Goal: Information Seeking & Learning: Compare options

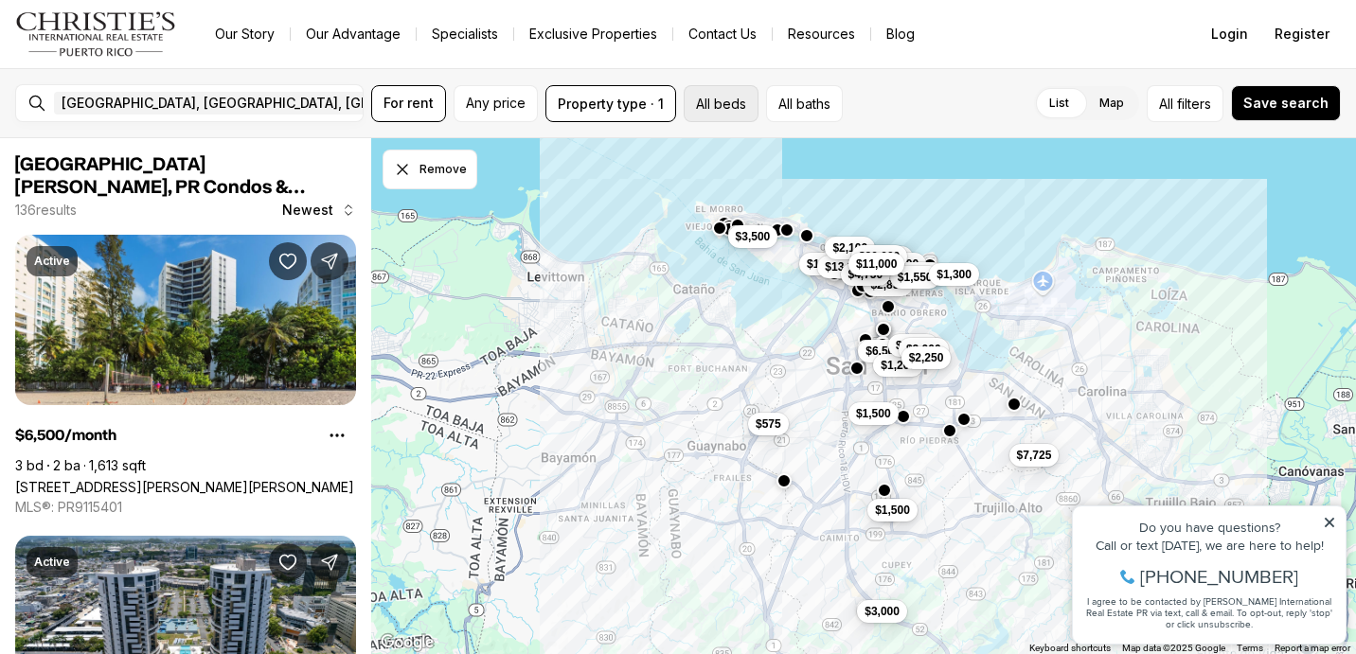
click at [713, 95] on button "All beds" at bounding box center [720, 103] width 75 height 37
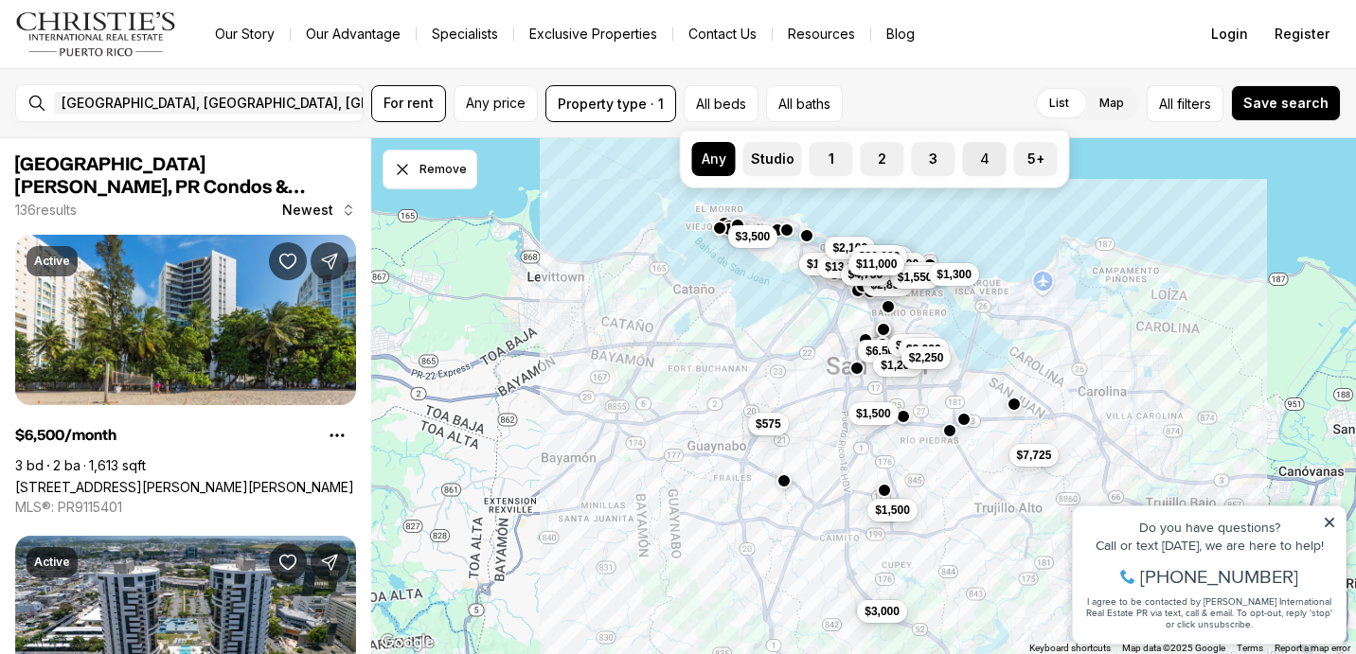
click at [979, 163] on label "4" at bounding box center [985, 159] width 44 height 34
click at [979, 161] on button "4" at bounding box center [972, 151] width 19 height 19
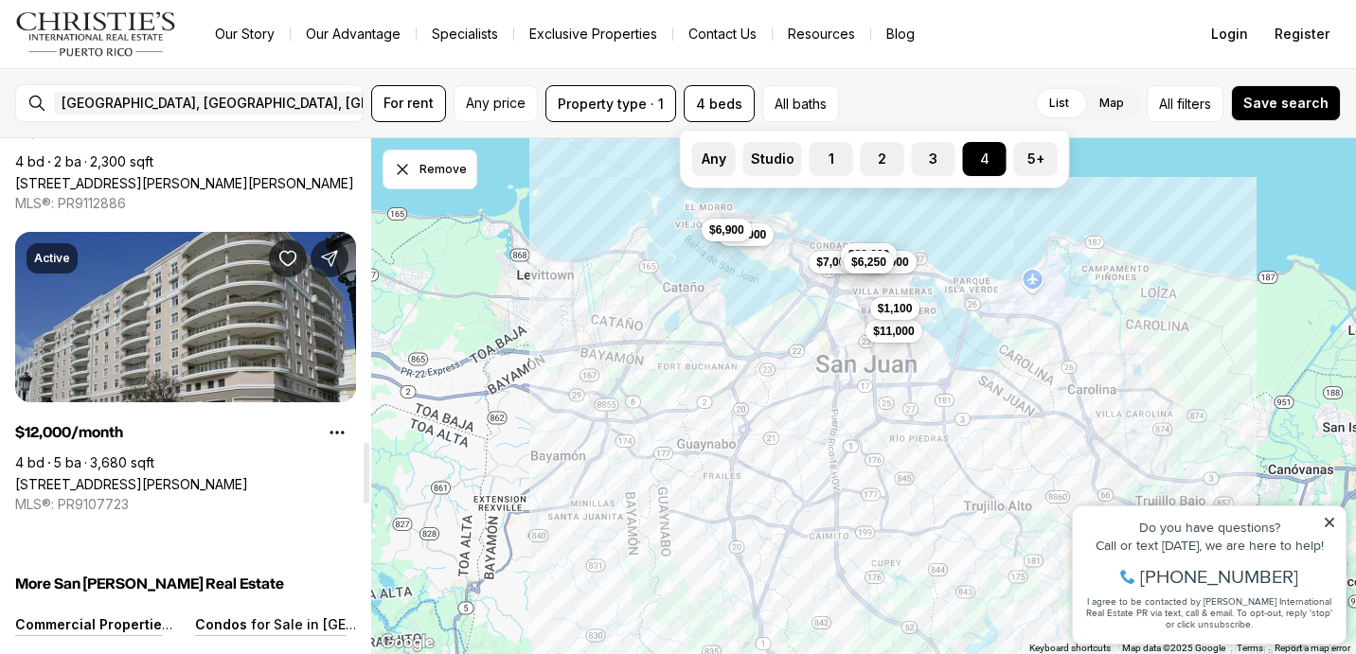
scroll to position [2627, 0]
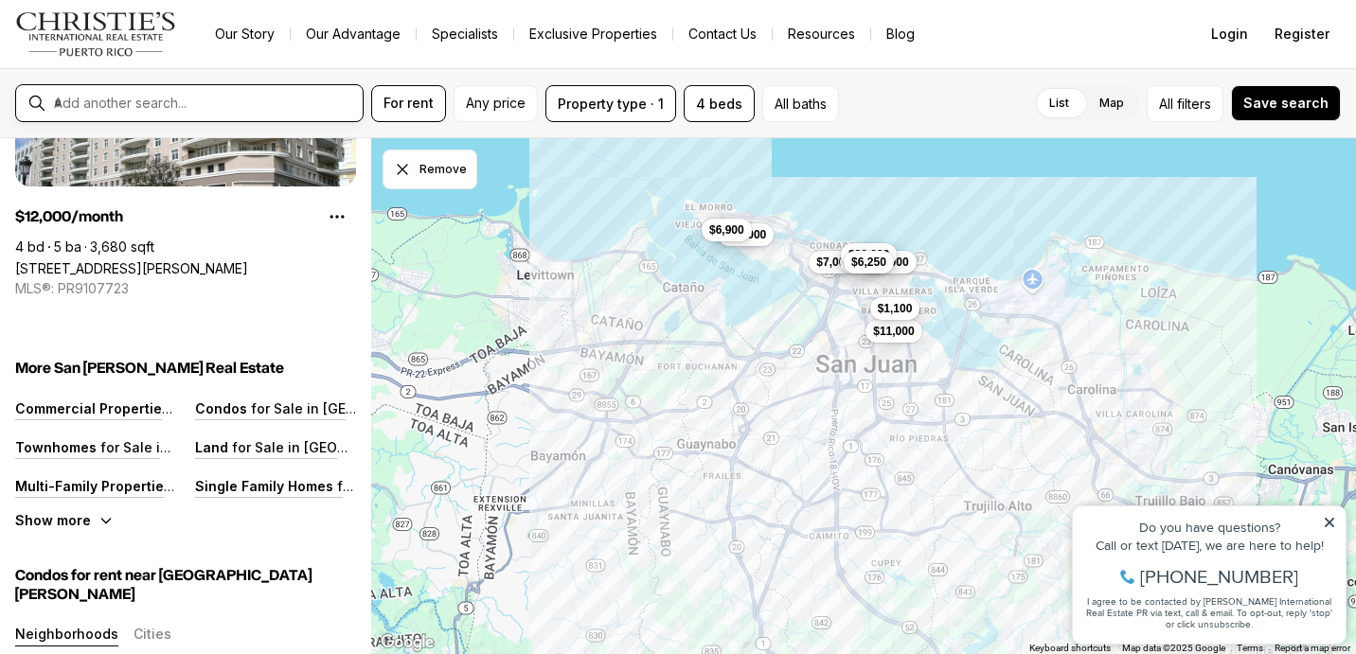
click at [301, 98] on input "text" at bounding box center [204, 103] width 301 height 17
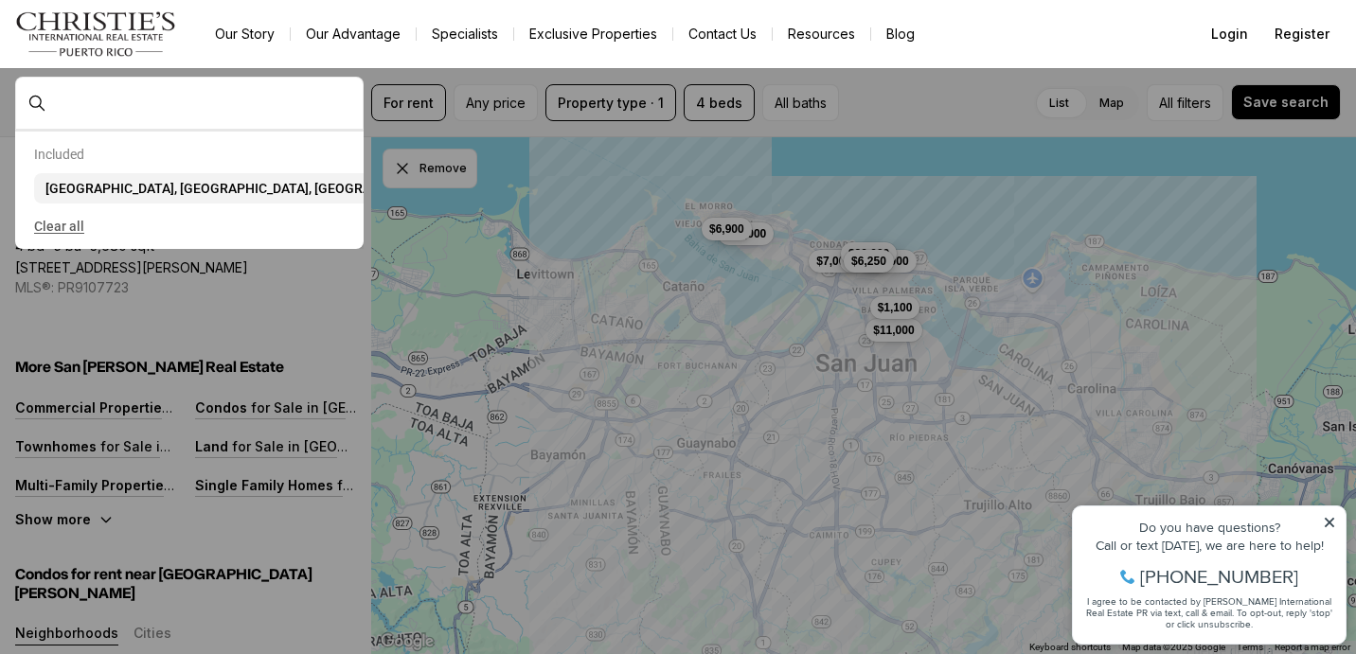
click at [70, 233] on button "Clear all" at bounding box center [189, 226] width 310 height 30
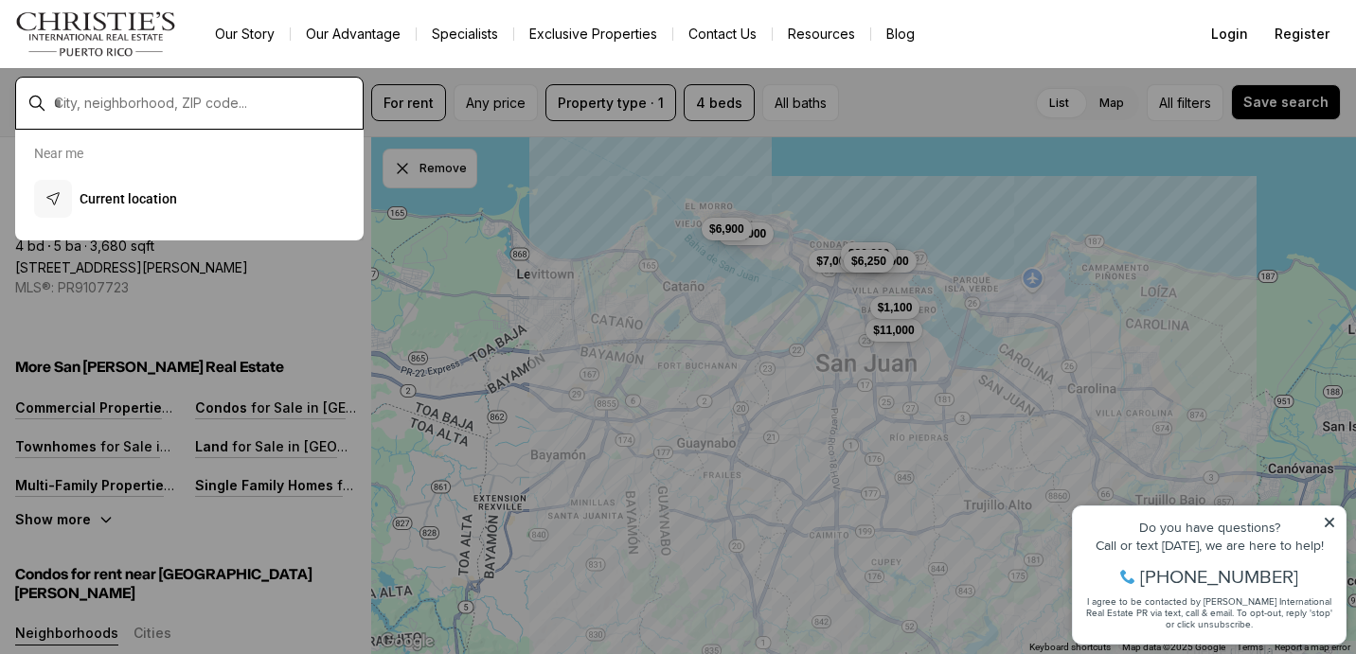
click at [178, 102] on input "text" at bounding box center [204, 103] width 301 height 17
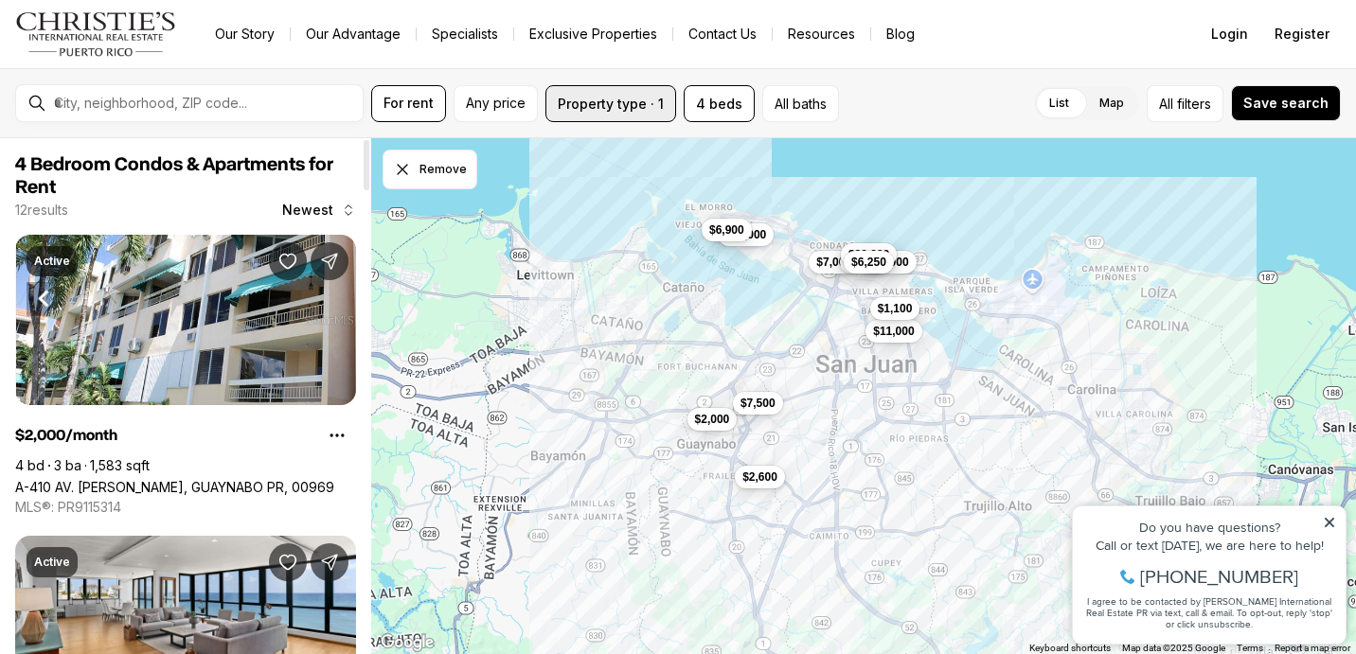
click at [613, 100] on button "Property type · 1" at bounding box center [610, 103] width 131 height 37
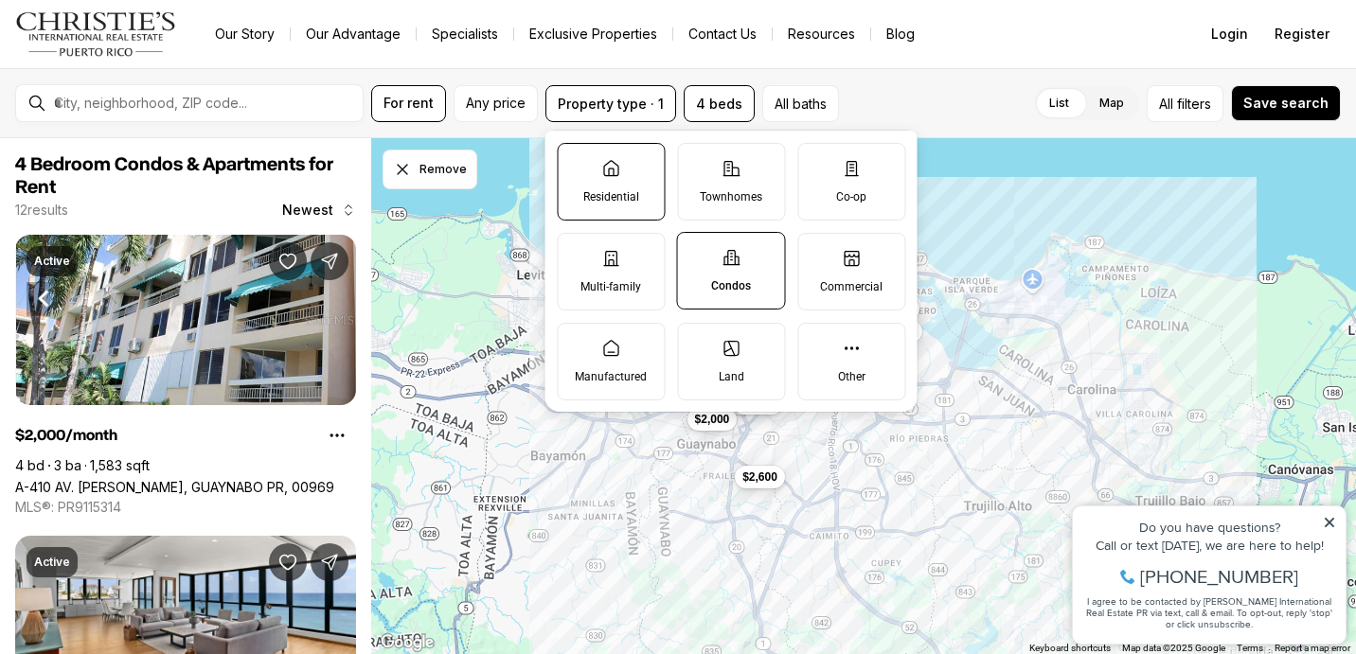
click at [617, 180] on label "Residential" at bounding box center [611, 182] width 108 height 78
click at [576, 163] on button "Residential" at bounding box center [567, 153] width 19 height 19
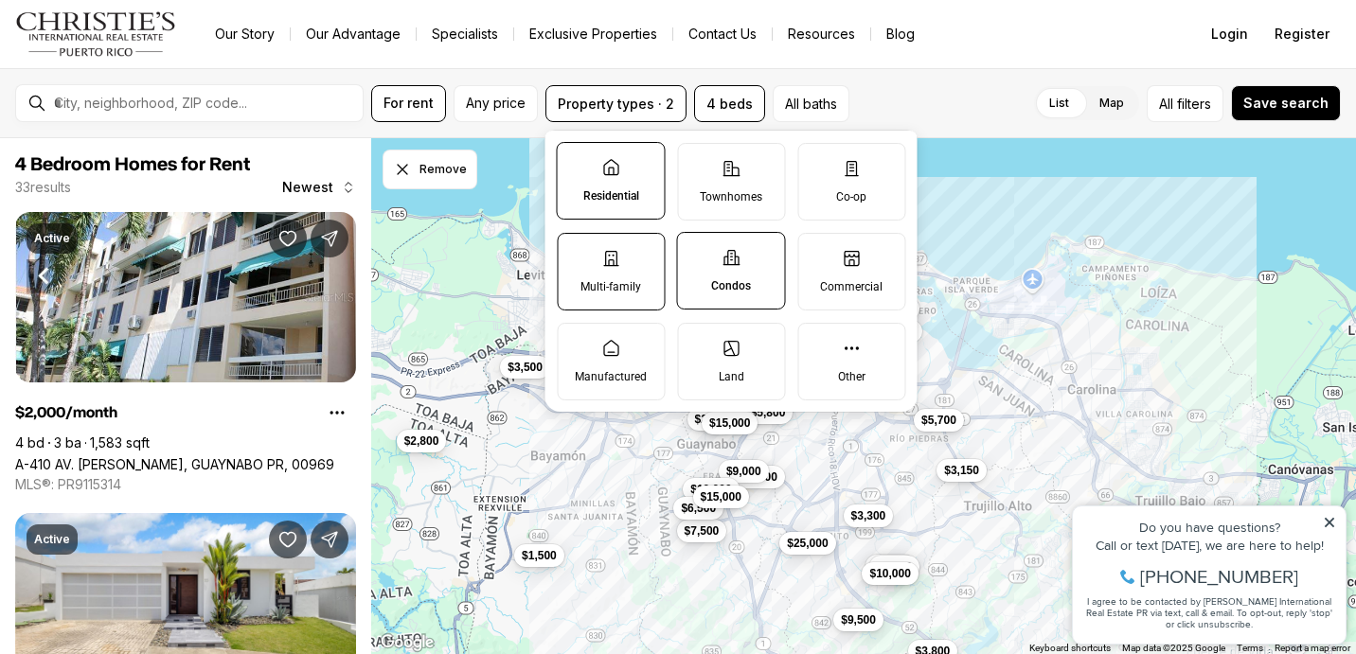
click at [638, 286] on p "Multi-family" at bounding box center [610, 286] width 61 height 15
click at [576, 253] on button "Multi-family" at bounding box center [567, 243] width 19 height 19
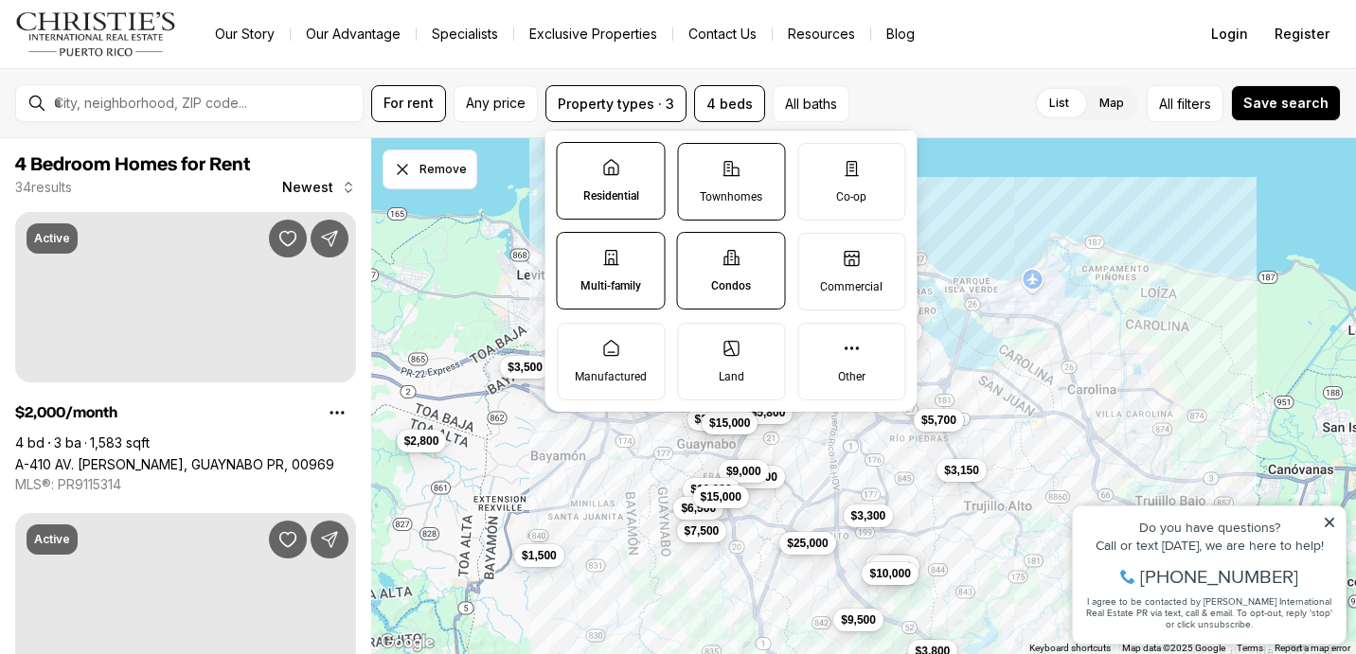
click at [754, 209] on label "Townhomes" at bounding box center [731, 182] width 108 height 78
click at [697, 163] on button "Townhomes" at bounding box center [687, 153] width 19 height 19
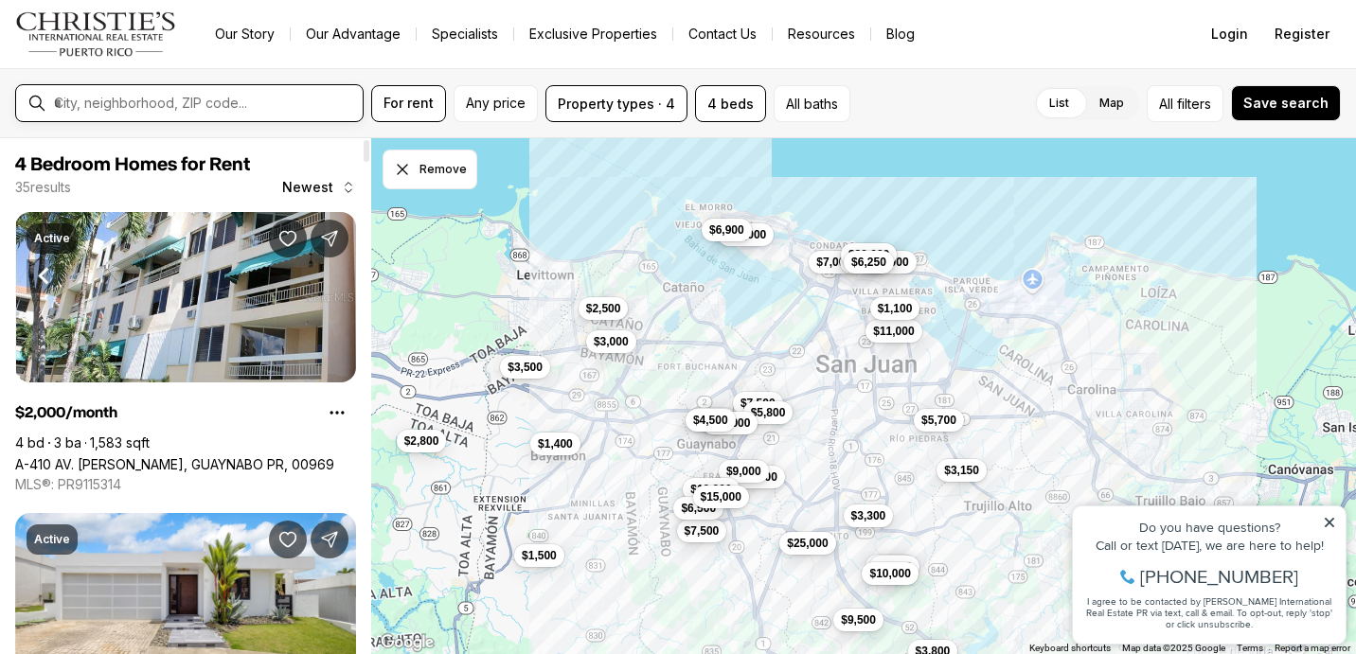
click at [307, 126] on div "For rent Any price Property types · 4 4 beds All baths List Map List Map All fi…" at bounding box center [678, 103] width 1356 height 70
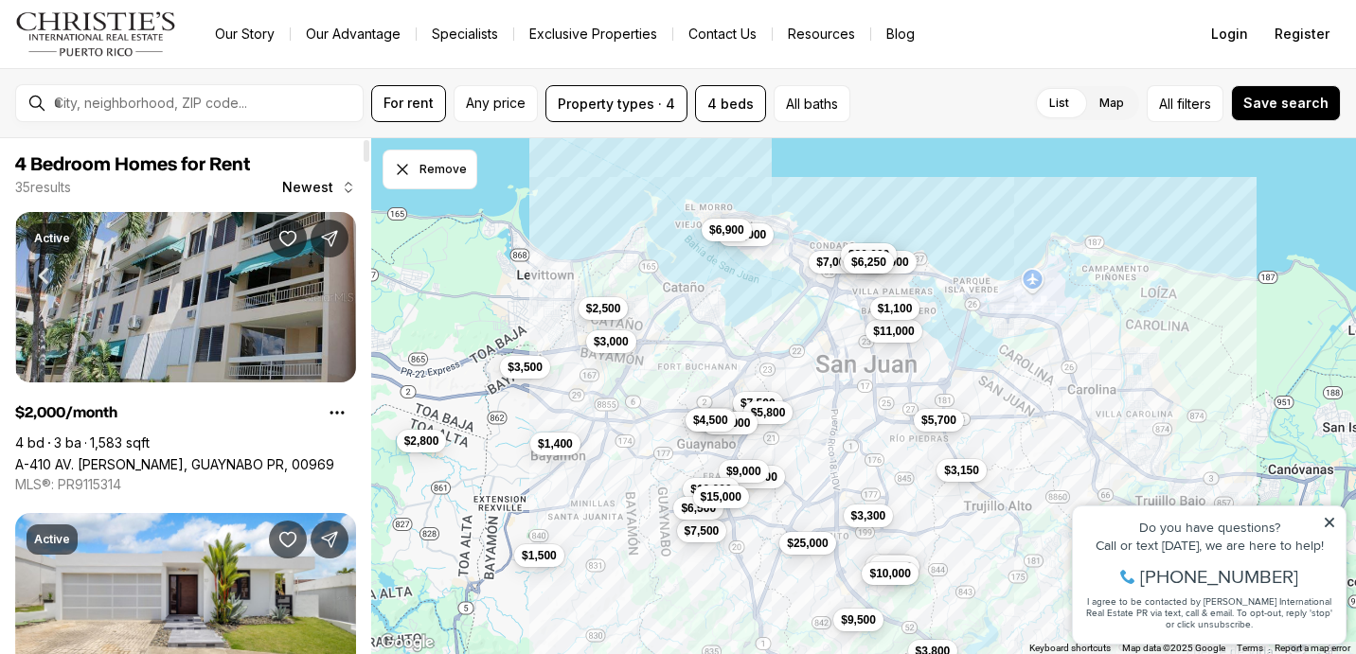
click at [264, 456] on link "A-410 AV. JUAN CARLOS DE BORBÓN, GUAYNABO PR, 00969" at bounding box center [174, 464] width 319 height 16
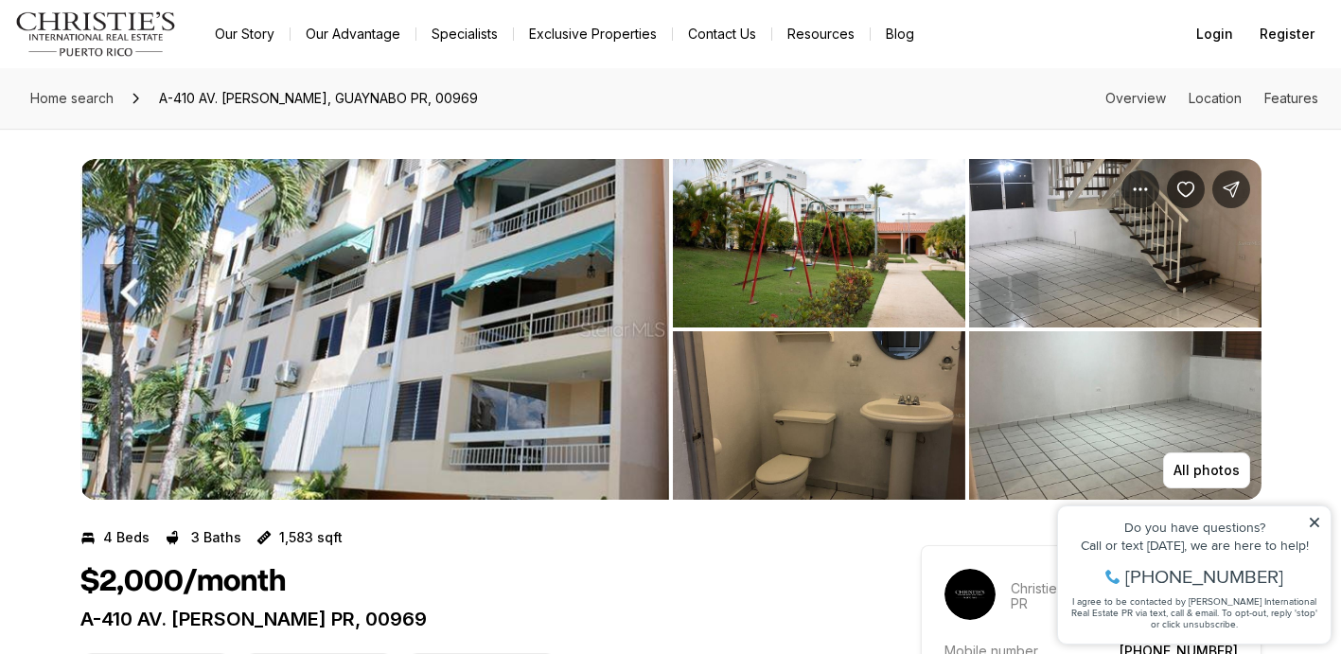
click at [493, 325] on img "View image gallery" at bounding box center [374, 329] width 589 height 341
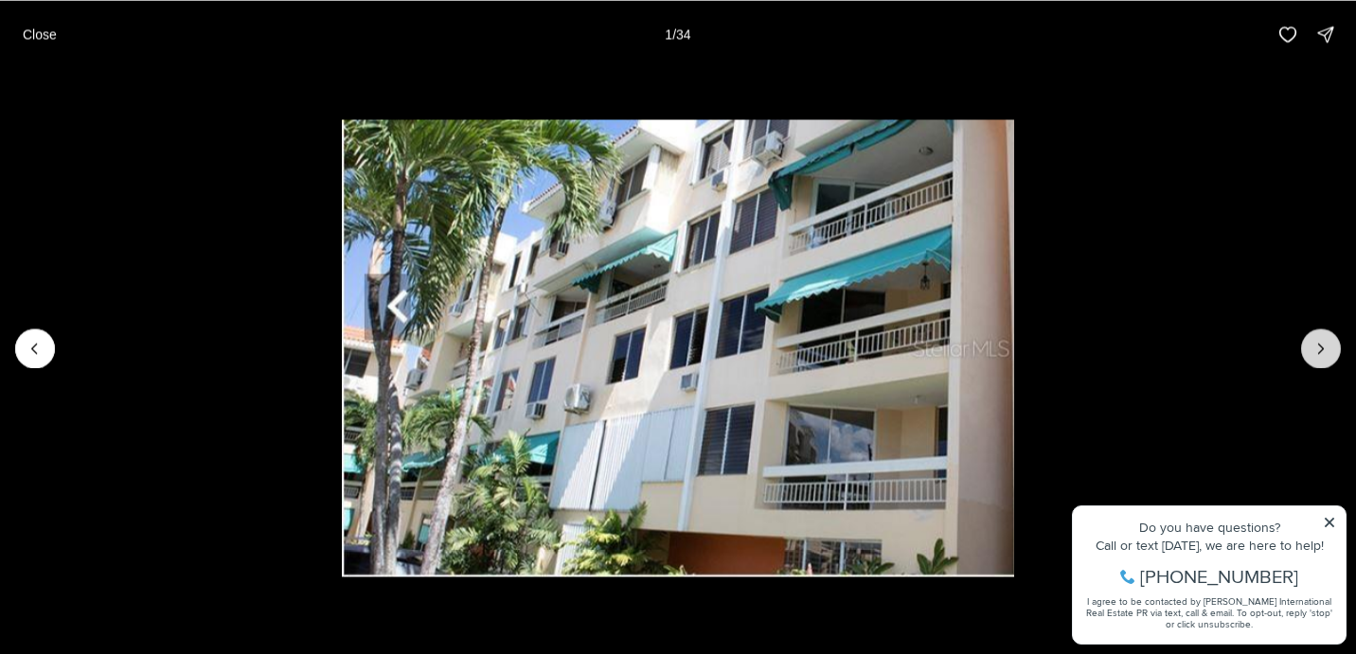
click at [1327, 353] on icon "Next slide" at bounding box center [1320, 348] width 19 height 19
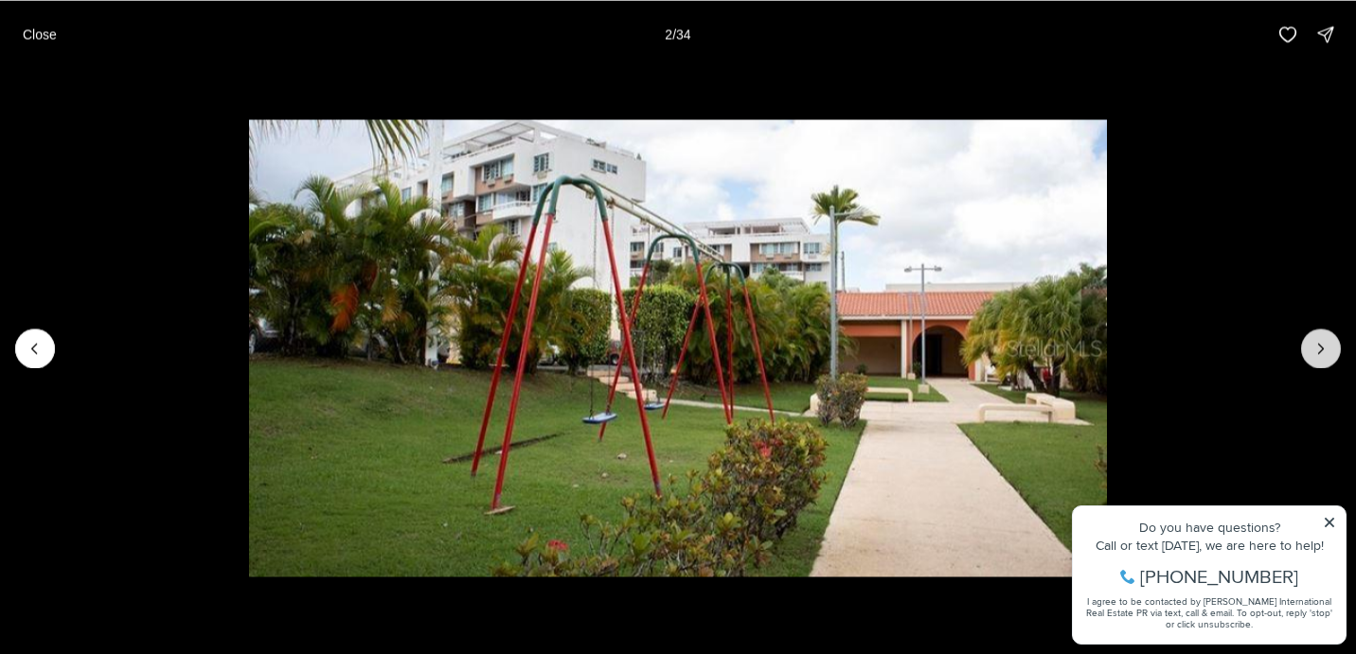
click at [1324, 353] on icon "Next slide" at bounding box center [1320, 348] width 19 height 19
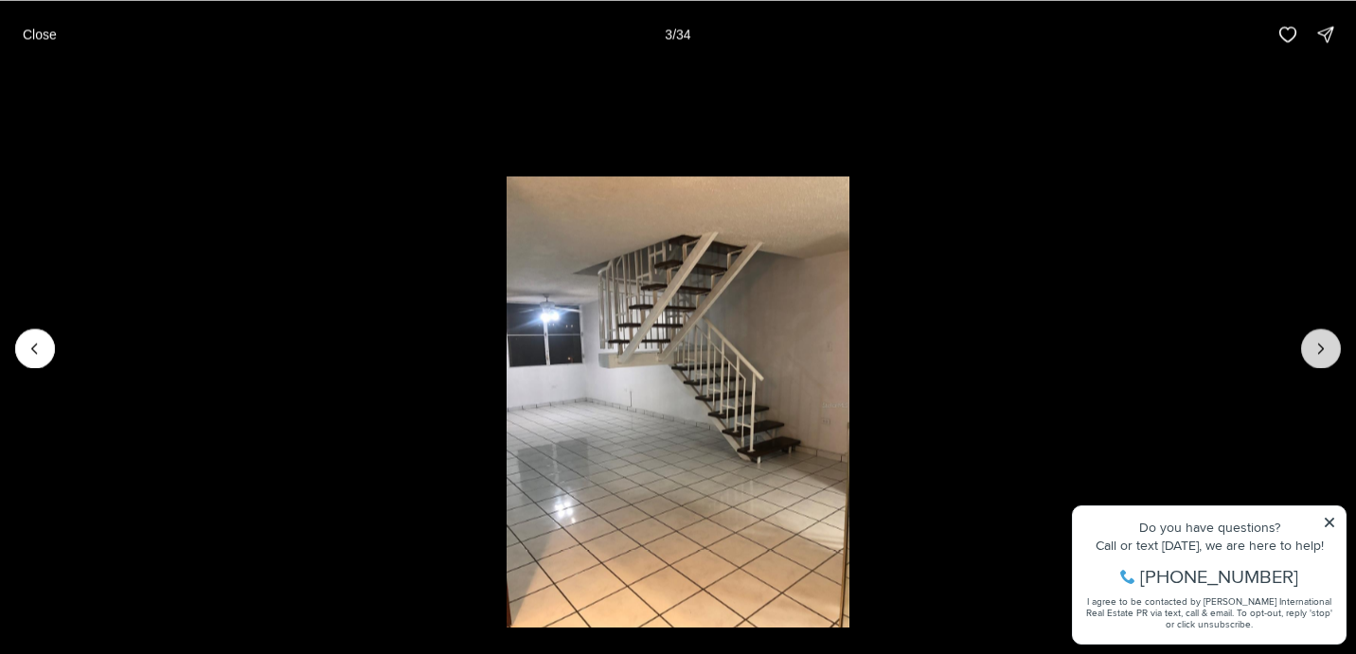
click at [1324, 353] on icon "Next slide" at bounding box center [1320, 348] width 19 height 19
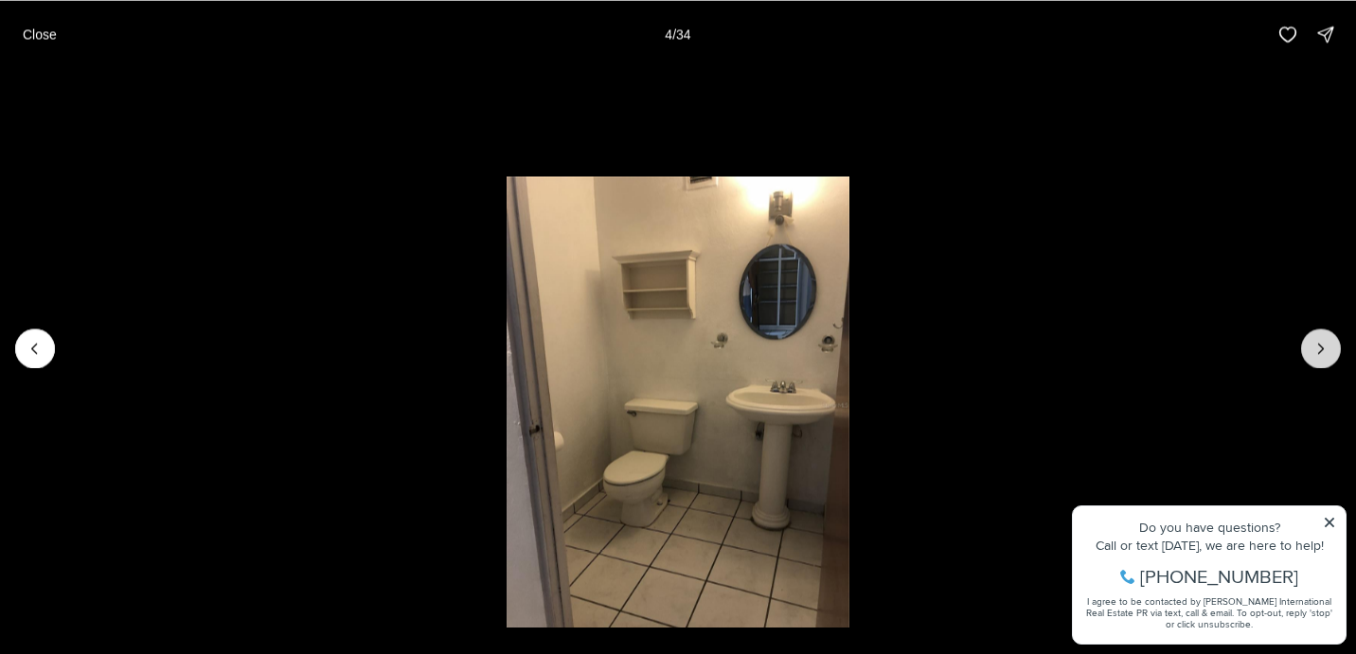
click at [1324, 354] on icon "Next slide" at bounding box center [1320, 348] width 19 height 19
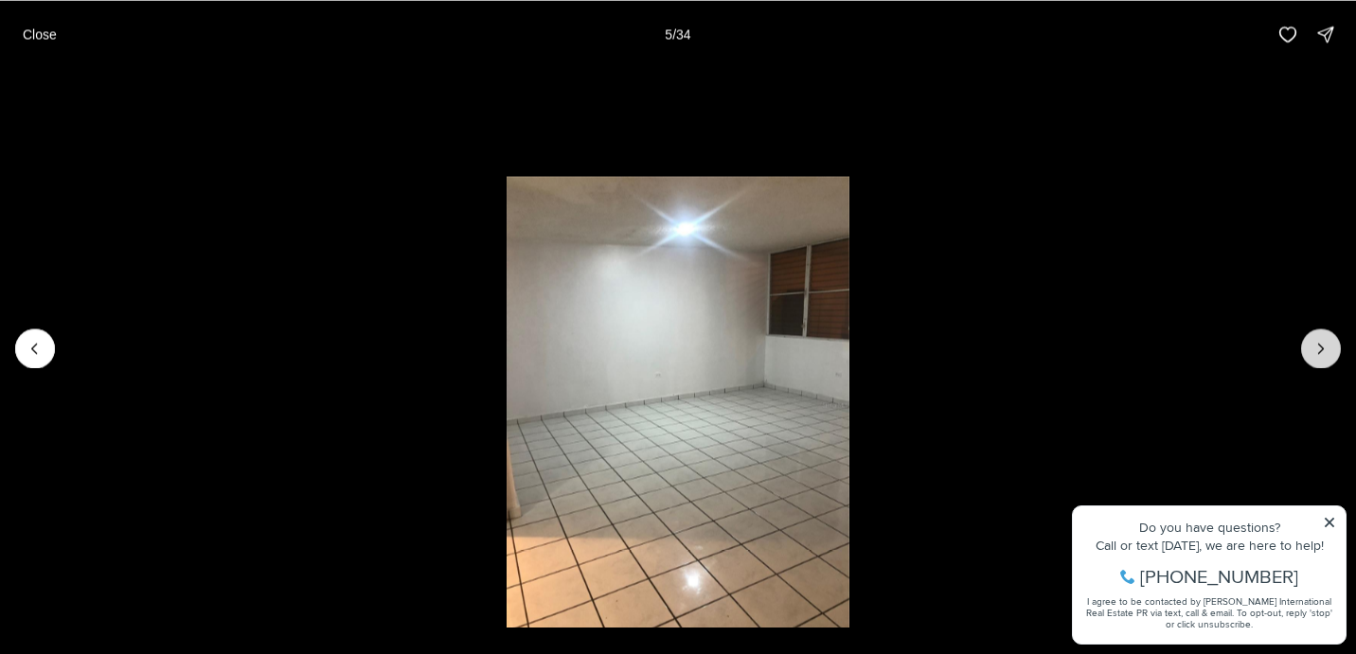
click at [1324, 354] on icon "Next slide" at bounding box center [1320, 348] width 19 height 19
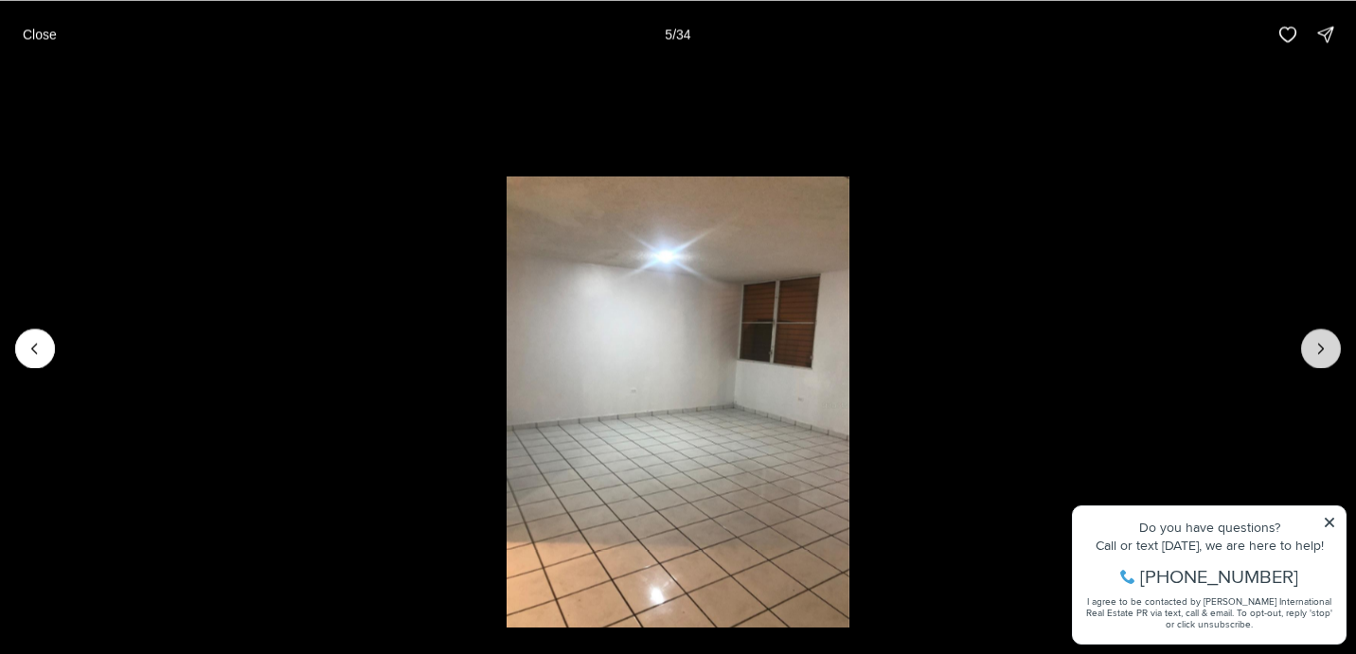
click at [1324, 354] on icon "Next slide" at bounding box center [1320, 348] width 19 height 19
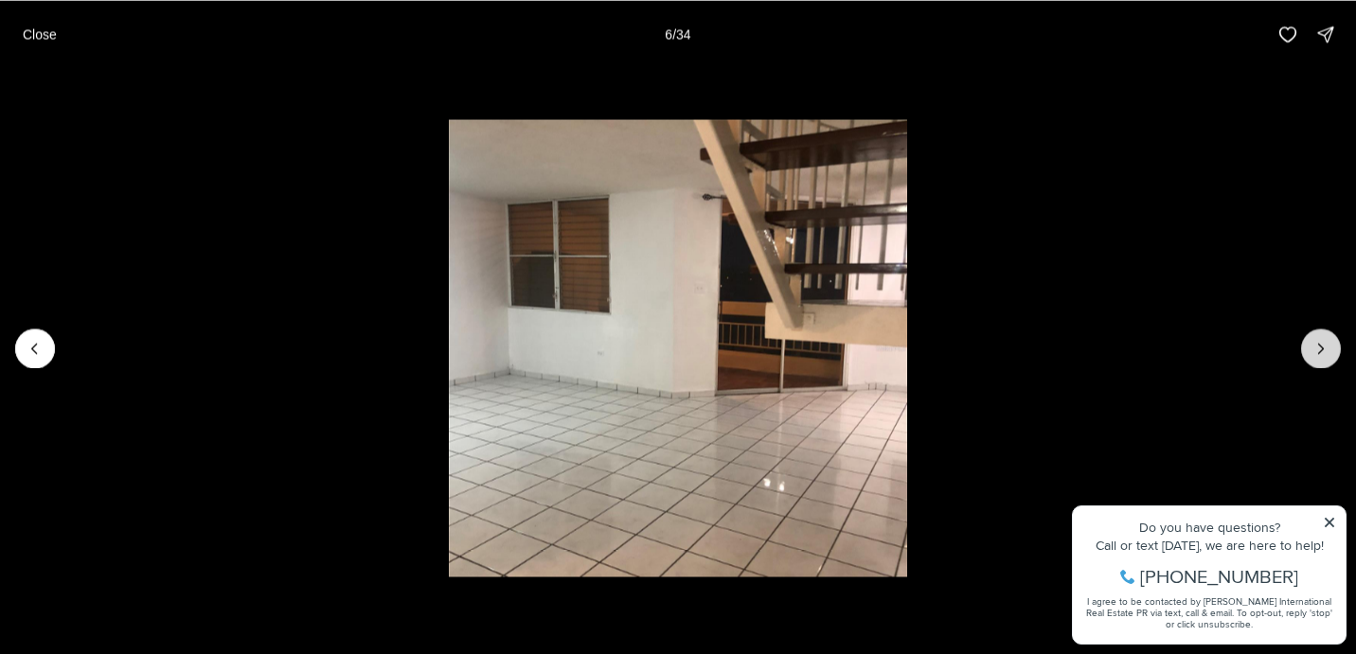
click at [1324, 354] on icon "Next slide" at bounding box center [1320, 348] width 19 height 19
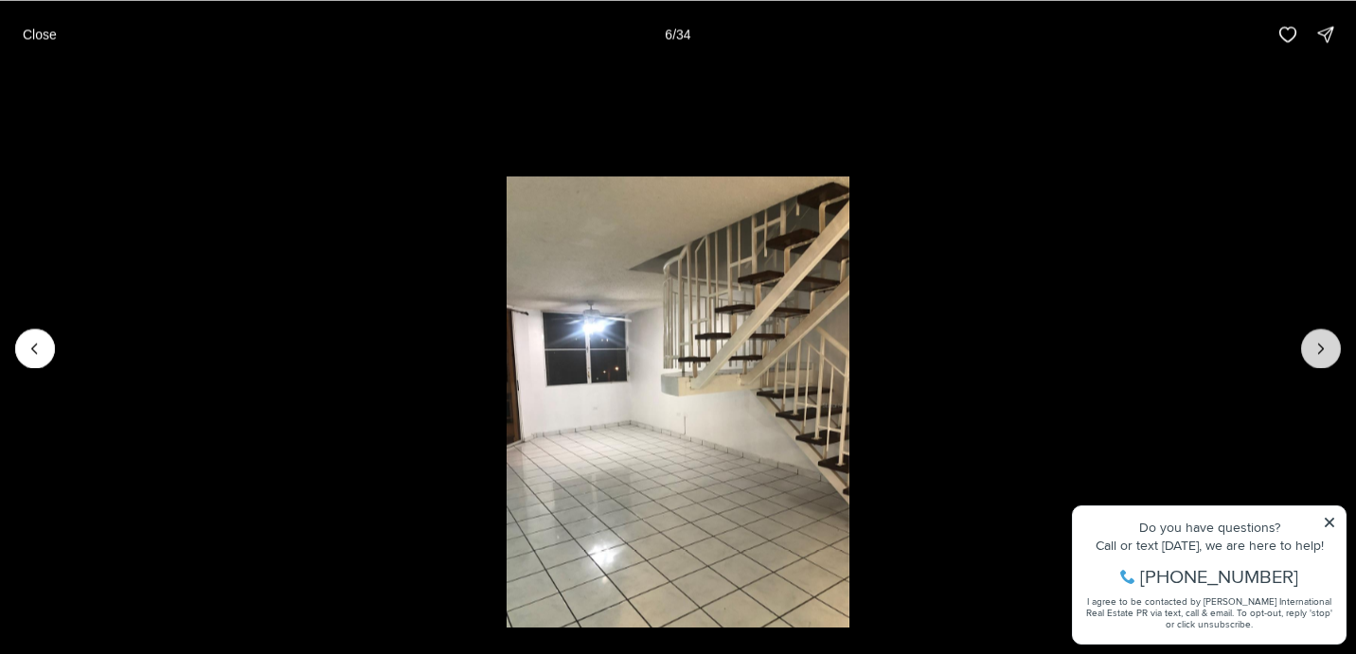
click at [1324, 354] on icon "Next slide" at bounding box center [1320, 348] width 19 height 19
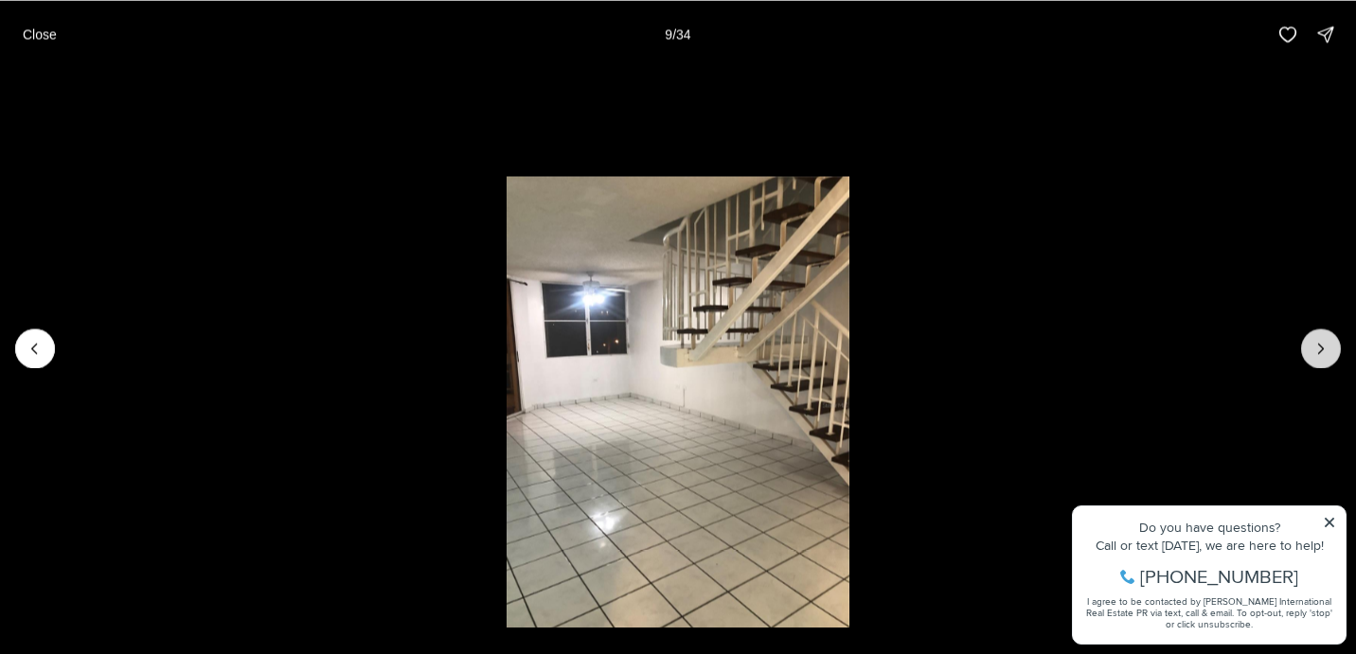
click at [1324, 354] on icon "Next slide" at bounding box center [1320, 348] width 19 height 19
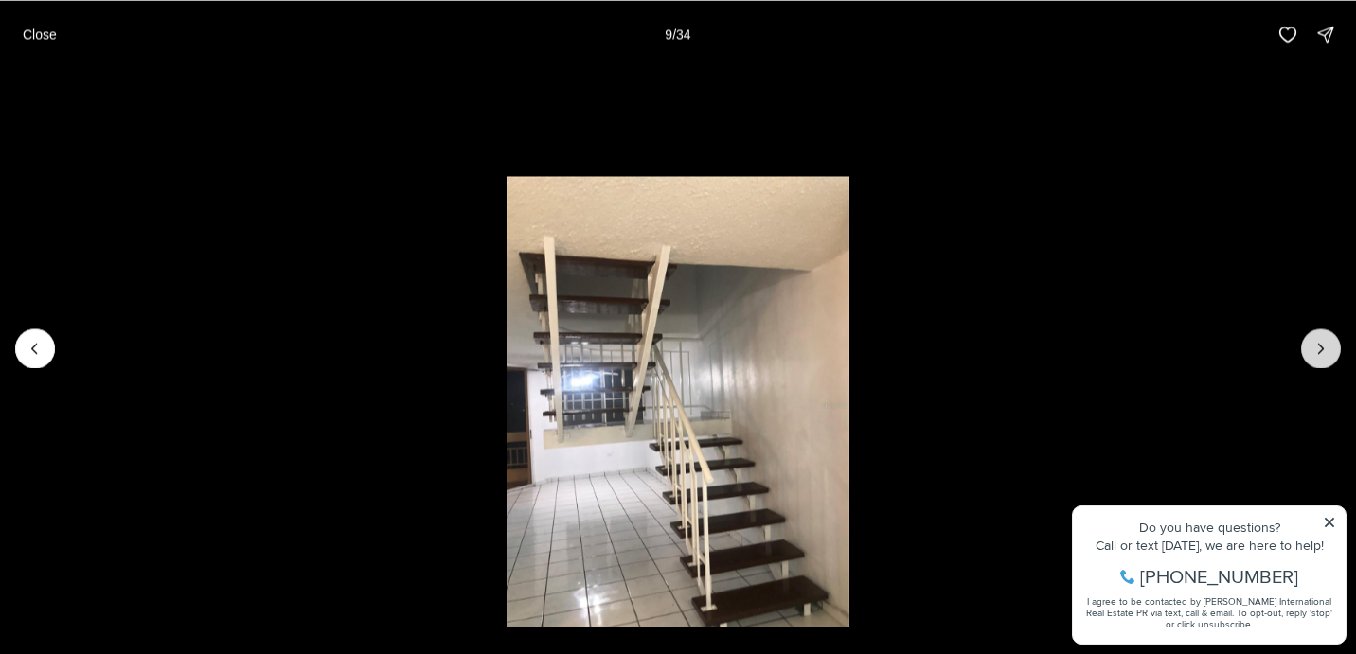
click at [1324, 354] on icon "Next slide" at bounding box center [1320, 348] width 19 height 19
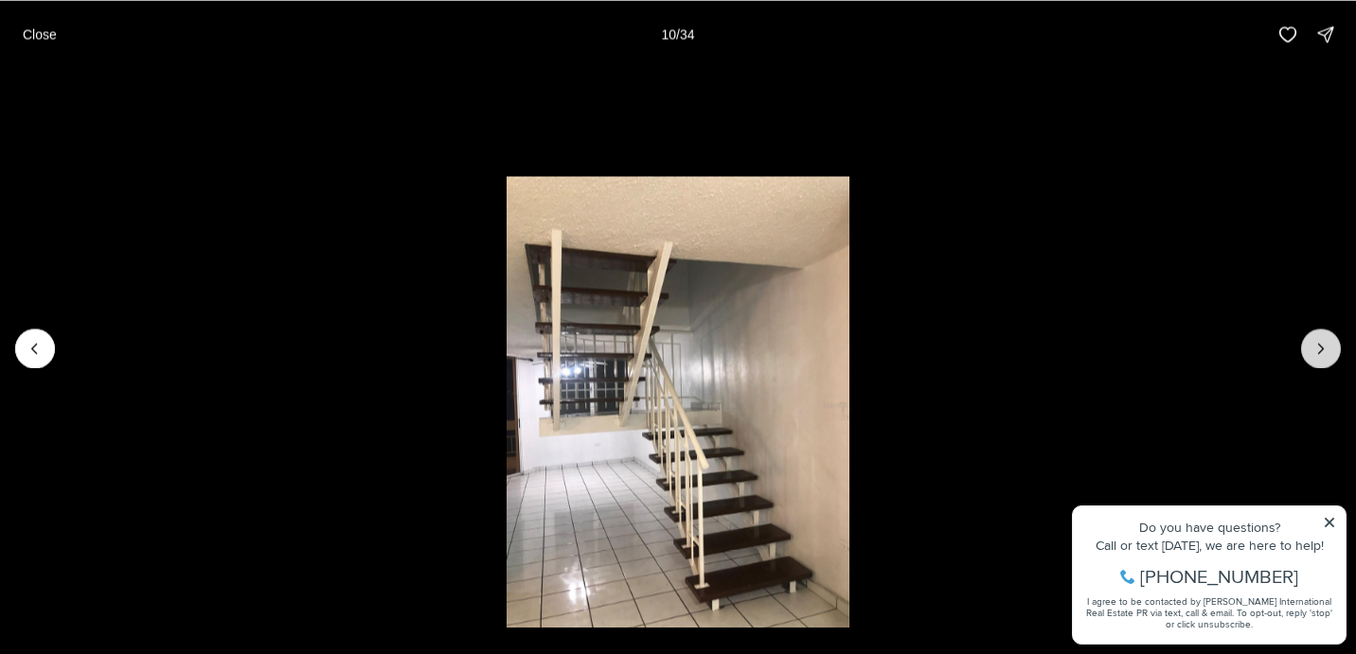
click at [1324, 354] on icon "Next slide" at bounding box center [1320, 348] width 19 height 19
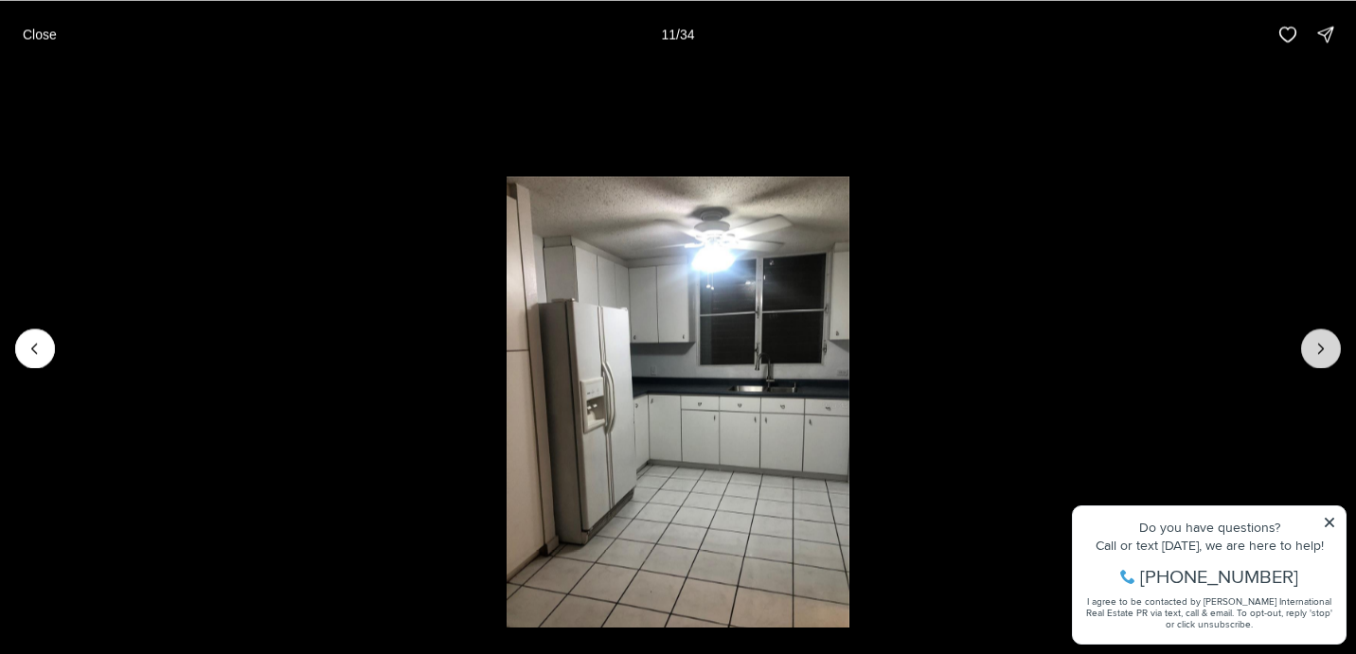
click at [1324, 354] on icon "Next slide" at bounding box center [1320, 348] width 19 height 19
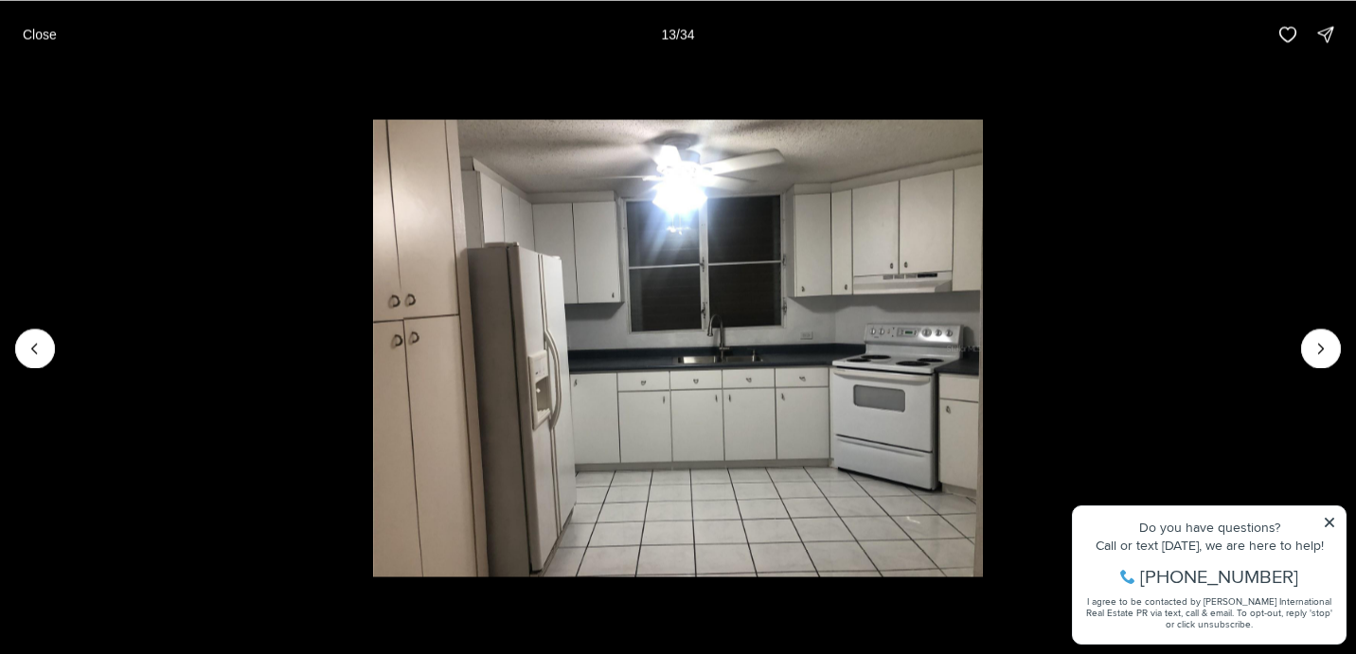
click at [984, 362] on img "13 of 34" at bounding box center [678, 348] width 611 height 458
click at [48, 33] on p "Close" at bounding box center [40, 34] width 34 height 15
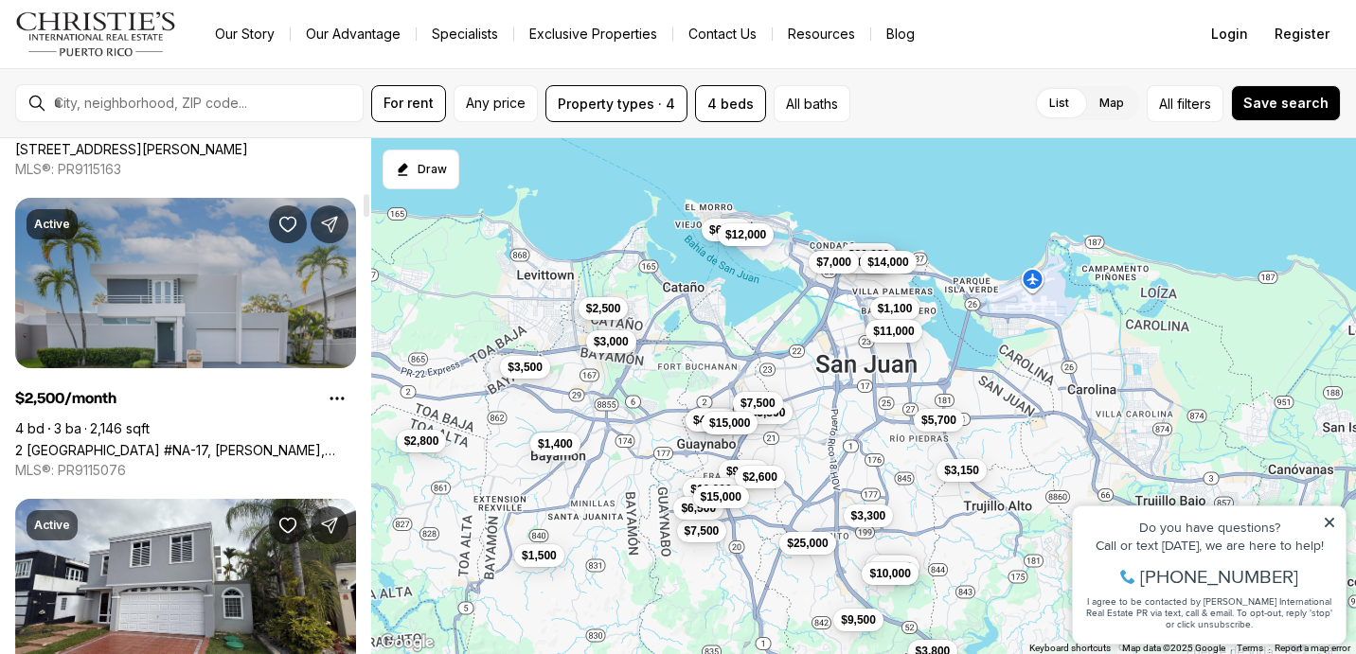
scroll to position [1227, 0]
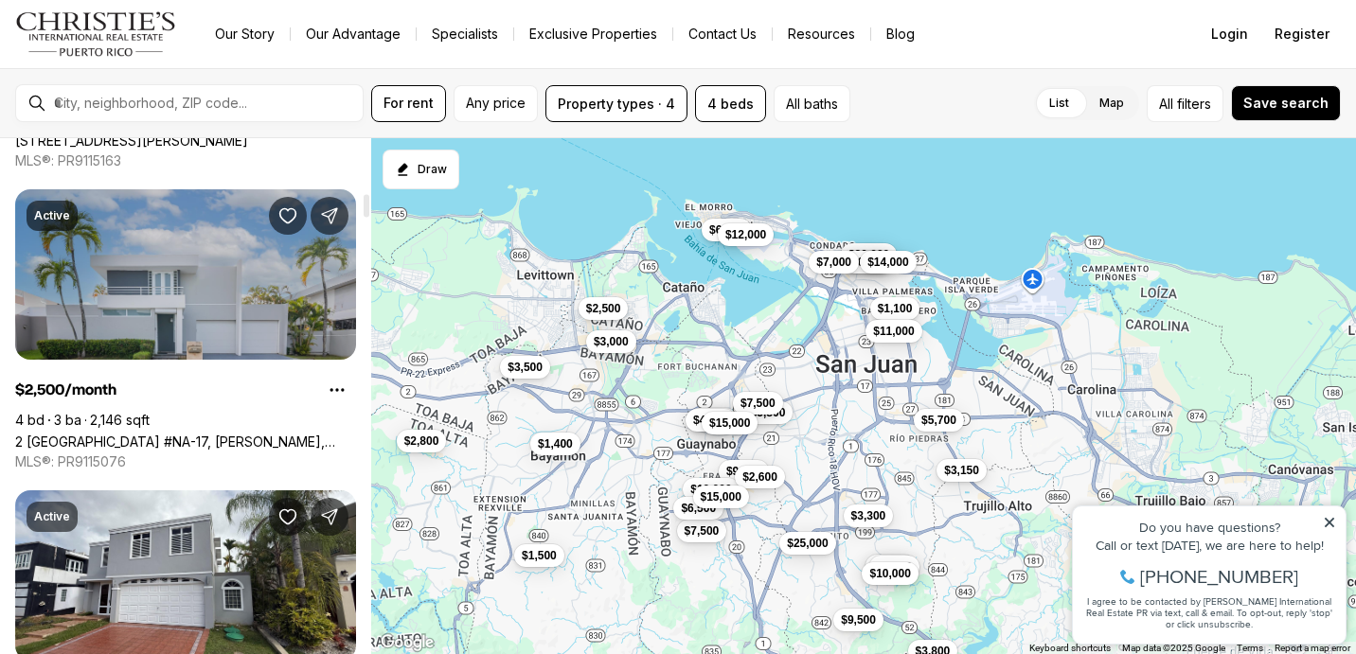
click at [202, 434] on link "2 [GEOGRAPHIC_DATA] #NA-17, [PERSON_NAME], 00962" at bounding box center [185, 442] width 341 height 16
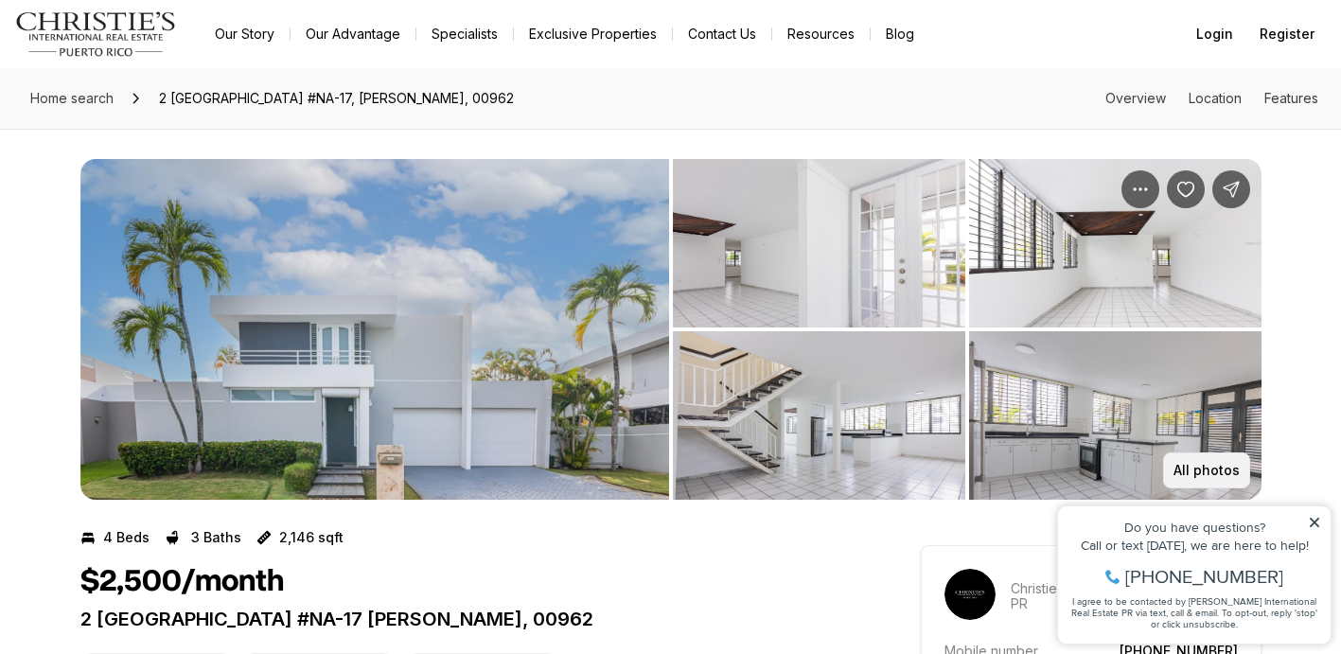
click at [1176, 467] on button "All photos" at bounding box center [1206, 470] width 87 height 36
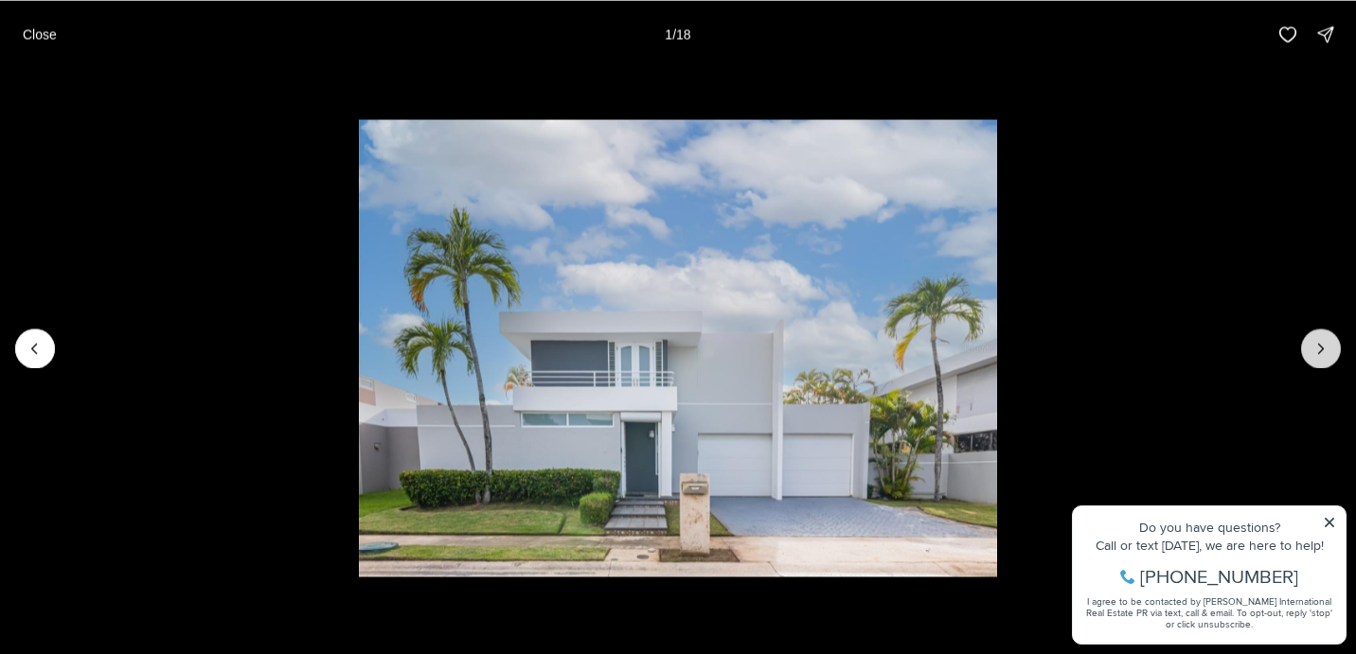
click at [1320, 347] on icon "Next slide" at bounding box center [1320, 348] width 19 height 19
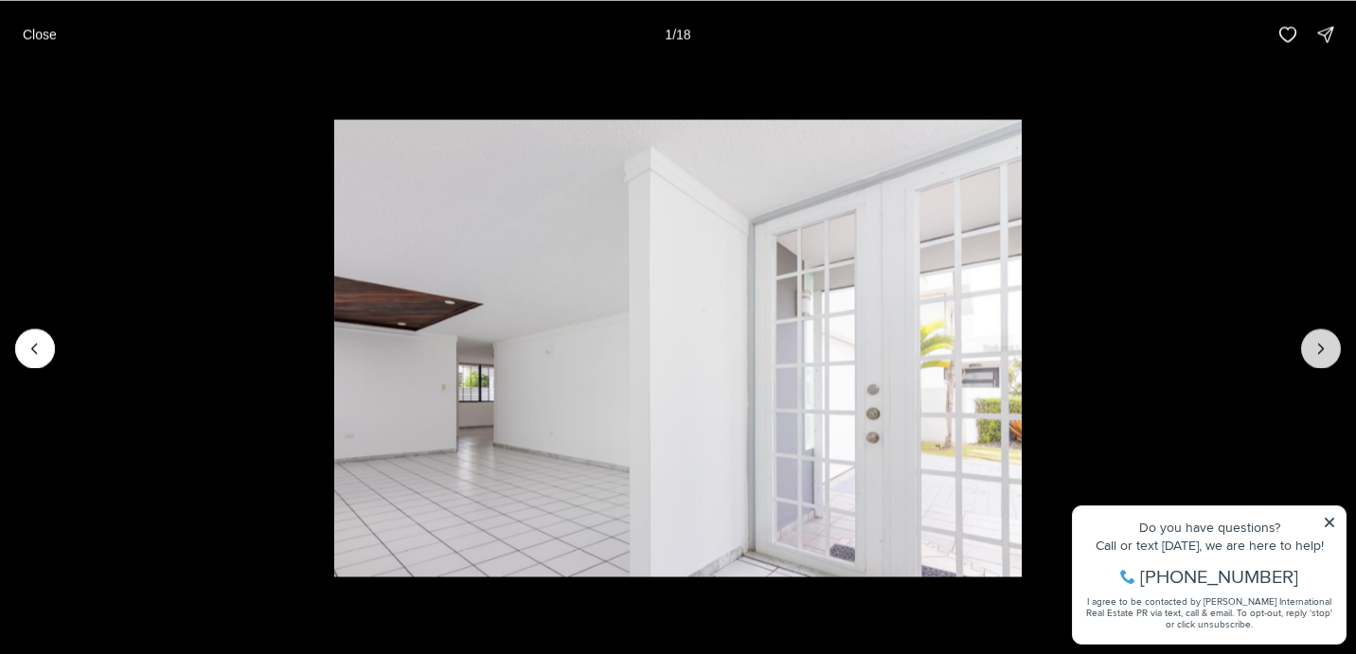
click at [1319, 346] on icon "Next slide" at bounding box center [1320, 348] width 19 height 19
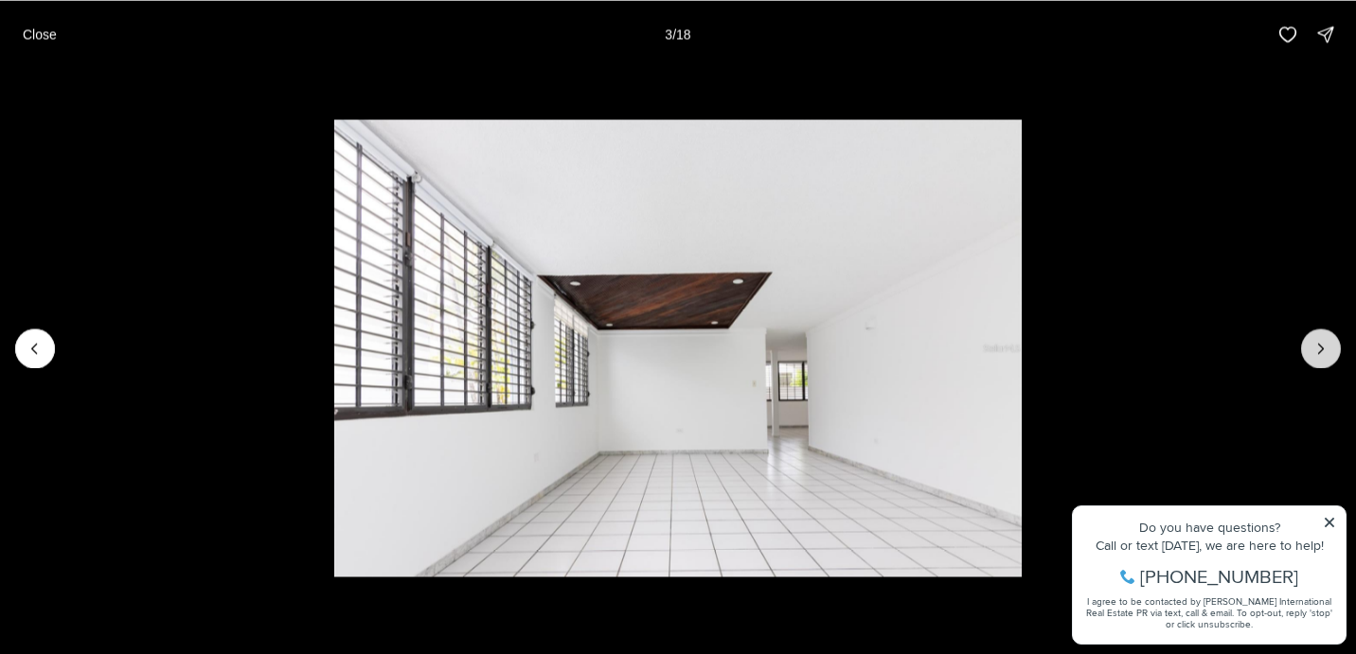
click at [1319, 346] on icon "Next slide" at bounding box center [1320, 348] width 19 height 19
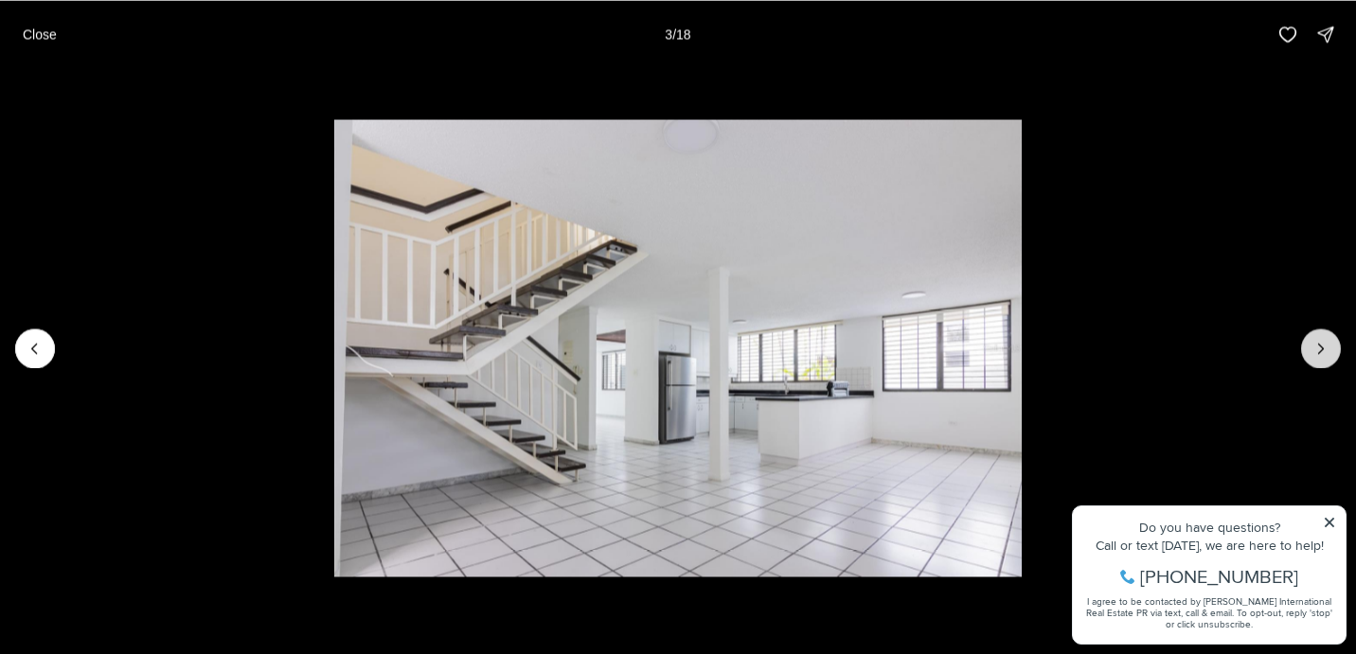
click at [1319, 346] on icon "Next slide" at bounding box center [1320, 348] width 19 height 19
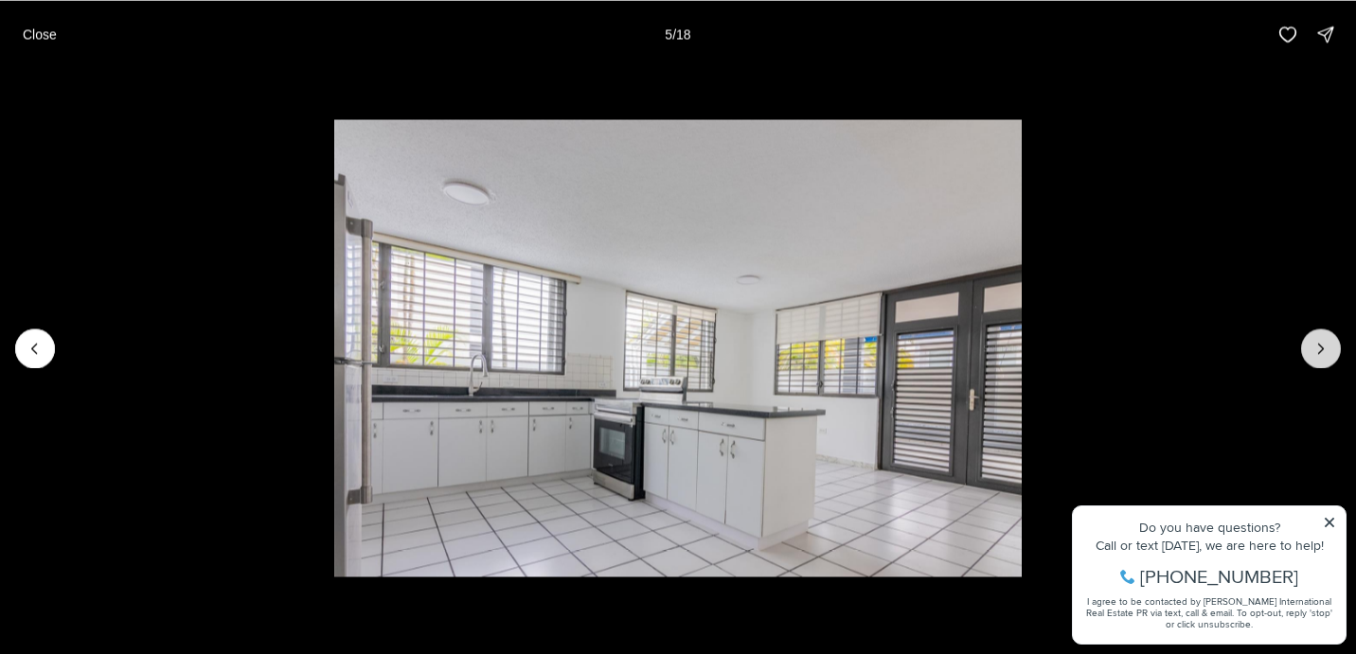
click at [1319, 346] on icon "Next slide" at bounding box center [1320, 348] width 19 height 19
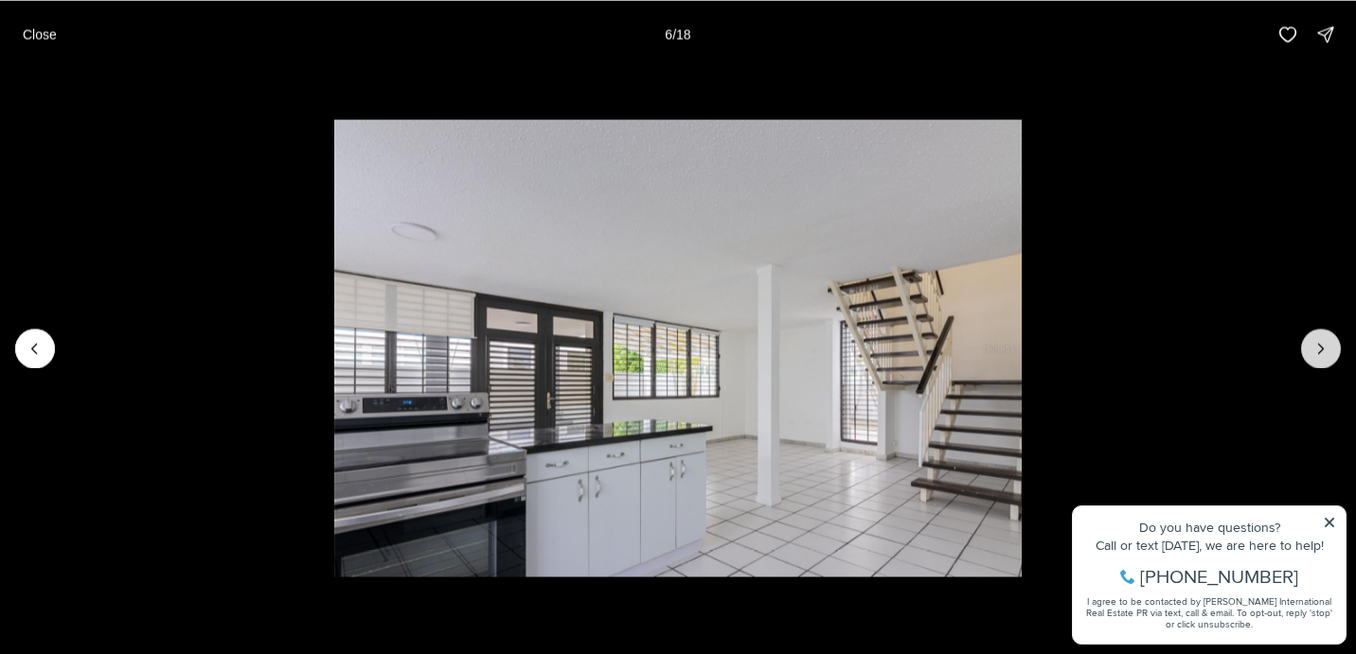
click at [1319, 348] on icon "Next slide" at bounding box center [1320, 348] width 19 height 19
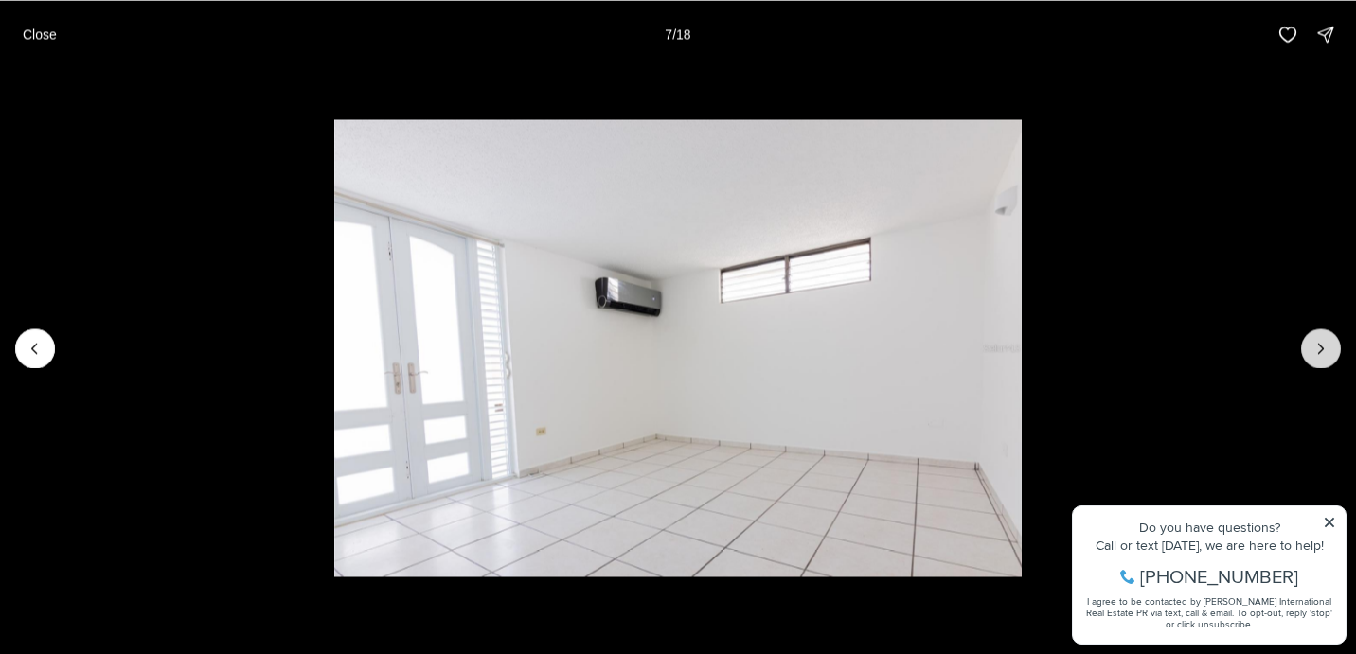
click at [1319, 348] on icon "Next slide" at bounding box center [1320, 348] width 19 height 19
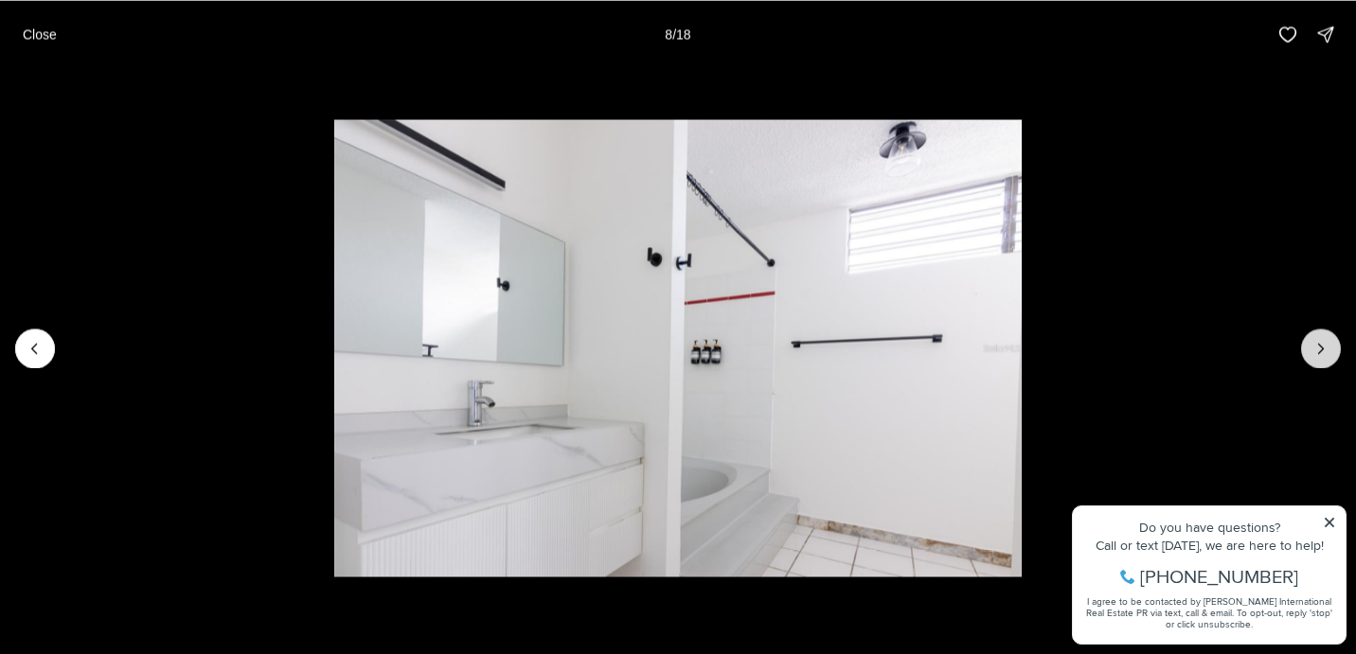
click at [1319, 347] on icon "Next slide" at bounding box center [1320, 348] width 19 height 19
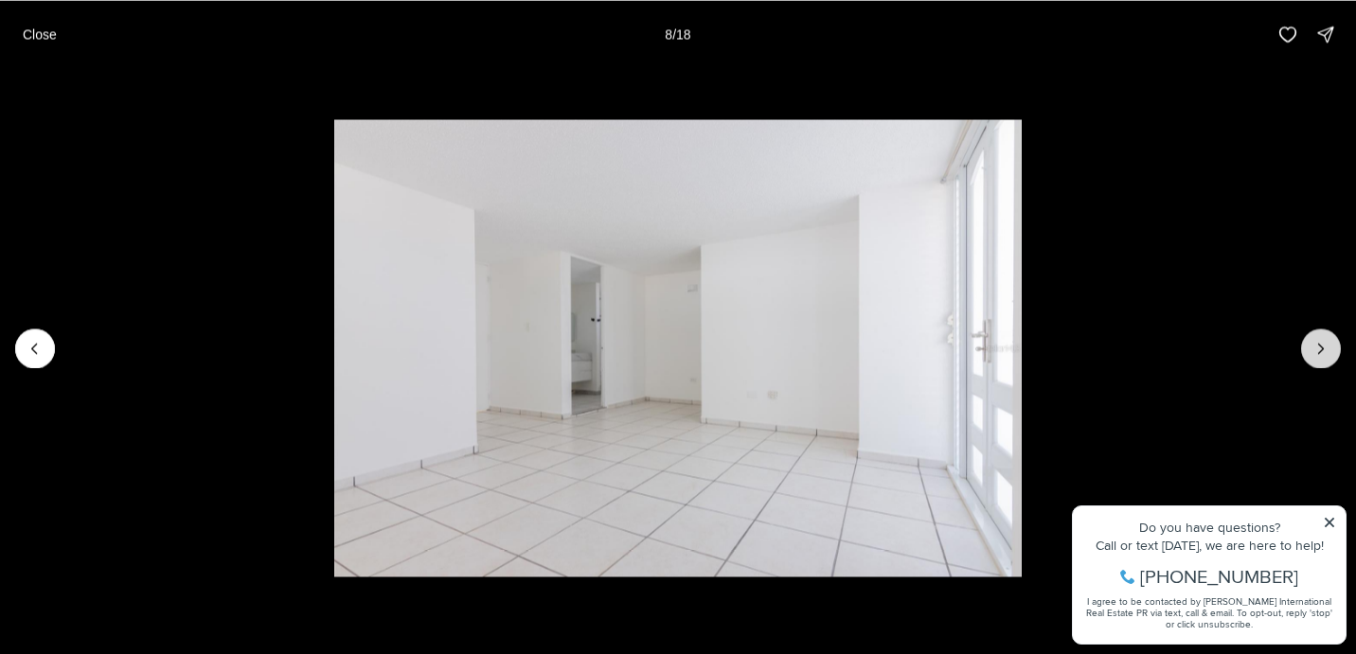
click at [1319, 346] on icon "Next slide" at bounding box center [1320, 348] width 19 height 19
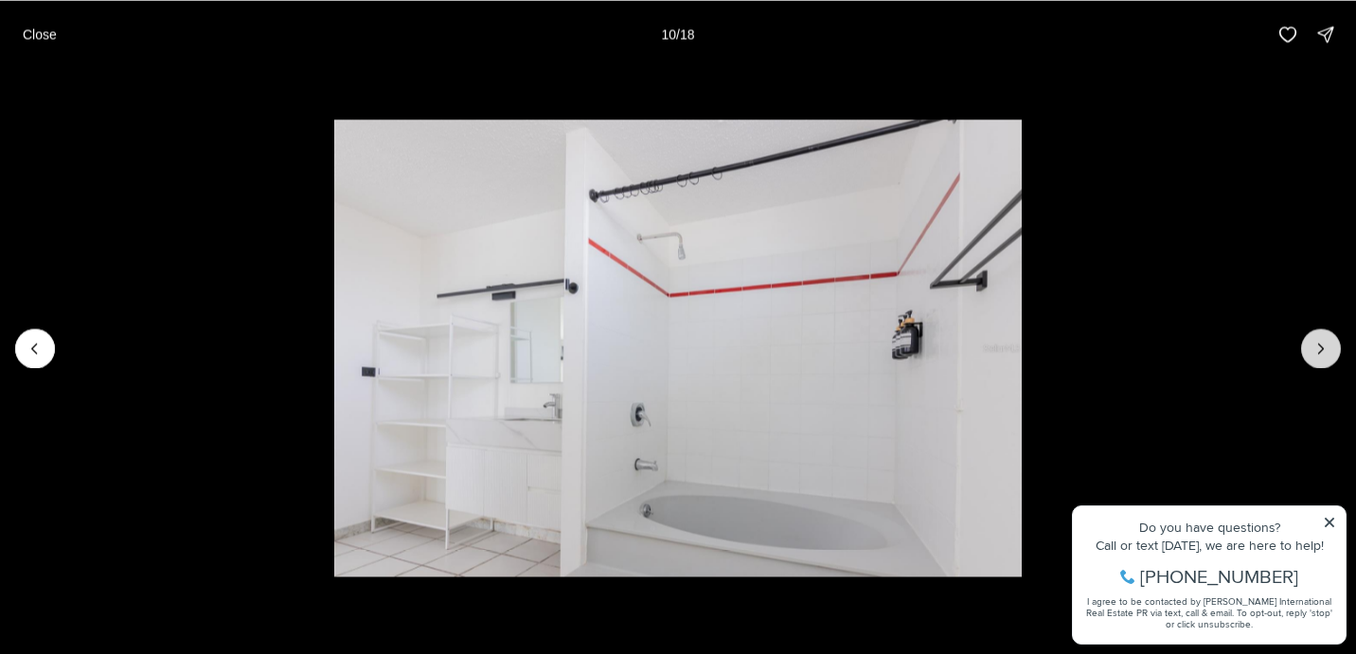
click at [1319, 346] on icon "Next slide" at bounding box center [1320, 348] width 19 height 19
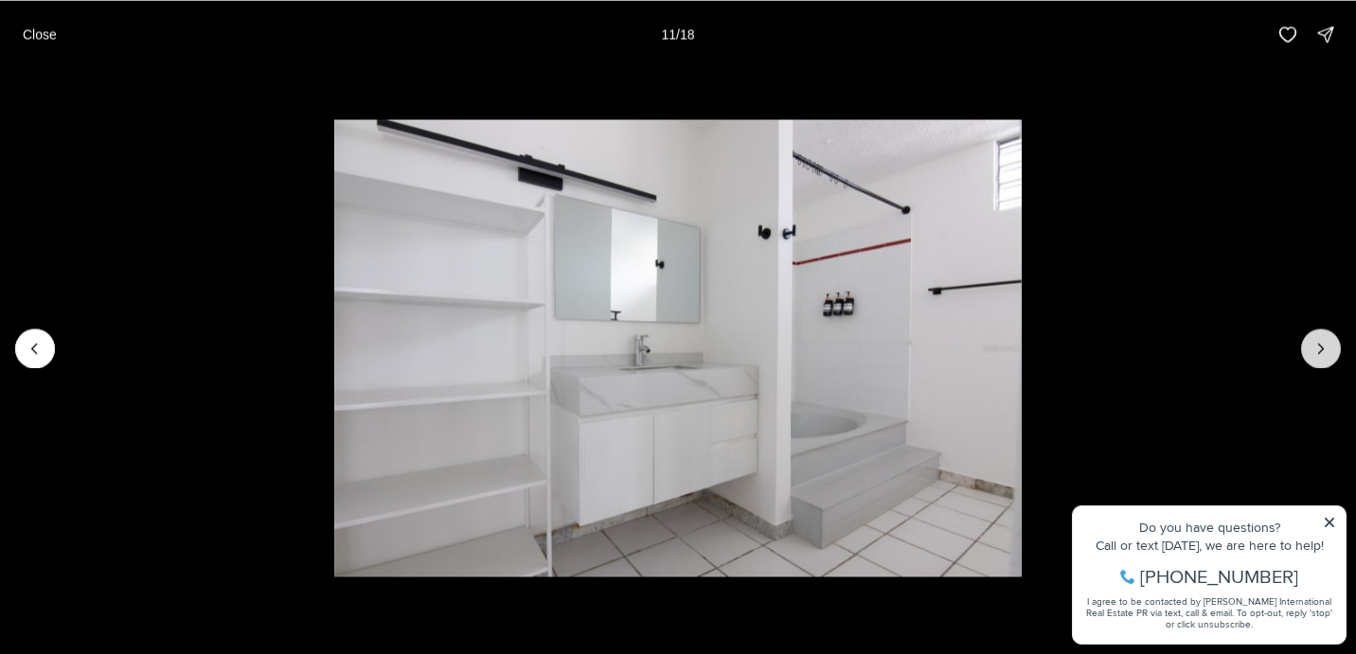
click at [1319, 346] on icon "Next slide" at bounding box center [1320, 348] width 19 height 19
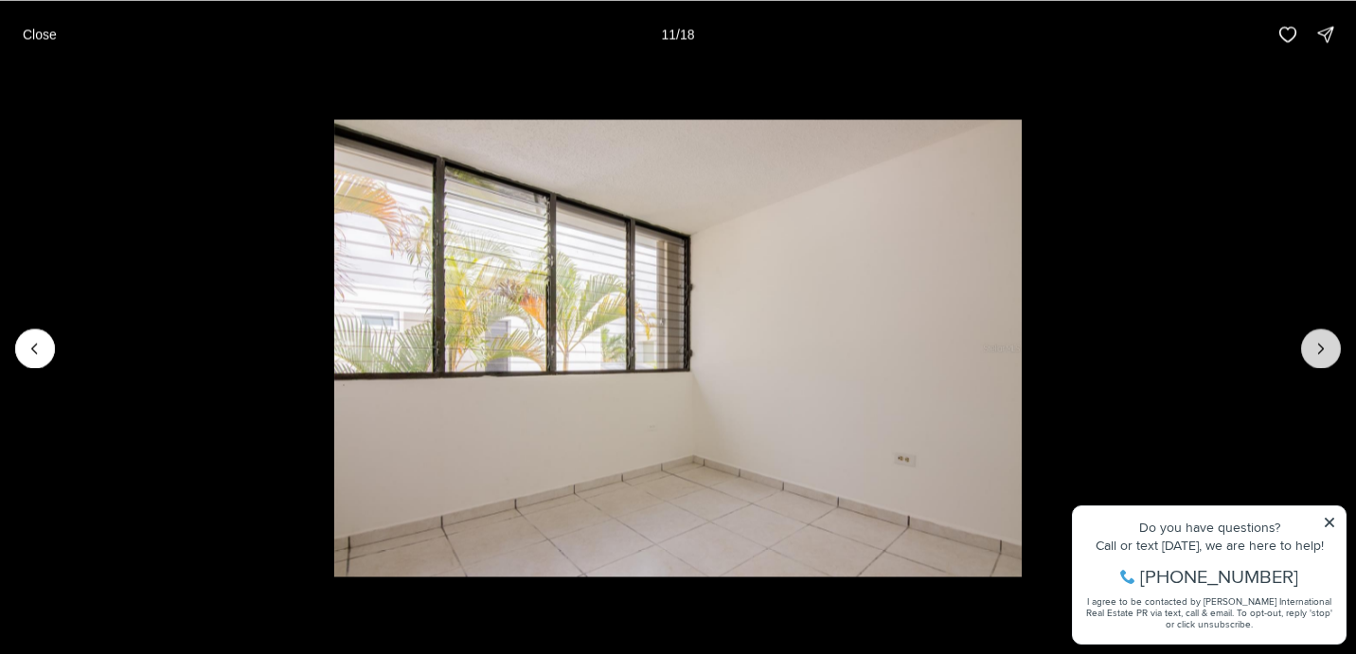
click at [1319, 346] on icon "Next slide" at bounding box center [1320, 348] width 19 height 19
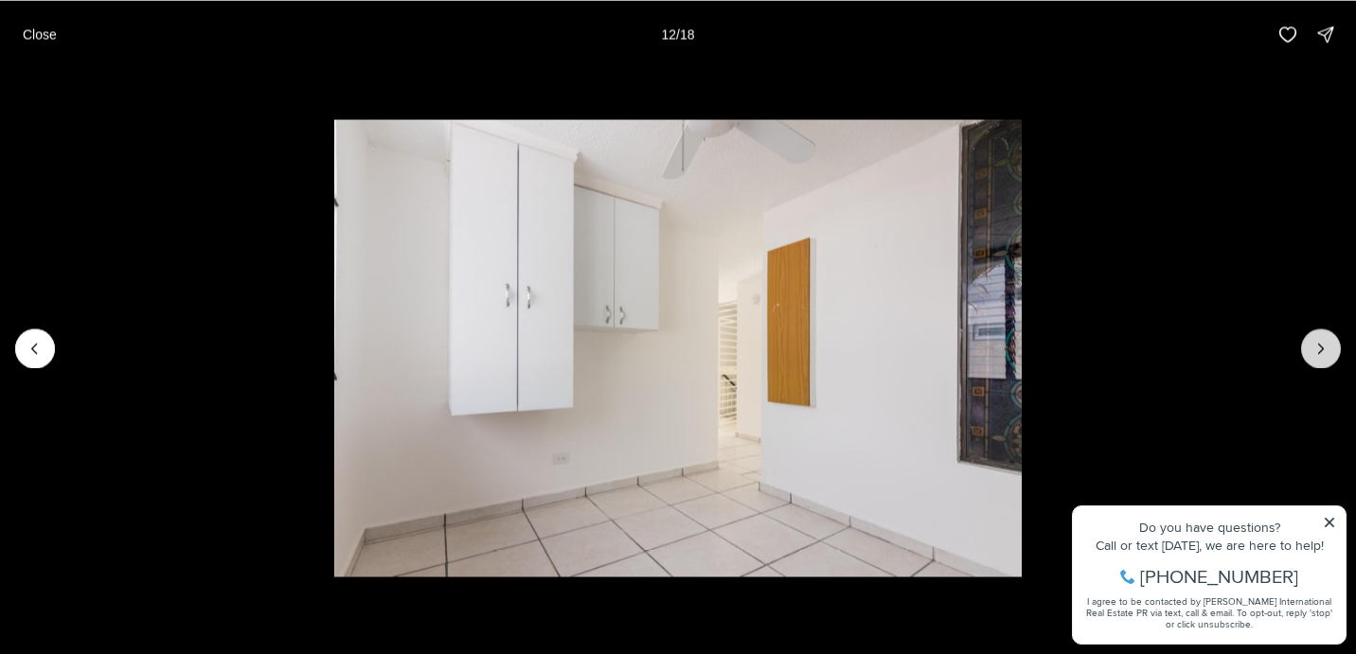
click at [1320, 347] on icon "Next slide" at bounding box center [1320, 348] width 19 height 19
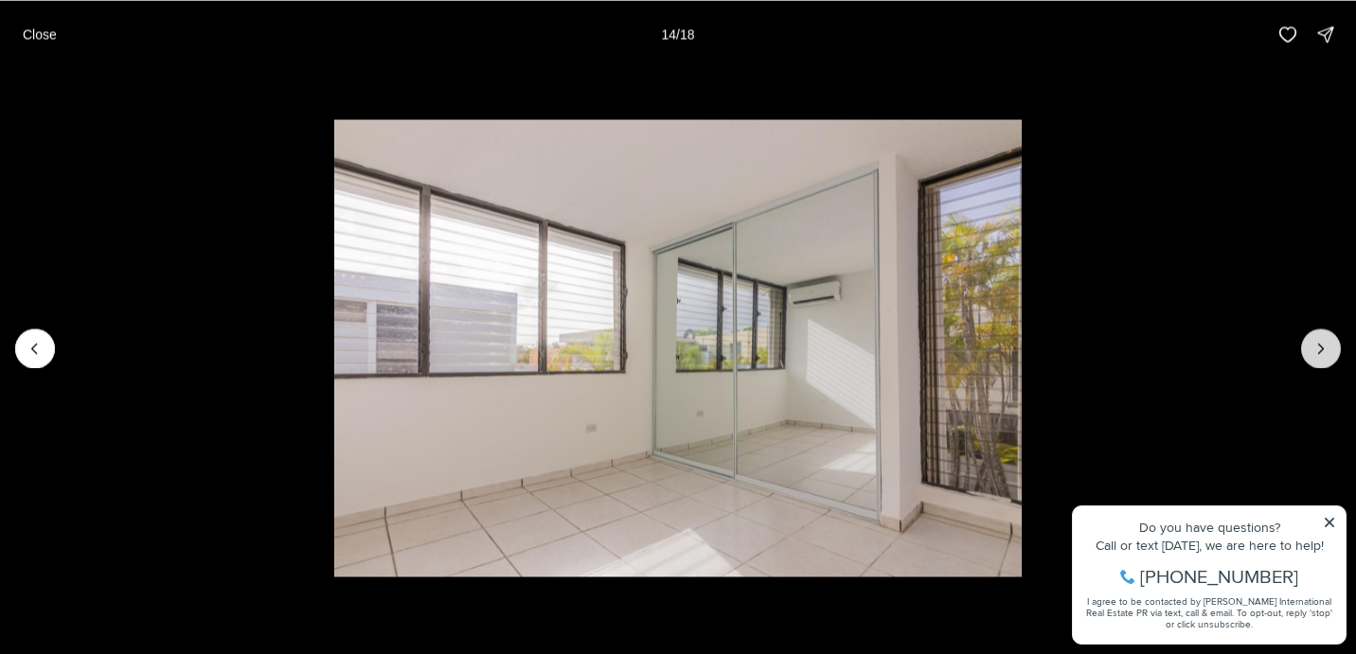
click at [1320, 347] on icon "Next slide" at bounding box center [1320, 348] width 19 height 19
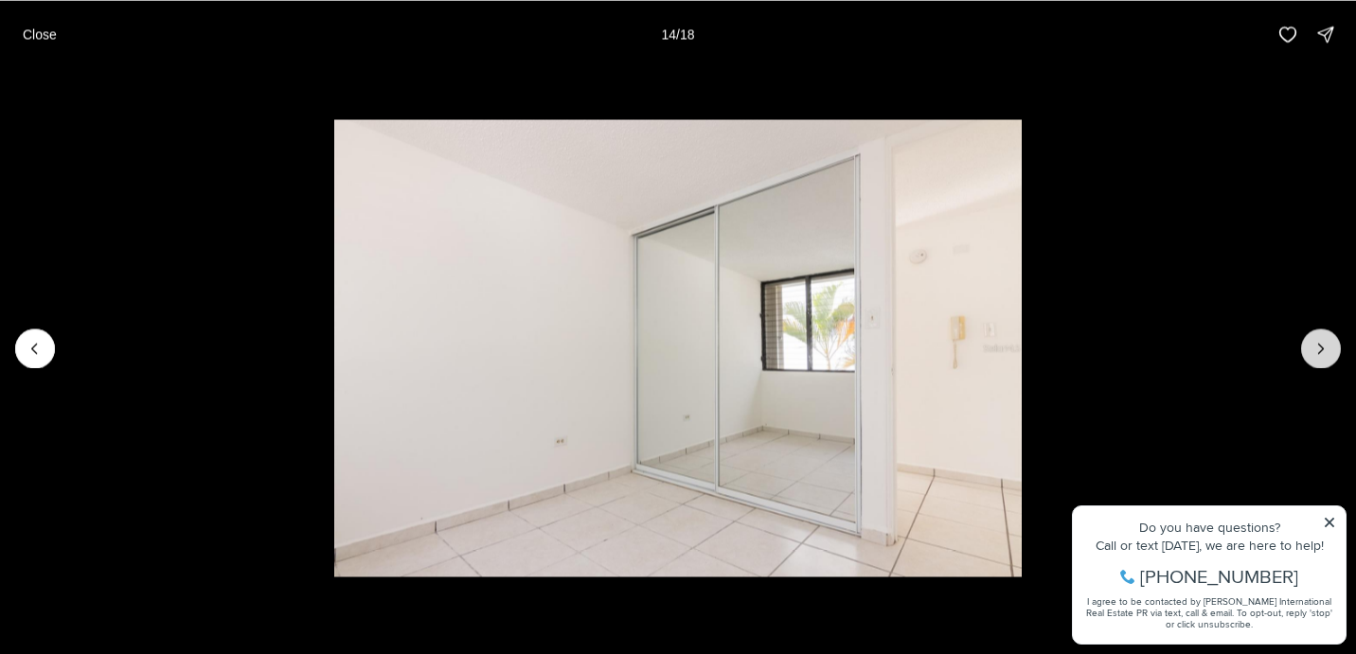
click at [1320, 348] on icon "Next slide" at bounding box center [1320, 348] width 19 height 19
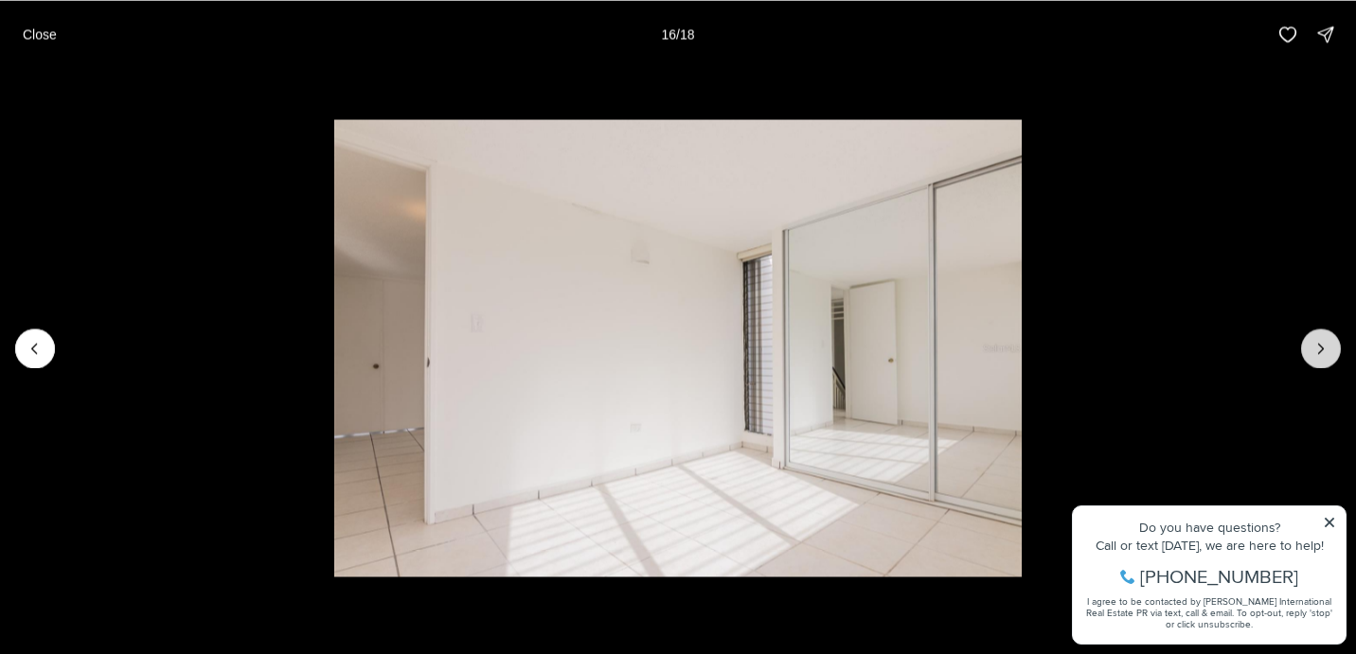
click at [1320, 349] on icon "Next slide" at bounding box center [1320, 348] width 19 height 19
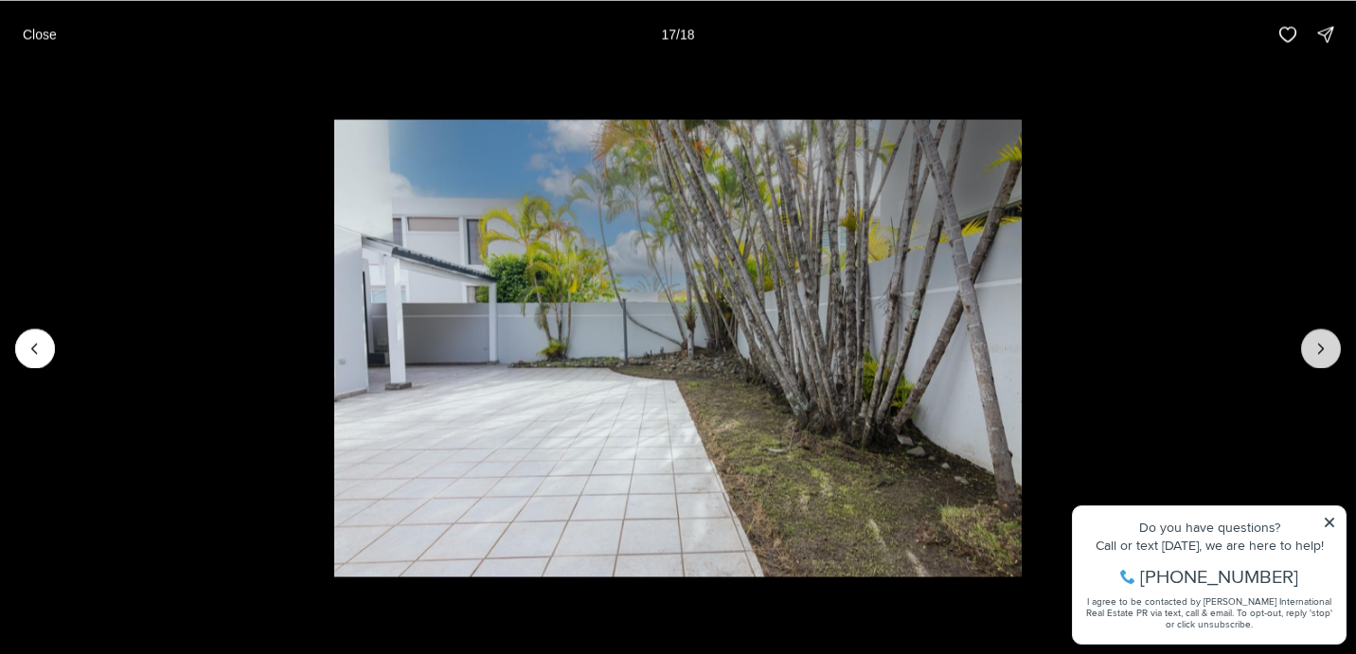
click at [1320, 349] on icon "Next slide" at bounding box center [1320, 348] width 19 height 19
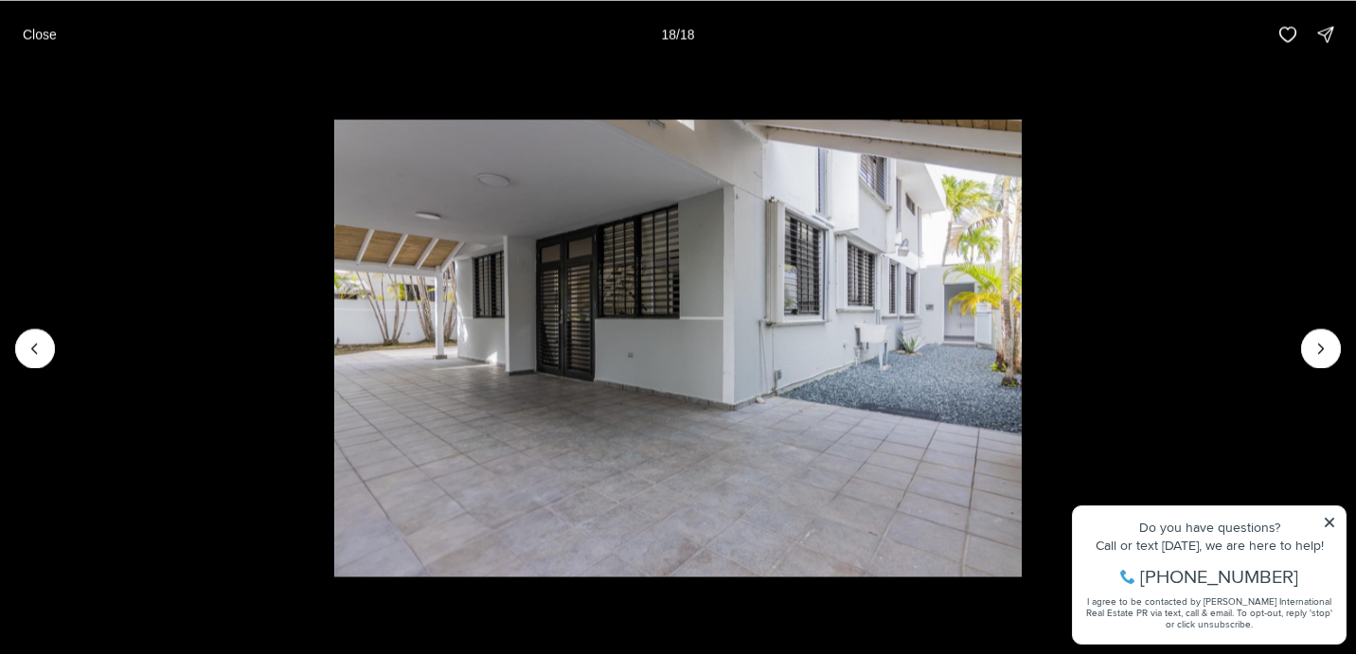
click at [1021, 344] on img "18 of 18" at bounding box center [677, 348] width 687 height 458
click at [1021, 264] on img "18 of 18" at bounding box center [677, 348] width 687 height 458
click at [43, 35] on p "Close" at bounding box center [40, 34] width 34 height 15
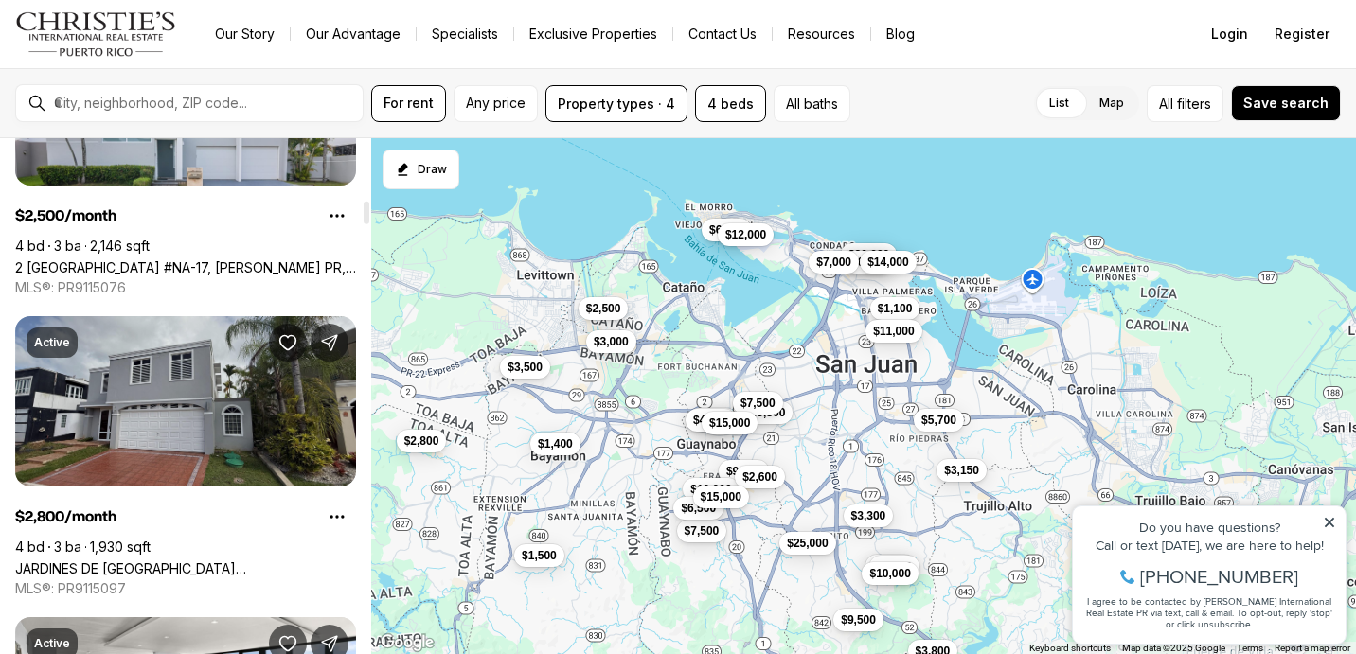
scroll to position [1430, 0]
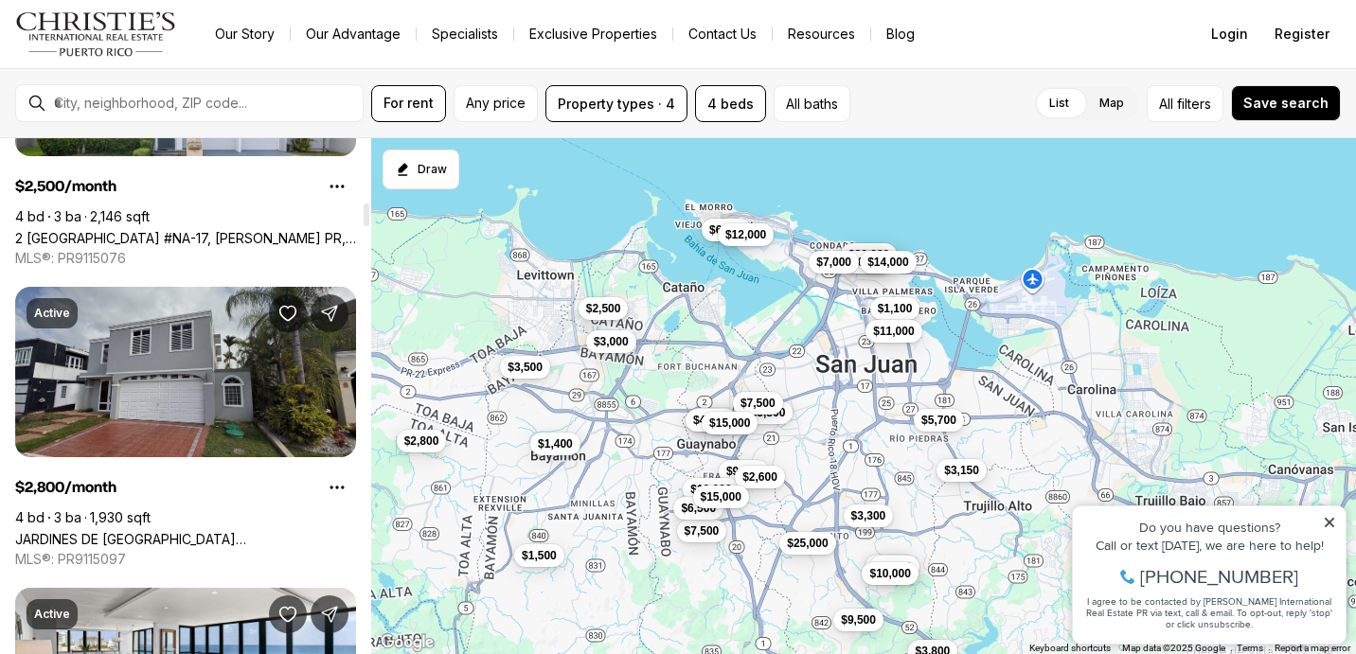
click at [203, 531] on link "JARDINES DE [GEOGRAPHIC_DATA][STREET_ADDRESS][US_STATE]" at bounding box center [185, 539] width 341 height 16
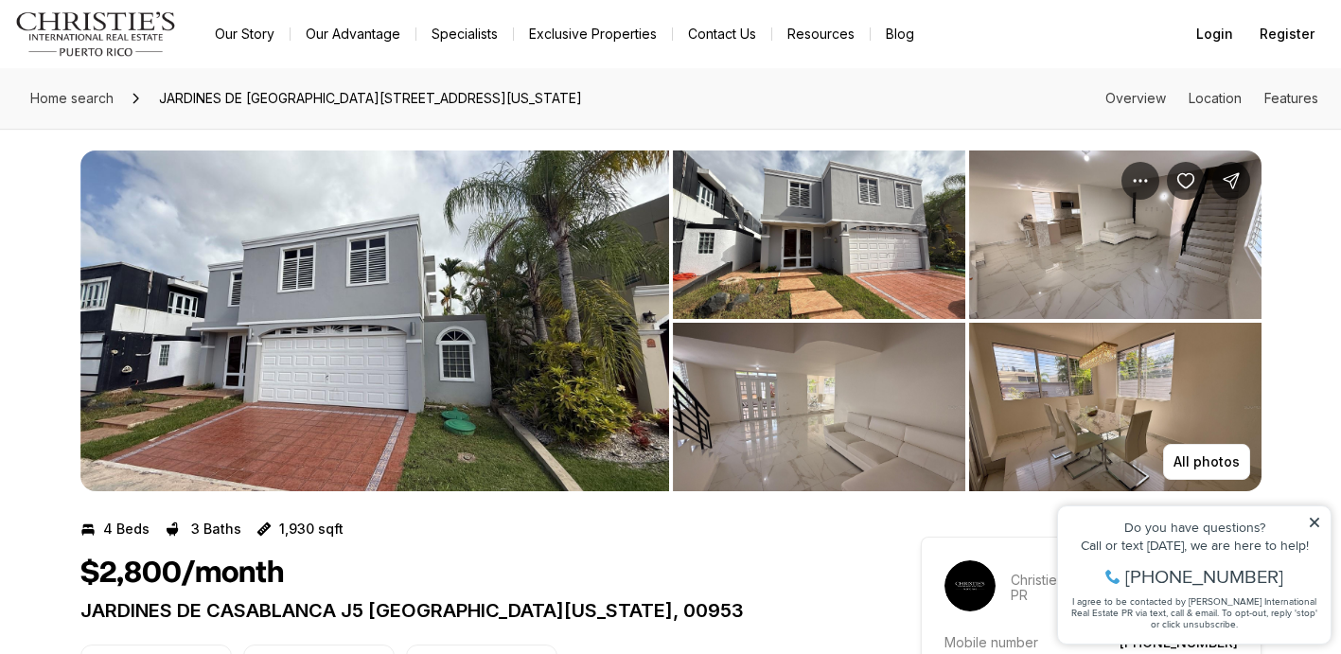
scroll to position [10, 0]
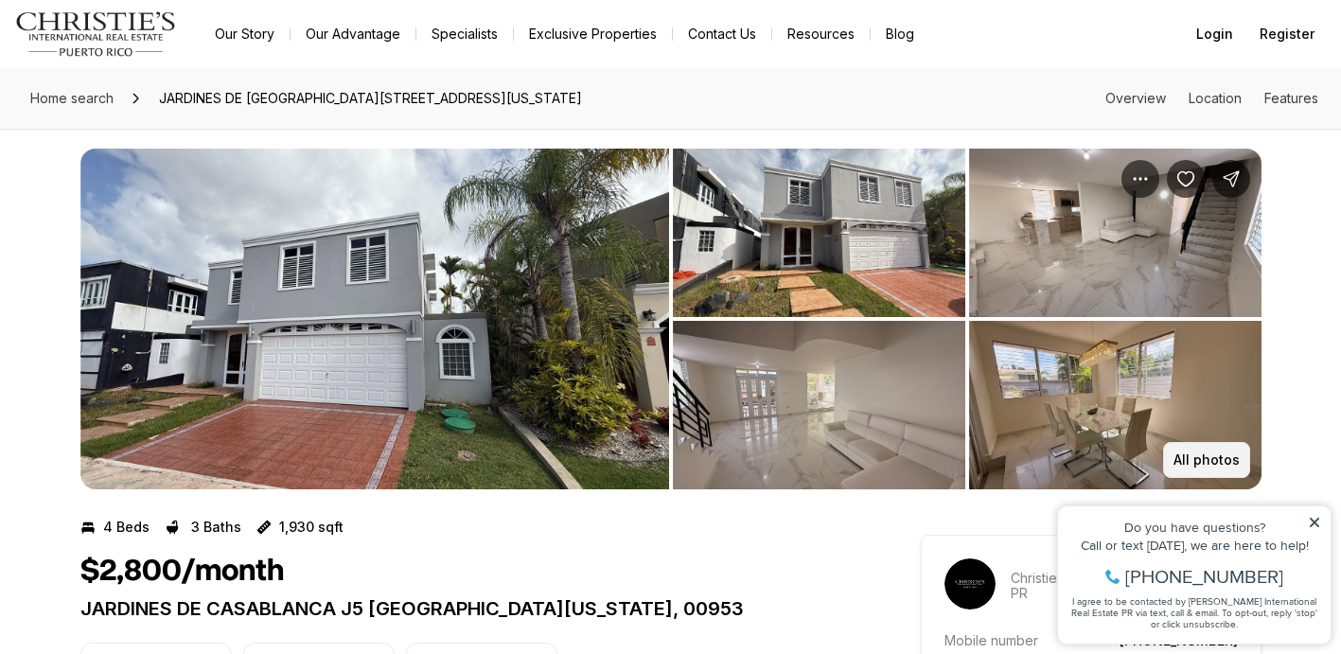
click at [1215, 452] on p "All photos" at bounding box center [1207, 459] width 66 height 15
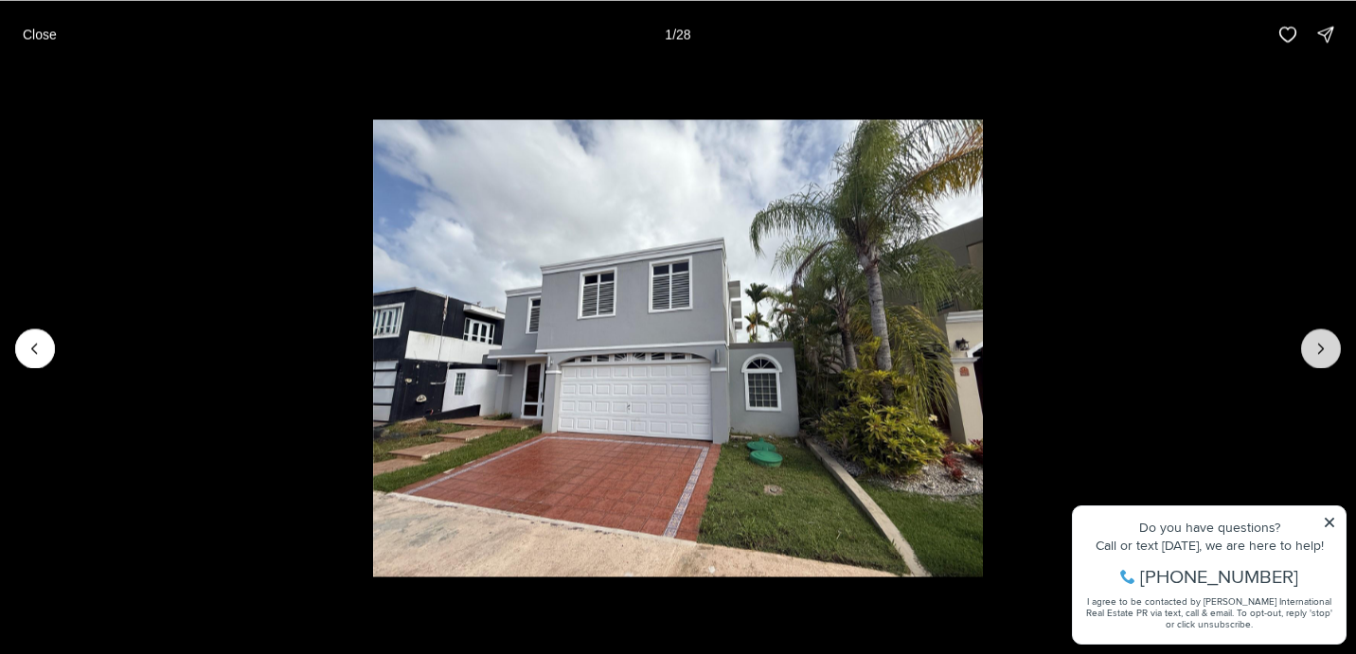
click at [1321, 338] on button "Next slide" at bounding box center [1321, 348] width 40 height 40
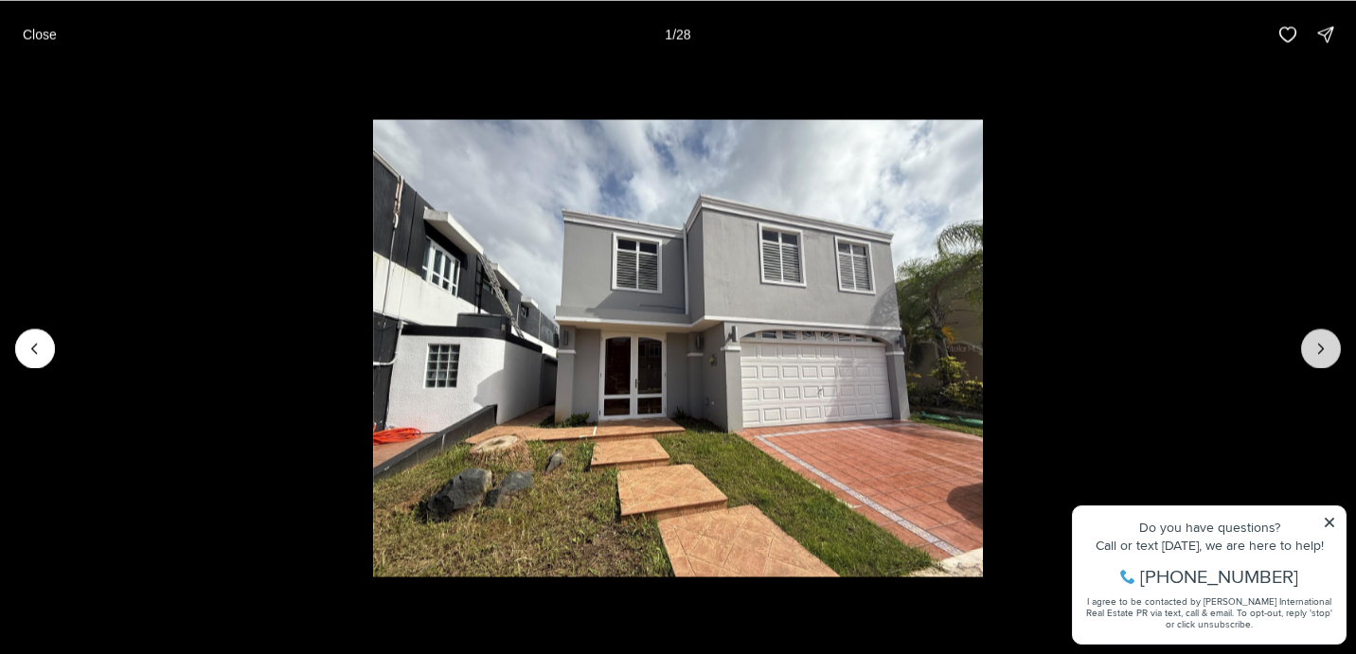
click at [1321, 338] on button "Next slide" at bounding box center [1321, 348] width 40 height 40
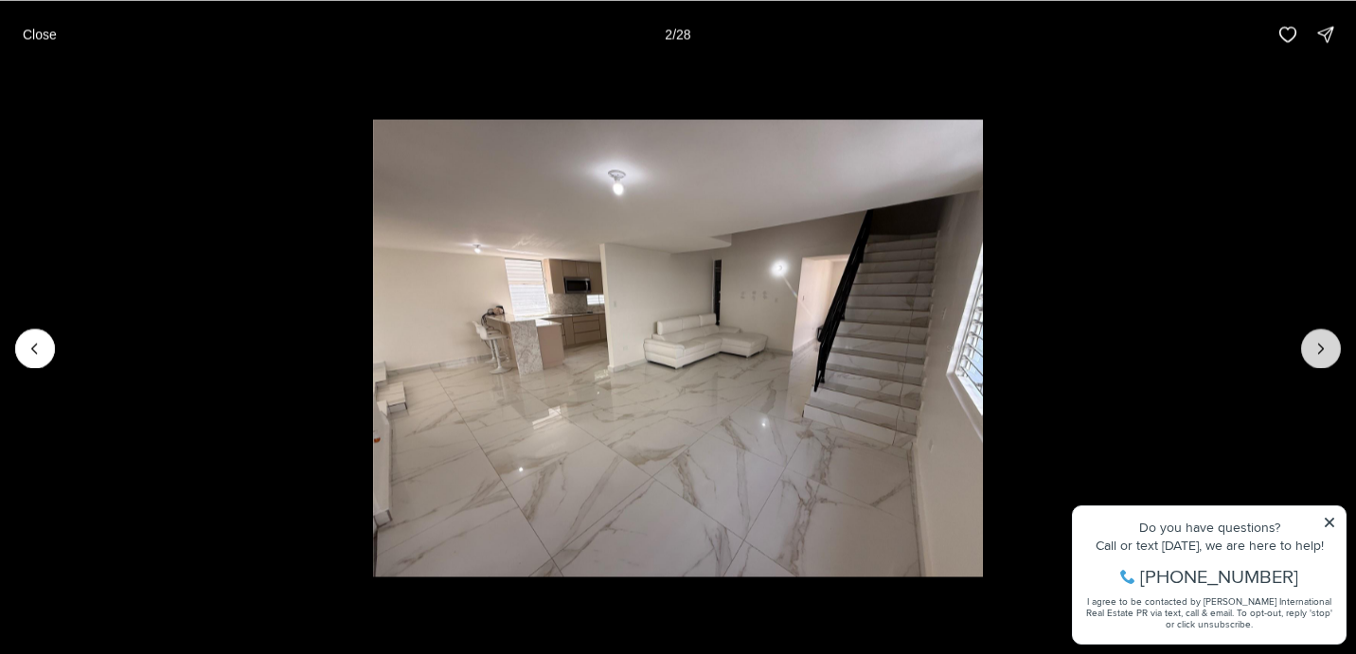
click at [1321, 338] on button "Next slide" at bounding box center [1321, 348] width 40 height 40
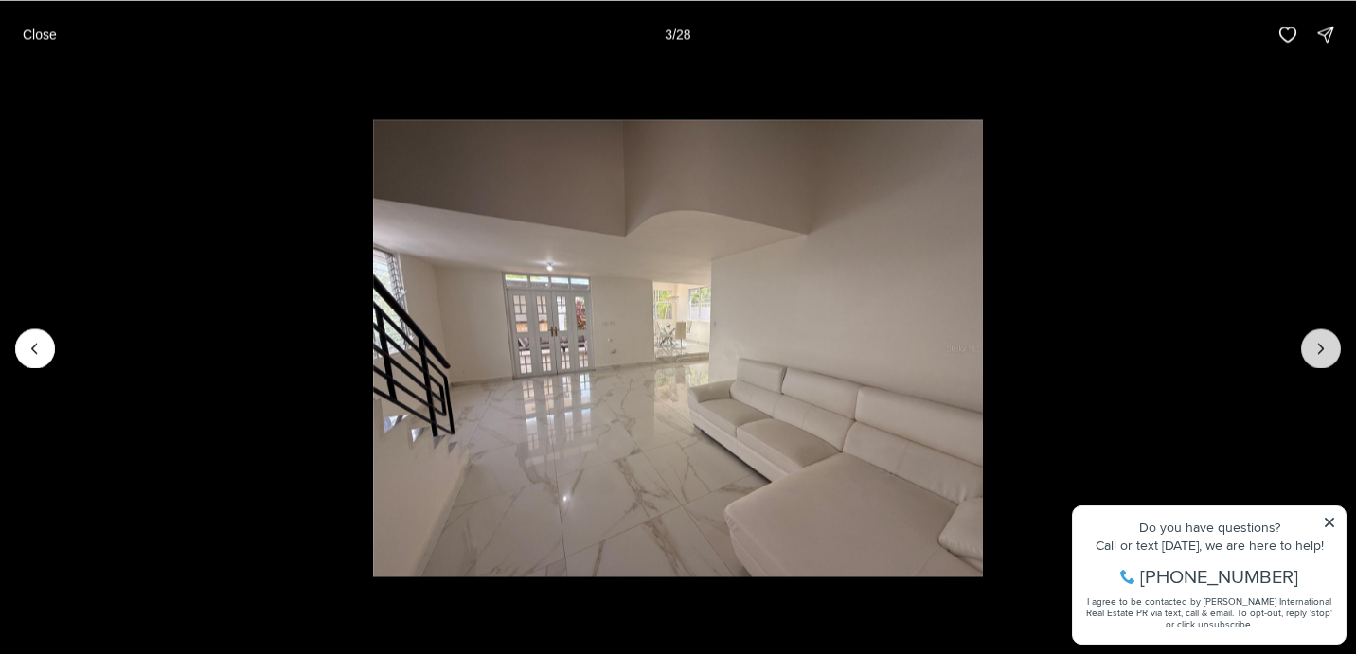
click at [1321, 338] on button "Next slide" at bounding box center [1321, 348] width 40 height 40
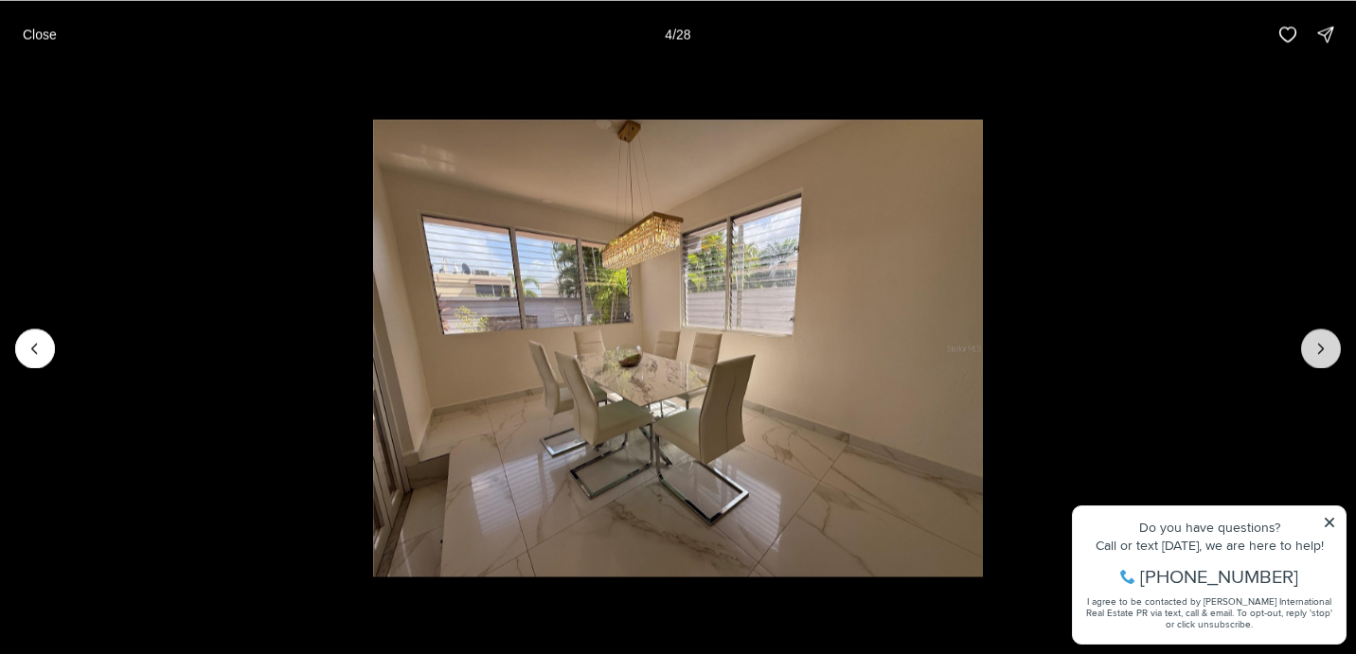
click at [1321, 338] on button "Next slide" at bounding box center [1321, 348] width 40 height 40
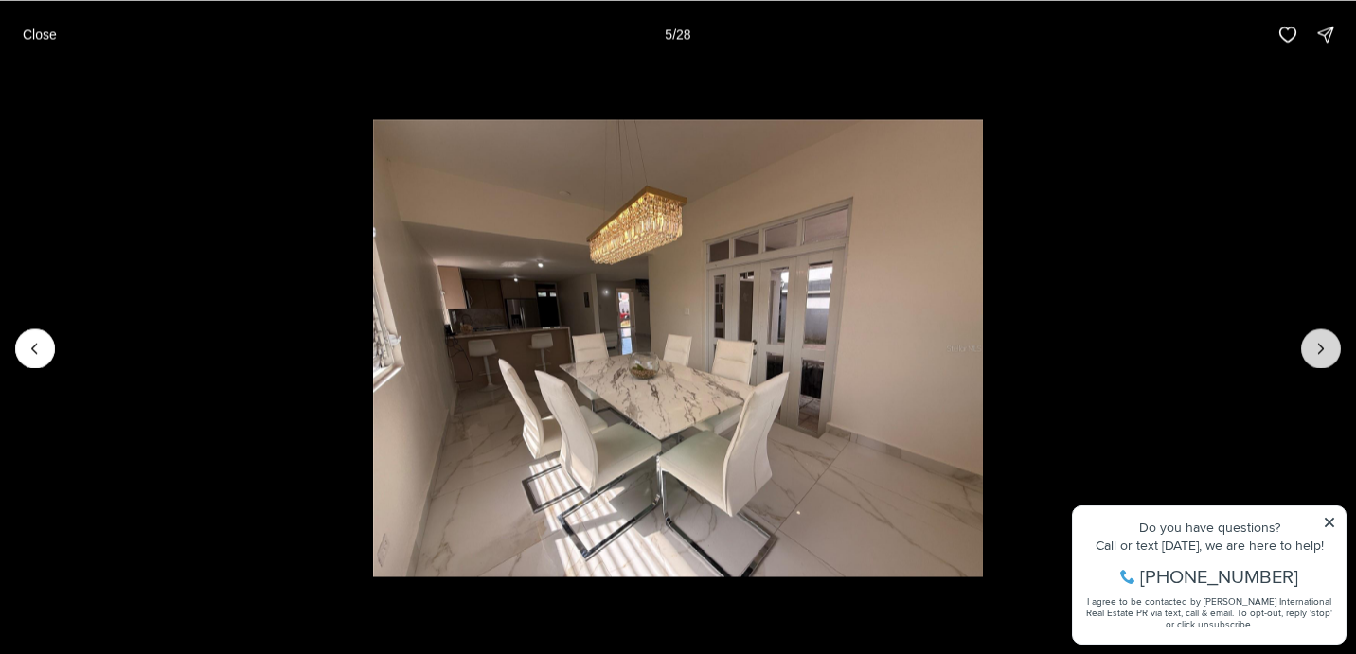
click at [1321, 338] on button "Next slide" at bounding box center [1321, 348] width 40 height 40
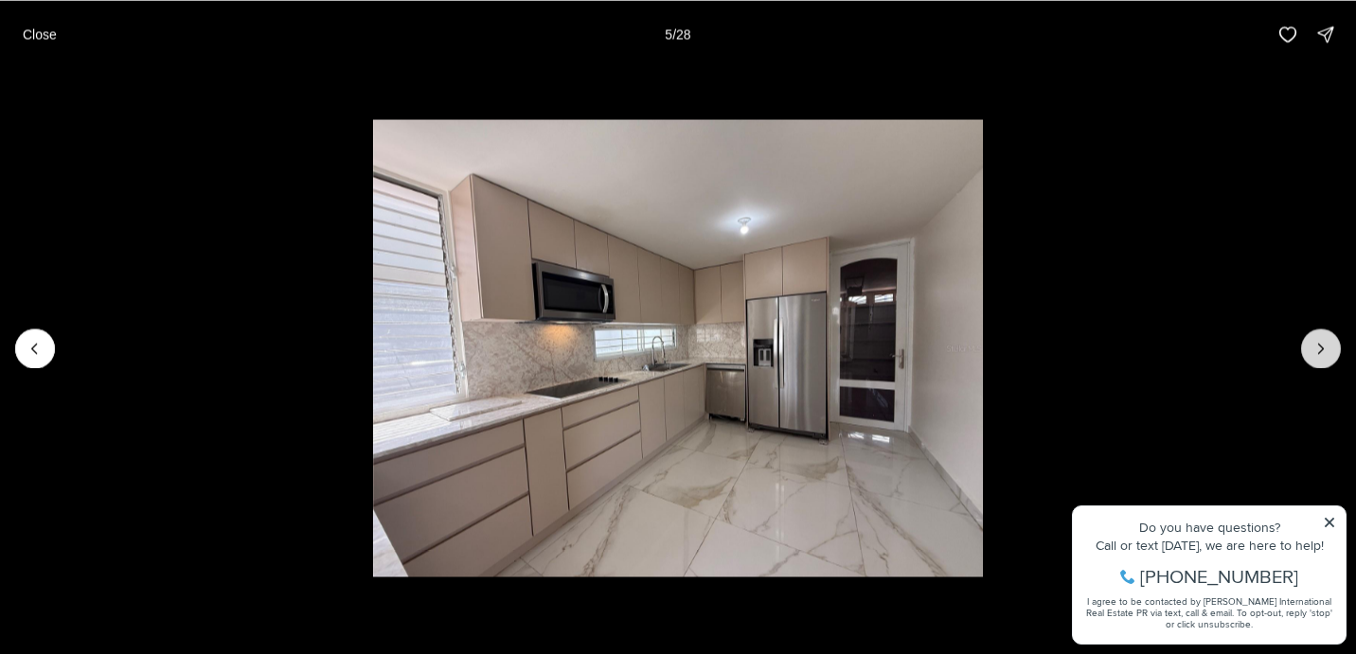
click at [1321, 338] on button "Next slide" at bounding box center [1321, 348] width 40 height 40
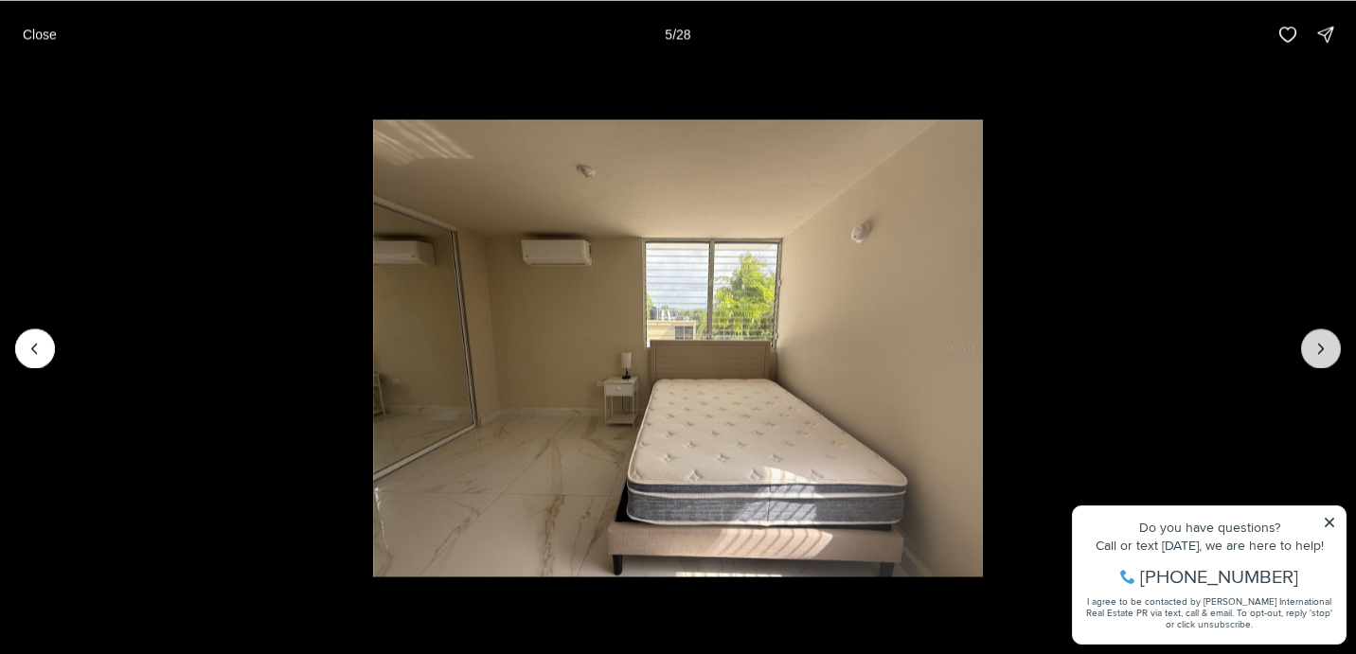
click at [1321, 338] on button "Next slide" at bounding box center [1321, 348] width 40 height 40
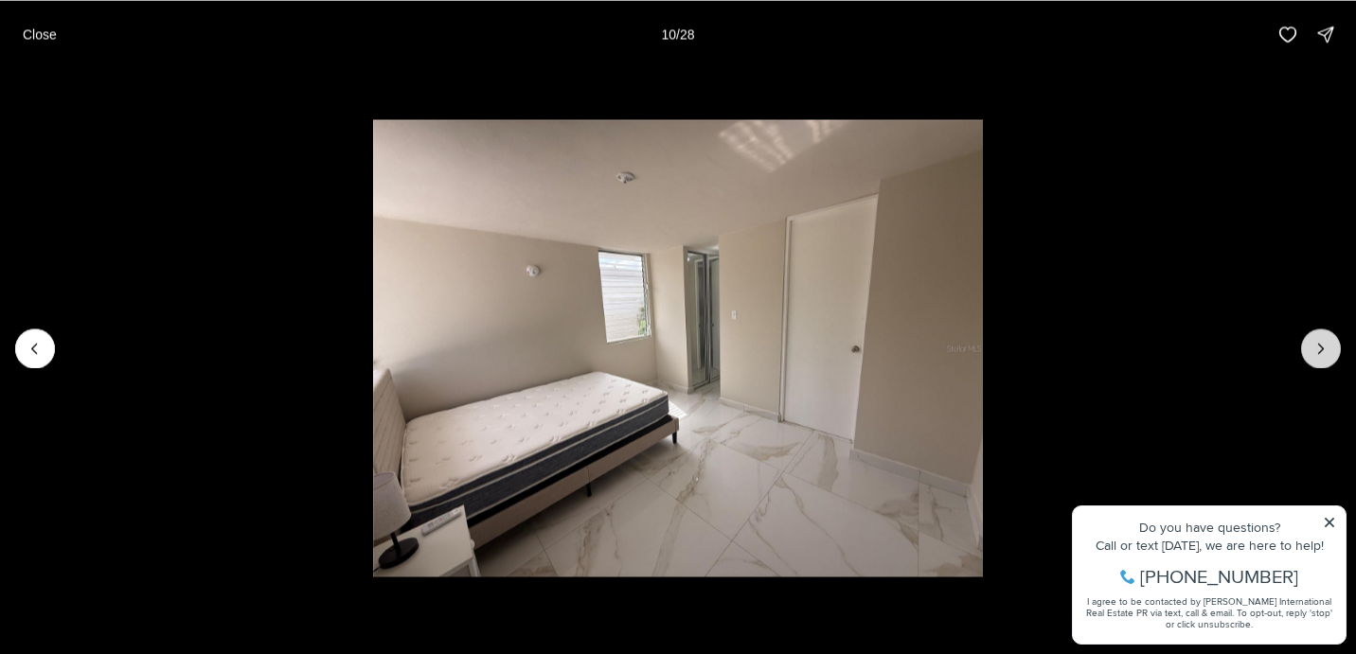
click at [1321, 341] on icon "Next slide" at bounding box center [1320, 348] width 19 height 19
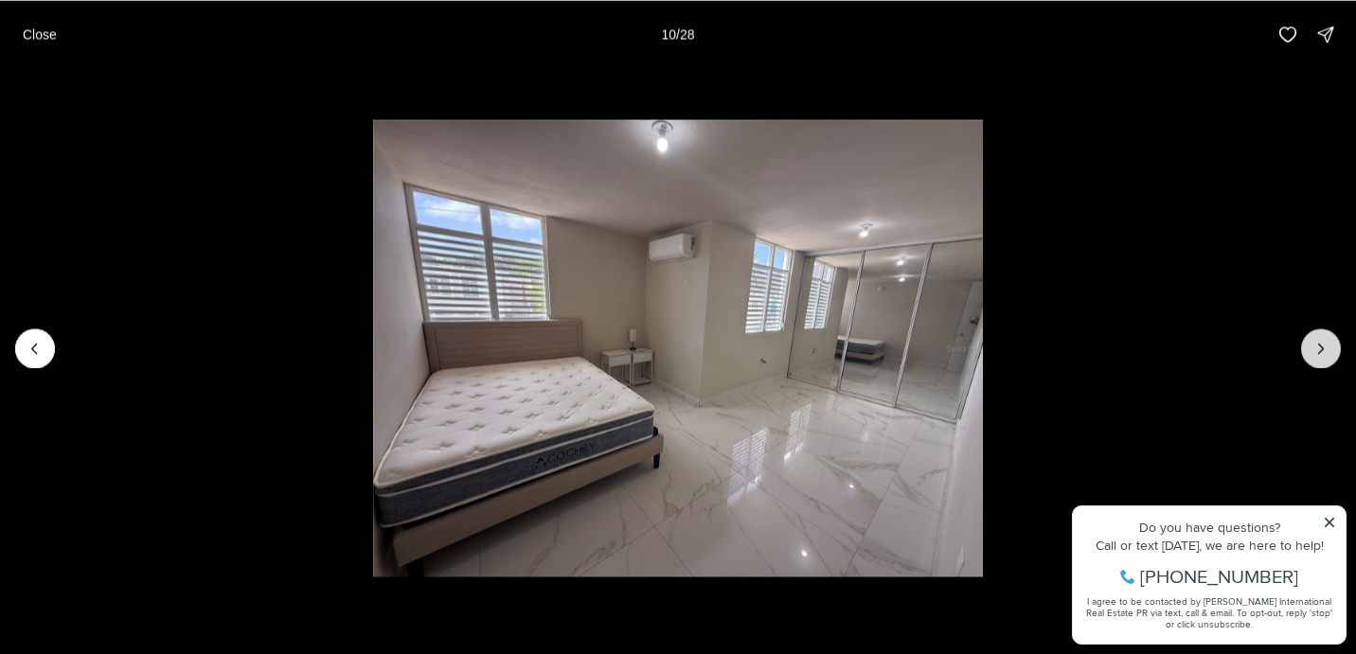
click at [1321, 341] on icon "Next slide" at bounding box center [1320, 348] width 19 height 19
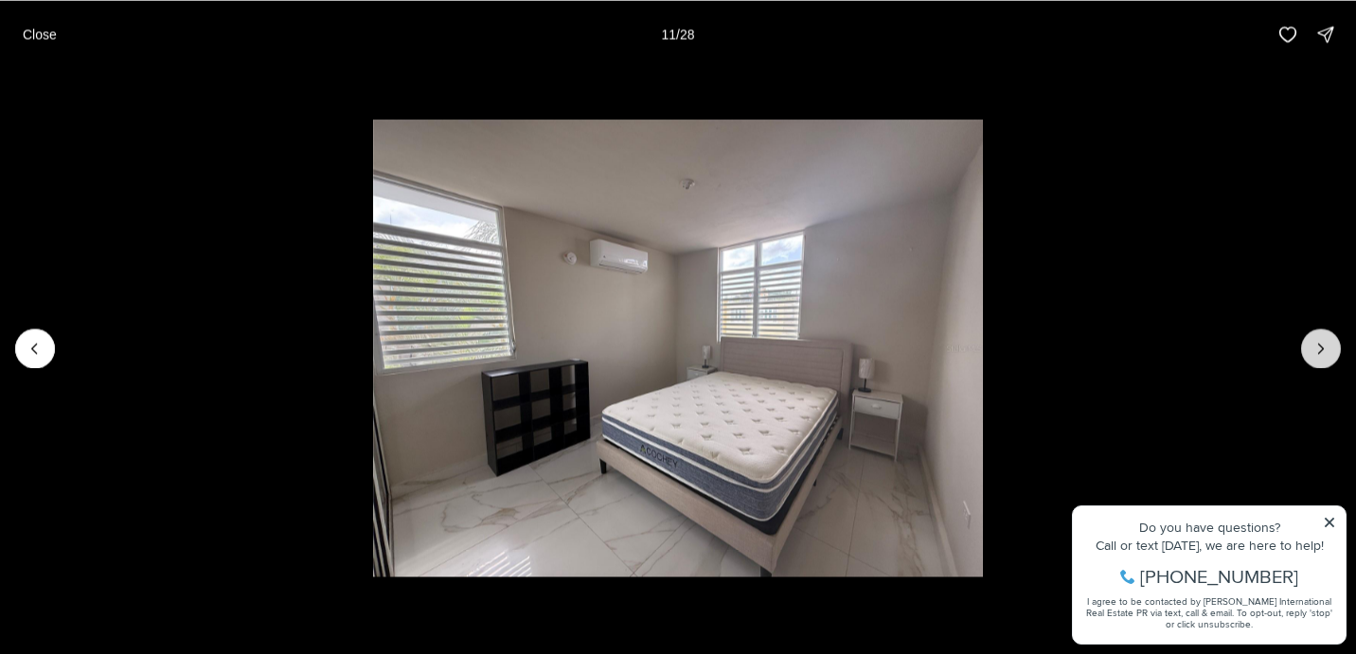
click at [1321, 341] on icon "Next slide" at bounding box center [1320, 348] width 19 height 19
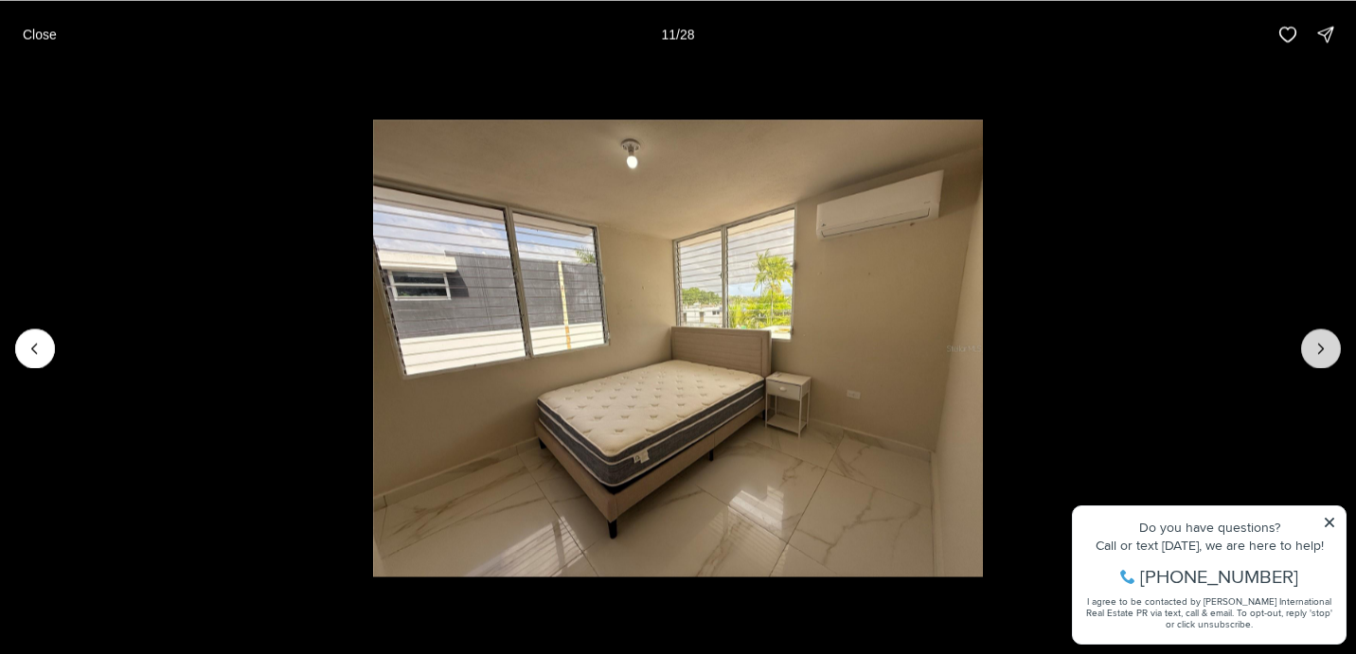
click at [1321, 341] on icon "Next slide" at bounding box center [1320, 348] width 19 height 19
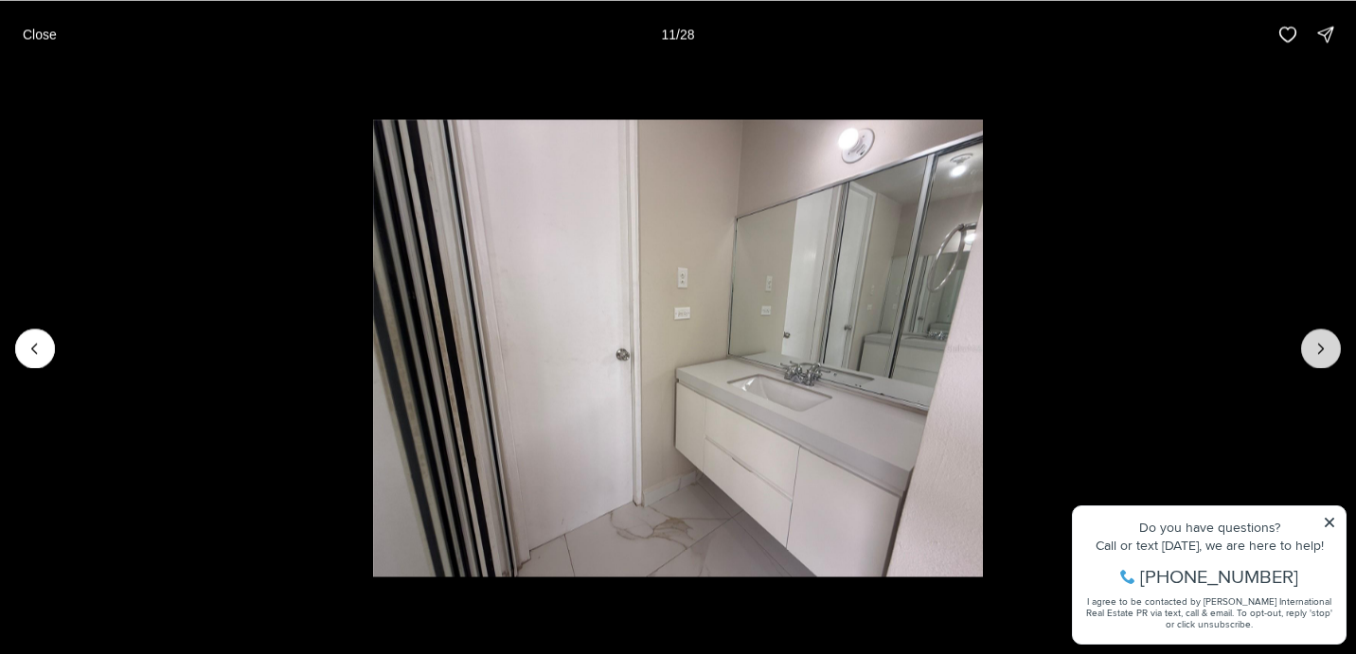
click at [1321, 341] on icon "Next slide" at bounding box center [1320, 348] width 19 height 19
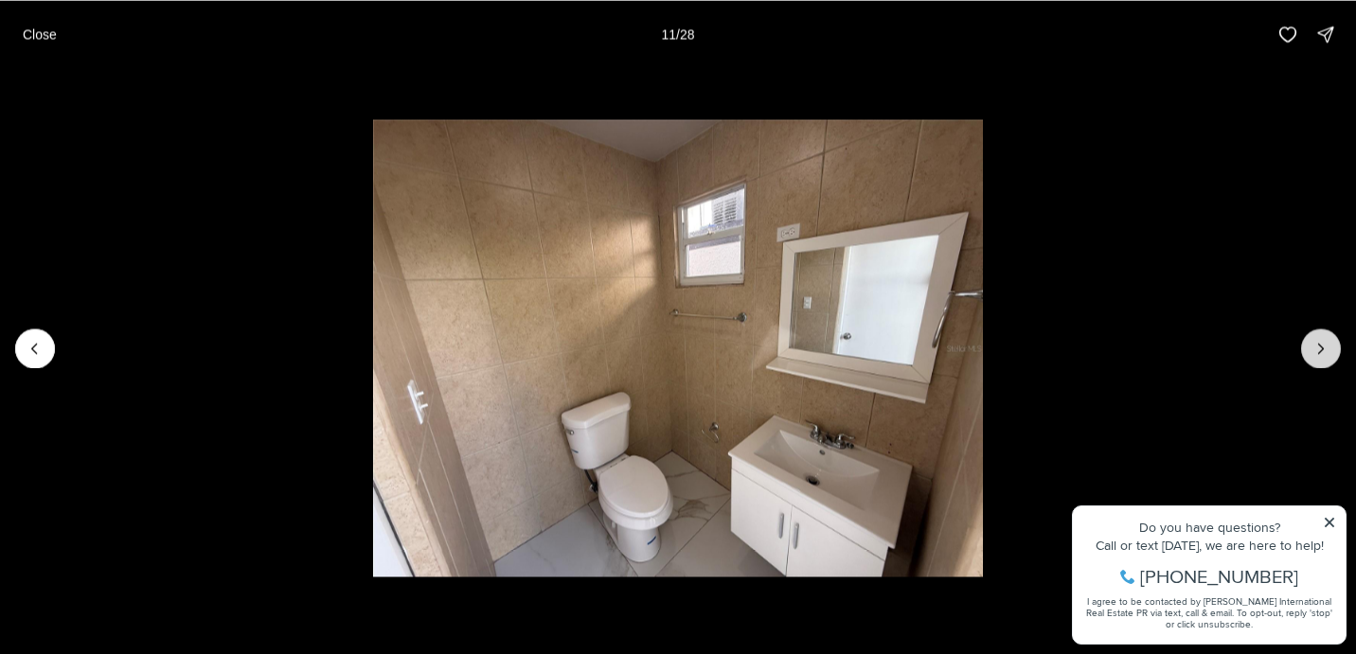
click at [1321, 341] on icon "Next slide" at bounding box center [1320, 348] width 19 height 19
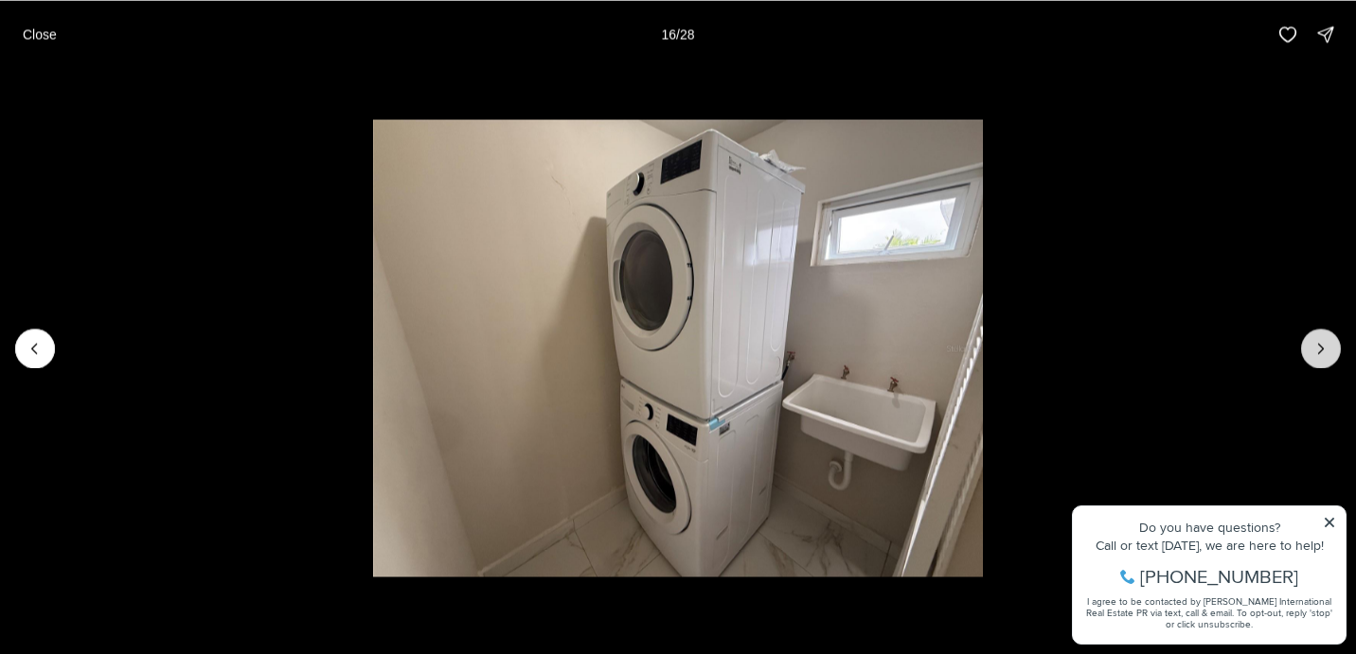
click at [1321, 341] on icon "Next slide" at bounding box center [1320, 348] width 19 height 19
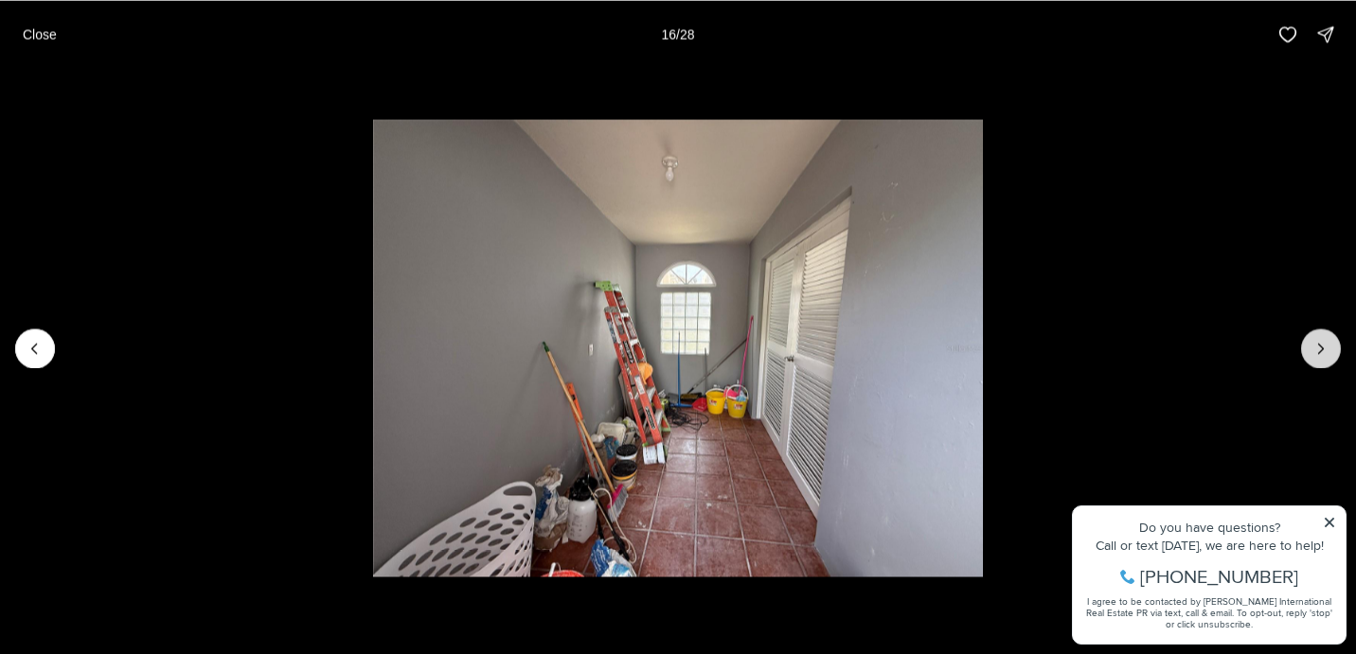
click at [1321, 341] on icon "Next slide" at bounding box center [1320, 348] width 19 height 19
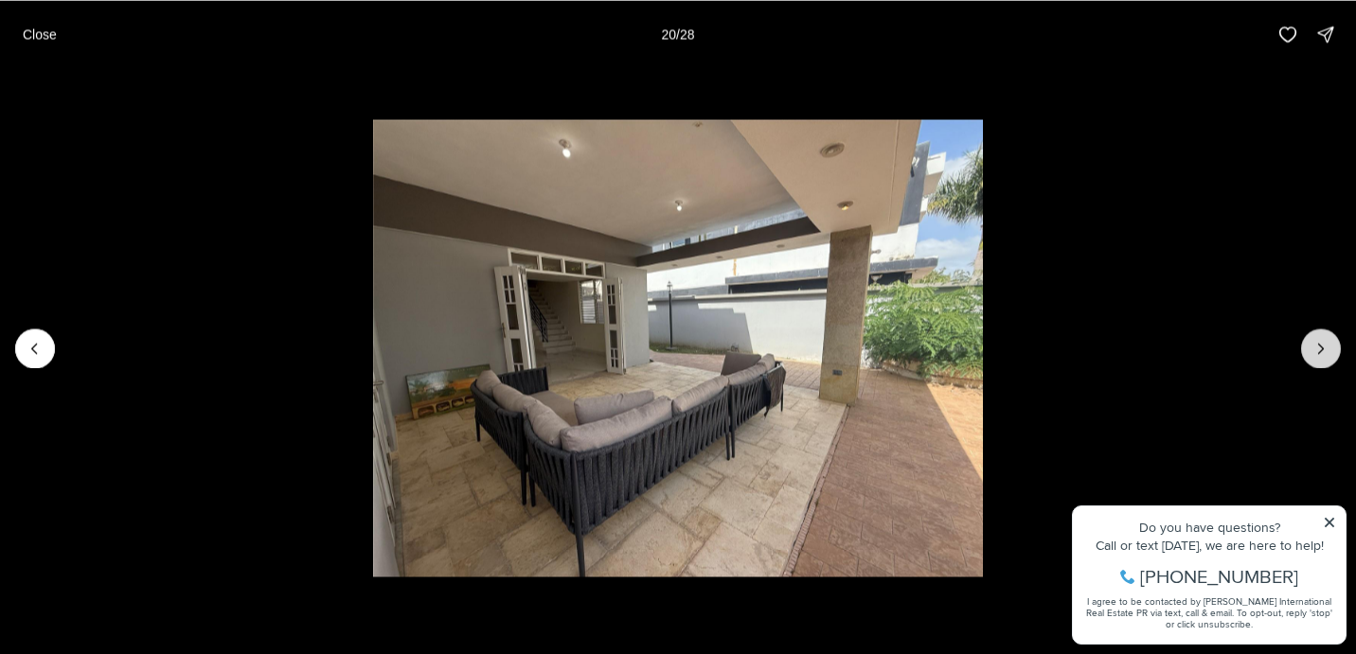
click at [1321, 342] on icon "Next slide" at bounding box center [1320, 348] width 19 height 19
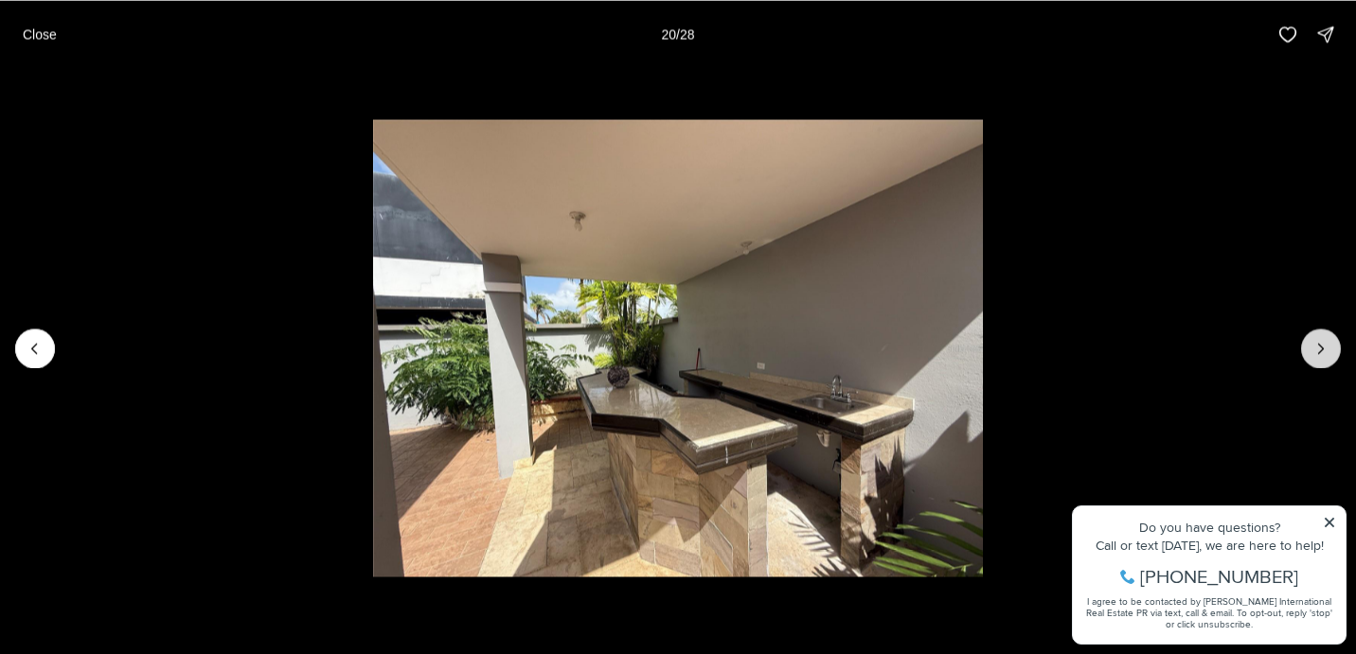
click at [1321, 342] on icon "Next slide" at bounding box center [1320, 348] width 19 height 19
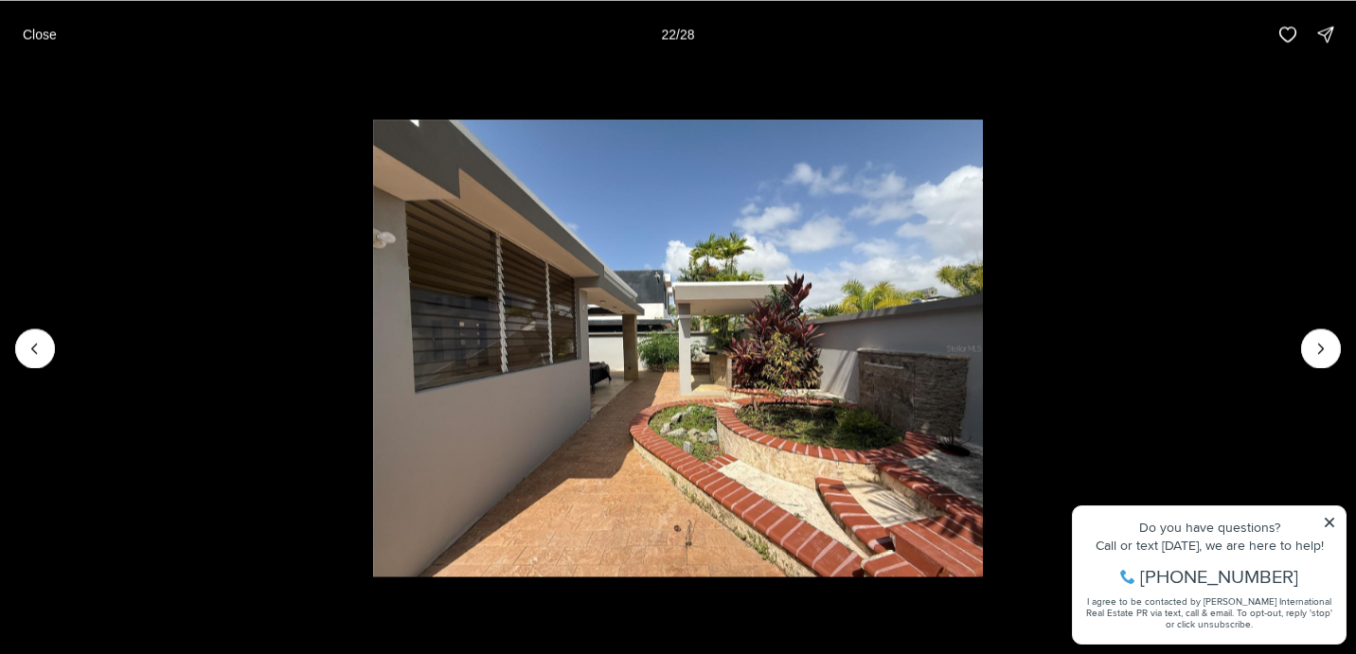
click at [984, 290] on img "22 of 28" at bounding box center [678, 348] width 611 height 458
click at [21, 32] on button "Close" at bounding box center [39, 34] width 57 height 38
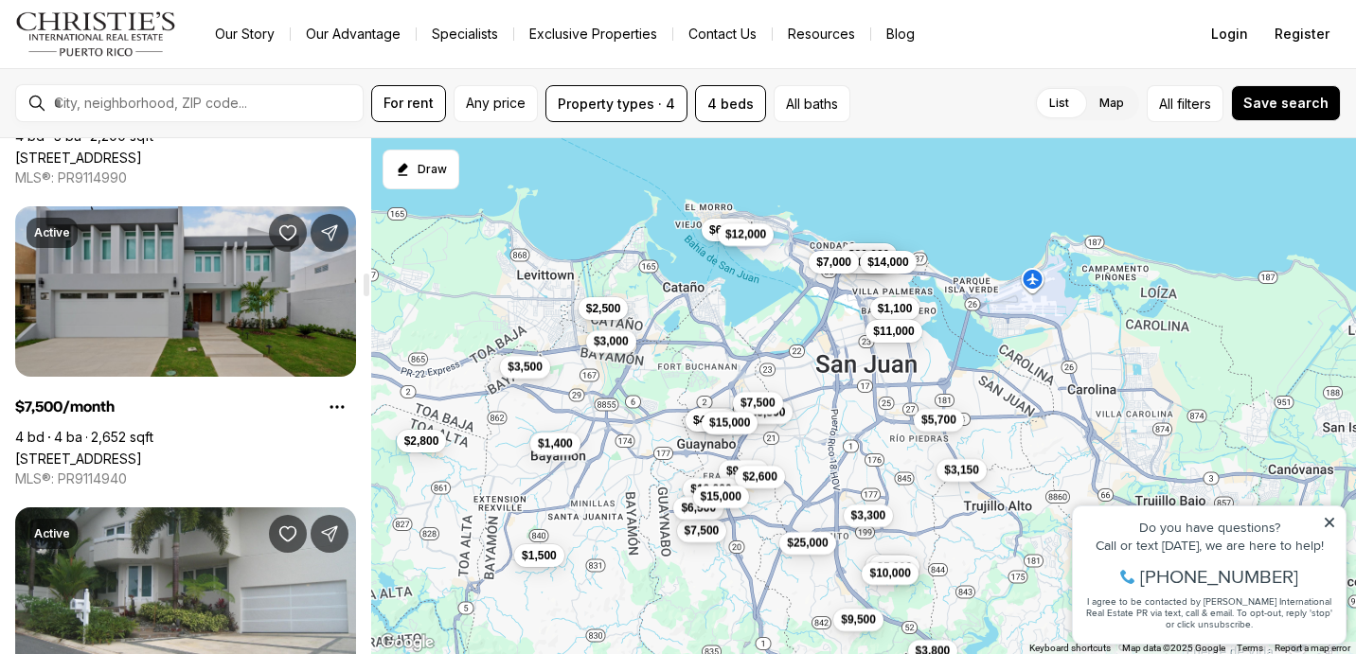
scroll to position [3030, 0]
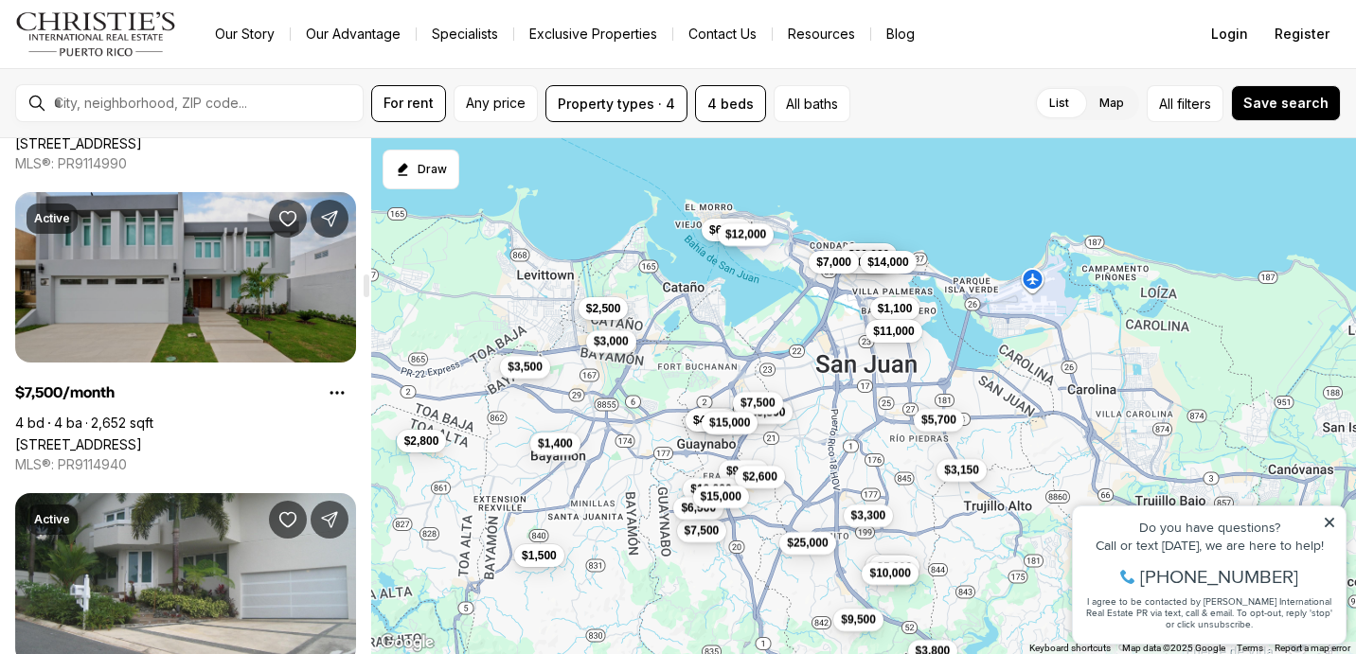
click at [142, 436] on link "[STREET_ADDRESS]" at bounding box center [78, 444] width 127 height 16
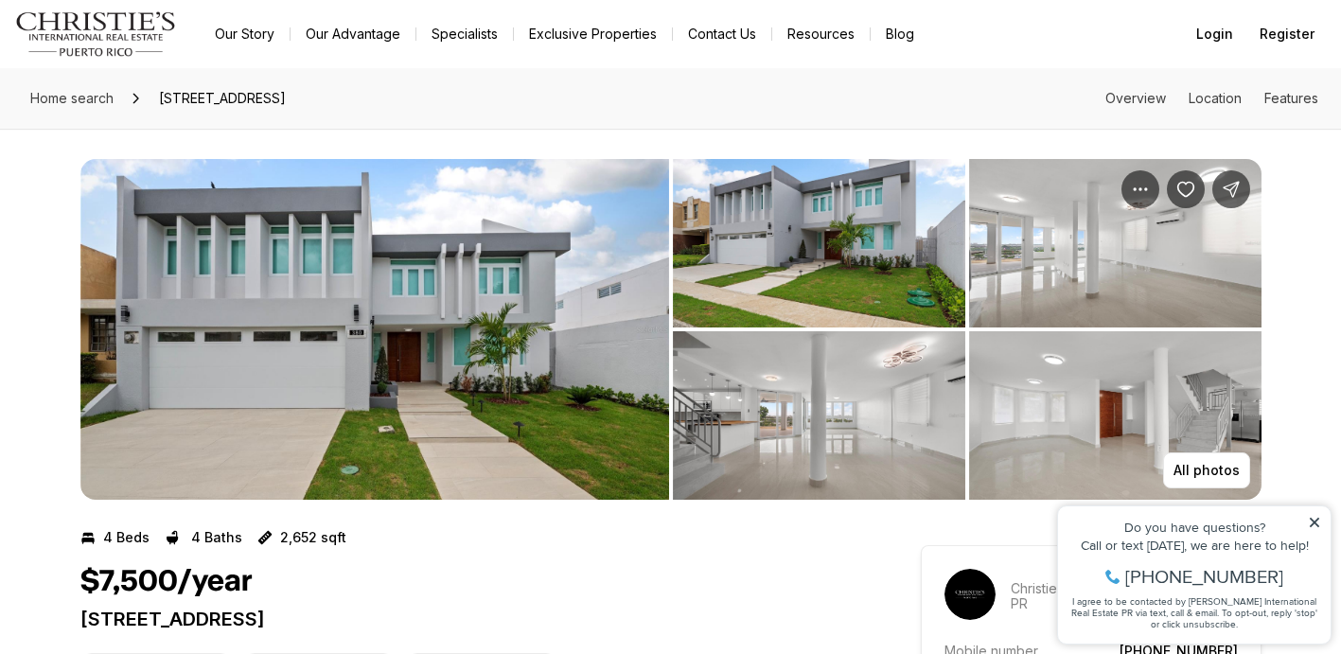
click at [410, 310] on img "View image gallery" at bounding box center [374, 329] width 589 height 341
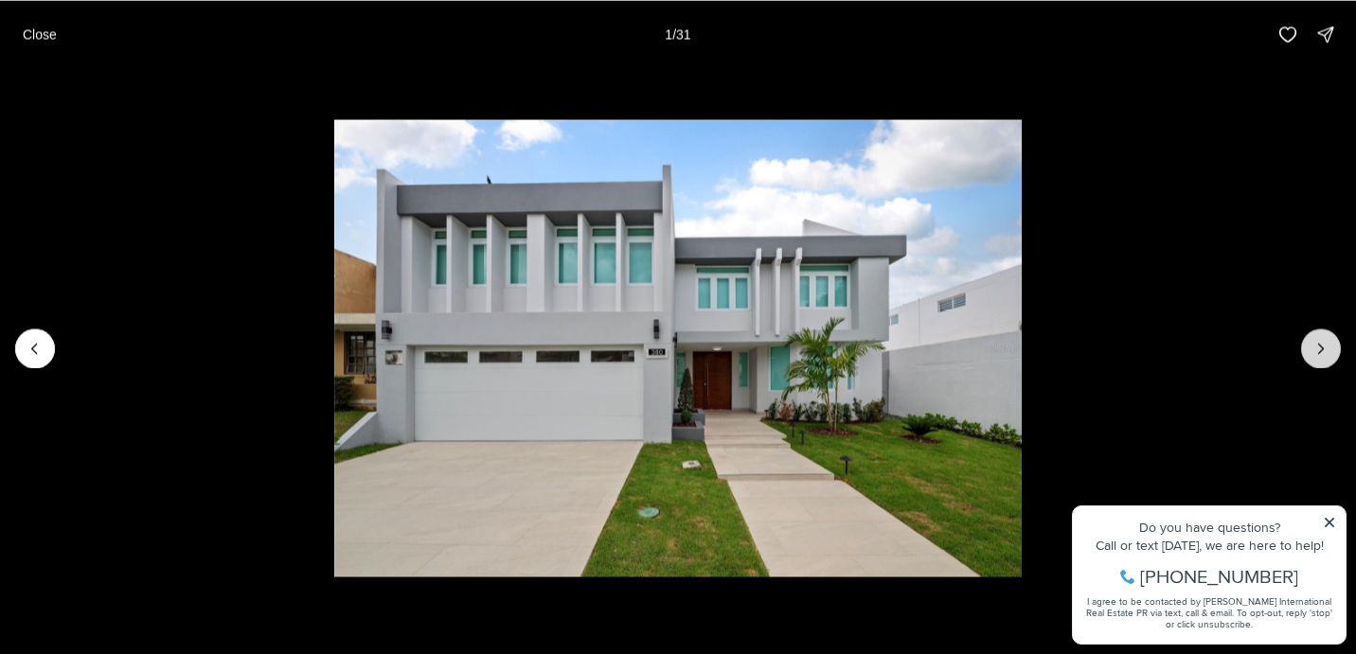
click at [1320, 349] on icon "Next slide" at bounding box center [1320, 348] width 19 height 19
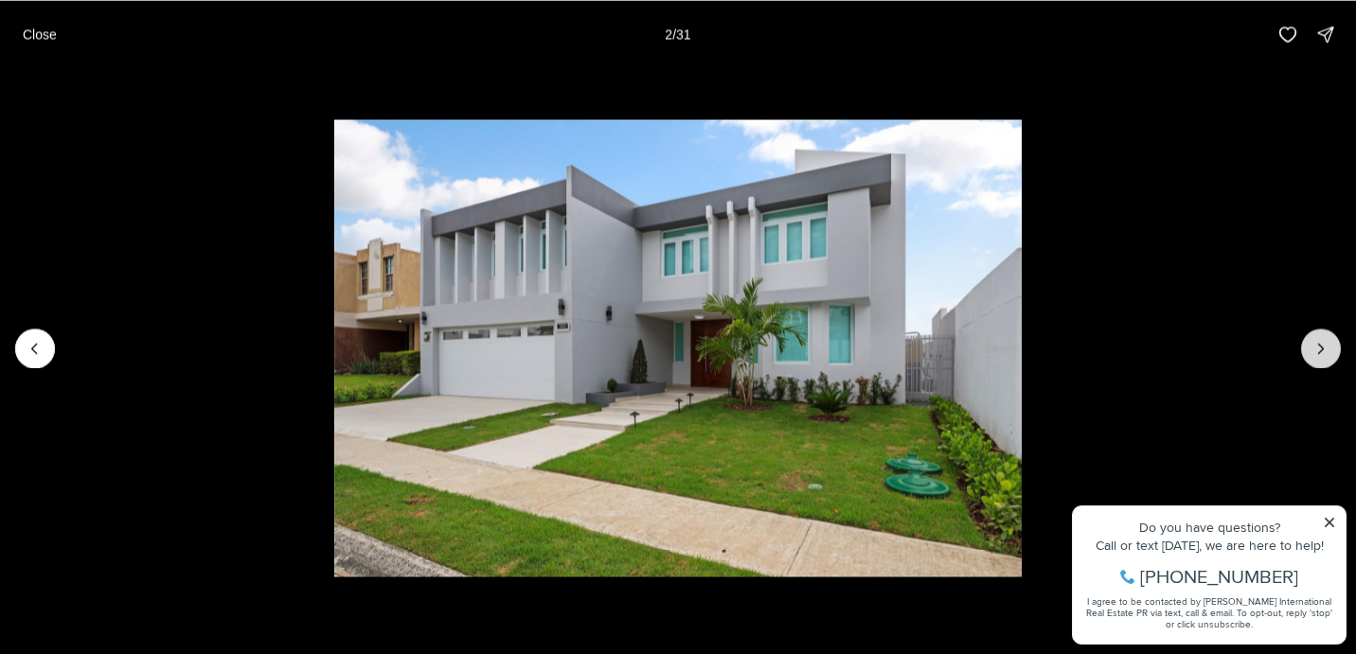
click at [1320, 351] on icon "Next slide" at bounding box center [1321, 348] width 5 height 9
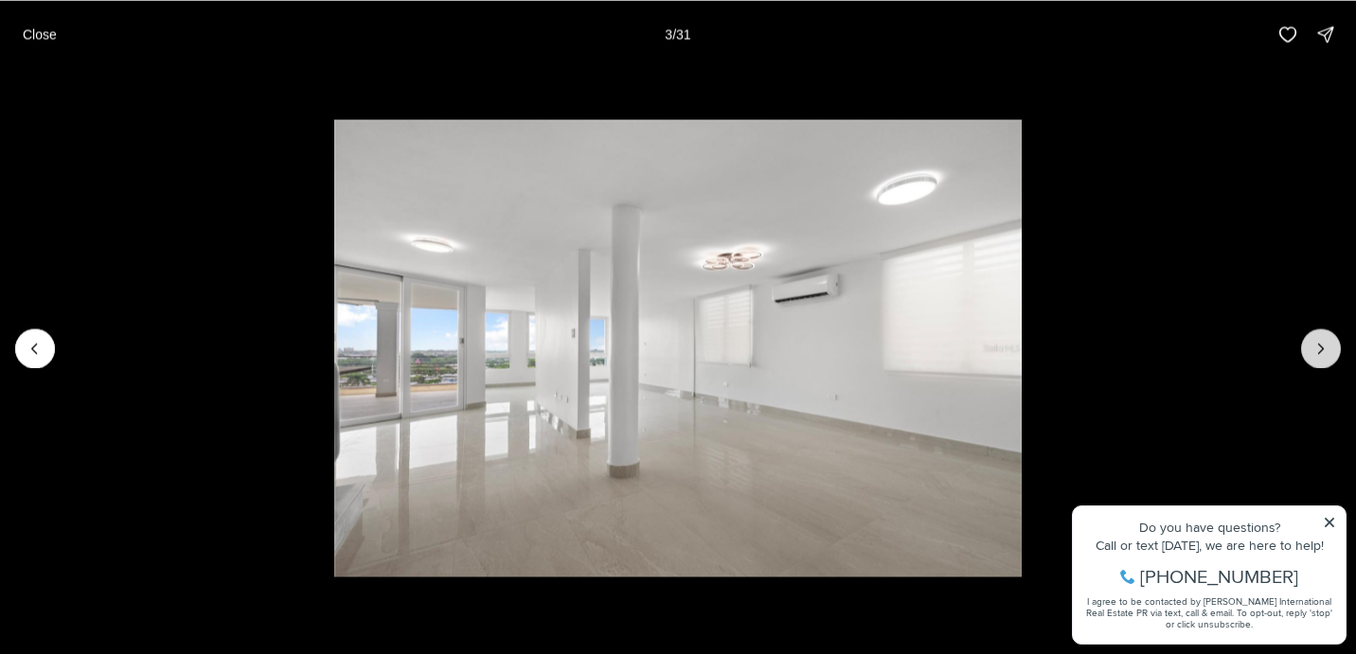
click at [1320, 352] on icon "Next slide" at bounding box center [1320, 348] width 19 height 19
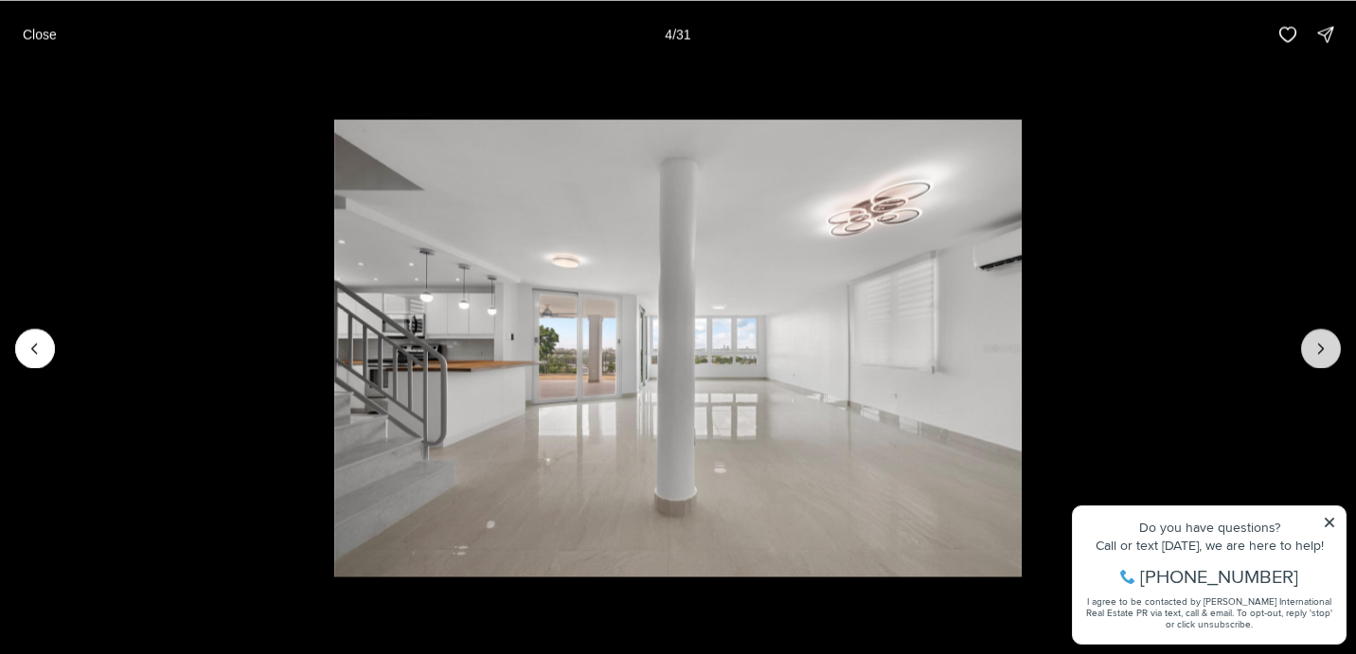
click at [1320, 352] on icon "Next slide" at bounding box center [1320, 348] width 19 height 19
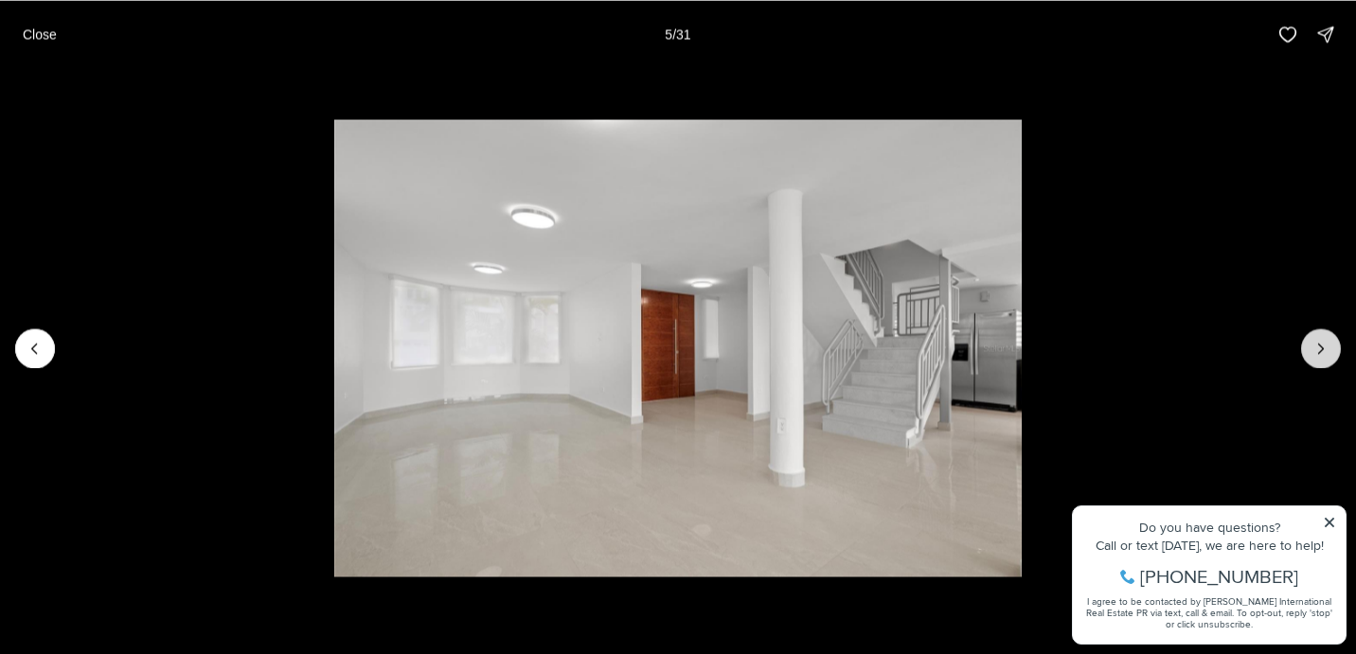
click at [1320, 354] on icon "Next slide" at bounding box center [1320, 348] width 19 height 19
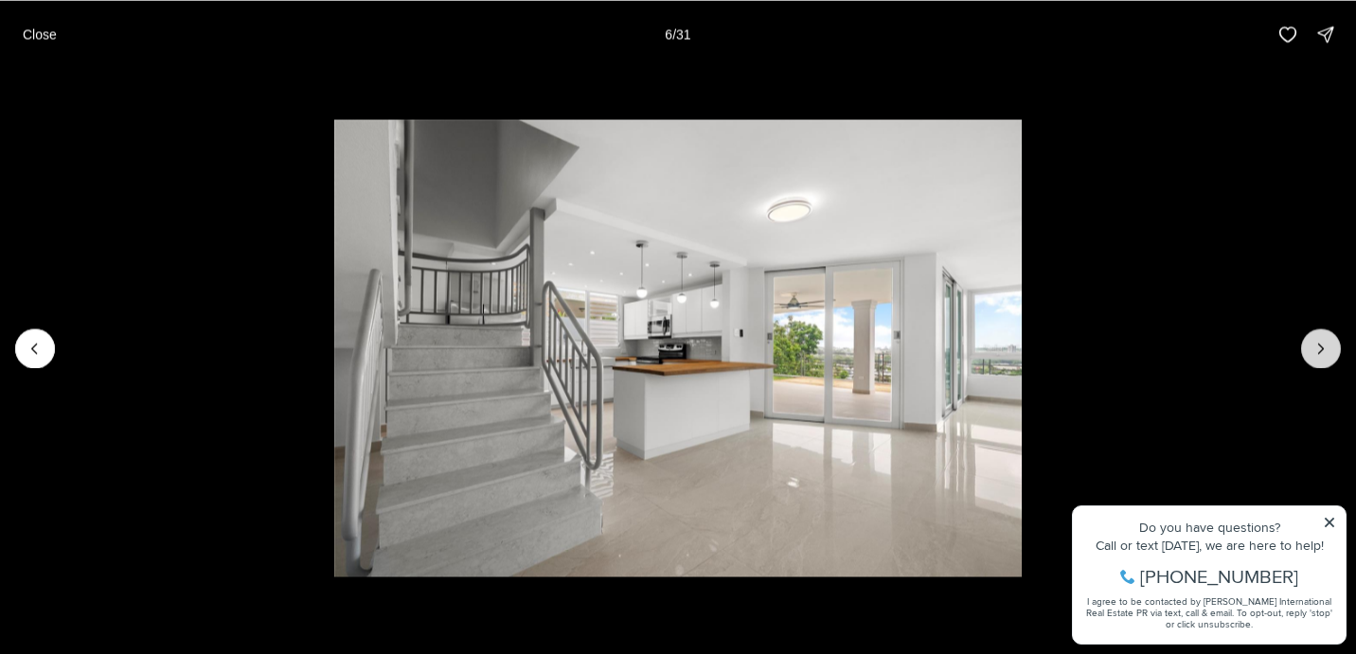
click at [1320, 355] on icon "Next slide" at bounding box center [1320, 348] width 19 height 19
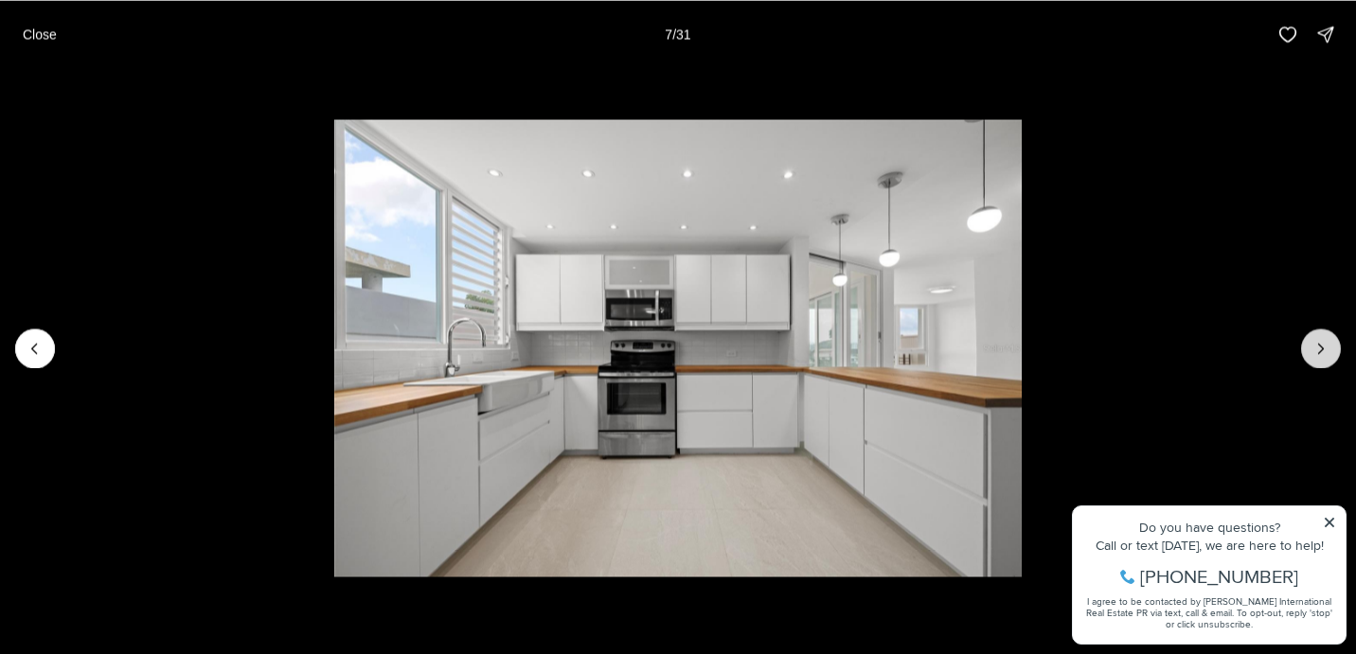
click at [1320, 357] on icon "Next slide" at bounding box center [1320, 348] width 19 height 19
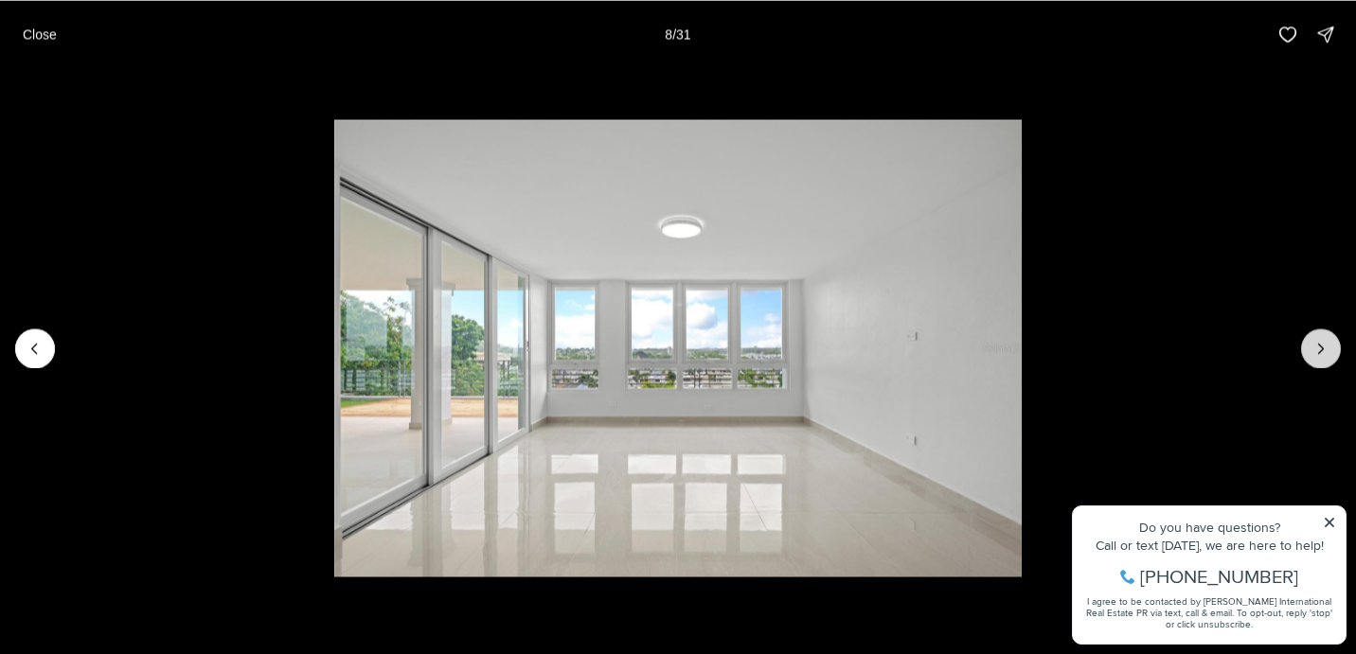
click at [1320, 357] on icon "Next slide" at bounding box center [1320, 348] width 19 height 19
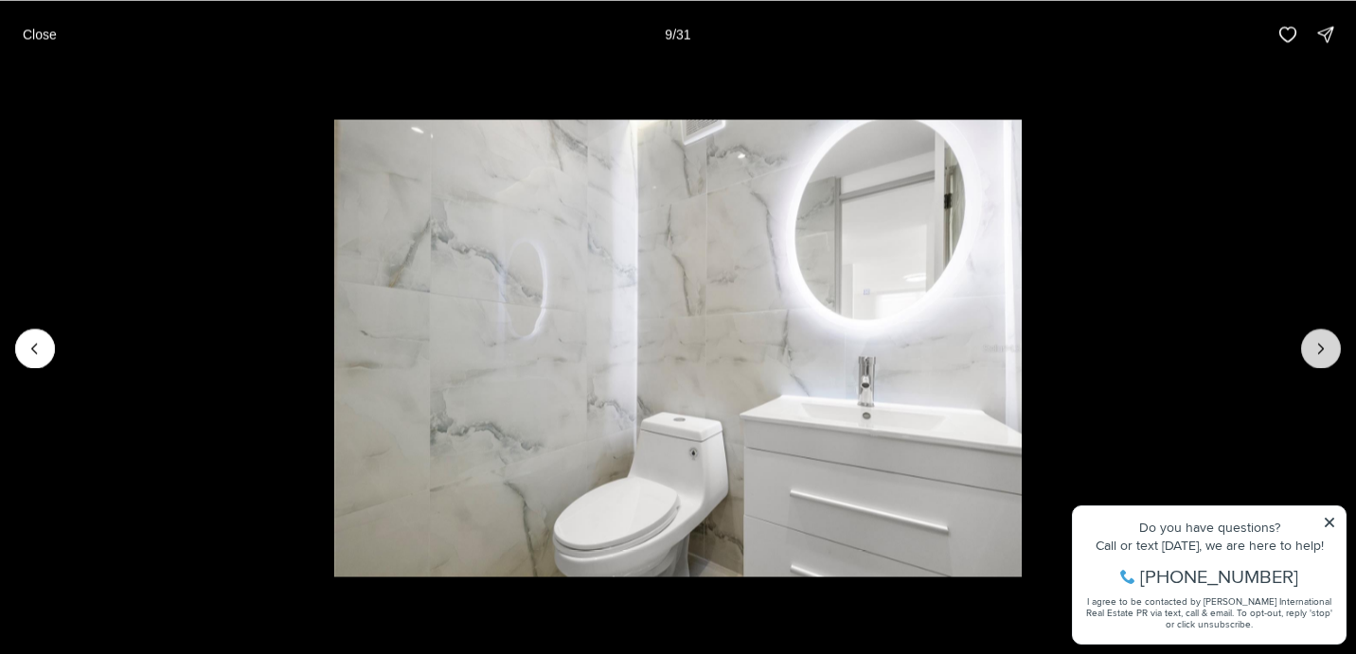
click at [1320, 357] on icon "Next slide" at bounding box center [1320, 348] width 19 height 19
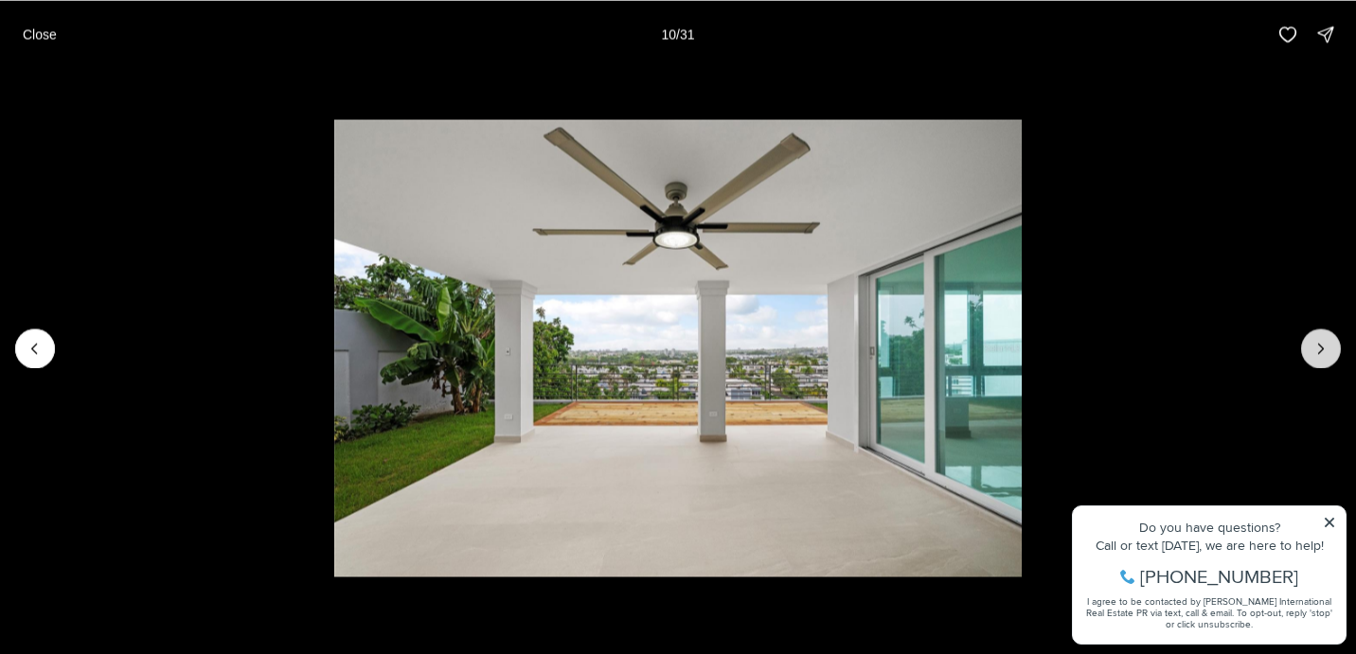
click at [1320, 356] on icon "Next slide" at bounding box center [1320, 348] width 19 height 19
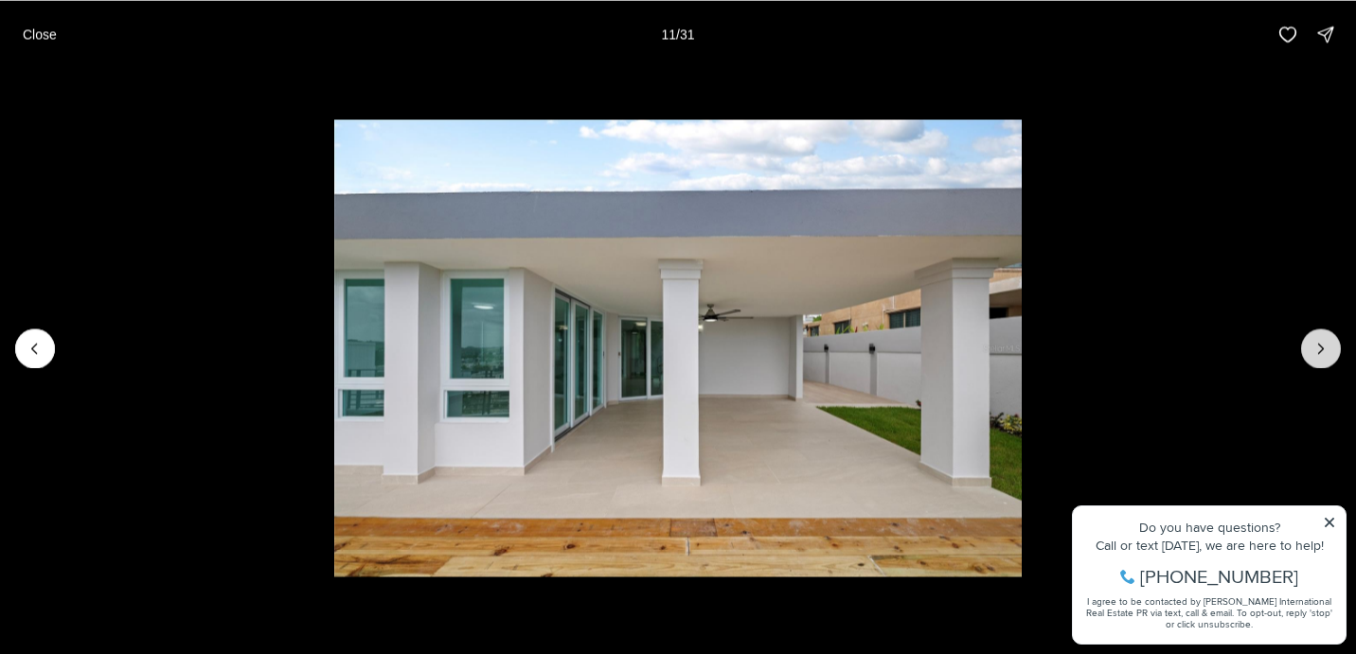
click at [1320, 355] on icon "Next slide" at bounding box center [1320, 348] width 19 height 19
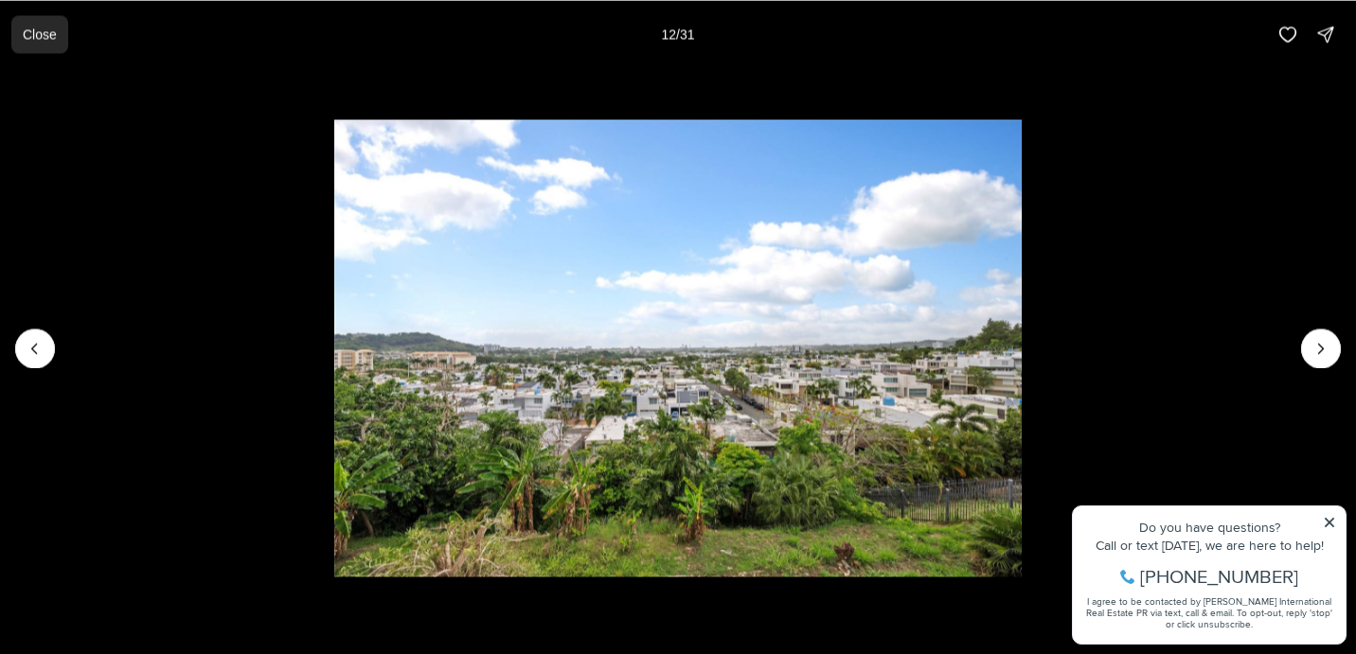
click at [44, 39] on p "Close" at bounding box center [40, 34] width 34 height 15
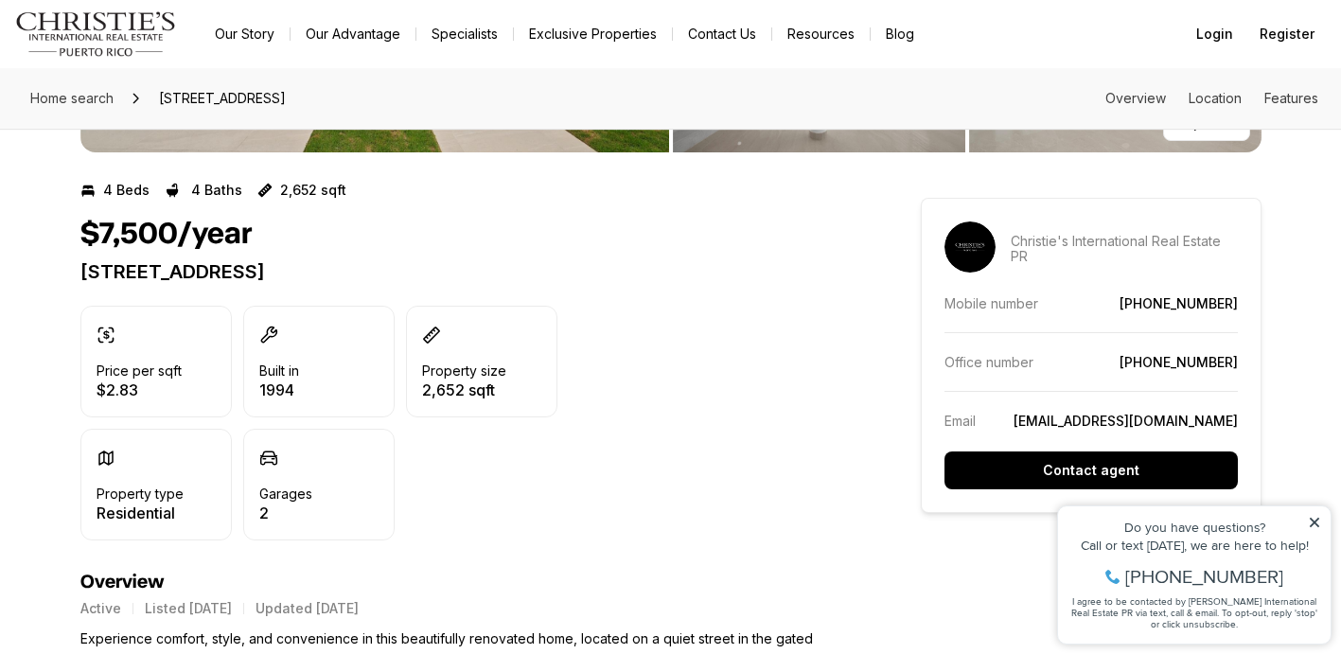
scroll to position [554, 0]
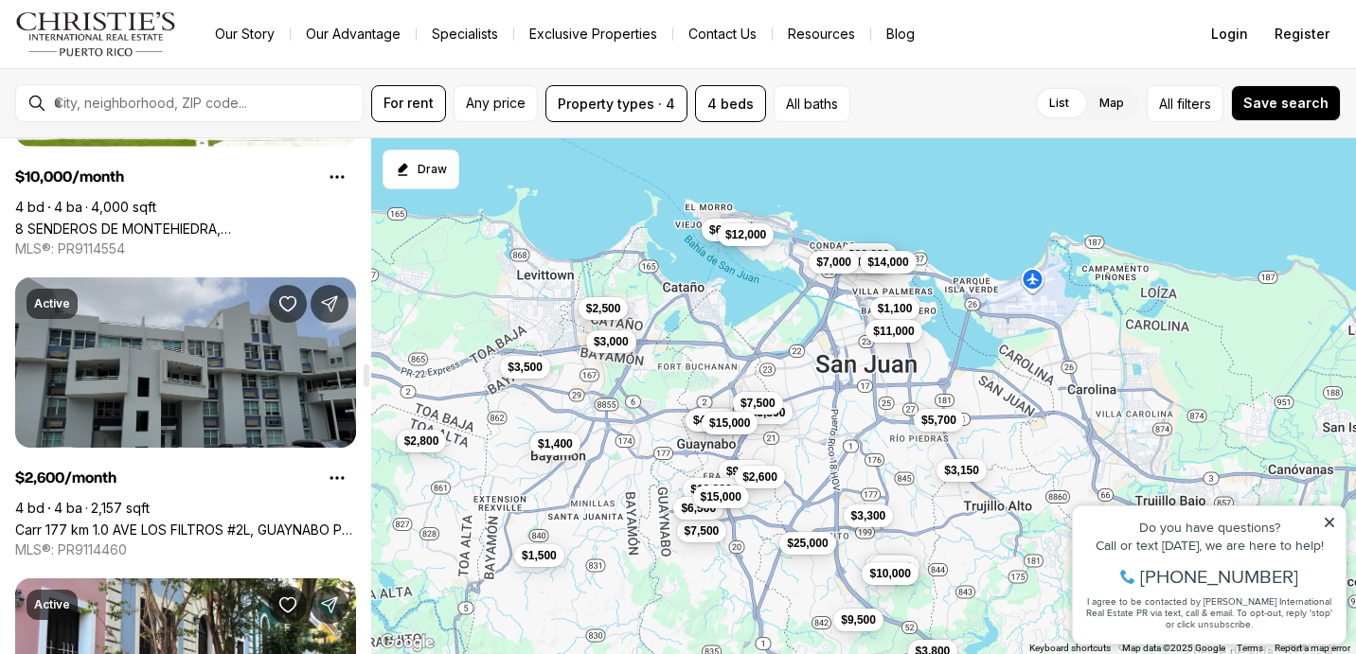
scroll to position [5061, 0]
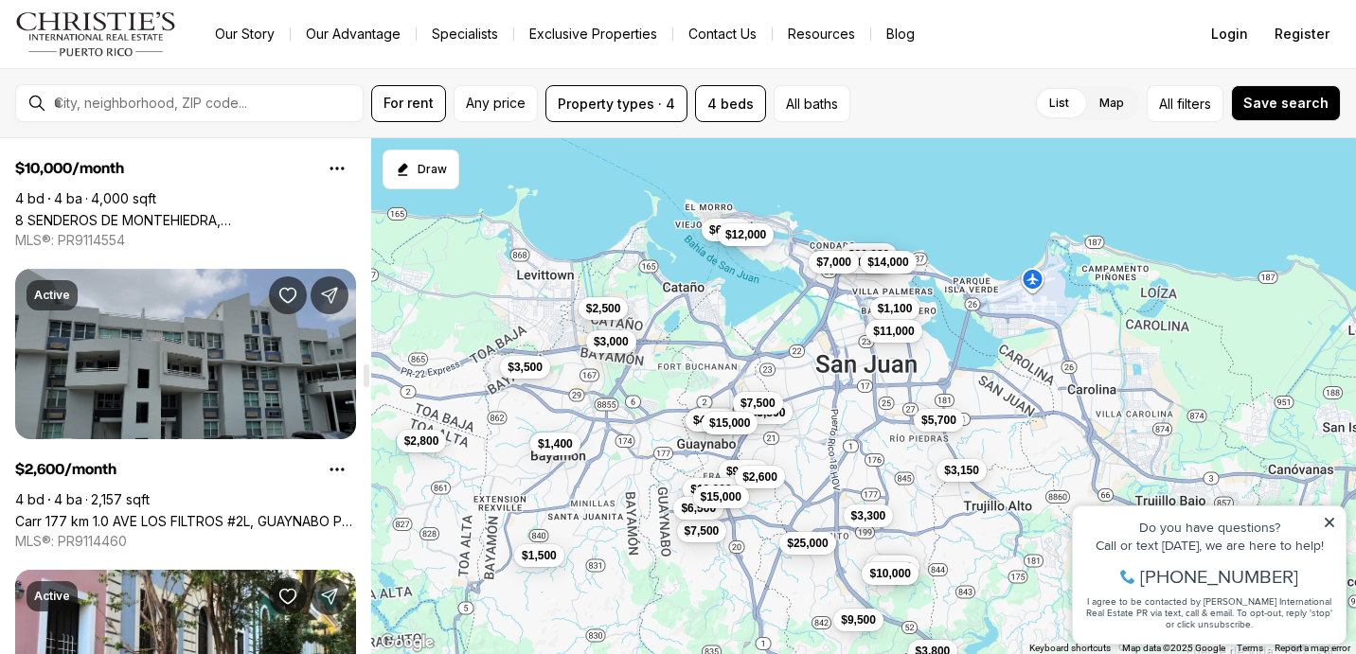
click at [235, 513] on link "Carr 177 km 1.0 AVE LOS FILTROS #2L, GUAYNABO PR, 00969" at bounding box center [185, 521] width 341 height 16
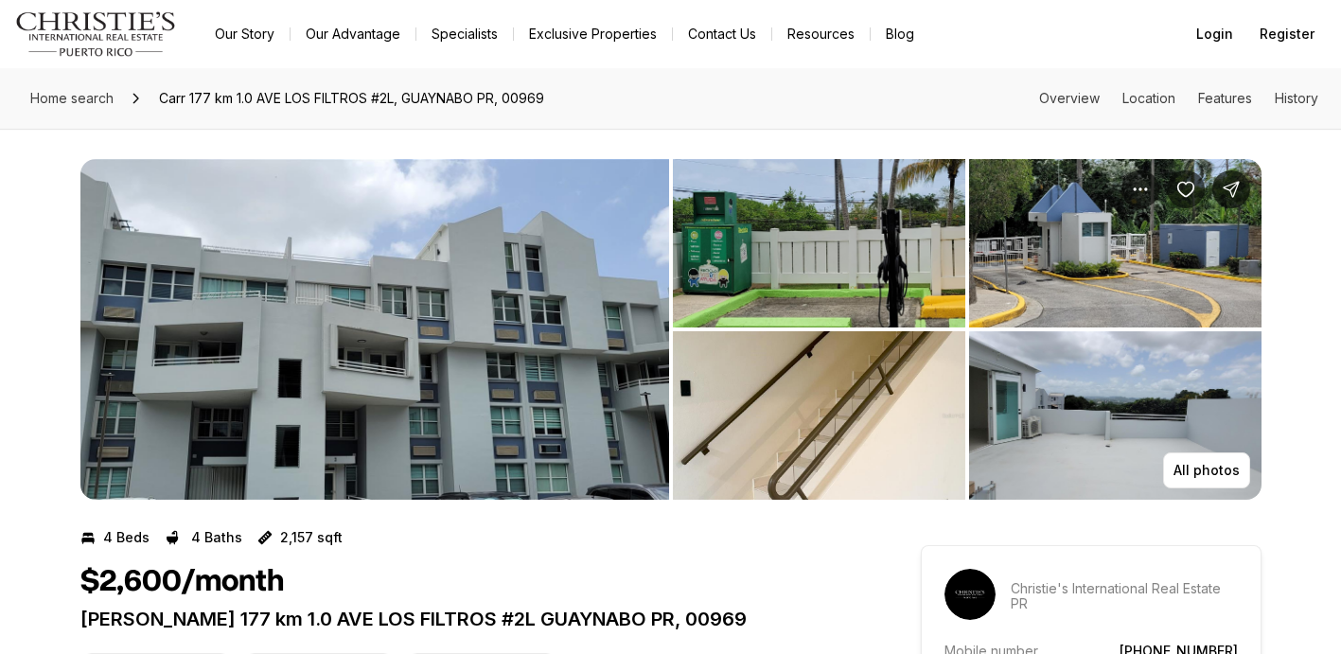
click at [520, 381] on img "View image gallery" at bounding box center [374, 329] width 589 height 341
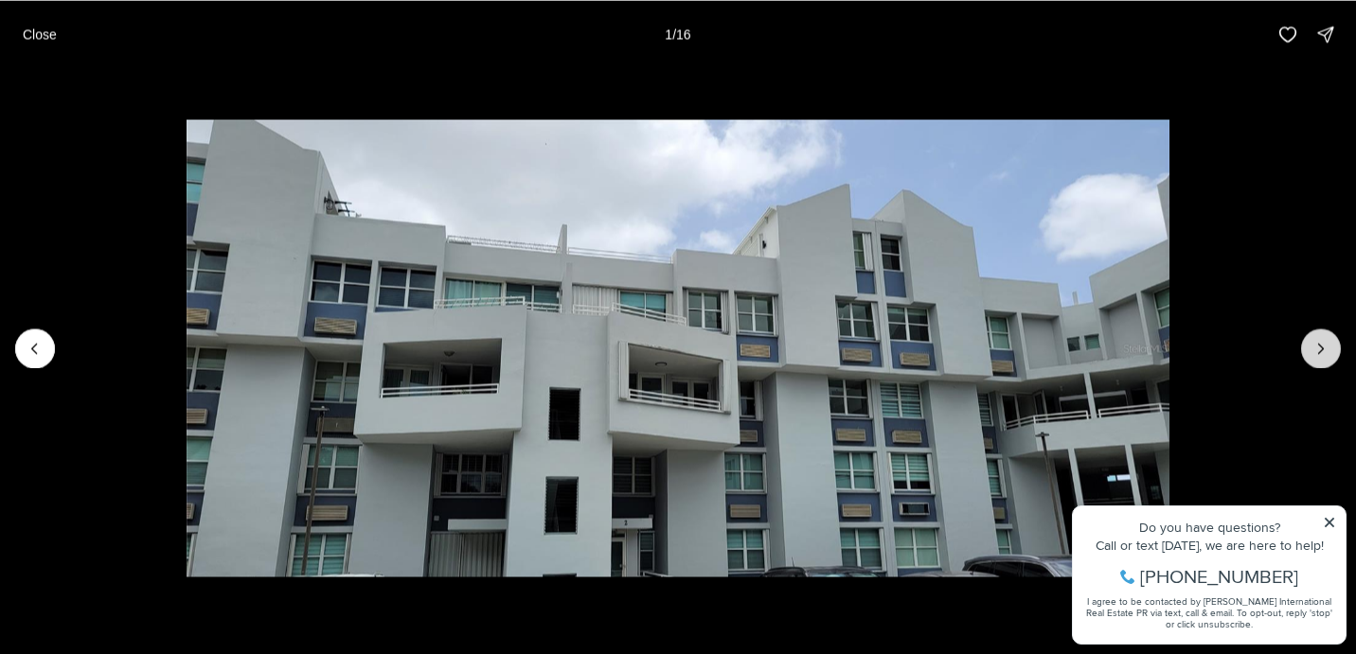
click at [1321, 350] on icon "Next slide" at bounding box center [1321, 348] width 5 height 9
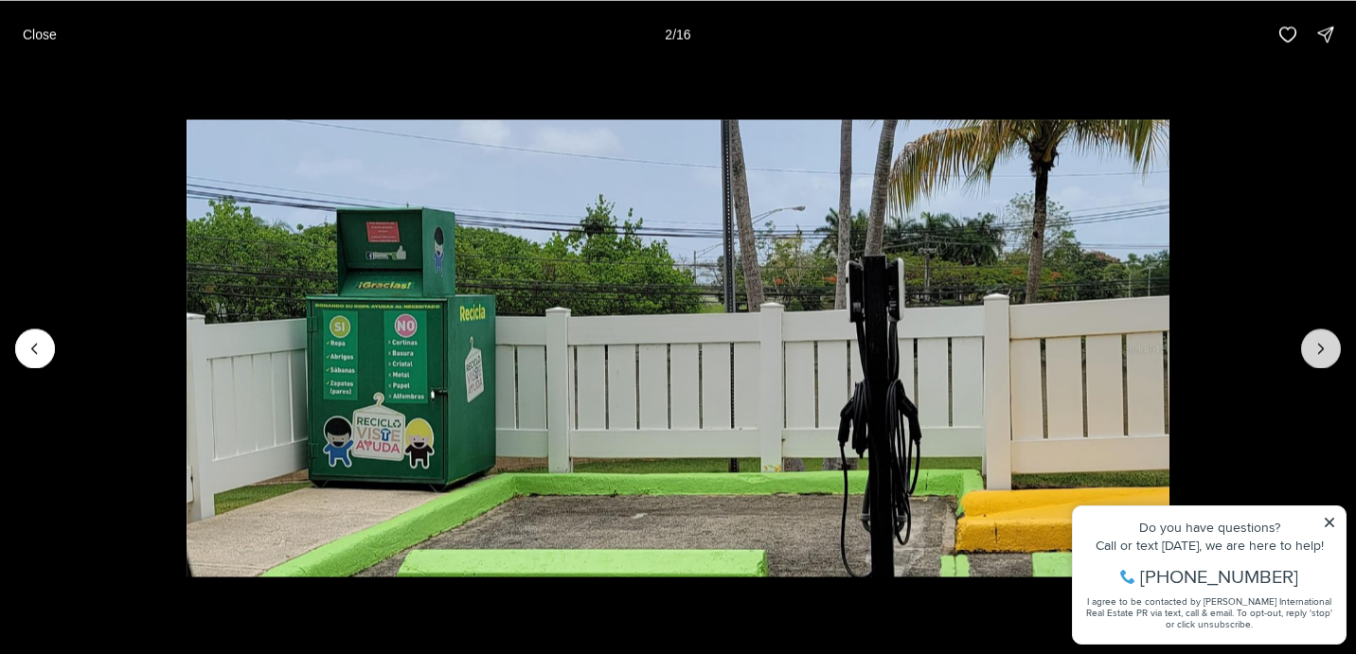
click at [1320, 354] on icon "Next slide" at bounding box center [1320, 348] width 19 height 19
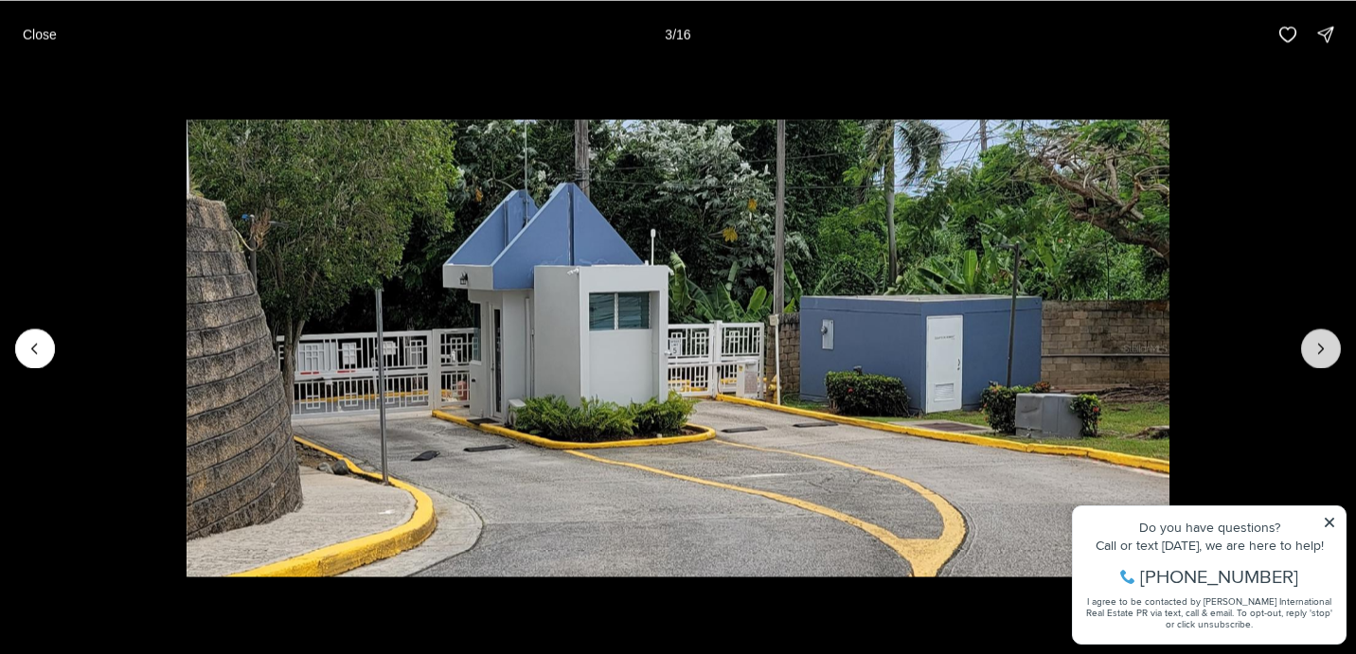
click at [1320, 356] on icon "Next slide" at bounding box center [1320, 348] width 19 height 19
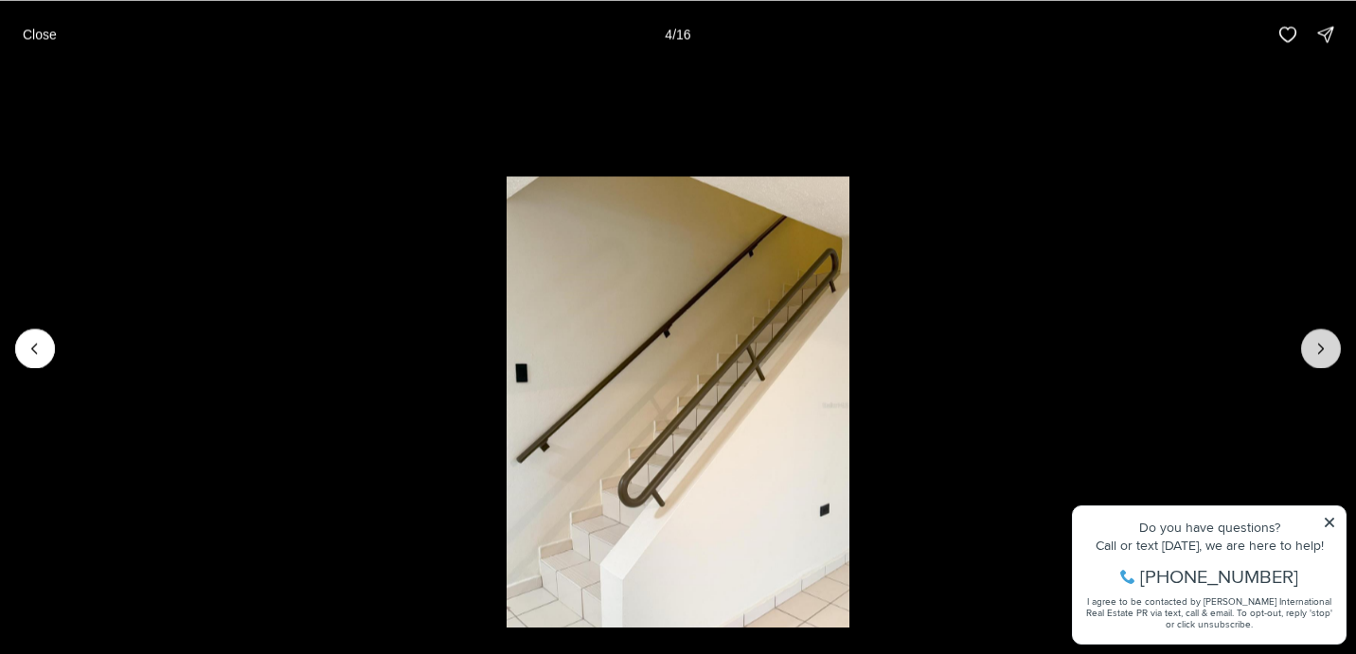
click at [1320, 354] on icon "Next slide" at bounding box center [1320, 348] width 19 height 19
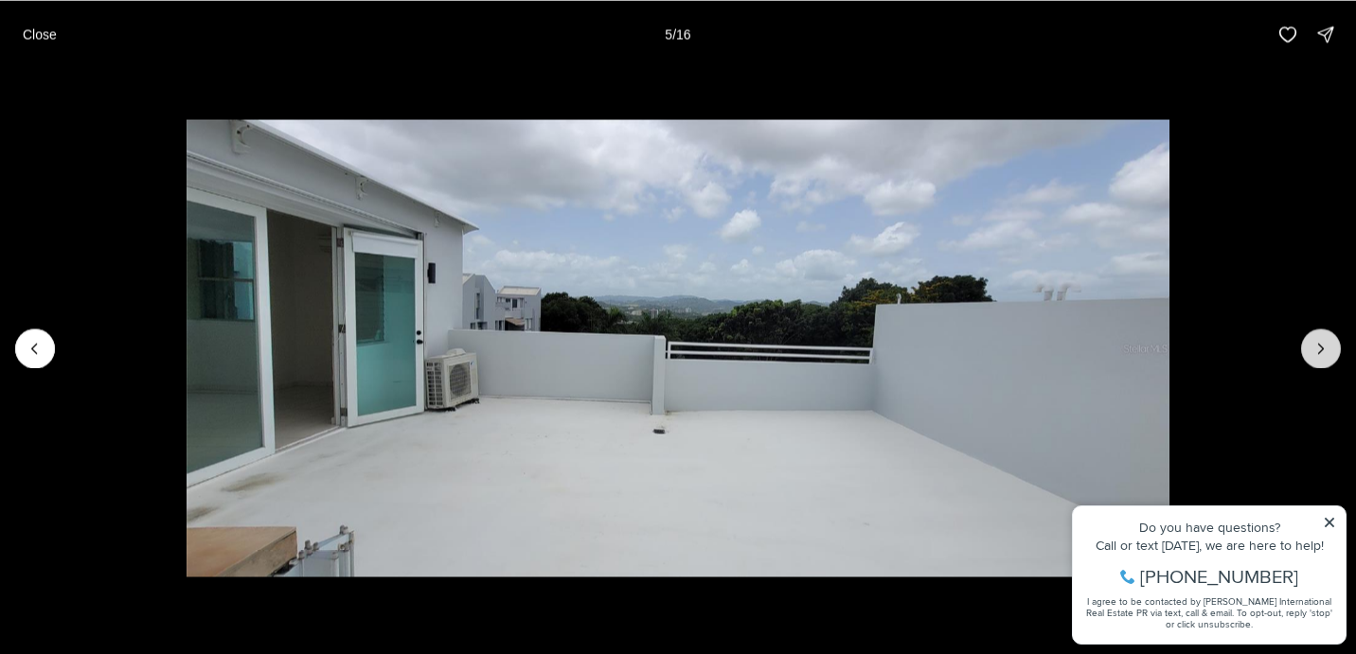
click at [1320, 356] on icon "Next slide" at bounding box center [1320, 348] width 19 height 19
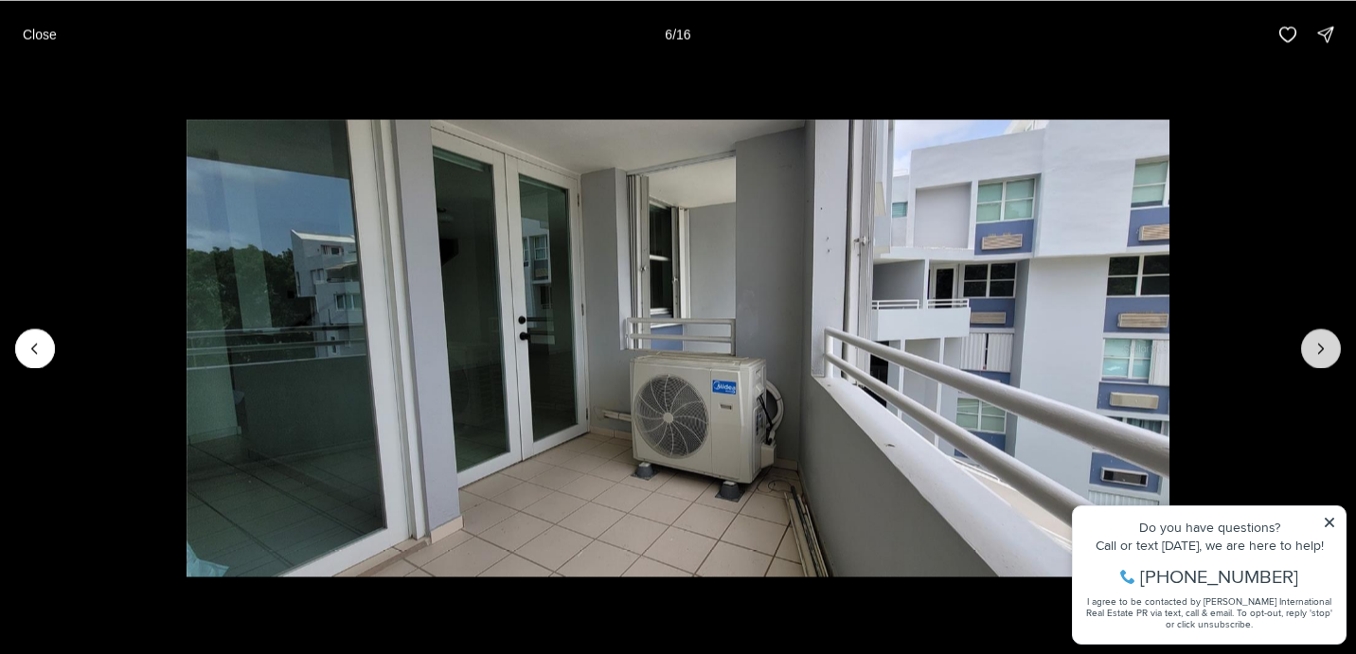
click at [1320, 357] on icon "Next slide" at bounding box center [1320, 348] width 19 height 19
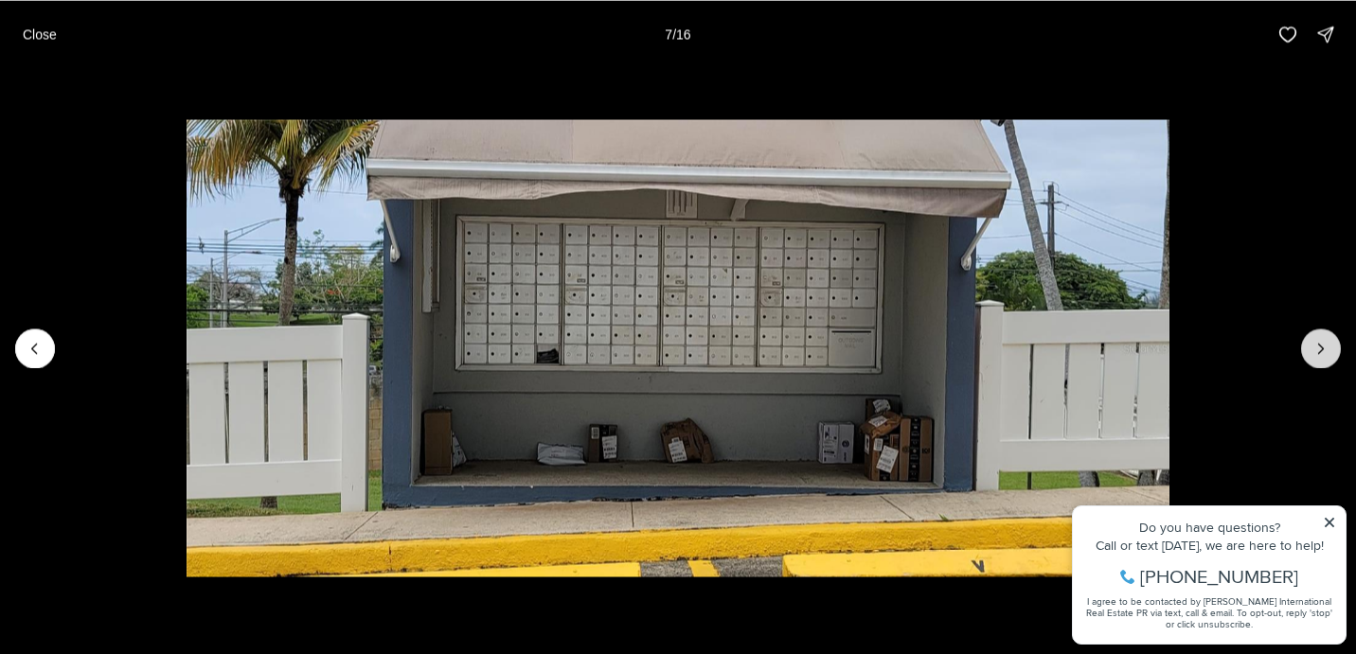
click at [1320, 358] on button "Next slide" at bounding box center [1321, 348] width 40 height 40
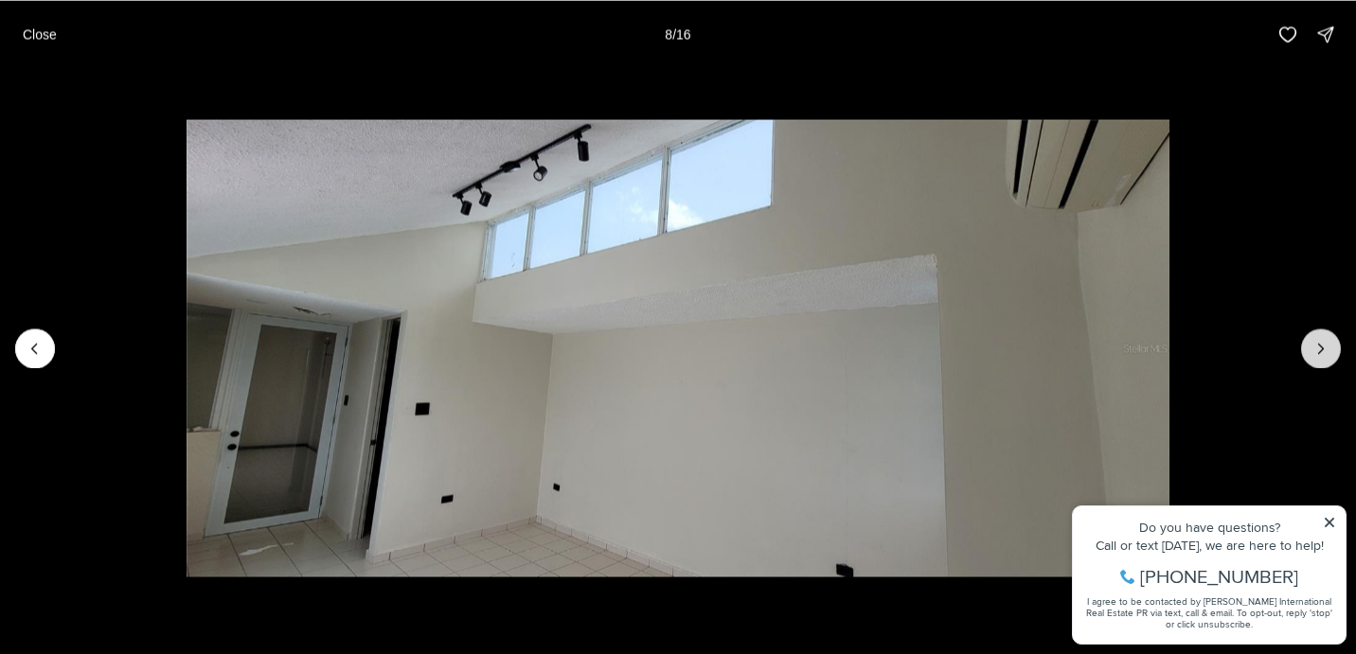
click at [1320, 359] on button "Next slide" at bounding box center [1321, 348] width 40 height 40
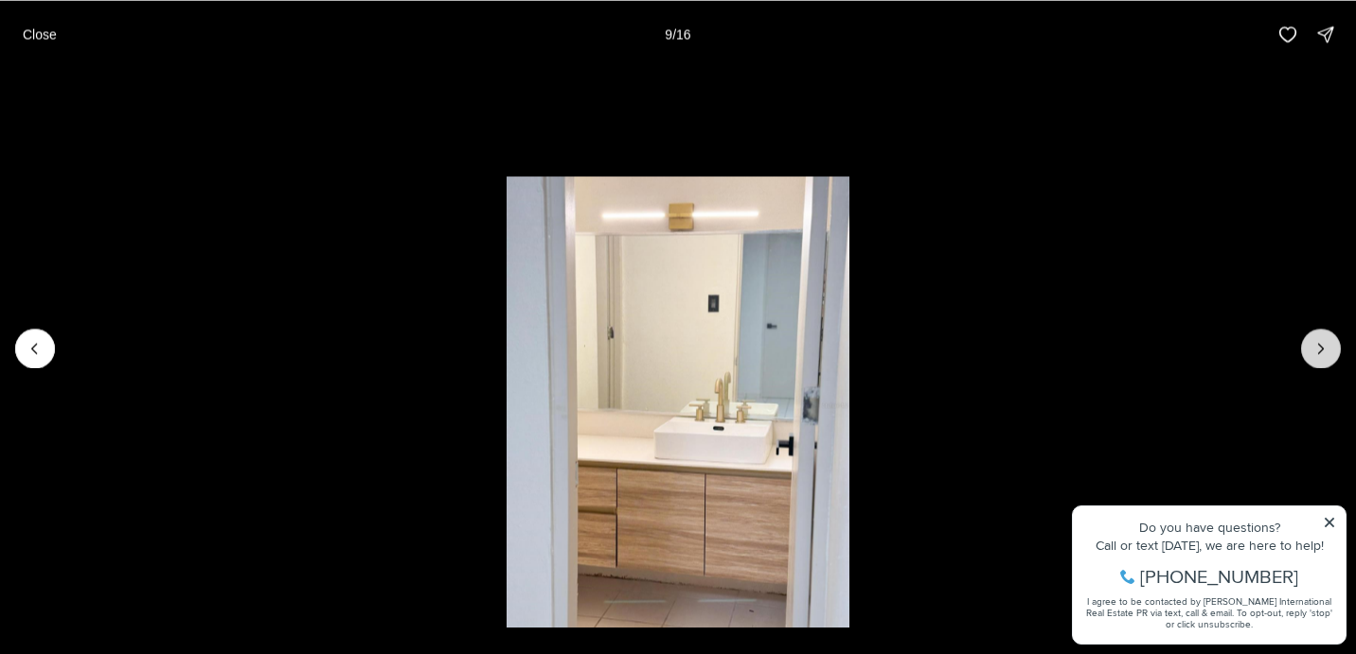
click at [1320, 360] on button "Next slide" at bounding box center [1321, 348] width 40 height 40
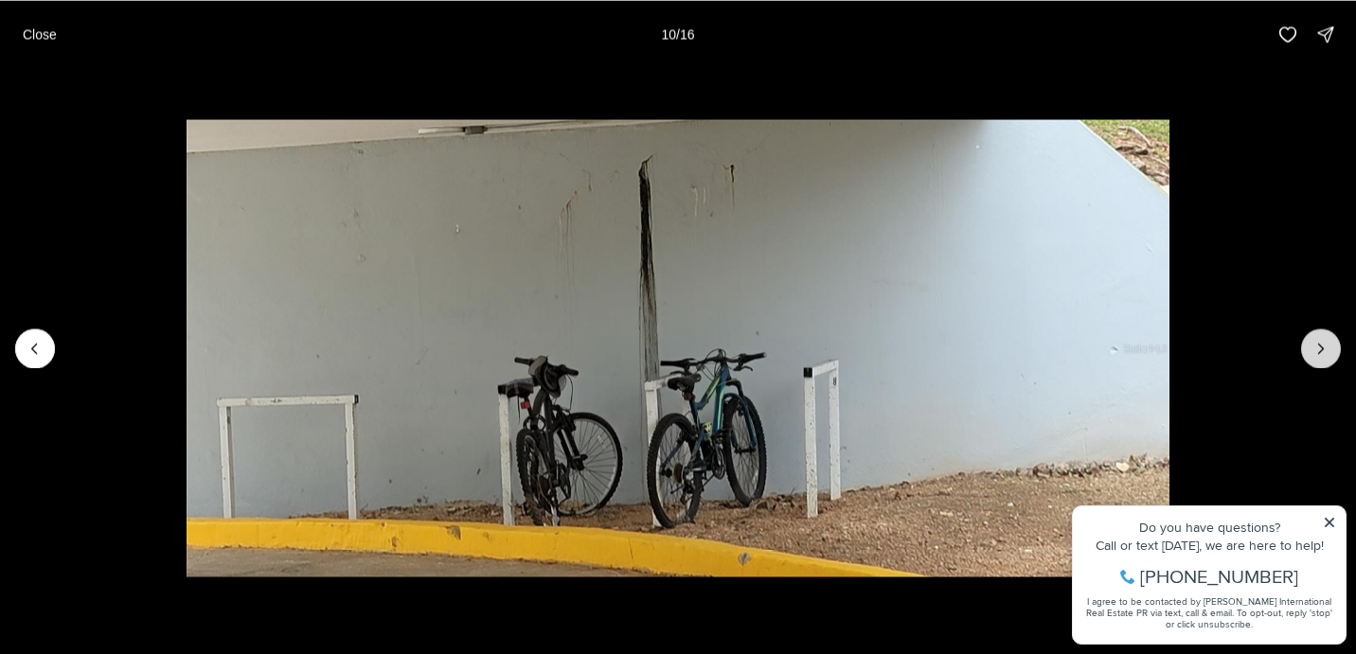
click at [1320, 360] on button "Next slide" at bounding box center [1321, 348] width 40 height 40
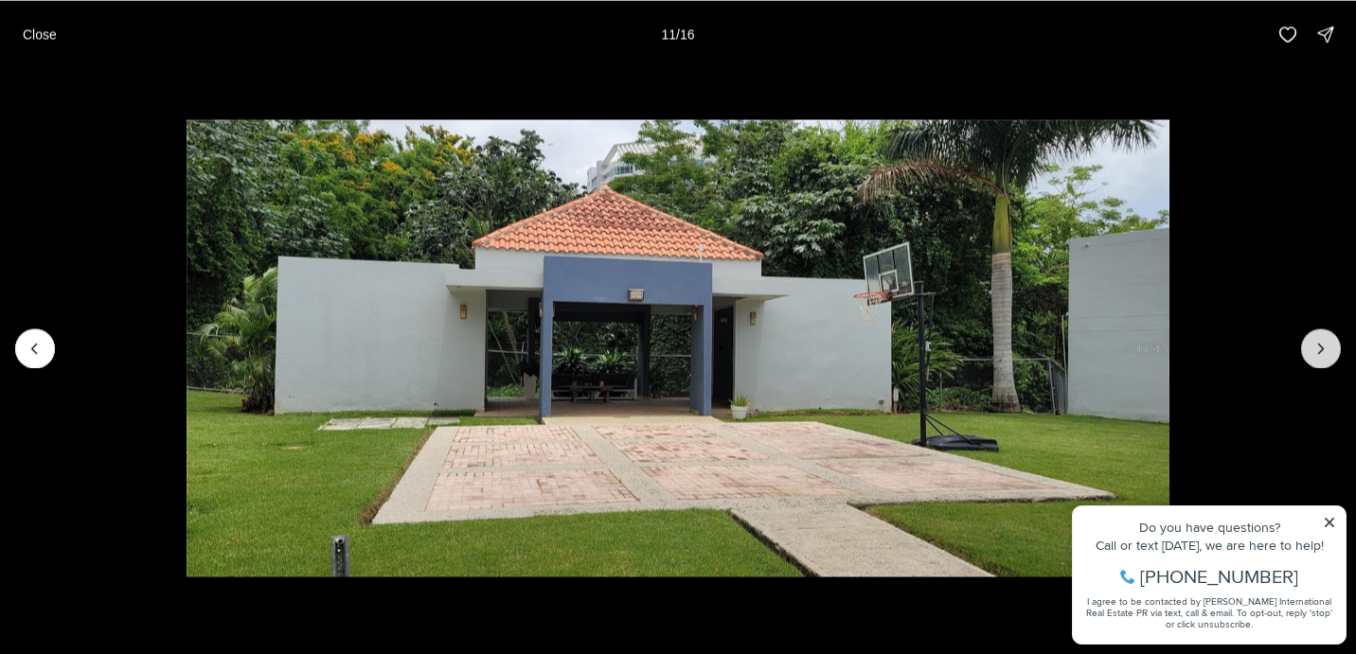
click at [1320, 362] on button "Next slide" at bounding box center [1321, 348] width 40 height 40
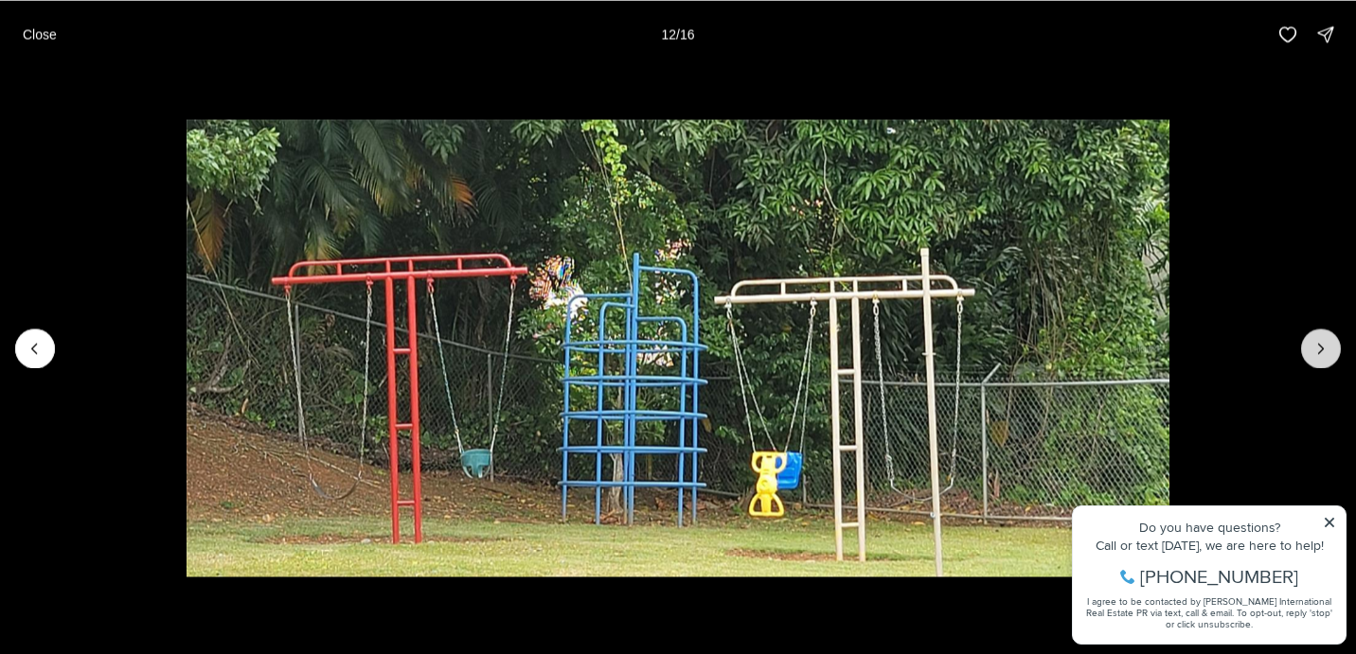
click at [1320, 362] on button "Next slide" at bounding box center [1321, 348] width 40 height 40
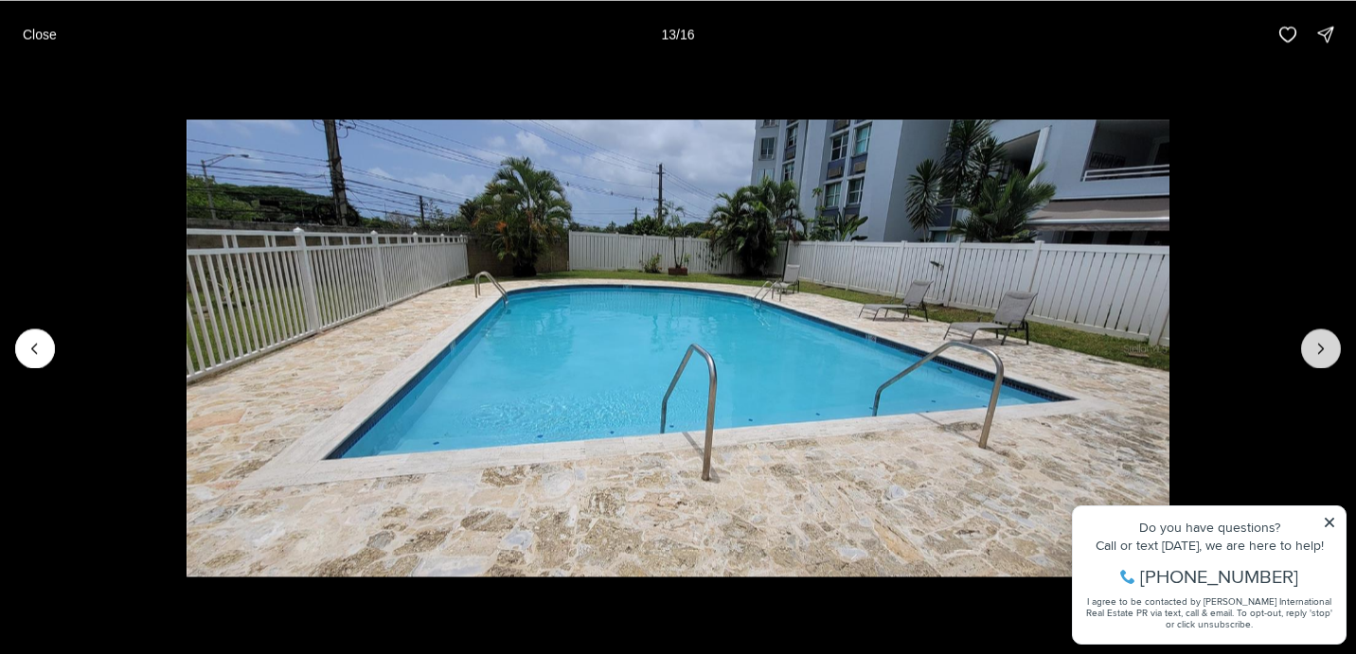
click at [1321, 361] on button "Next slide" at bounding box center [1321, 348] width 40 height 40
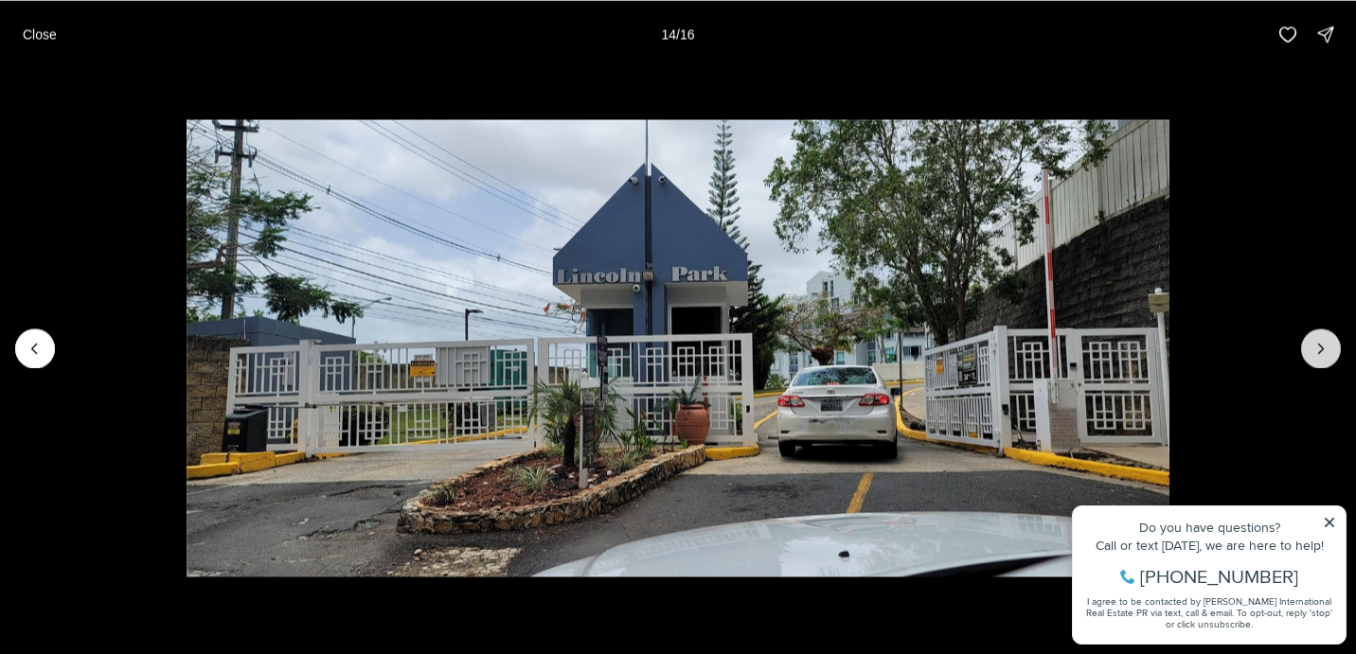
click at [1321, 361] on button "Next slide" at bounding box center [1321, 348] width 40 height 40
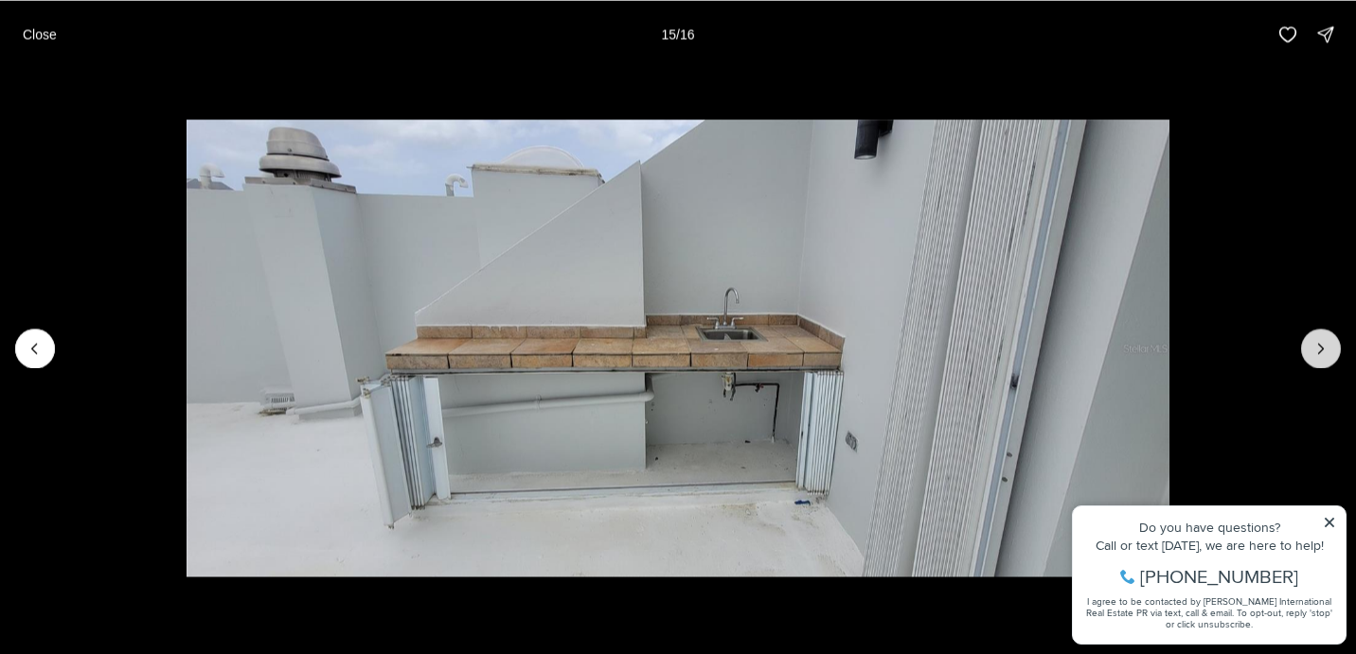
click at [1321, 361] on button "Next slide" at bounding box center [1321, 348] width 40 height 40
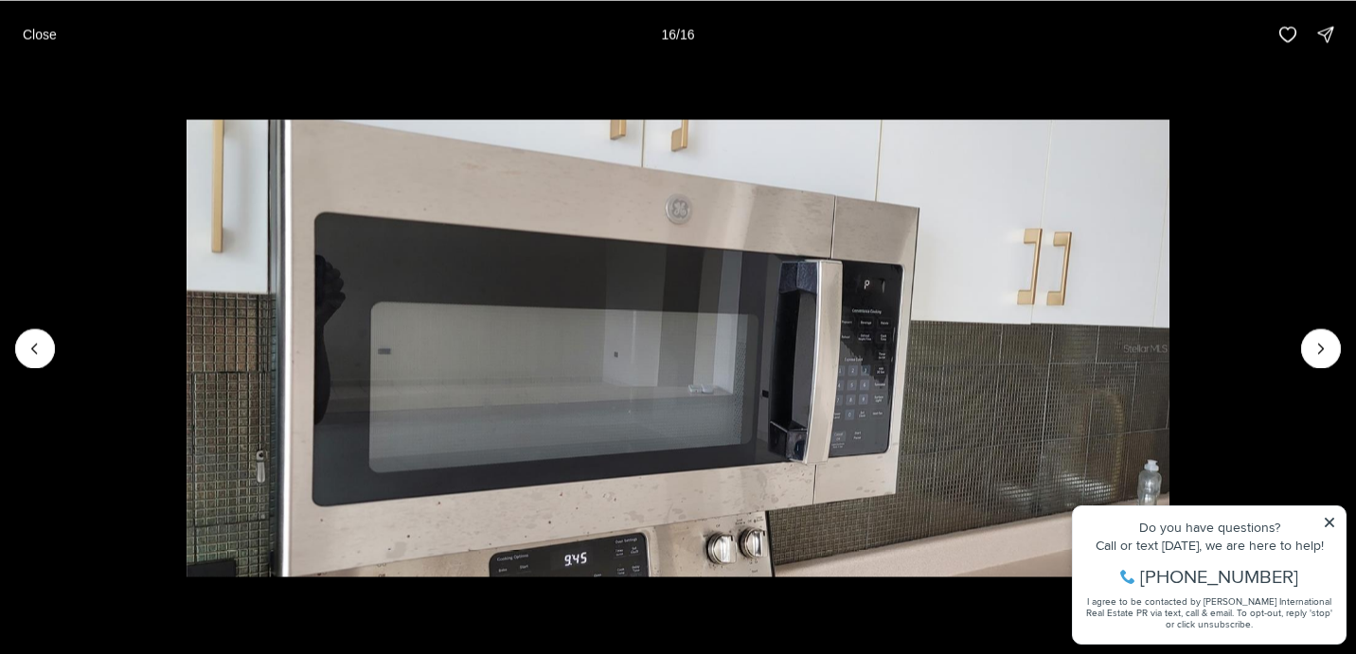
click at [1321, 362] on div at bounding box center [1321, 348] width 40 height 40
click at [1319, 356] on div at bounding box center [1321, 348] width 40 height 40
click at [1321, 349] on div at bounding box center [1321, 348] width 40 height 40
click at [1289, 104] on li "16 of 16" at bounding box center [678, 347] width 1356 height 559
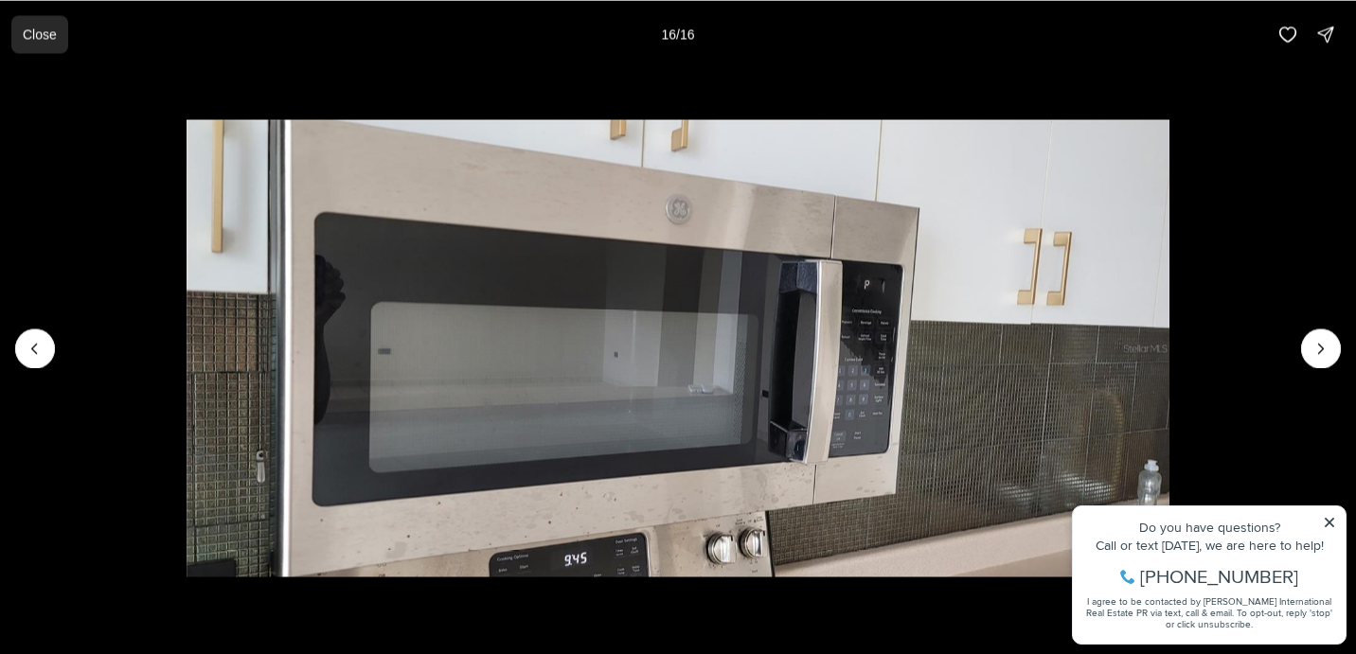
click at [32, 25] on button "Close" at bounding box center [39, 34] width 57 height 38
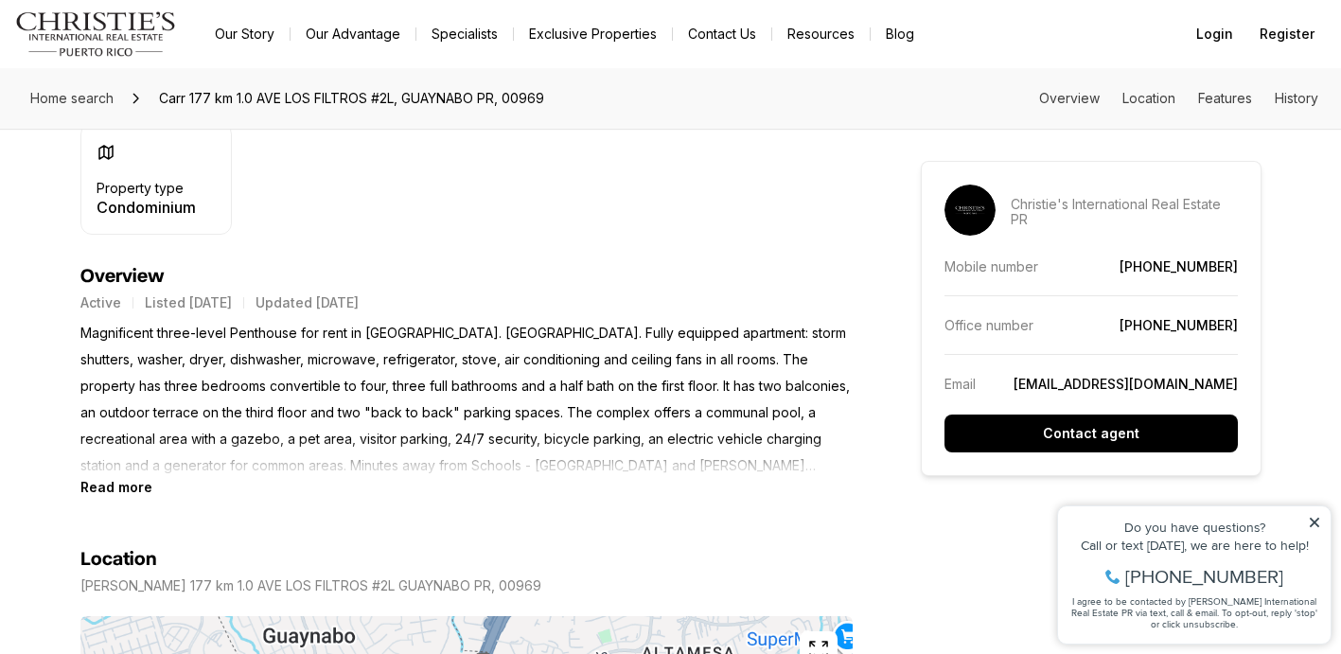
scroll to position [665, 0]
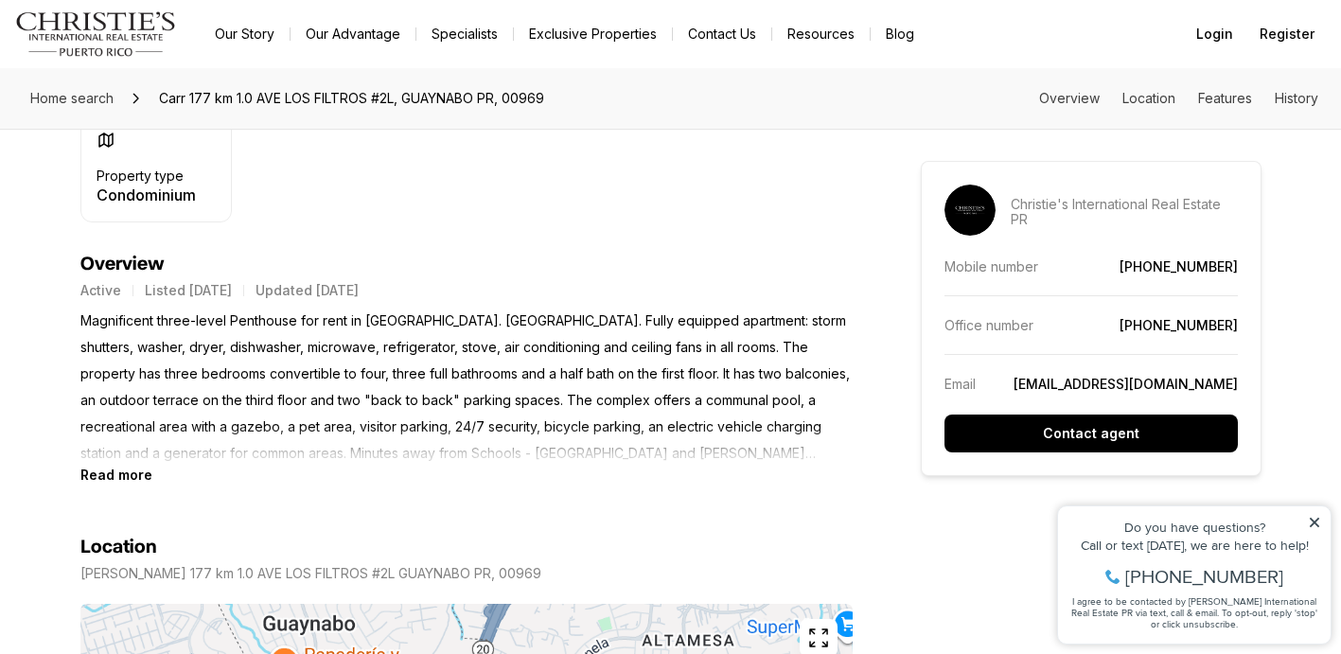
click at [117, 475] on b "Read more" at bounding box center [116, 475] width 72 height 16
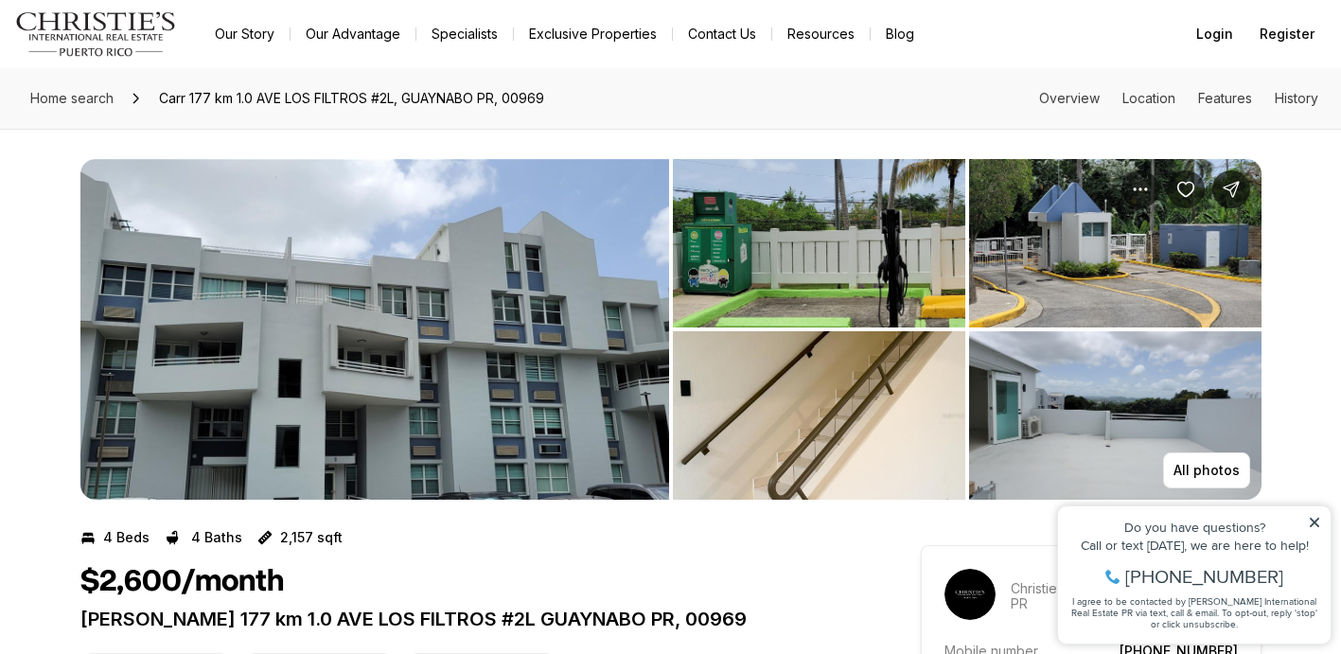
scroll to position [0, 0]
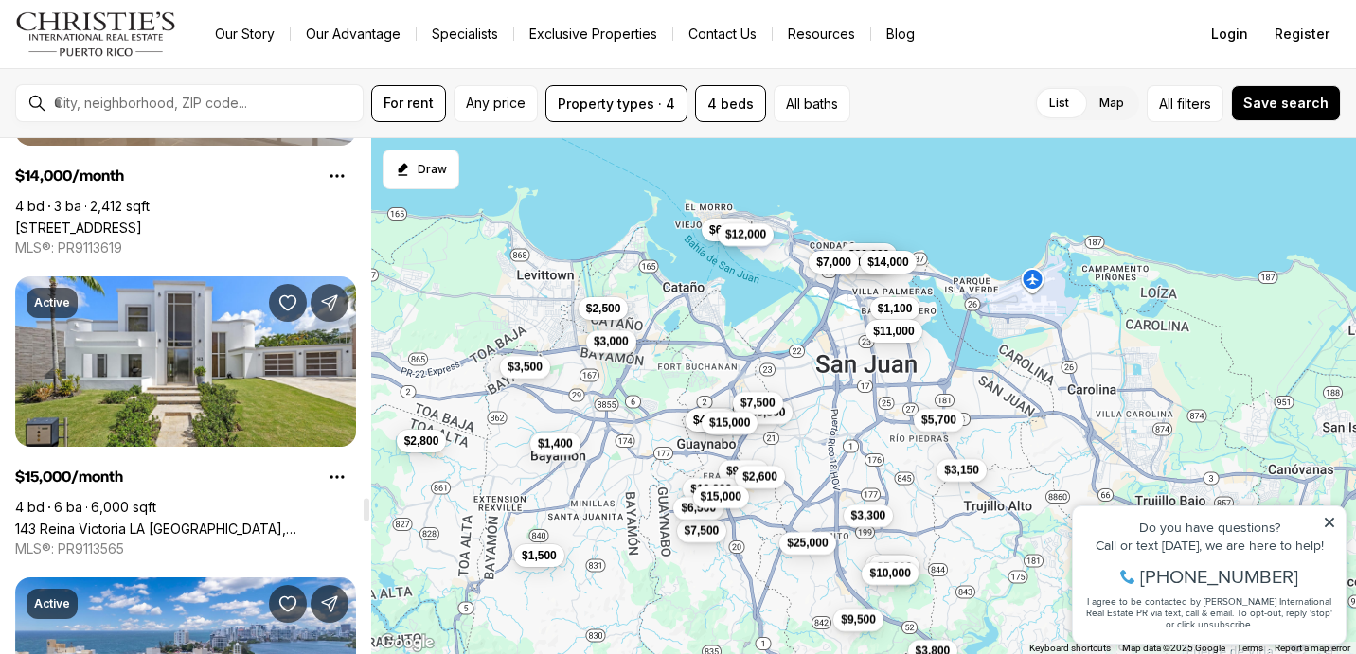
scroll to position [8081, 0]
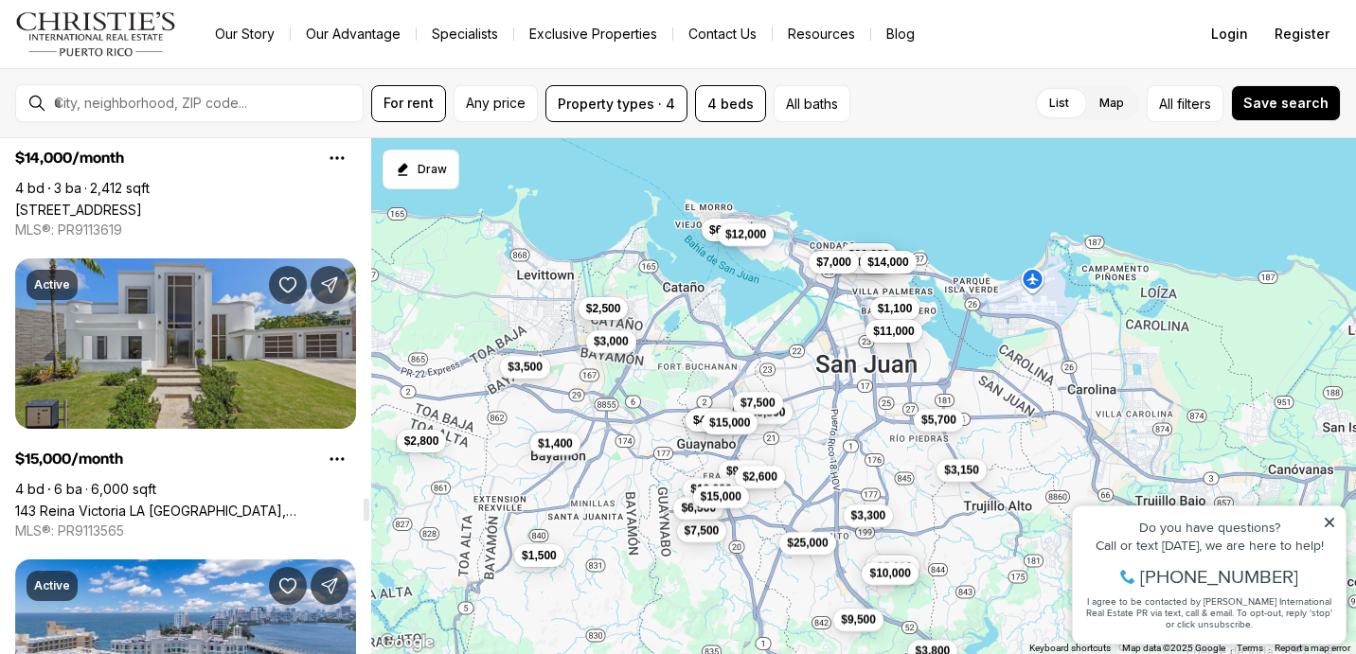
click at [240, 503] on link "143 Reina [PERSON_NAME][GEOGRAPHIC_DATA], [GEOGRAPHIC_DATA] PR, 00966" at bounding box center [185, 511] width 341 height 16
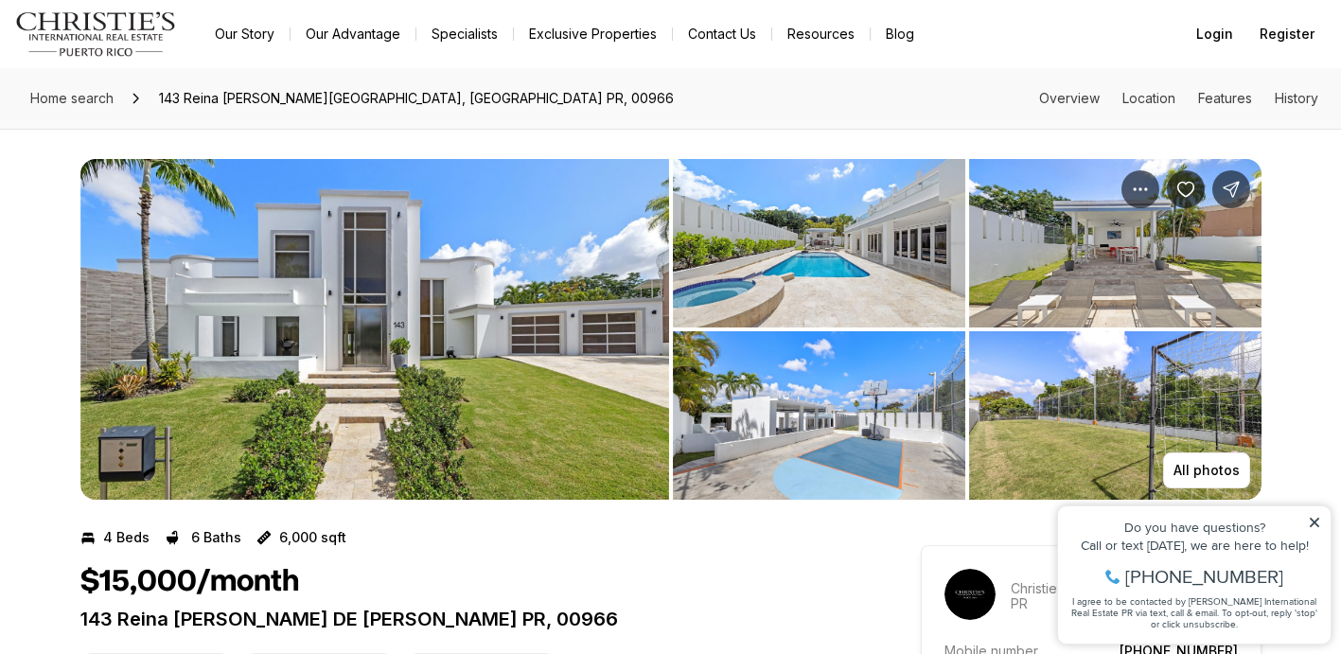
click at [438, 332] on img "View image gallery" at bounding box center [374, 329] width 589 height 341
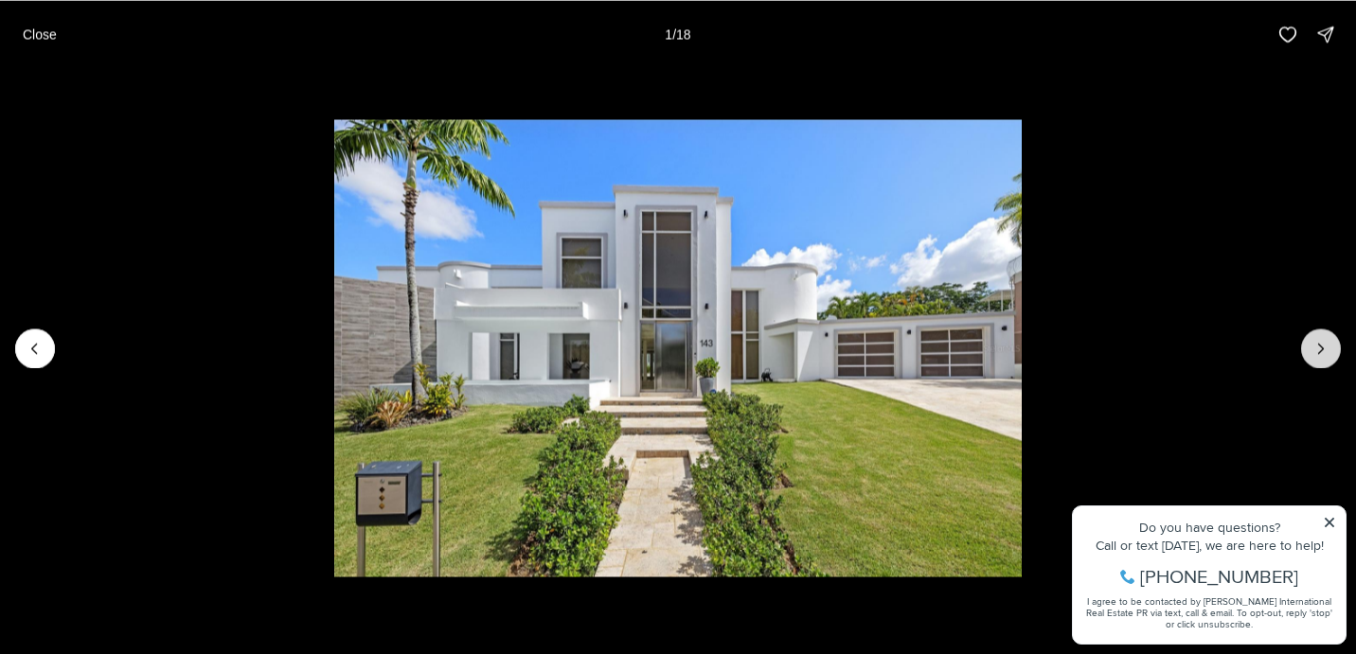
click at [1323, 338] on button "Next slide" at bounding box center [1321, 348] width 40 height 40
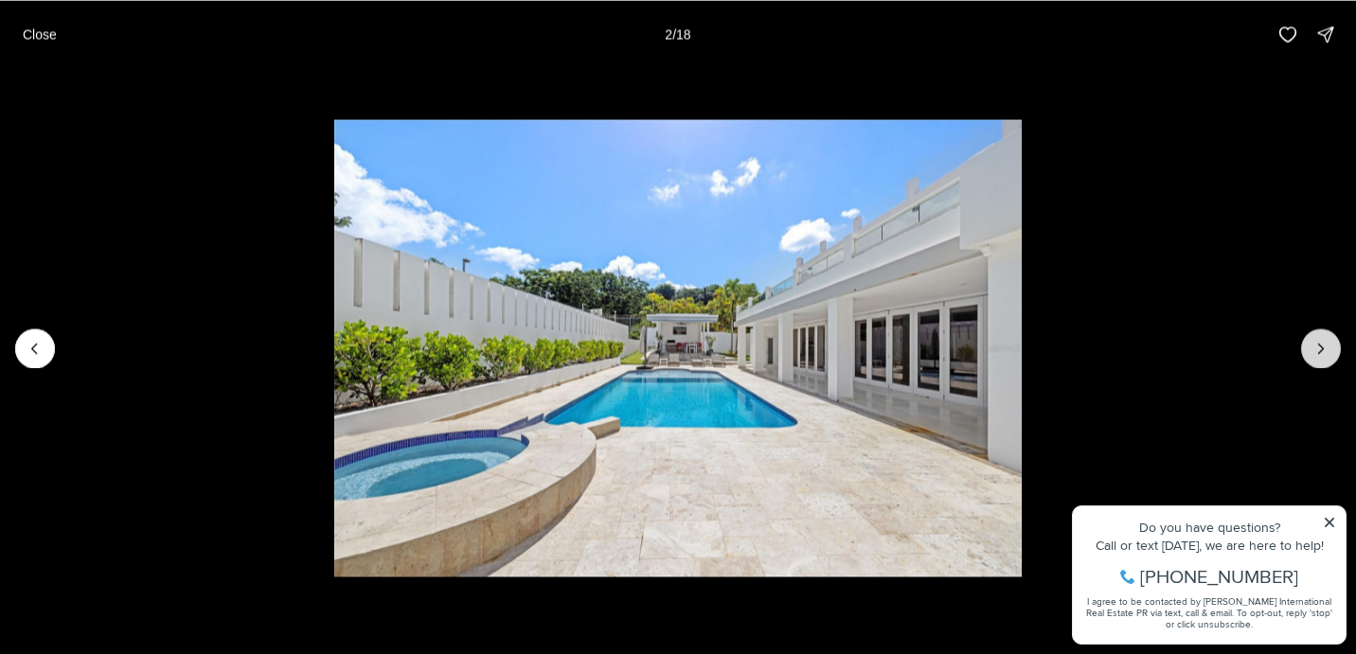
click at [1321, 355] on icon "Next slide" at bounding box center [1320, 348] width 19 height 19
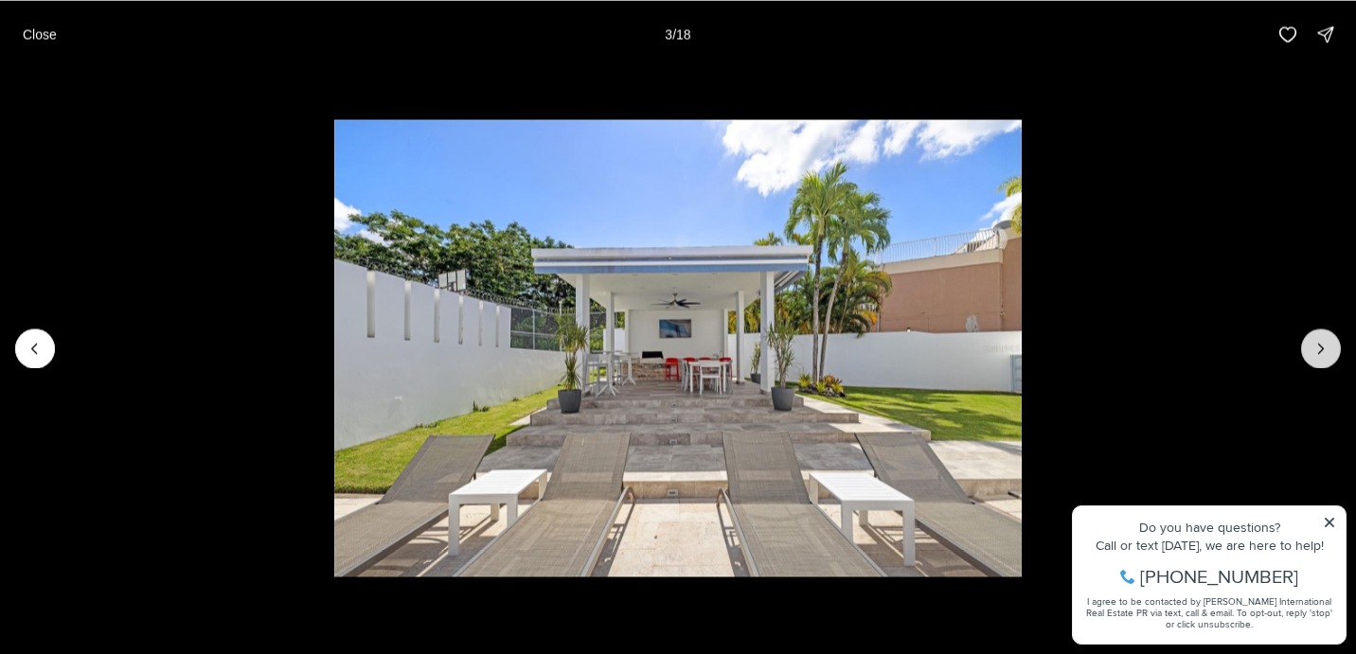
click at [1321, 356] on icon "Next slide" at bounding box center [1320, 348] width 19 height 19
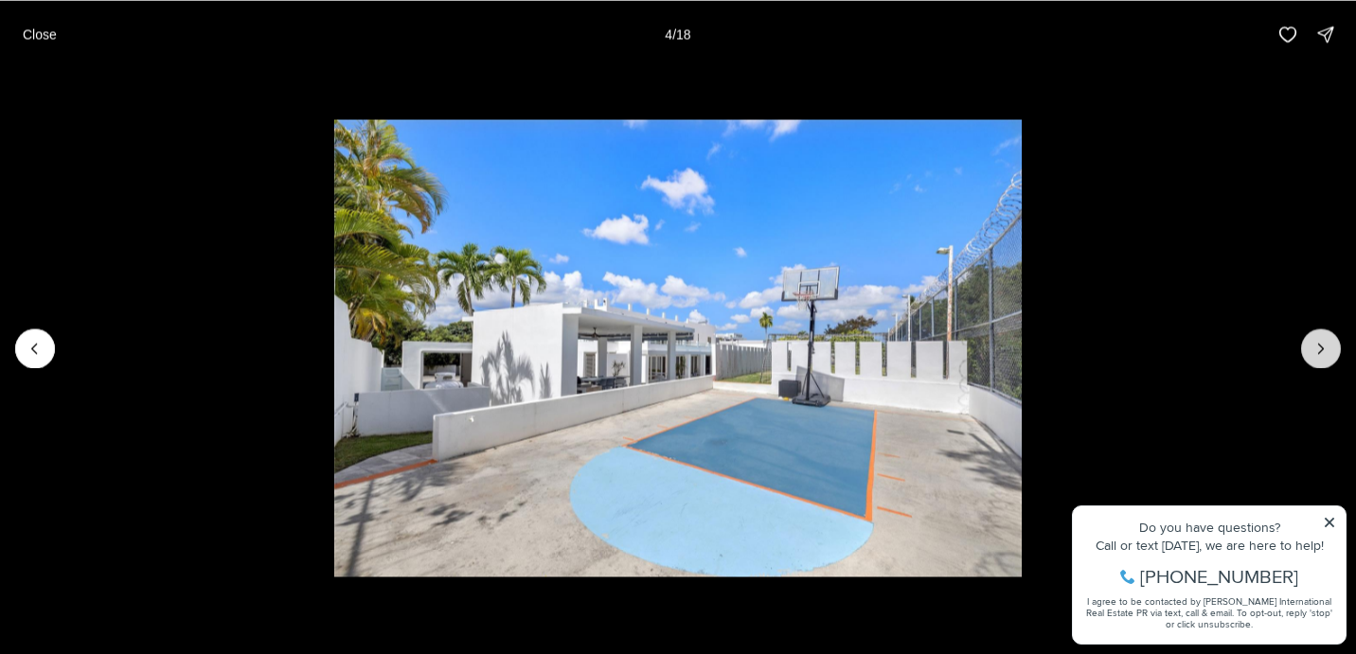
click at [1321, 355] on icon "Next slide" at bounding box center [1320, 348] width 19 height 19
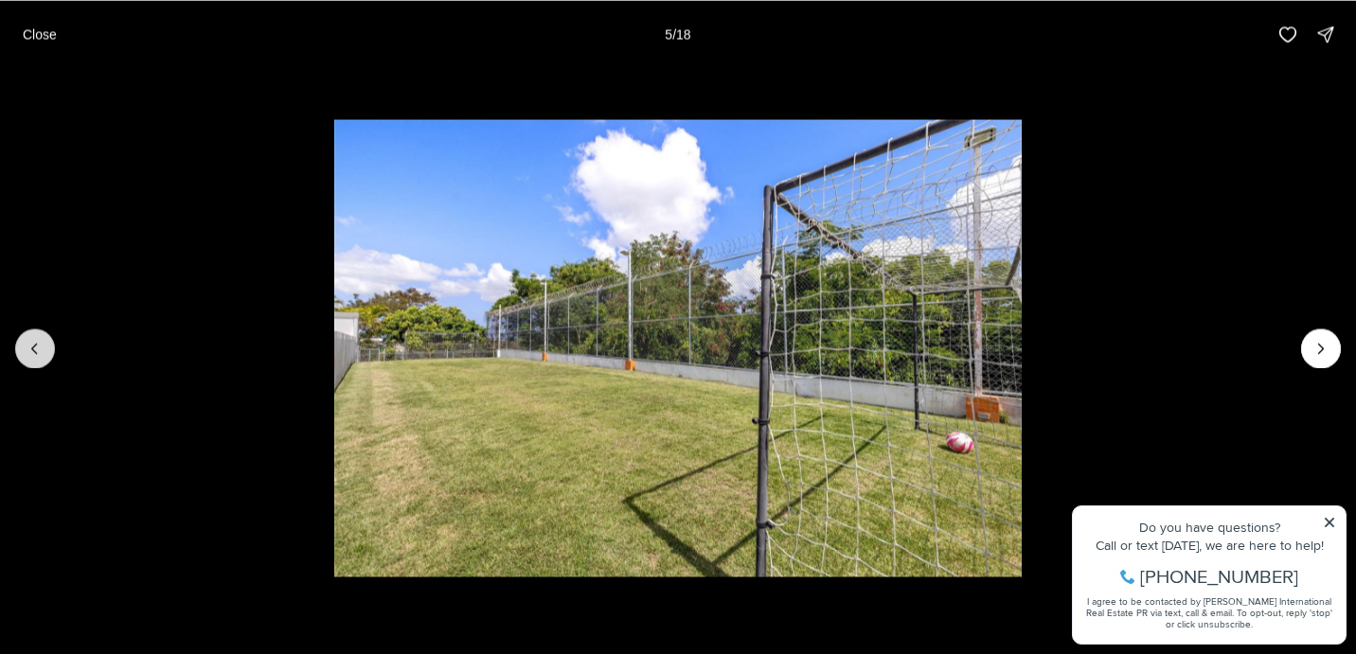
click at [25, 345] on button "Previous slide" at bounding box center [35, 348] width 40 height 40
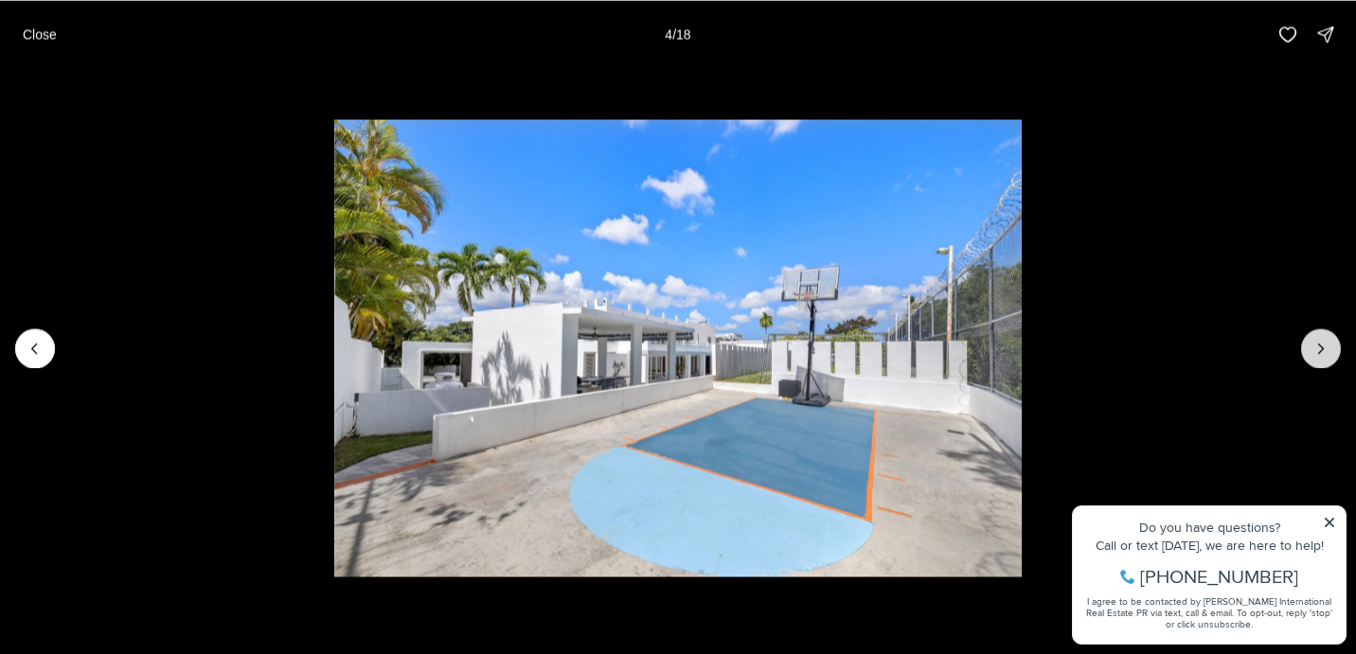
click at [1327, 355] on icon "Next slide" at bounding box center [1320, 348] width 19 height 19
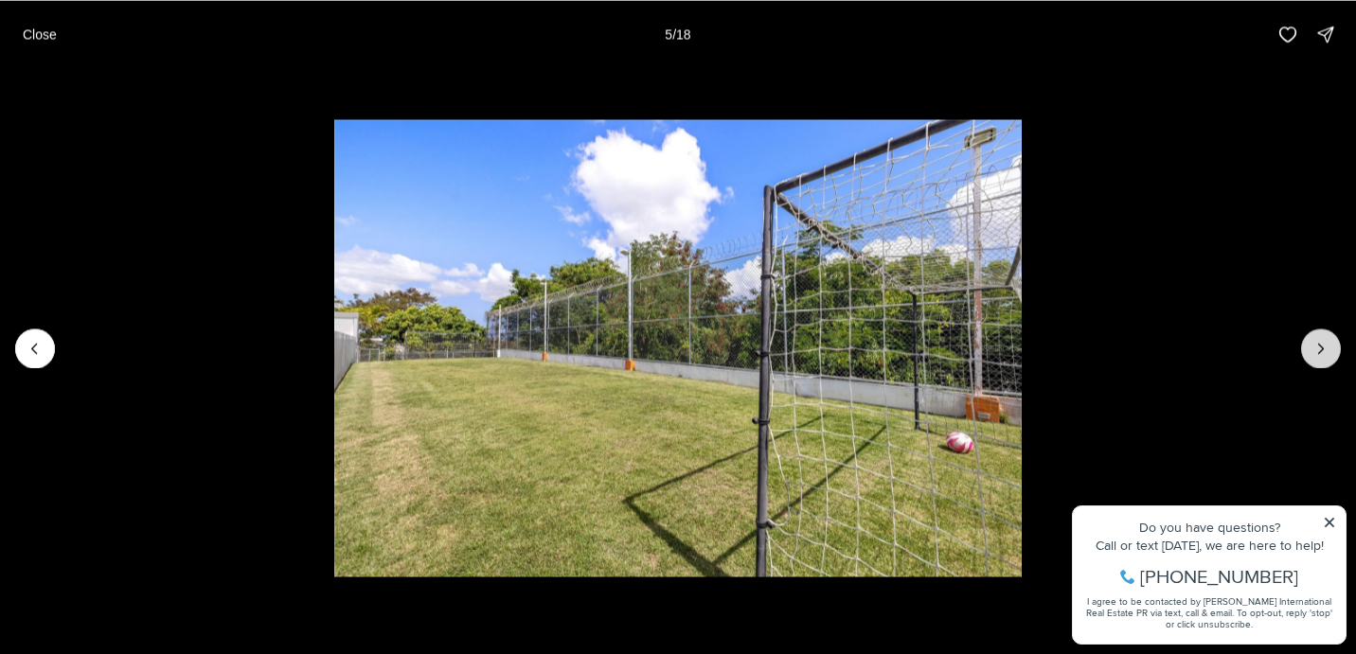
click at [1325, 353] on icon "Next slide" at bounding box center [1320, 348] width 19 height 19
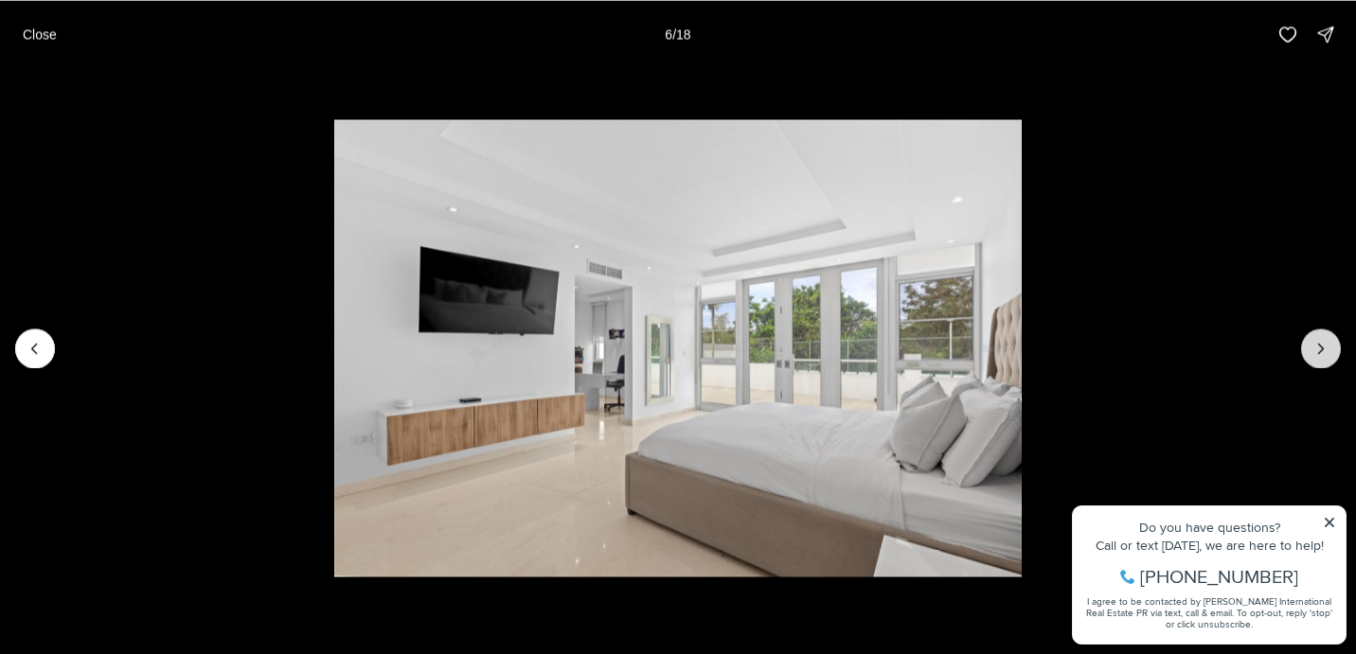
click at [1323, 349] on icon "Next slide" at bounding box center [1320, 348] width 19 height 19
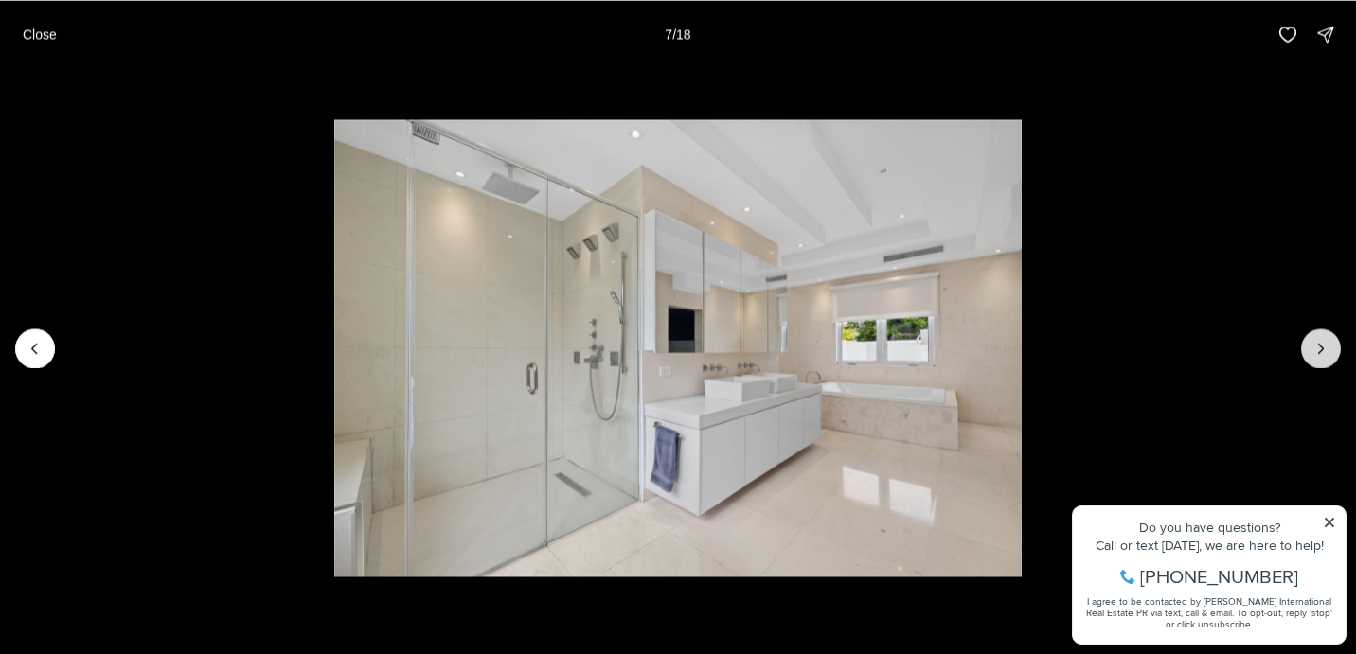
click at [1323, 350] on icon "Next slide" at bounding box center [1320, 348] width 19 height 19
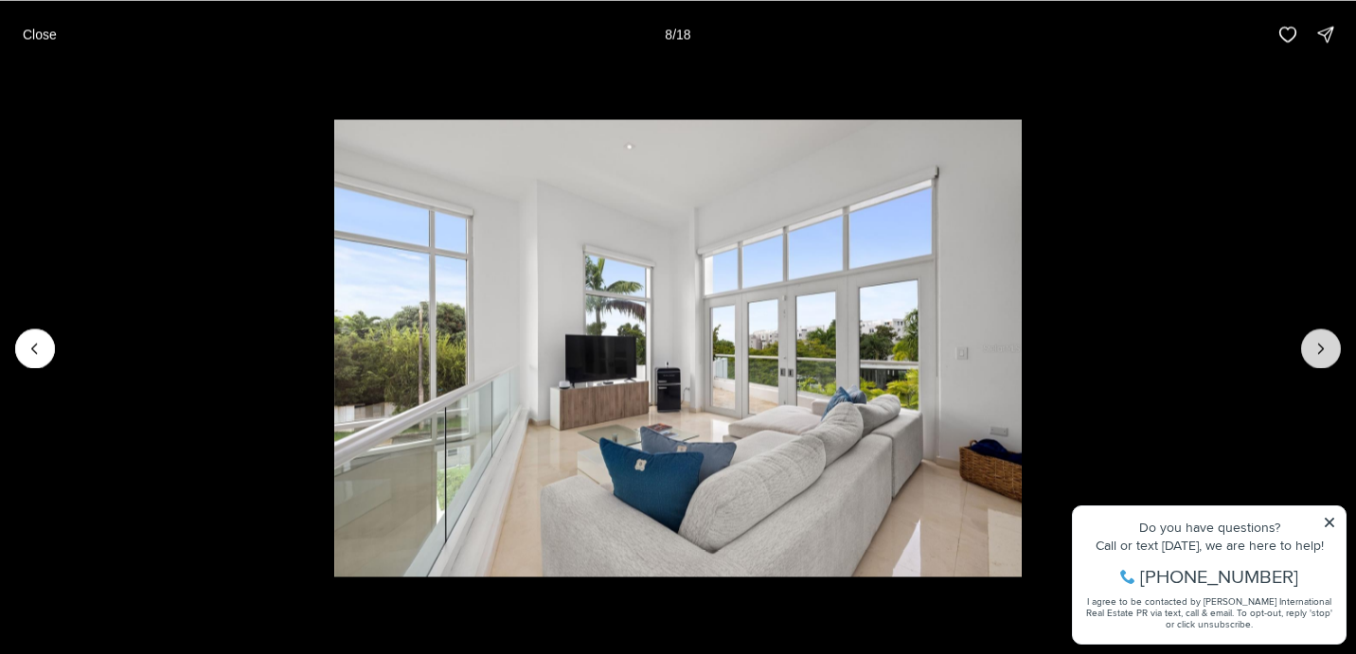
click at [1323, 350] on icon "Next slide" at bounding box center [1320, 348] width 19 height 19
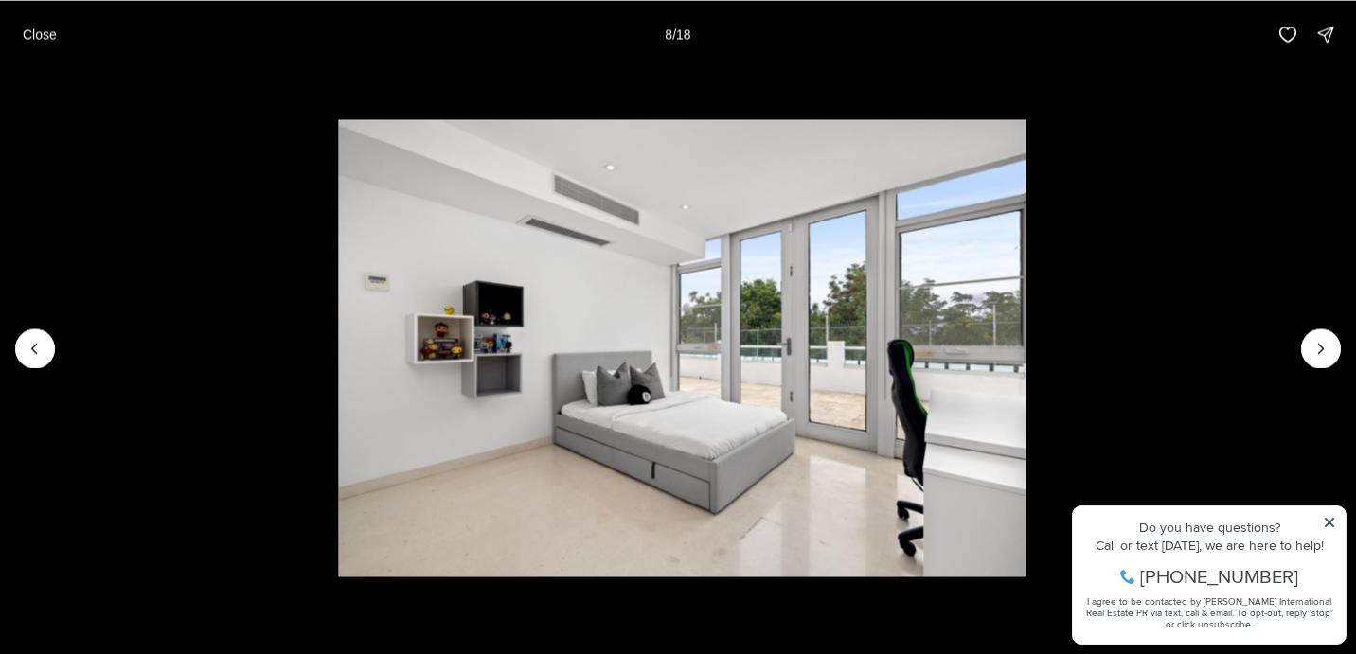
click at [1025, 313] on img "9 of 18" at bounding box center [681, 348] width 687 height 458
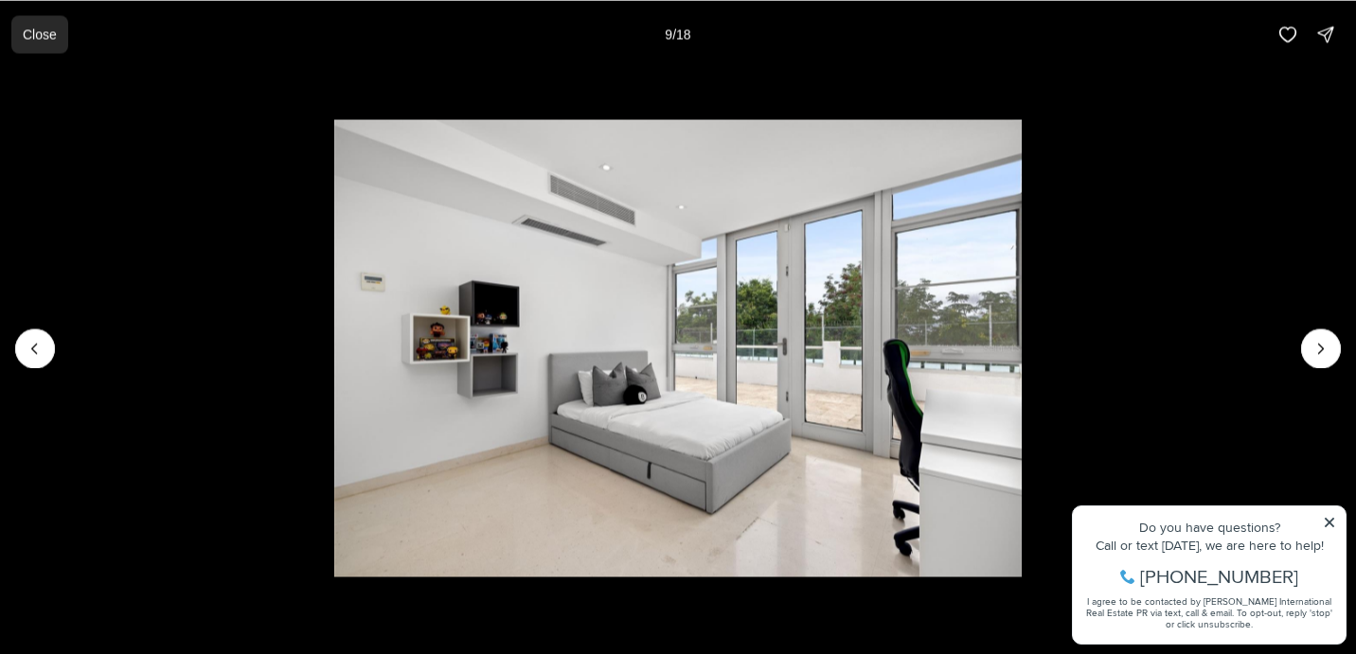
click at [58, 34] on button "Close" at bounding box center [39, 34] width 57 height 38
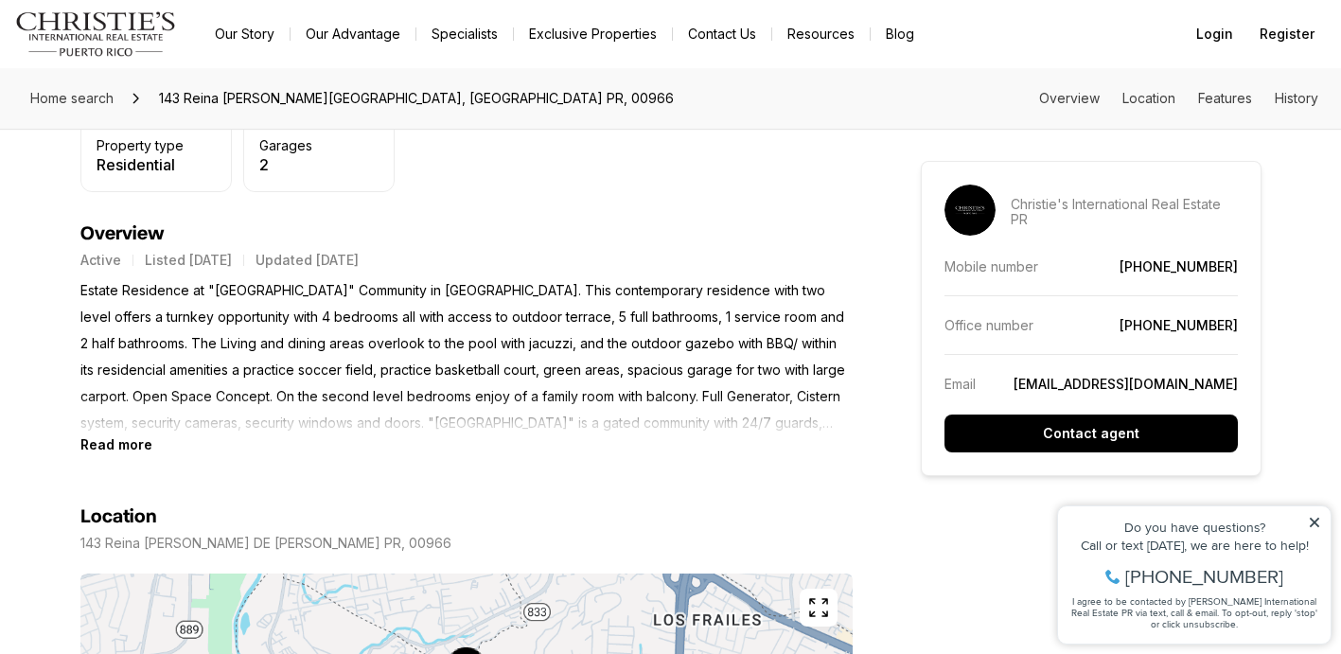
scroll to position [717, 0]
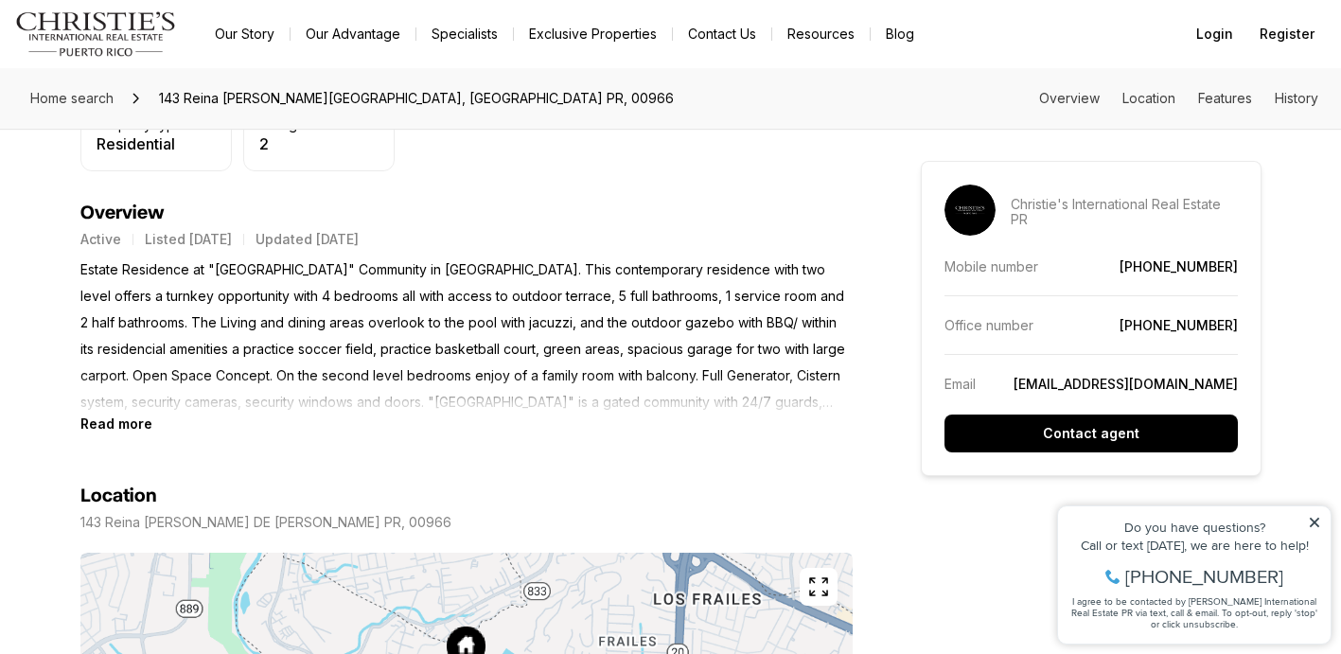
click at [132, 420] on b "Read more" at bounding box center [116, 424] width 72 height 16
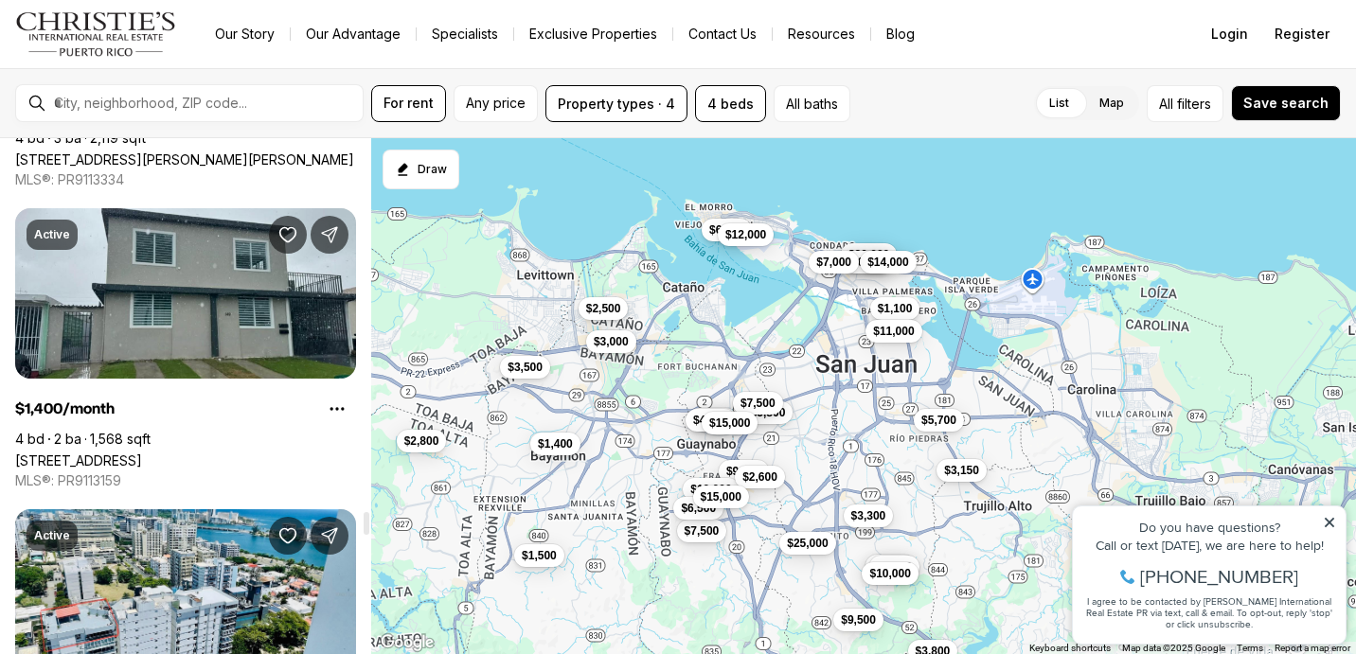
scroll to position [7802, 0]
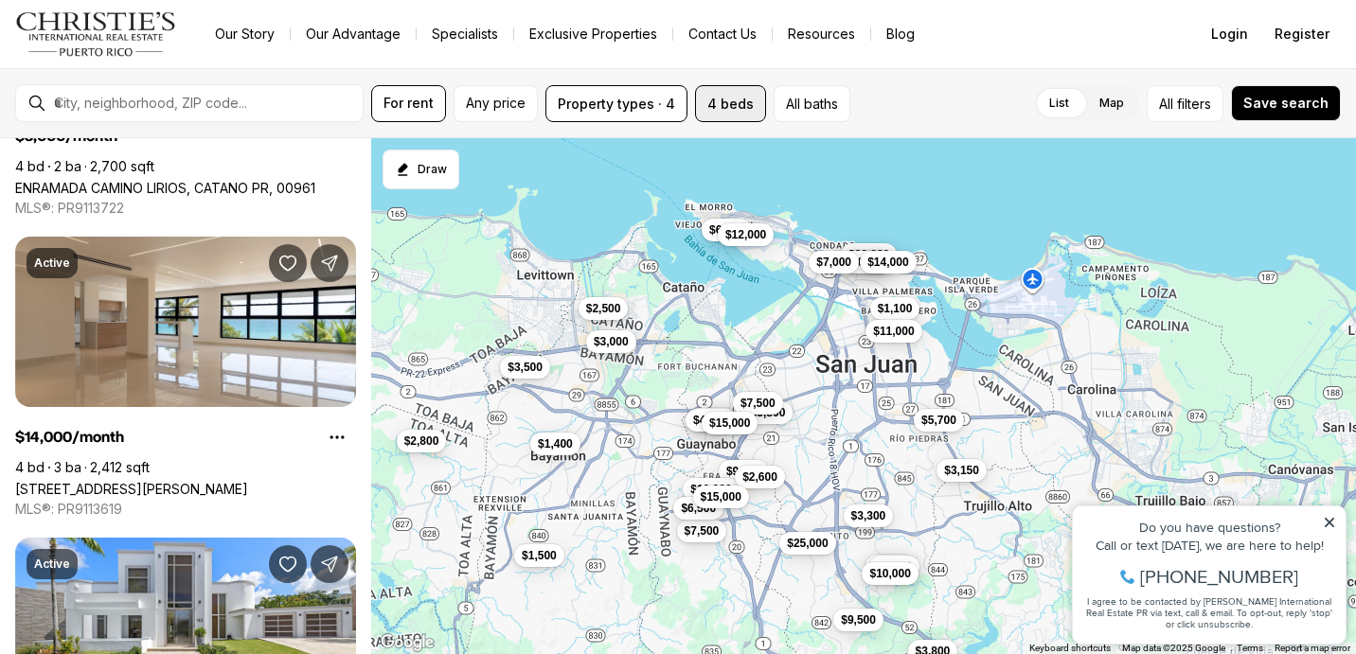
click at [733, 100] on button "4 beds" at bounding box center [730, 103] width 71 height 37
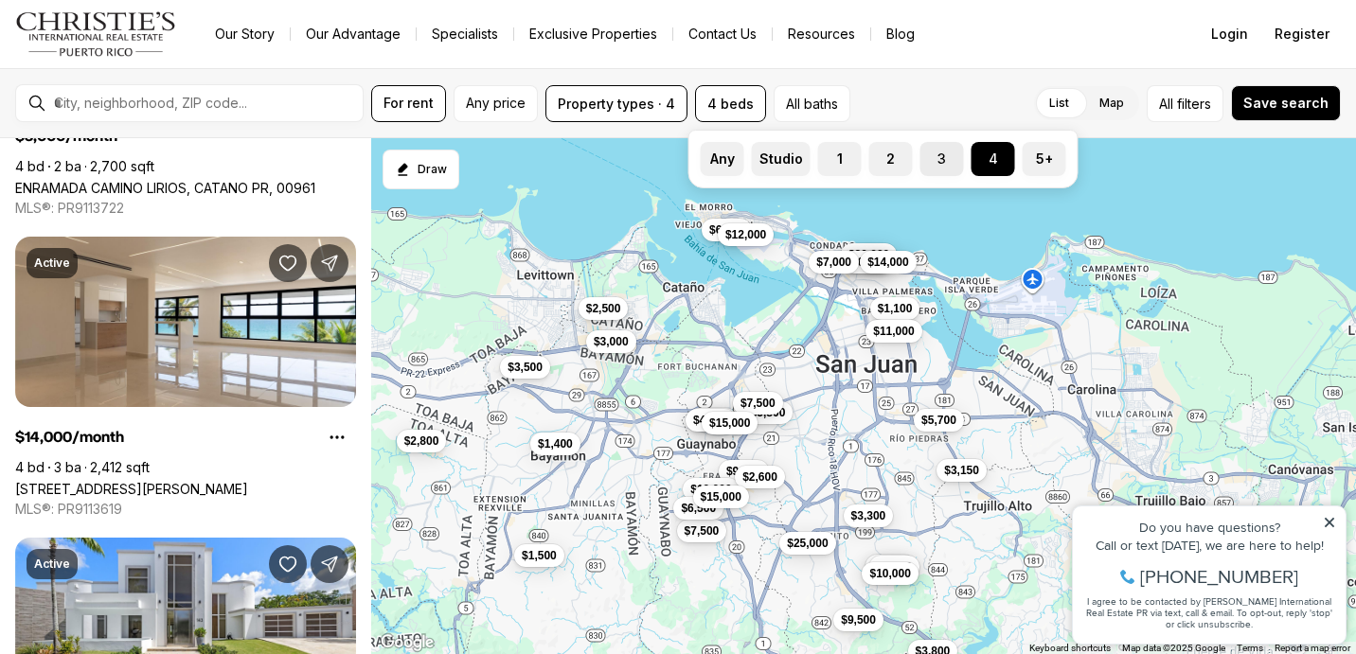
click at [948, 158] on label "3" at bounding box center [942, 159] width 44 height 34
click at [939, 158] on button "3" at bounding box center [929, 151] width 19 height 19
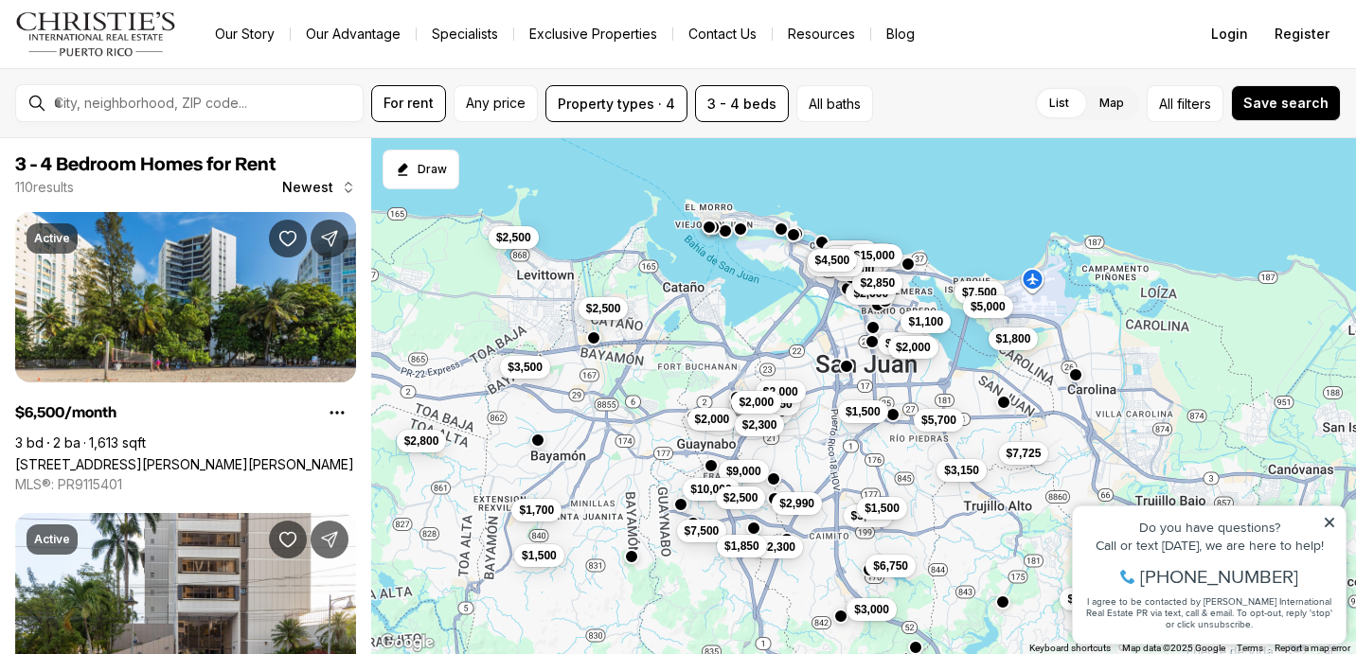
click at [962, 104] on div "List Map List Map All filters Save search" at bounding box center [1110, 103] width 460 height 37
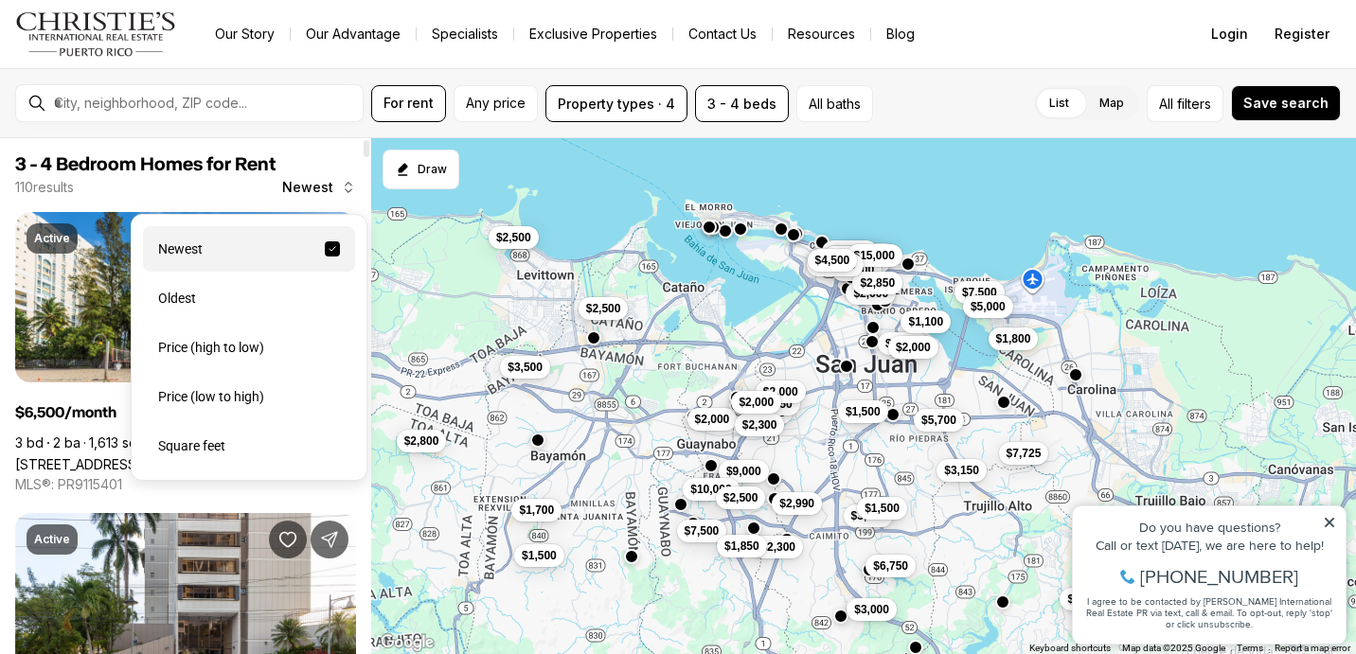
click at [318, 185] on span "Newest" at bounding box center [307, 187] width 51 height 15
click at [218, 411] on div "Price (low to high)" at bounding box center [249, 396] width 212 height 45
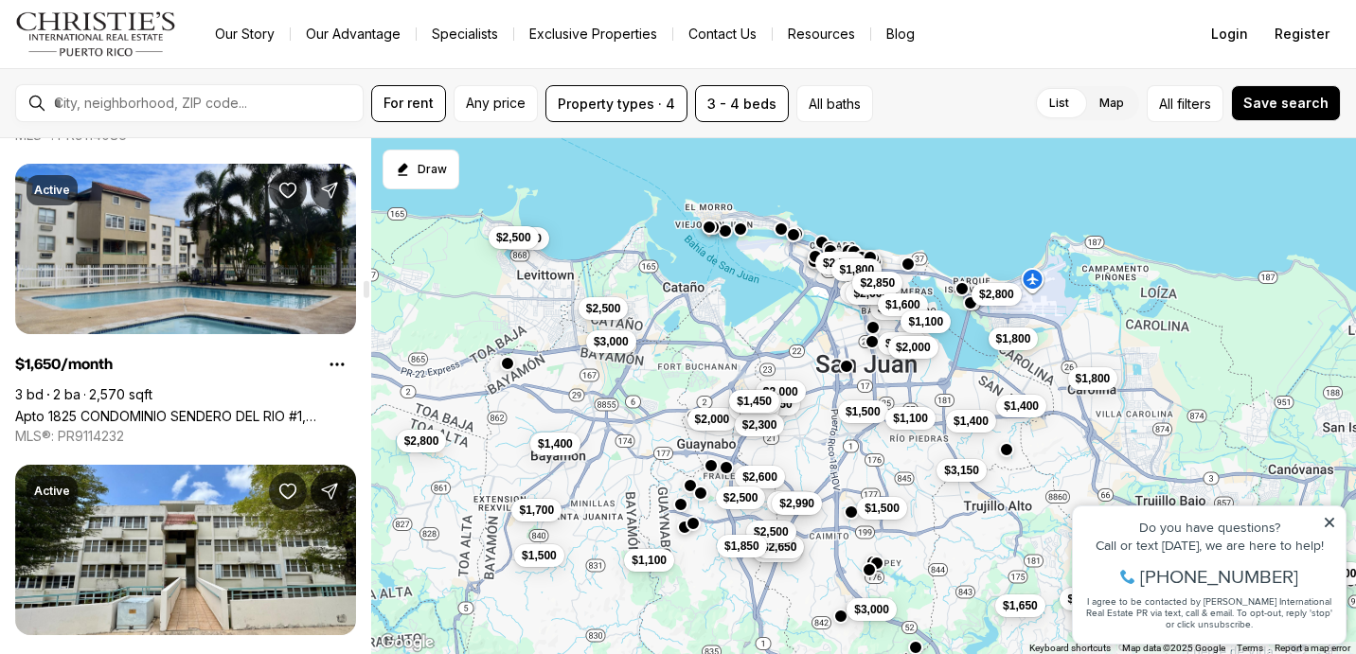
scroll to position [4265, 0]
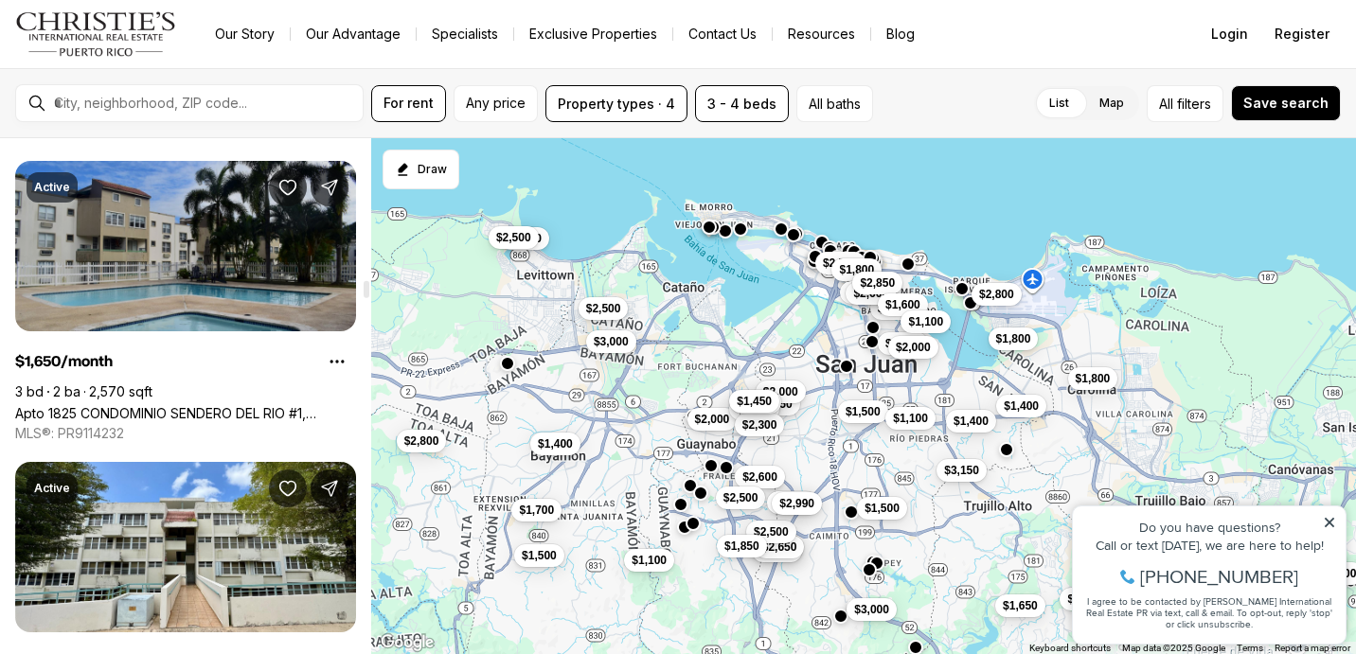
click at [256, 405] on link "Apto 1825 CONDOMINIO SENDERO DEL RIO #1, TRUJILLO ALTO PR, 00976" at bounding box center [185, 413] width 341 height 16
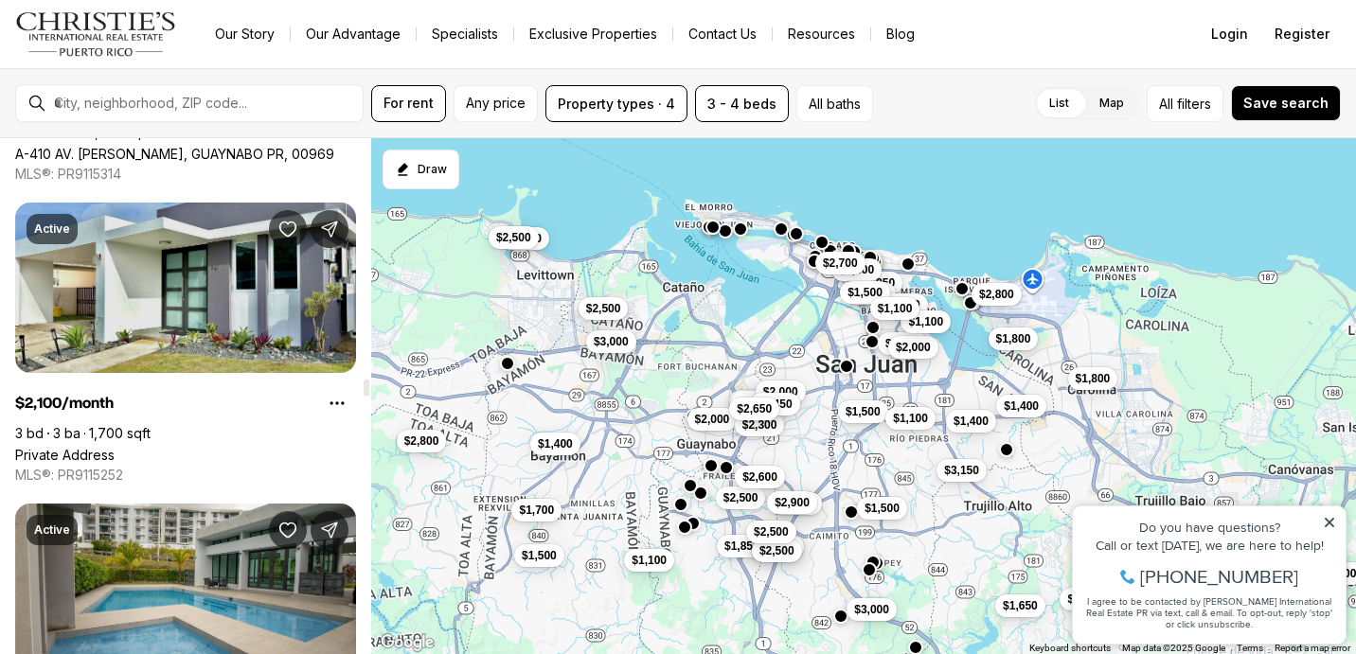
scroll to position [7241, 0]
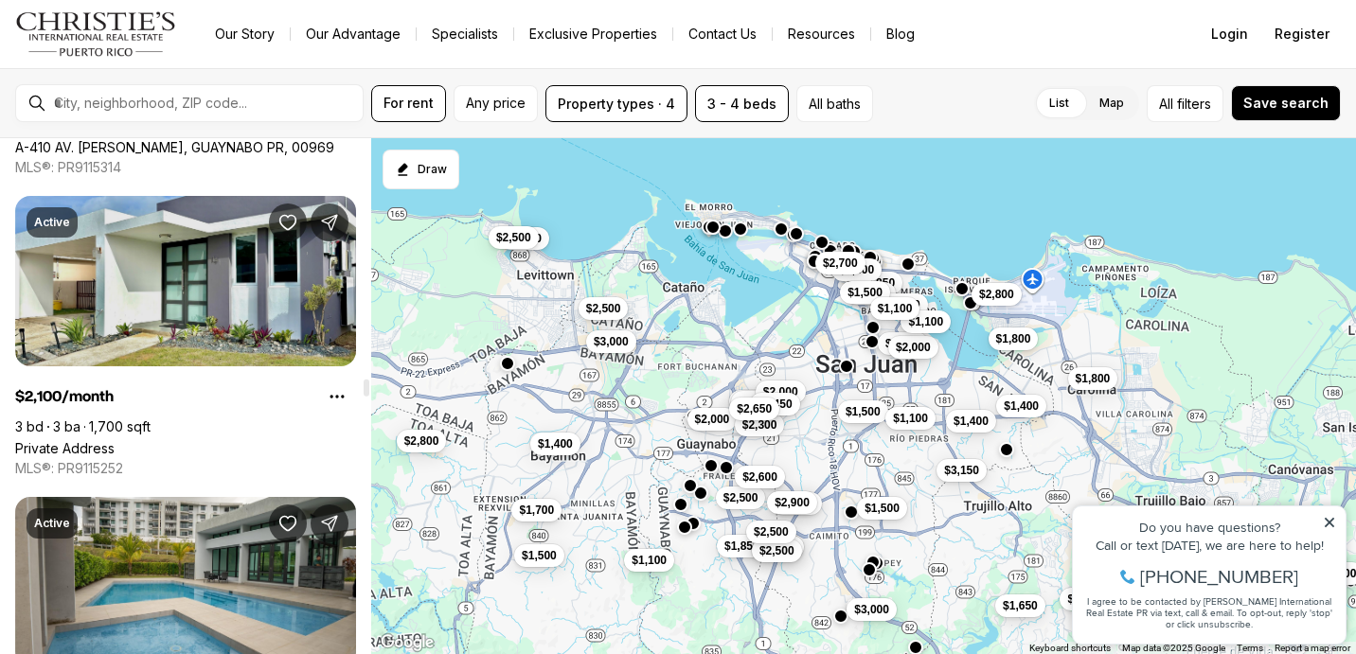
click at [115, 440] on link "Private Address" at bounding box center [64, 448] width 99 height 16
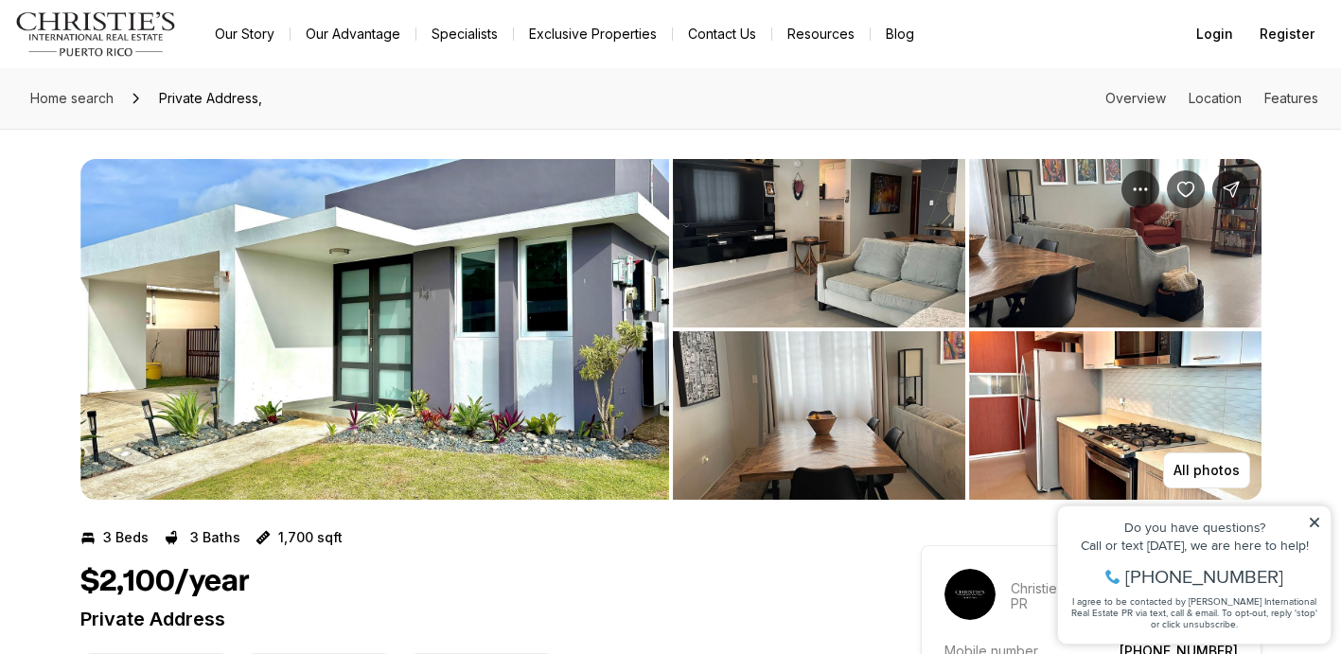
click at [529, 321] on img "View image gallery" at bounding box center [374, 329] width 589 height 341
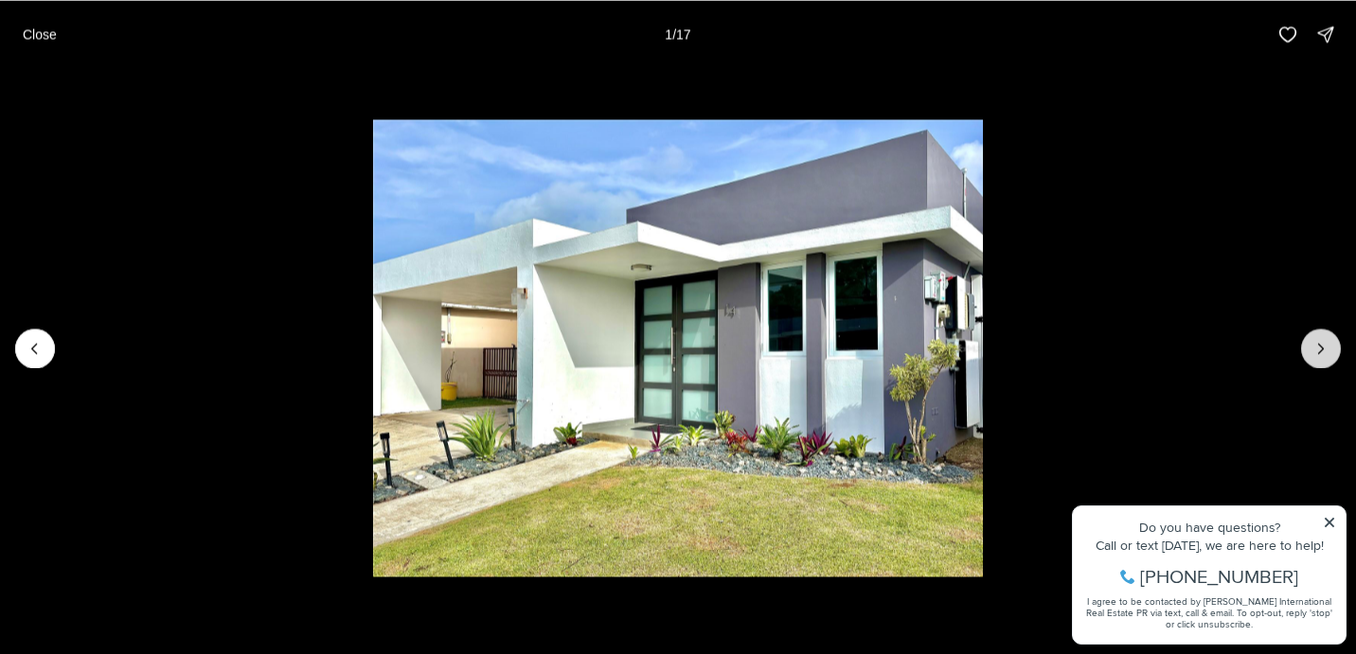
click at [1321, 351] on icon "Next slide" at bounding box center [1320, 348] width 19 height 19
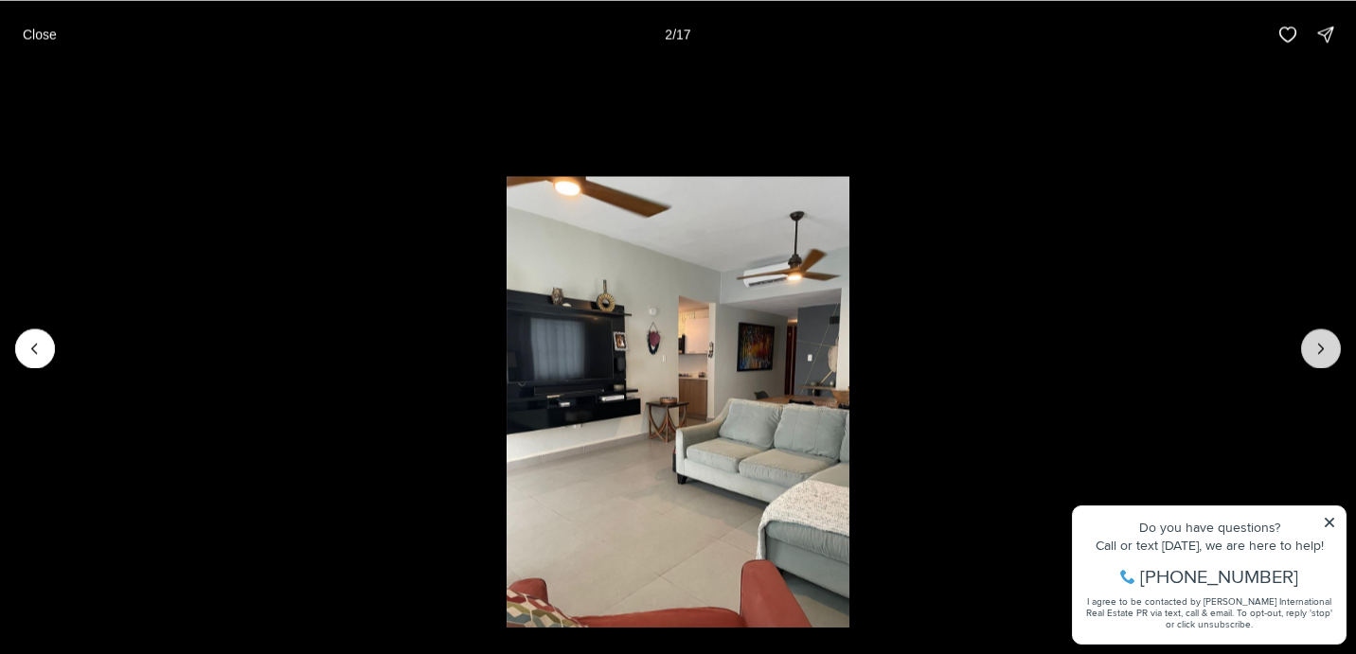
click at [1323, 352] on icon "Next slide" at bounding box center [1320, 348] width 19 height 19
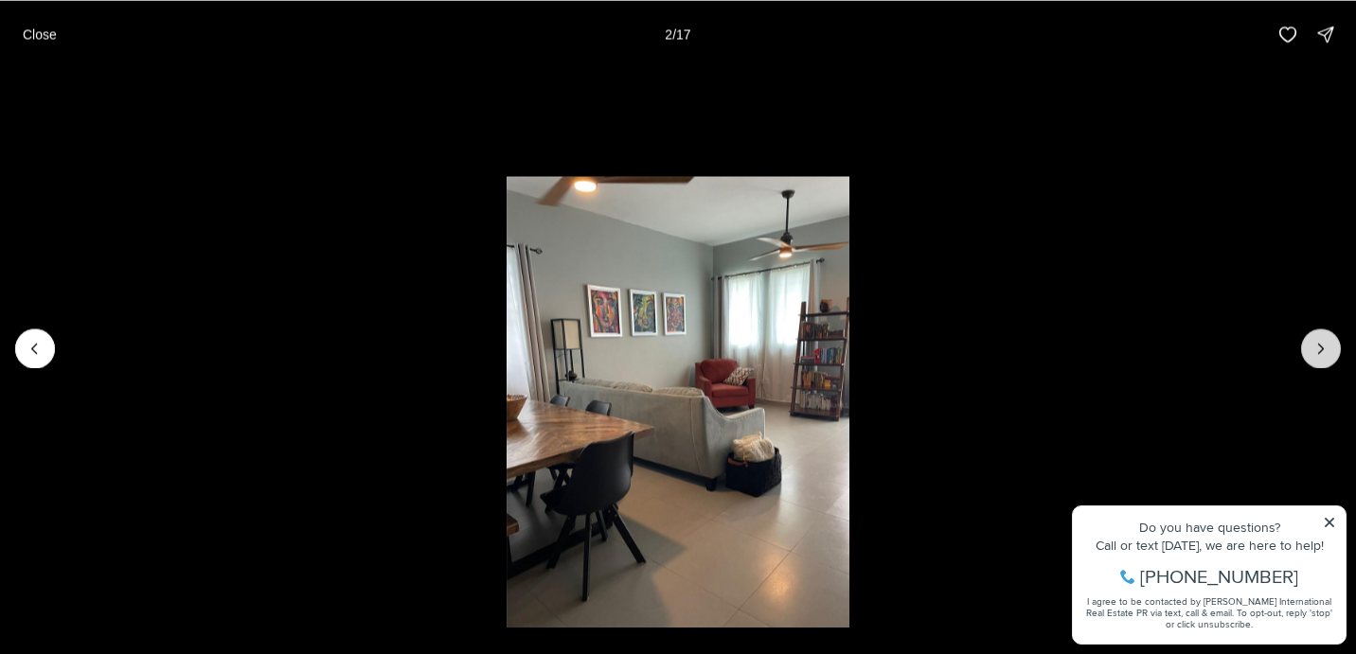
click at [1324, 352] on icon "Next slide" at bounding box center [1320, 348] width 19 height 19
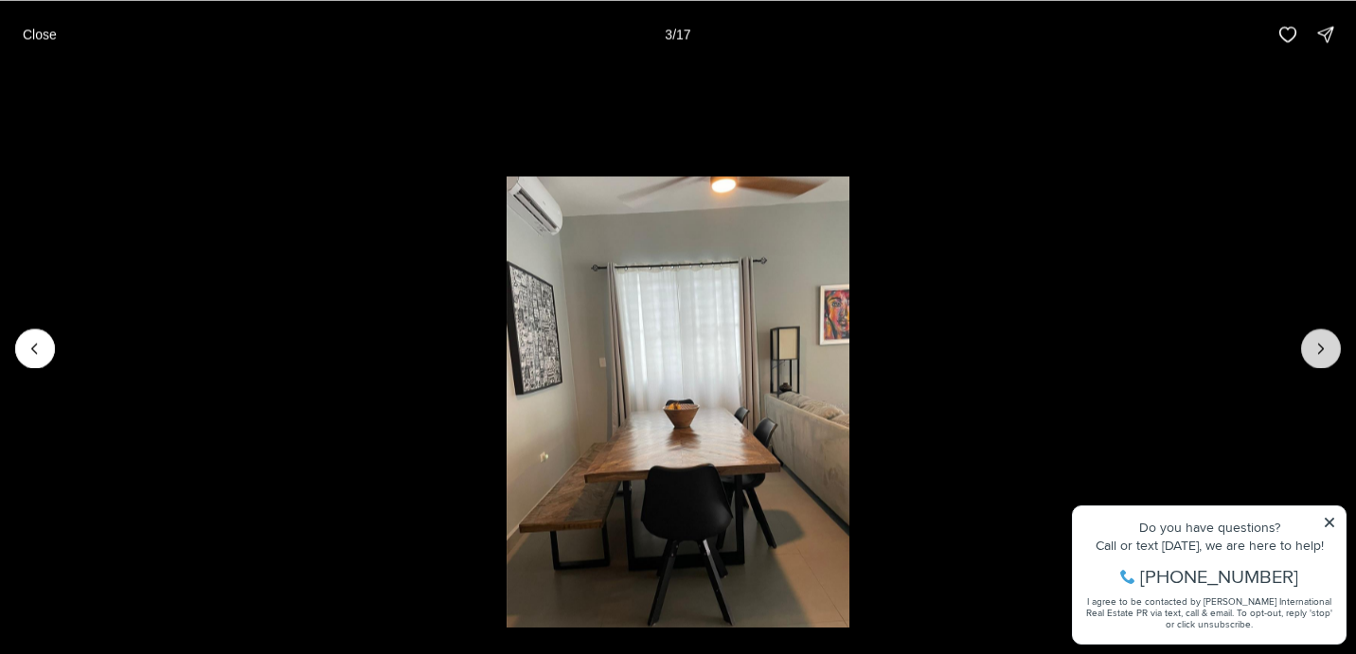
click at [1324, 352] on icon "Next slide" at bounding box center [1320, 348] width 19 height 19
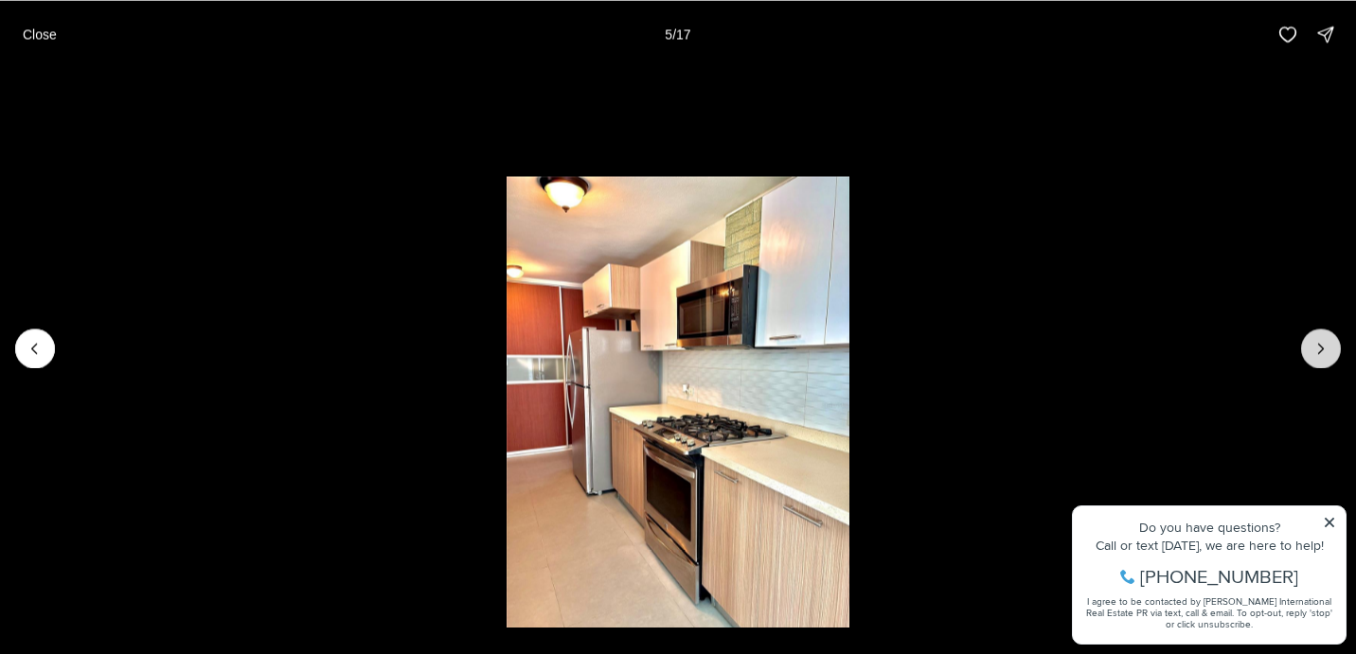
click at [1324, 352] on icon "Next slide" at bounding box center [1320, 348] width 19 height 19
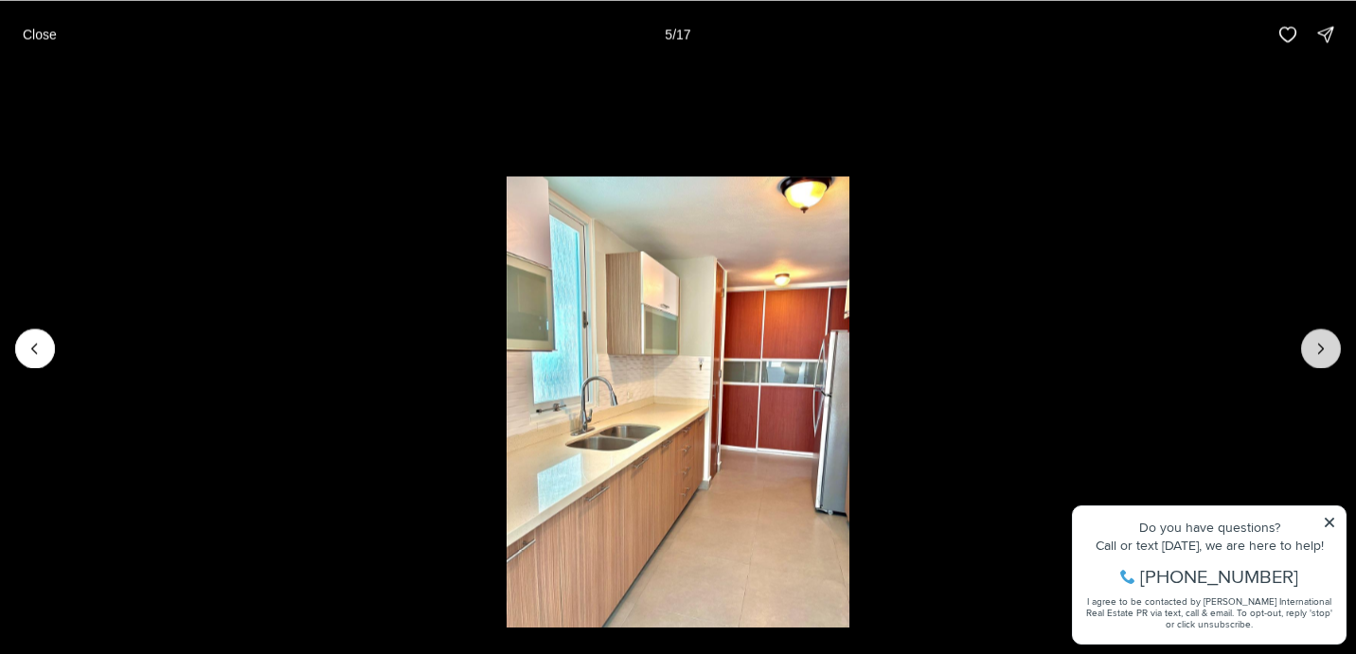
click at [1324, 352] on icon "Next slide" at bounding box center [1320, 348] width 19 height 19
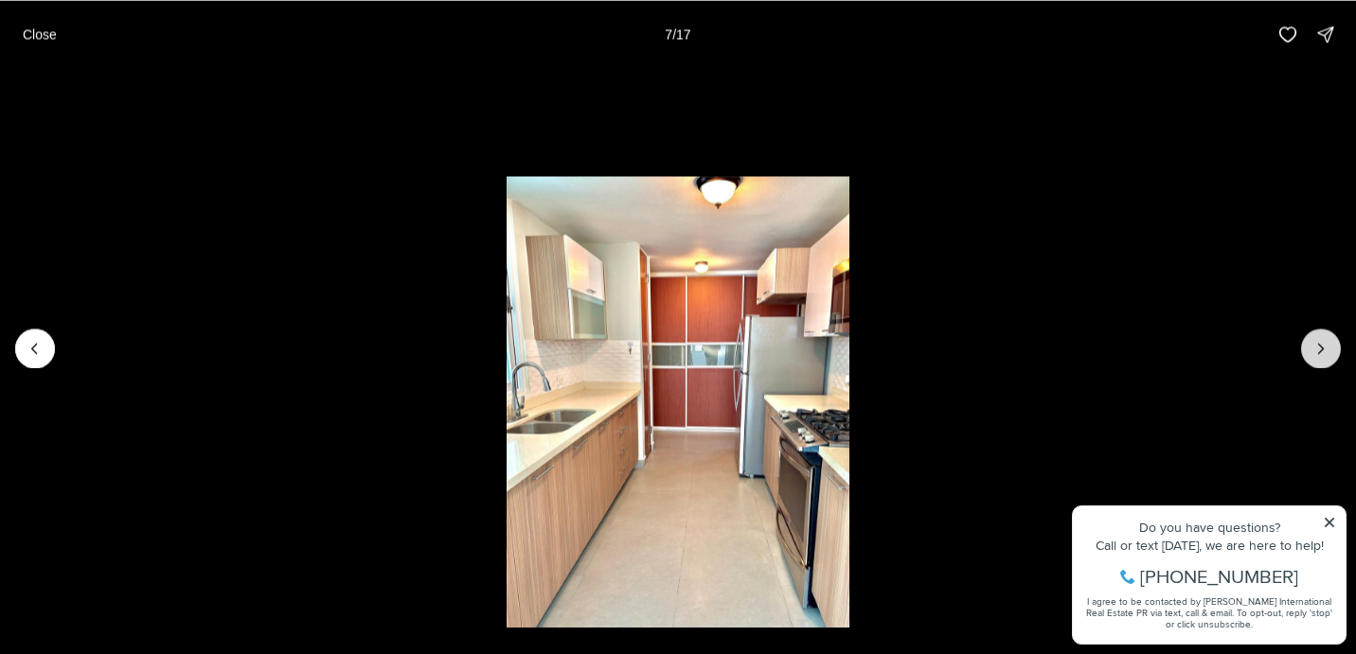
click at [1324, 352] on icon "Next slide" at bounding box center [1320, 348] width 19 height 19
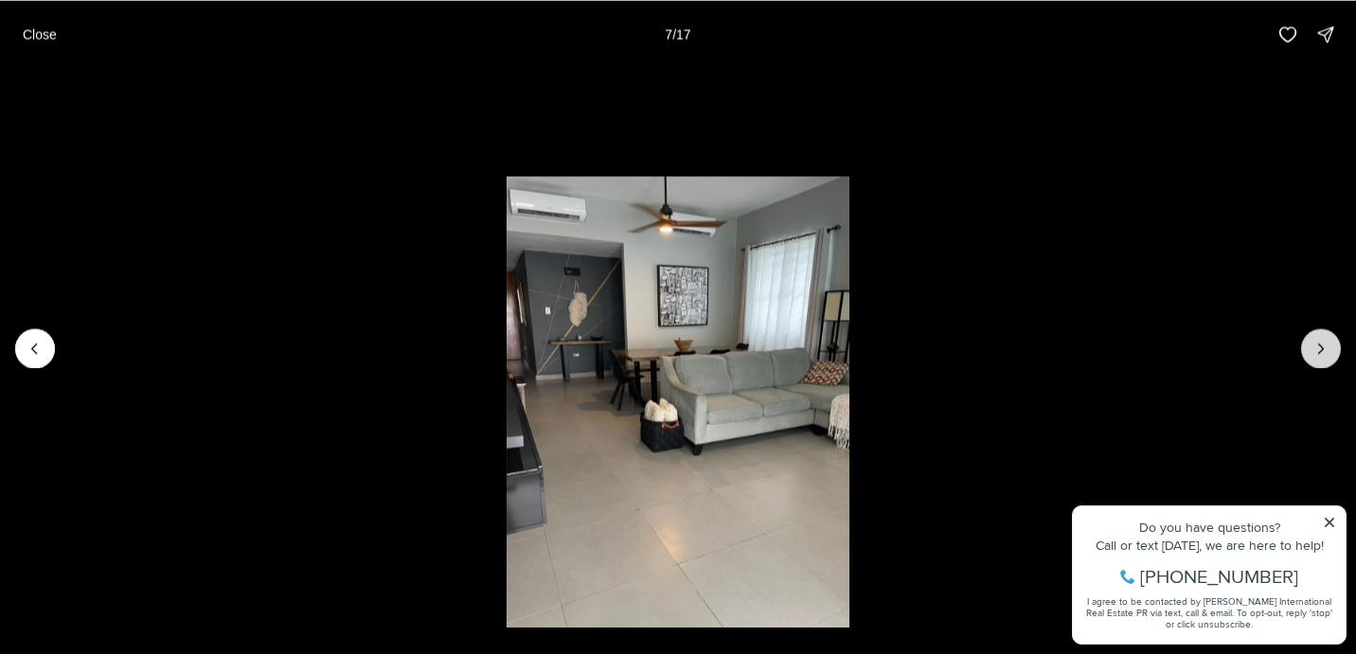
click at [1324, 352] on icon "Next slide" at bounding box center [1320, 348] width 19 height 19
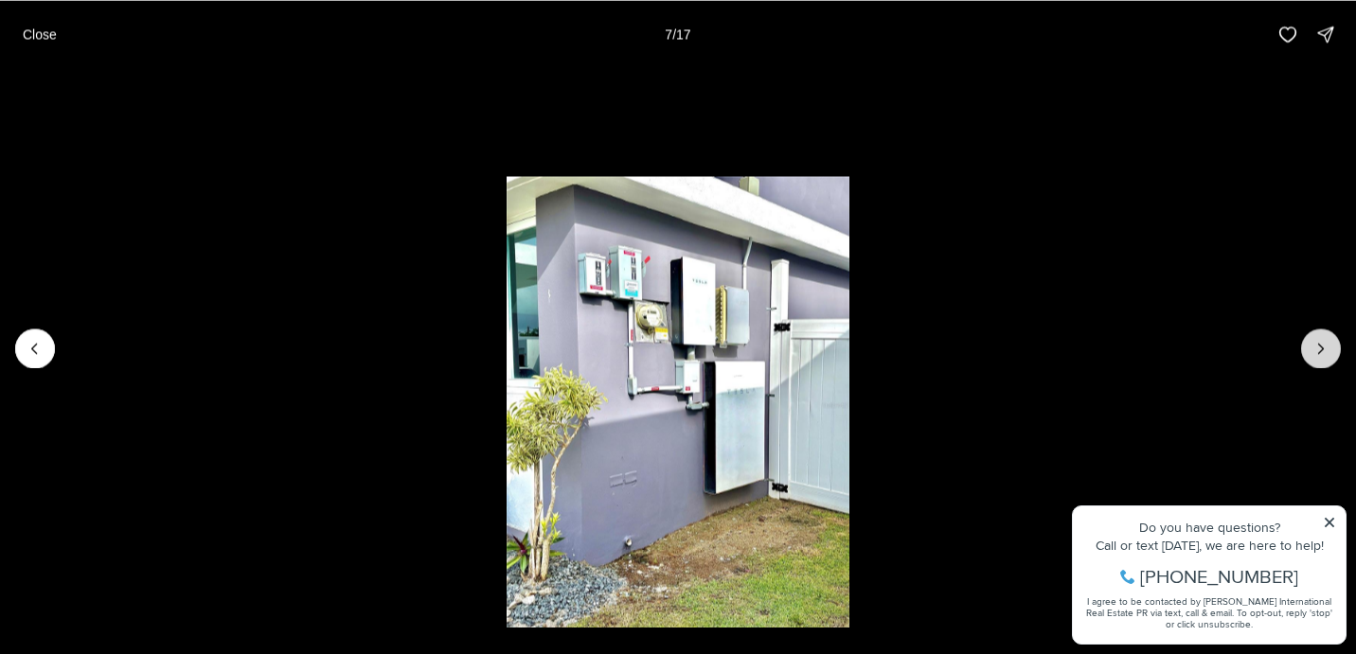
click at [1324, 352] on icon "Next slide" at bounding box center [1320, 348] width 19 height 19
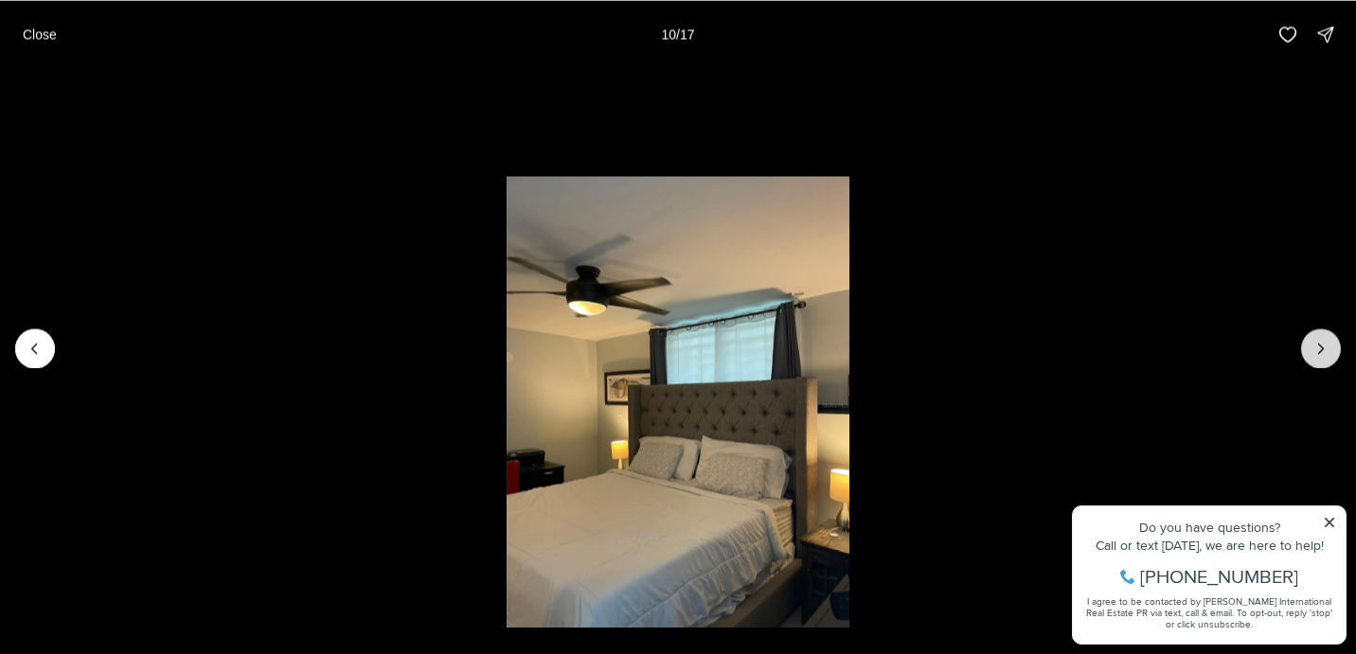
click at [1324, 352] on icon "Next slide" at bounding box center [1320, 348] width 19 height 19
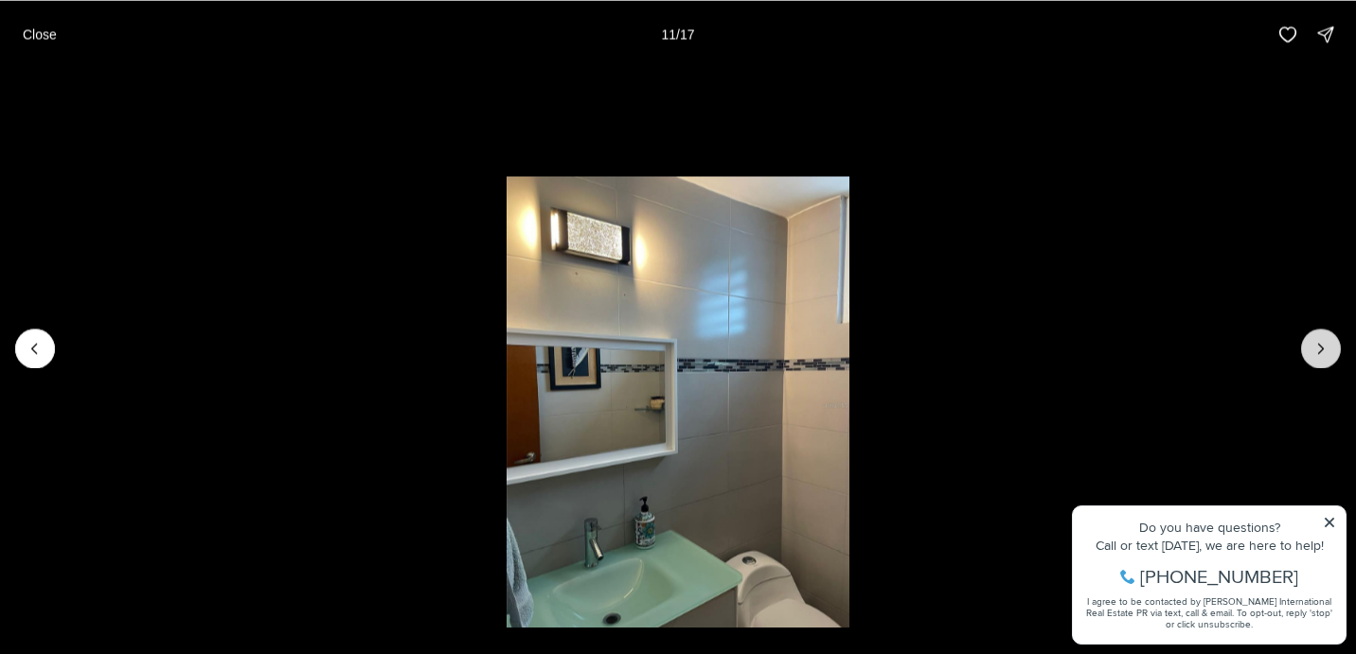
click at [1325, 354] on icon "Next slide" at bounding box center [1320, 348] width 19 height 19
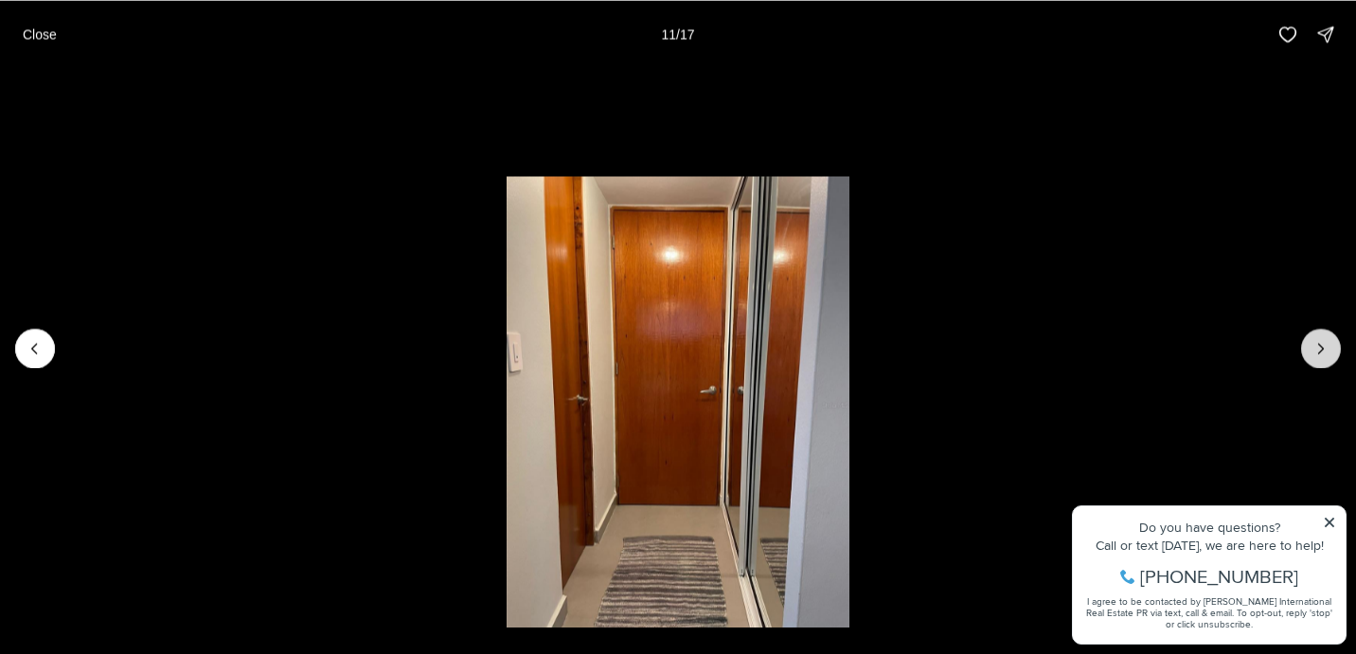
click at [1325, 354] on icon "Next slide" at bounding box center [1320, 348] width 19 height 19
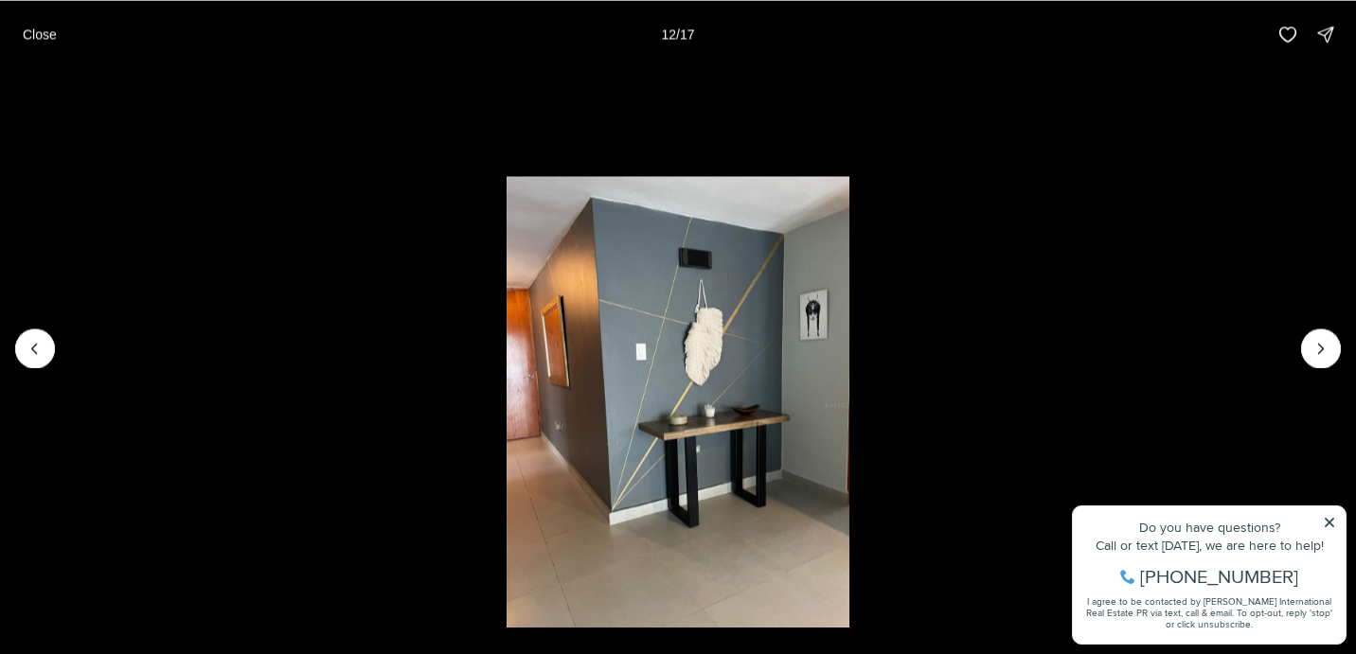
click at [1107, 364] on li "13 of 17" at bounding box center [678, 347] width 1356 height 559
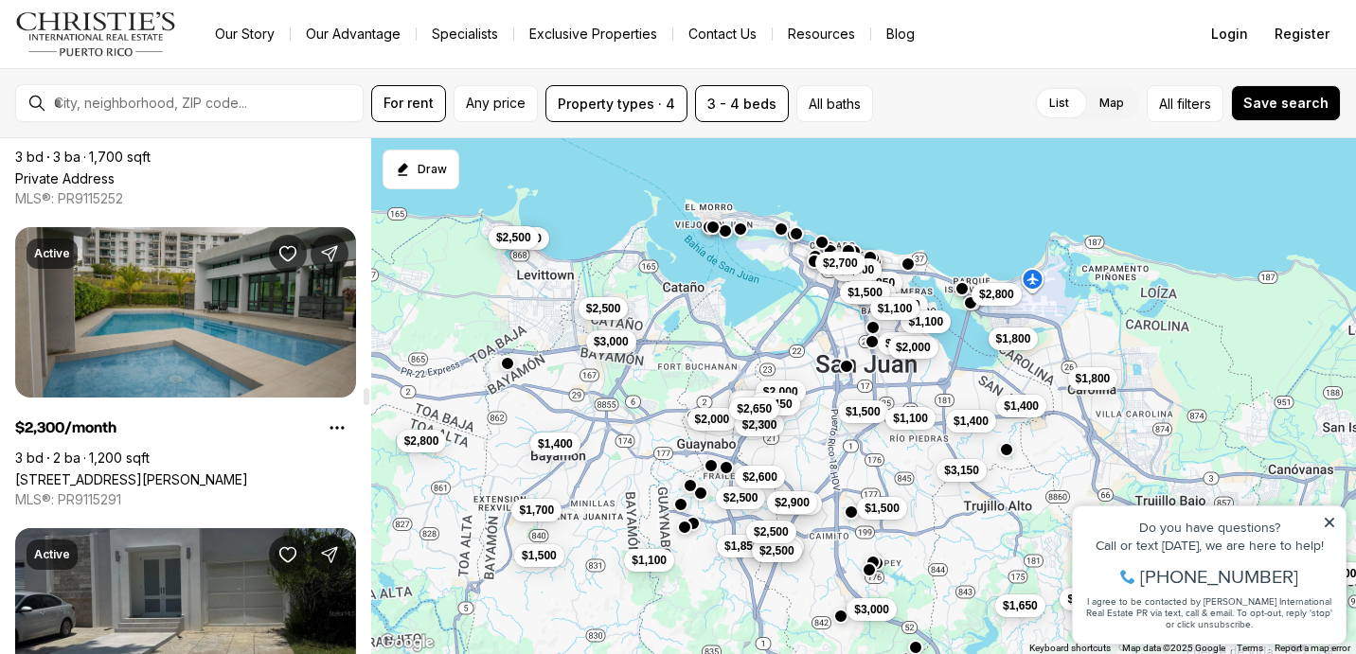
scroll to position [7549, 0]
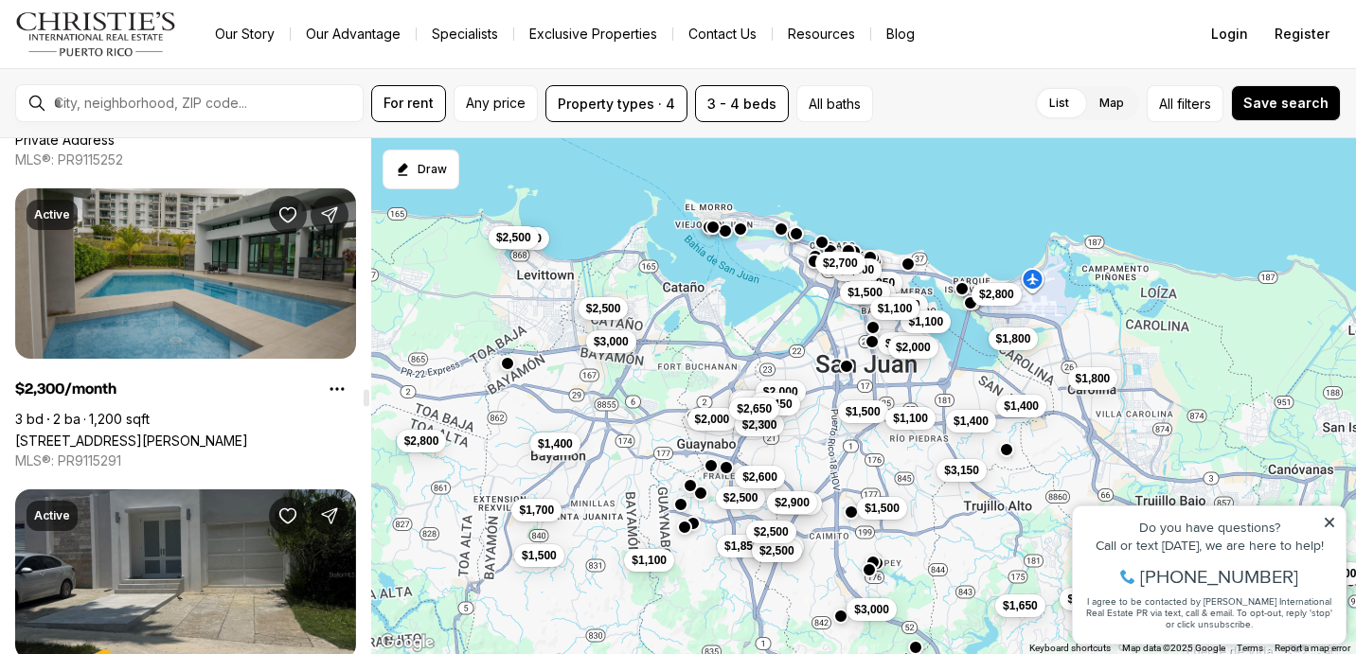
click at [188, 433] on link "199 AVE SAN IGNACIO #3101, GUAYNABO PR, 00965" at bounding box center [131, 441] width 233 height 16
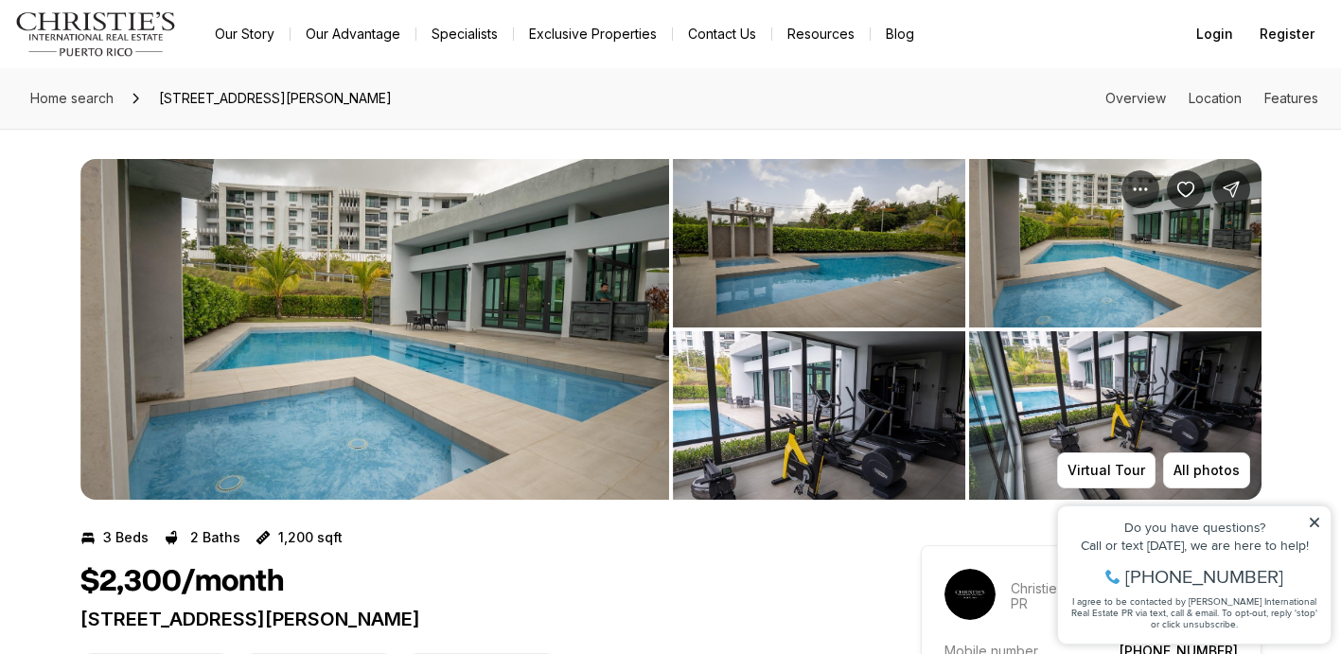
click at [451, 348] on img "View image gallery" at bounding box center [374, 329] width 589 height 341
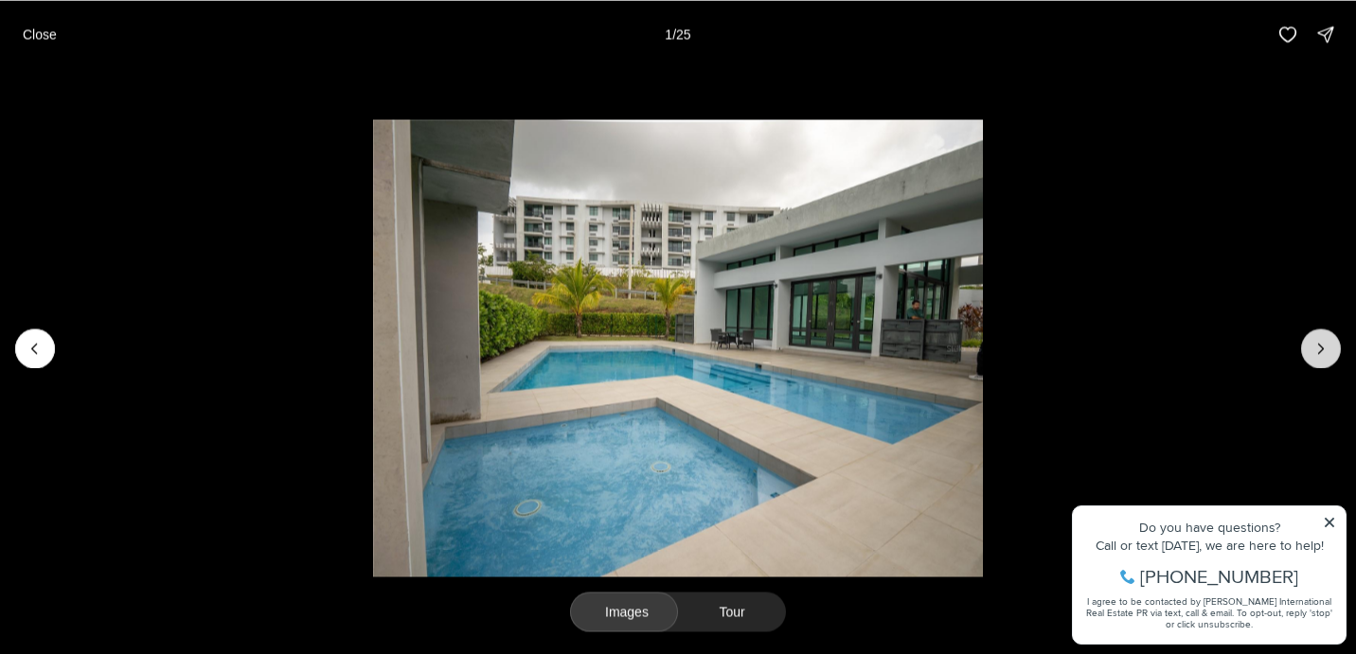
click at [1321, 351] on icon "Next slide" at bounding box center [1320, 348] width 19 height 19
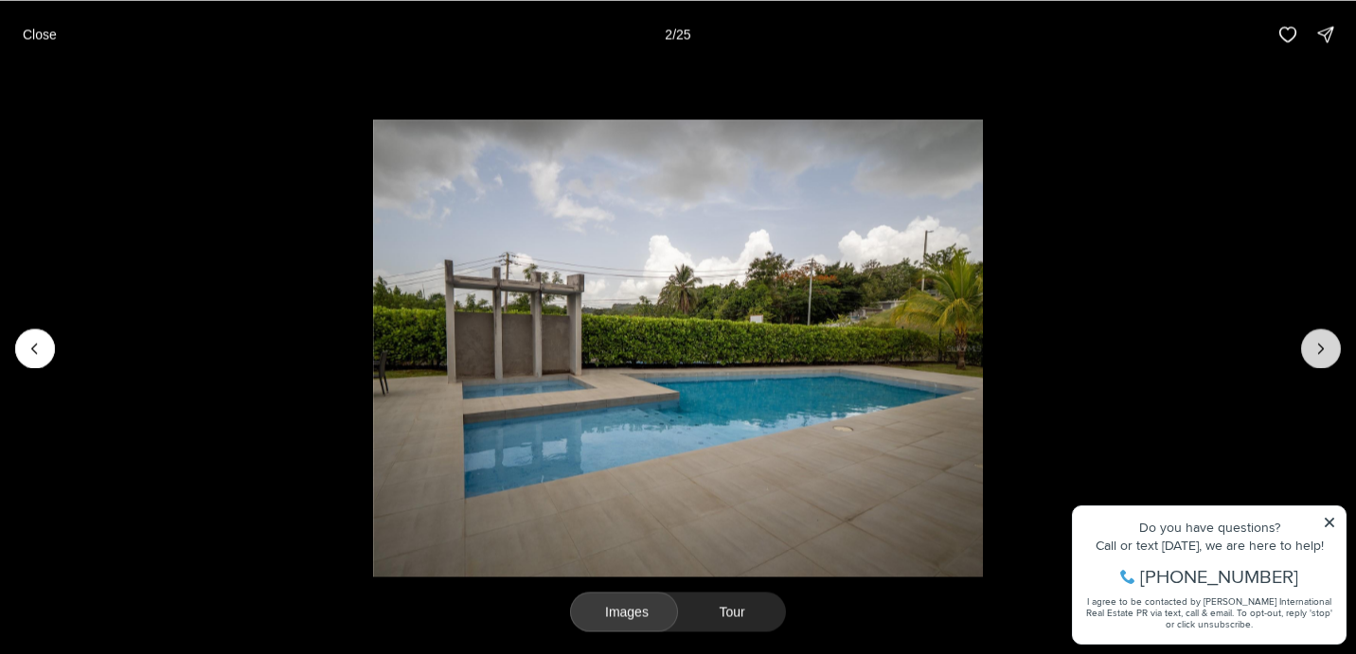
click at [1321, 351] on icon "Next slide" at bounding box center [1320, 348] width 19 height 19
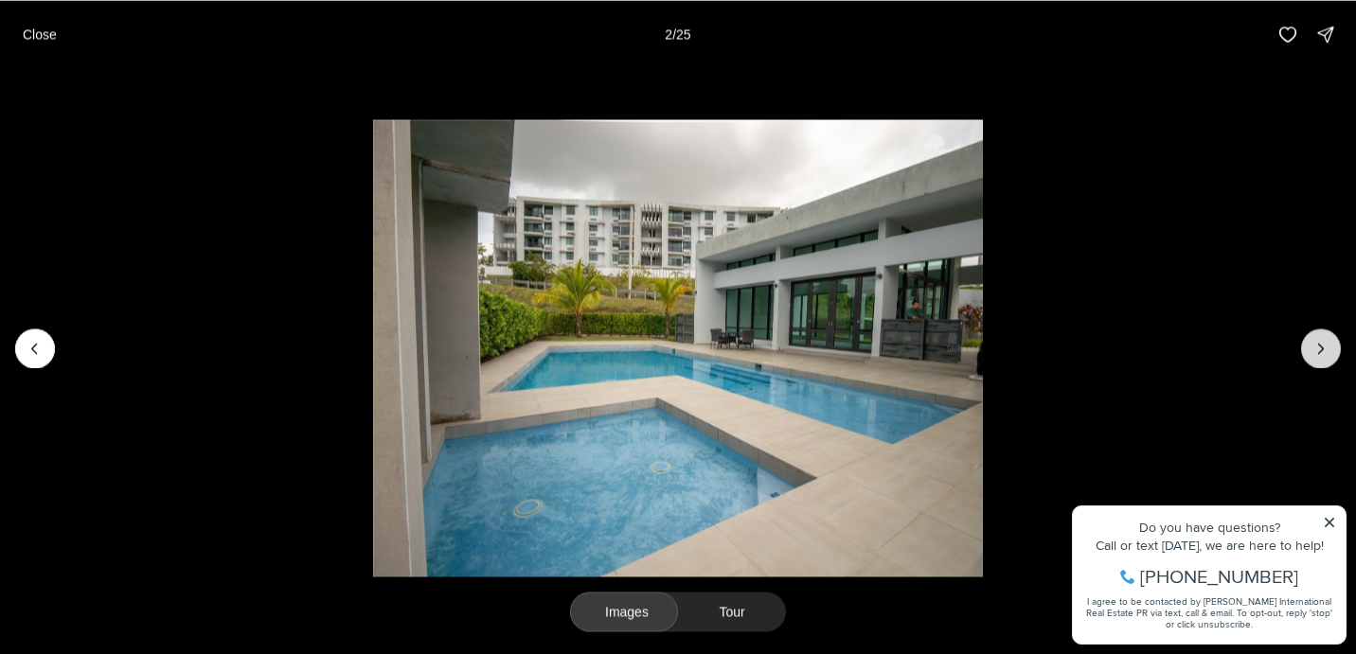
click at [1321, 352] on icon "Next slide" at bounding box center [1320, 348] width 19 height 19
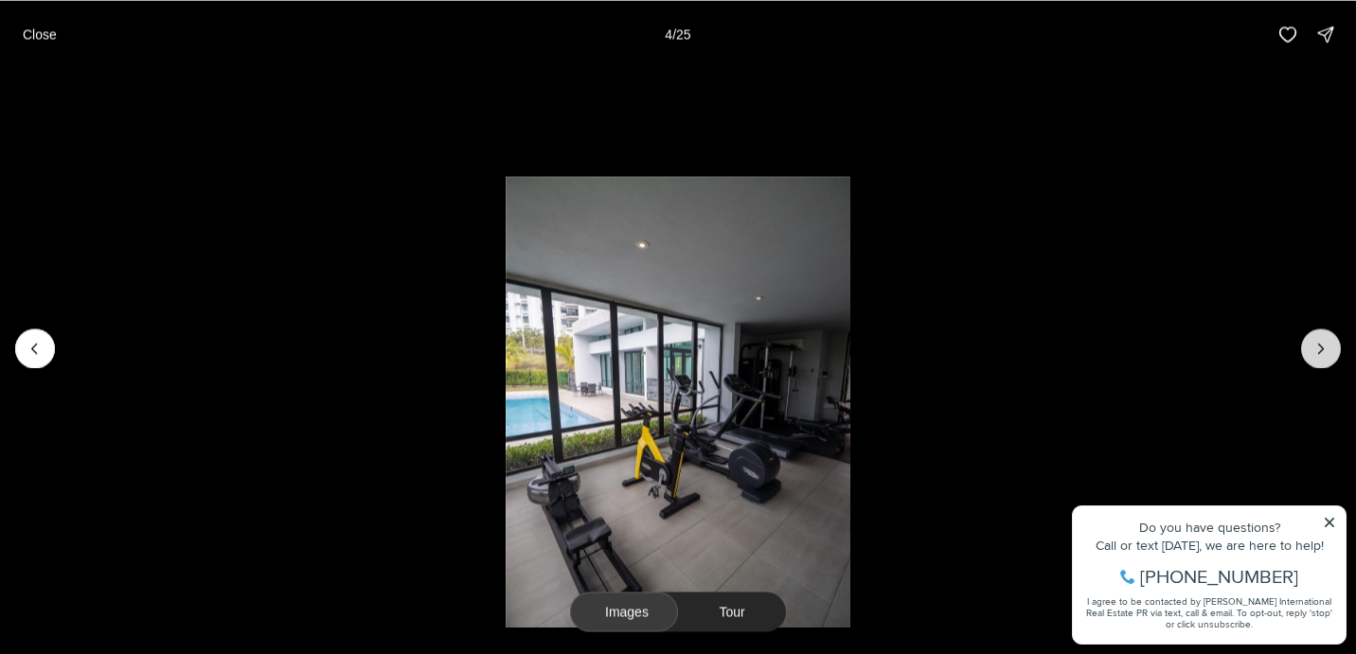
click at [1321, 352] on icon "Next slide" at bounding box center [1320, 348] width 19 height 19
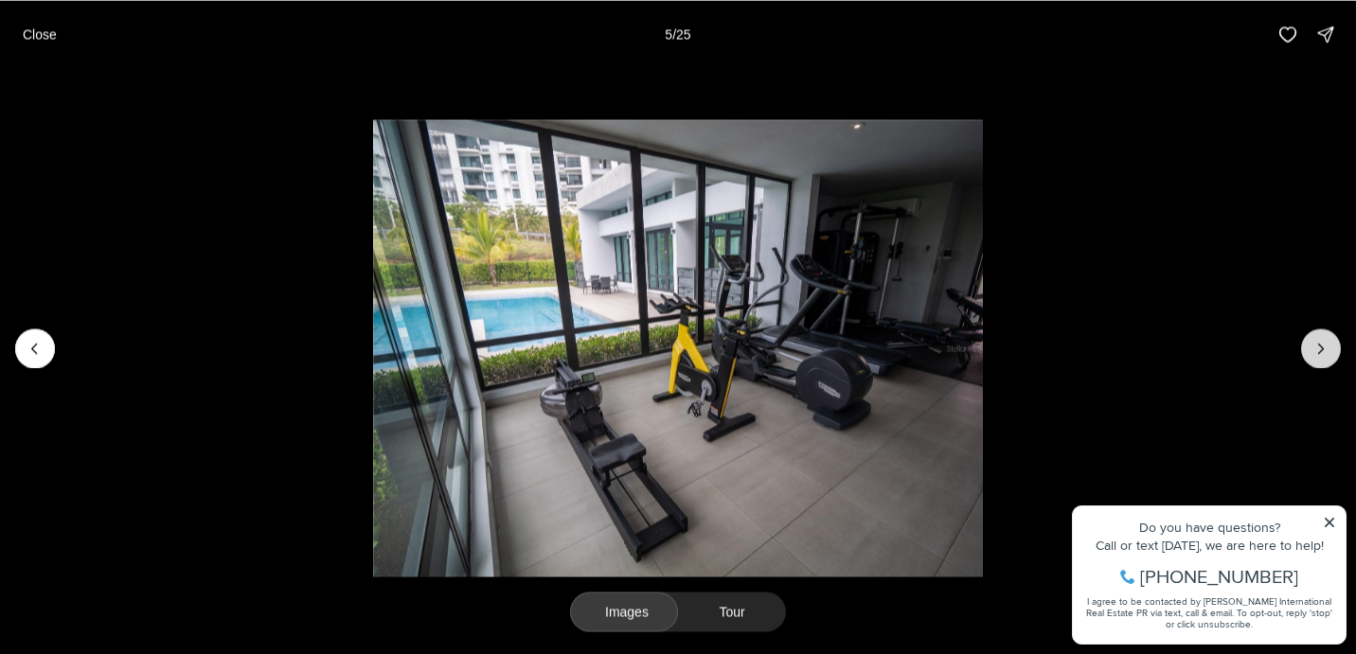
click at [1321, 352] on icon "Next slide" at bounding box center [1320, 348] width 19 height 19
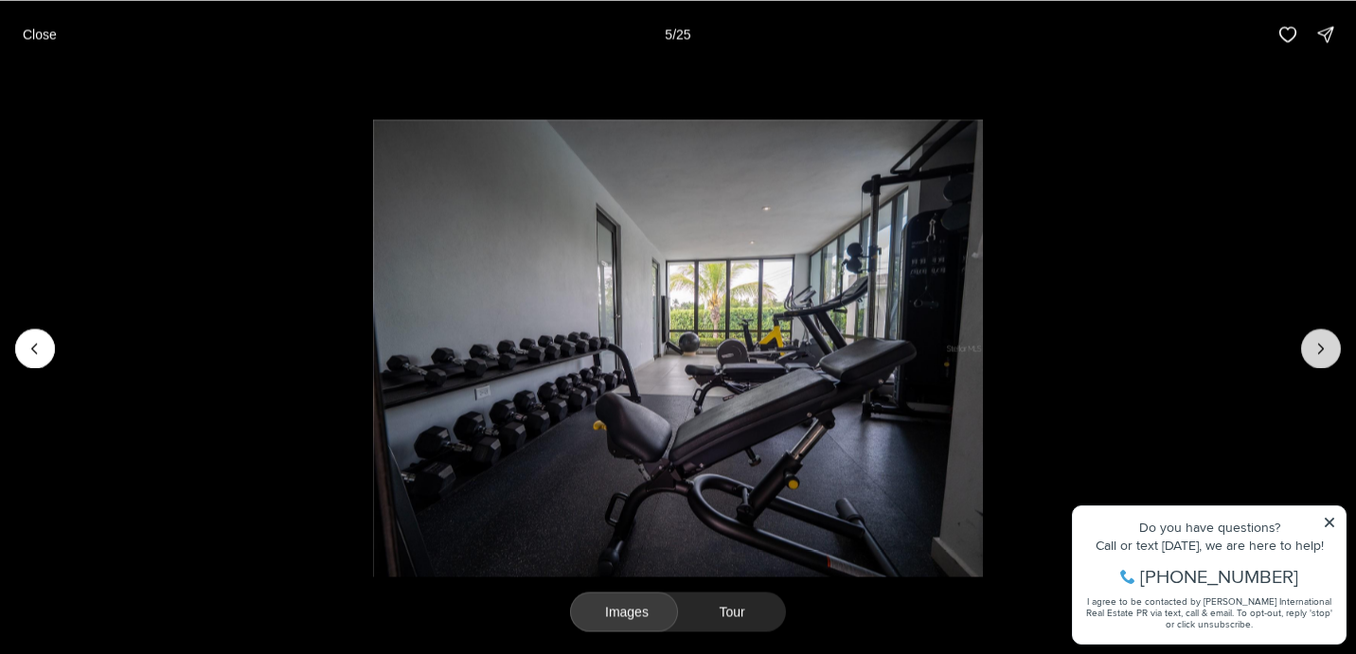
click at [1321, 352] on icon "Next slide" at bounding box center [1320, 348] width 19 height 19
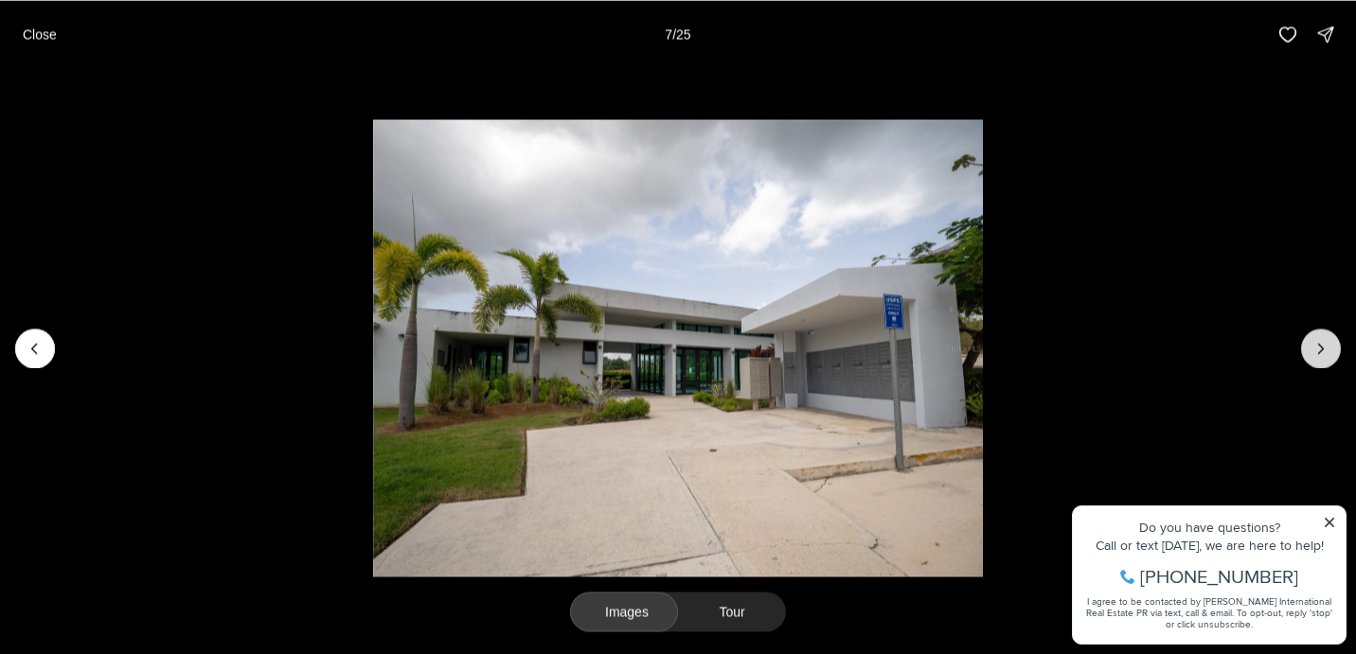
click at [1321, 352] on icon "Next slide" at bounding box center [1320, 348] width 19 height 19
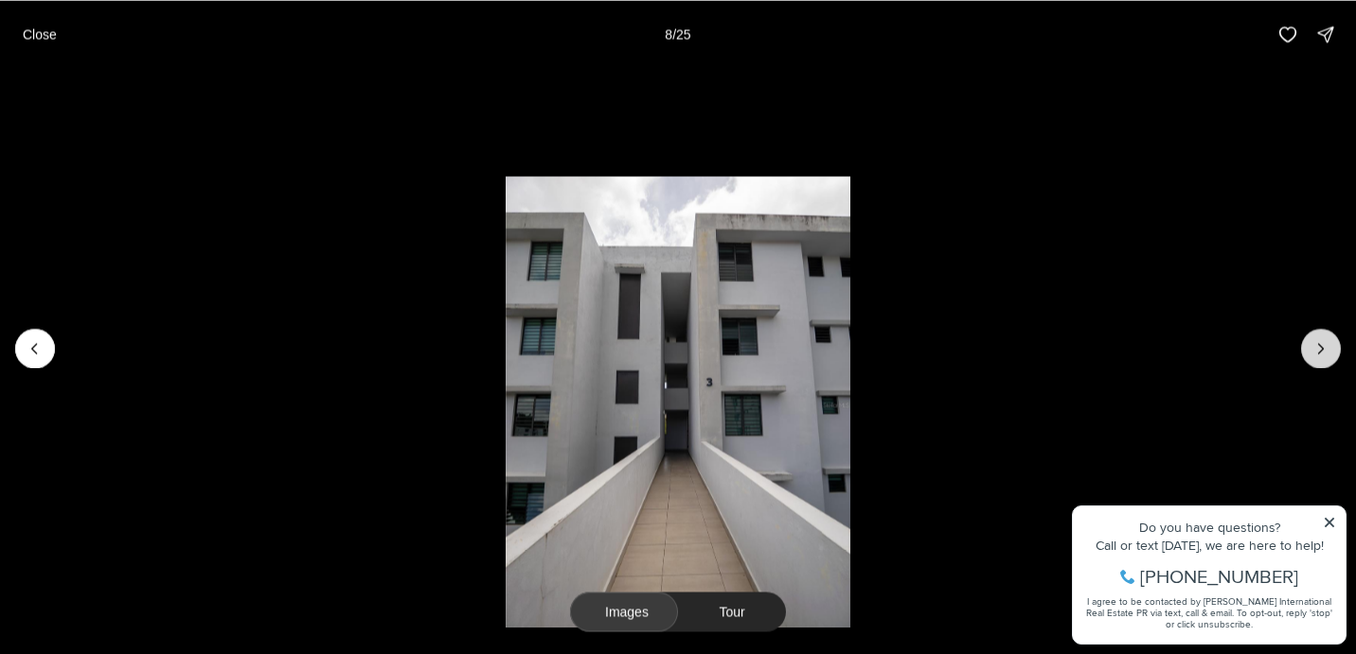
click at [1321, 352] on icon "Next slide" at bounding box center [1320, 348] width 19 height 19
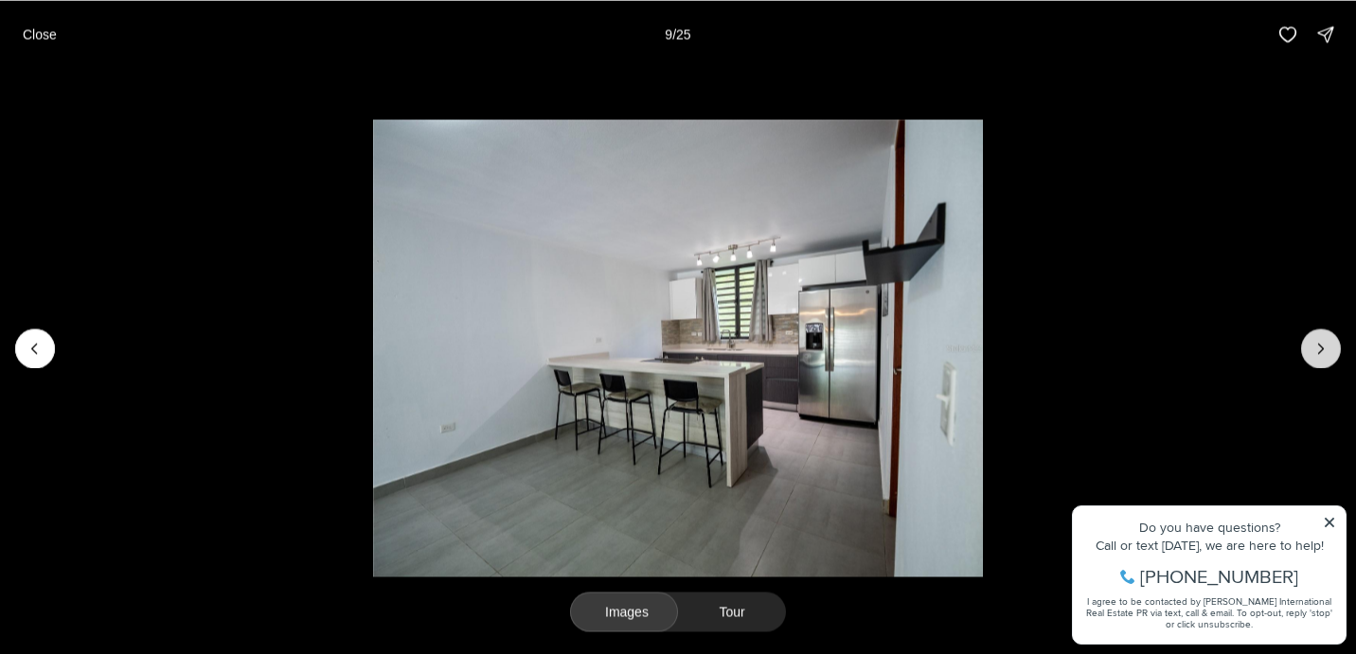
click at [1321, 352] on icon "Next slide" at bounding box center [1320, 348] width 19 height 19
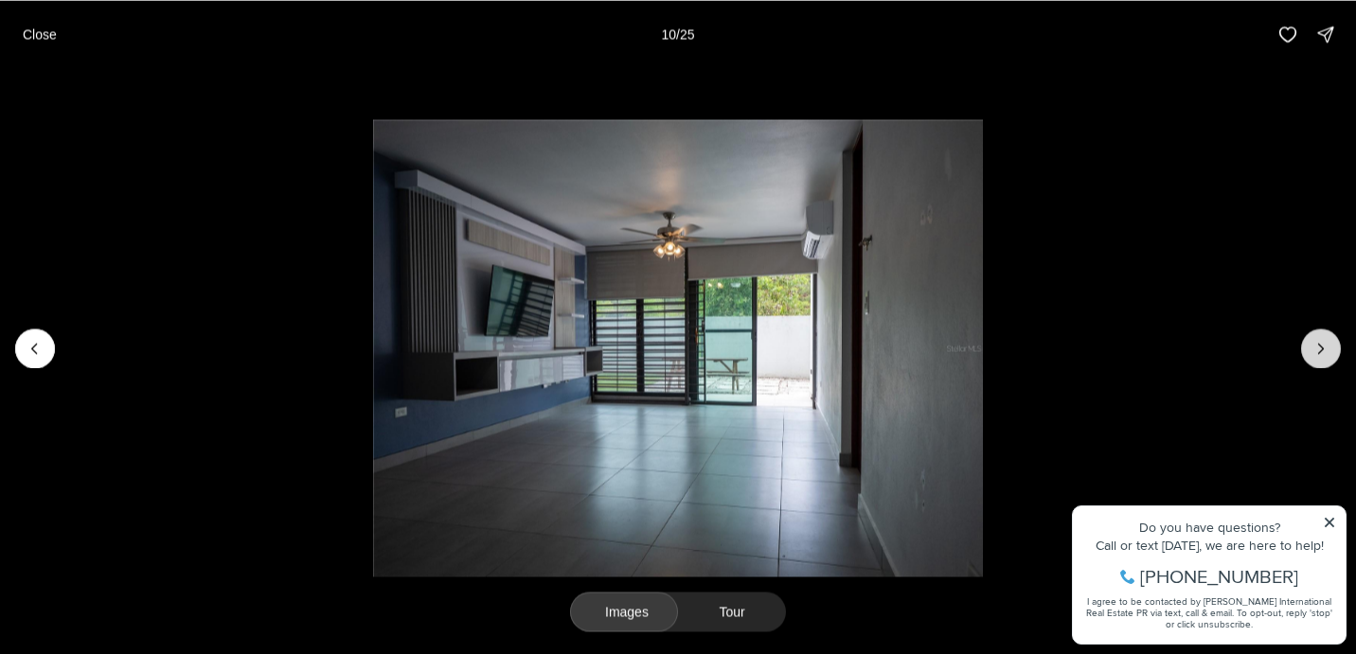
click at [1321, 352] on icon "Next slide" at bounding box center [1320, 348] width 19 height 19
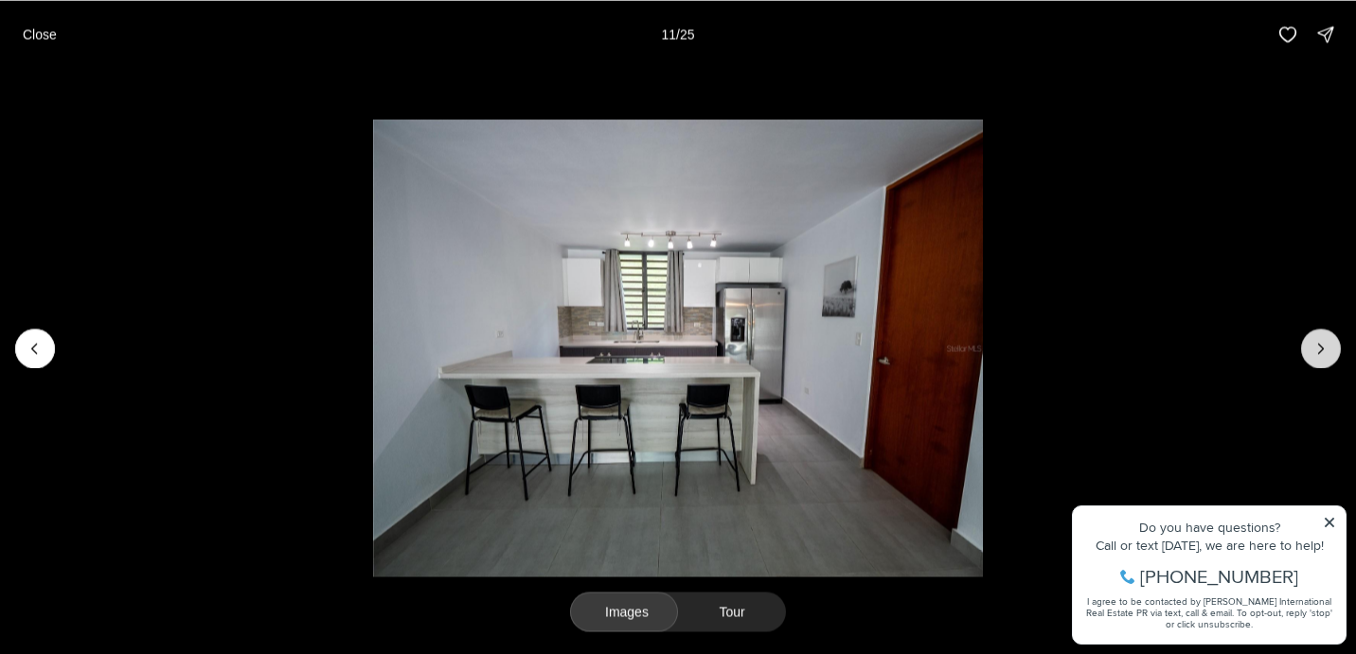
click at [1321, 352] on icon "Next slide" at bounding box center [1320, 348] width 19 height 19
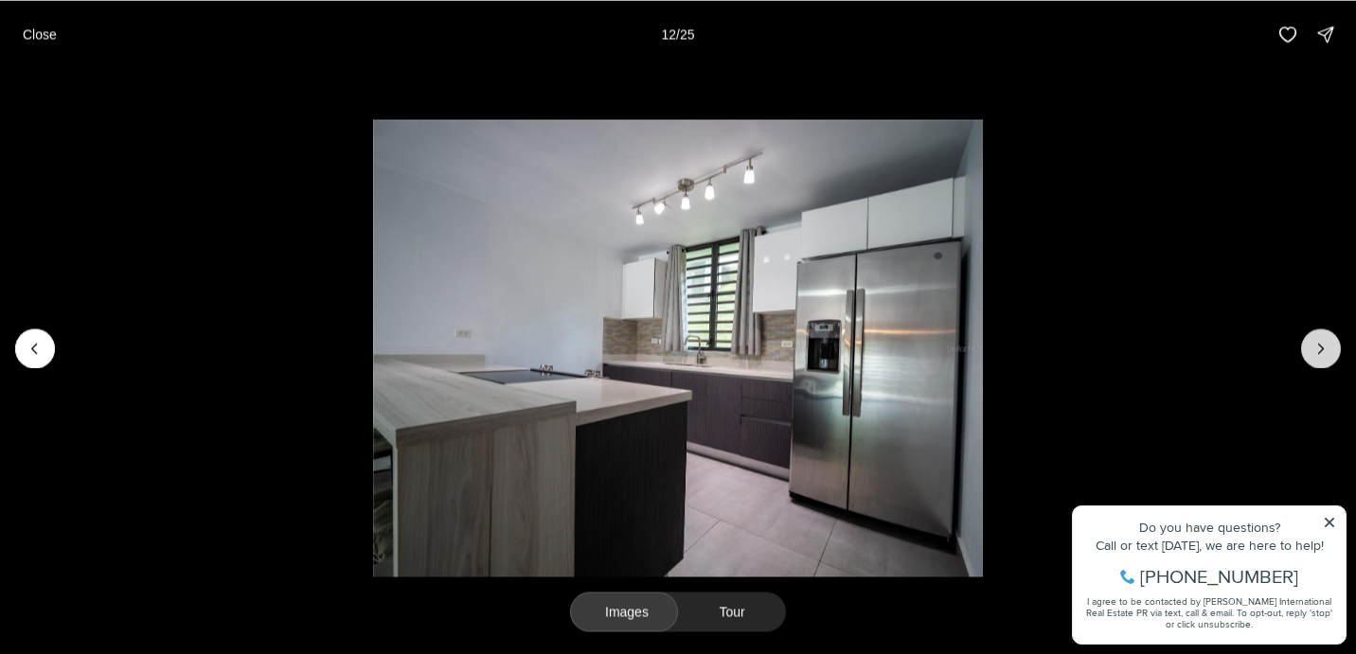
click at [1321, 352] on icon "Next slide" at bounding box center [1320, 348] width 19 height 19
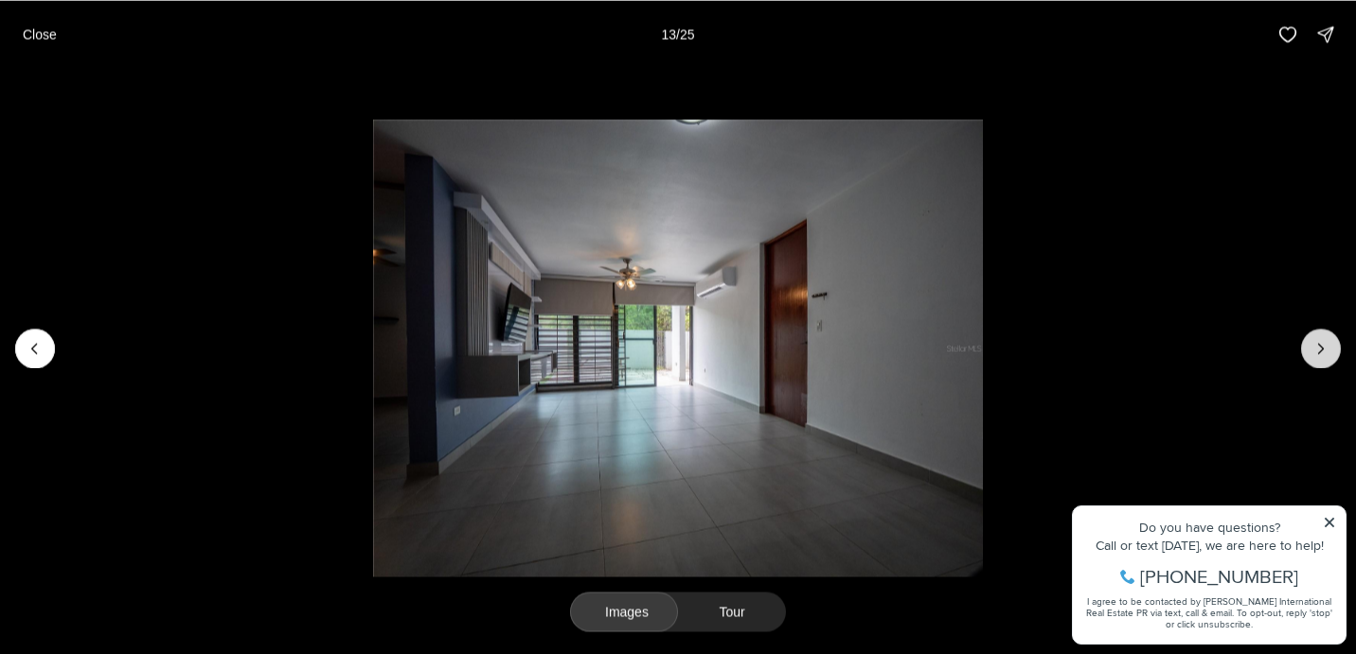
click at [1321, 352] on icon "Next slide" at bounding box center [1320, 348] width 19 height 19
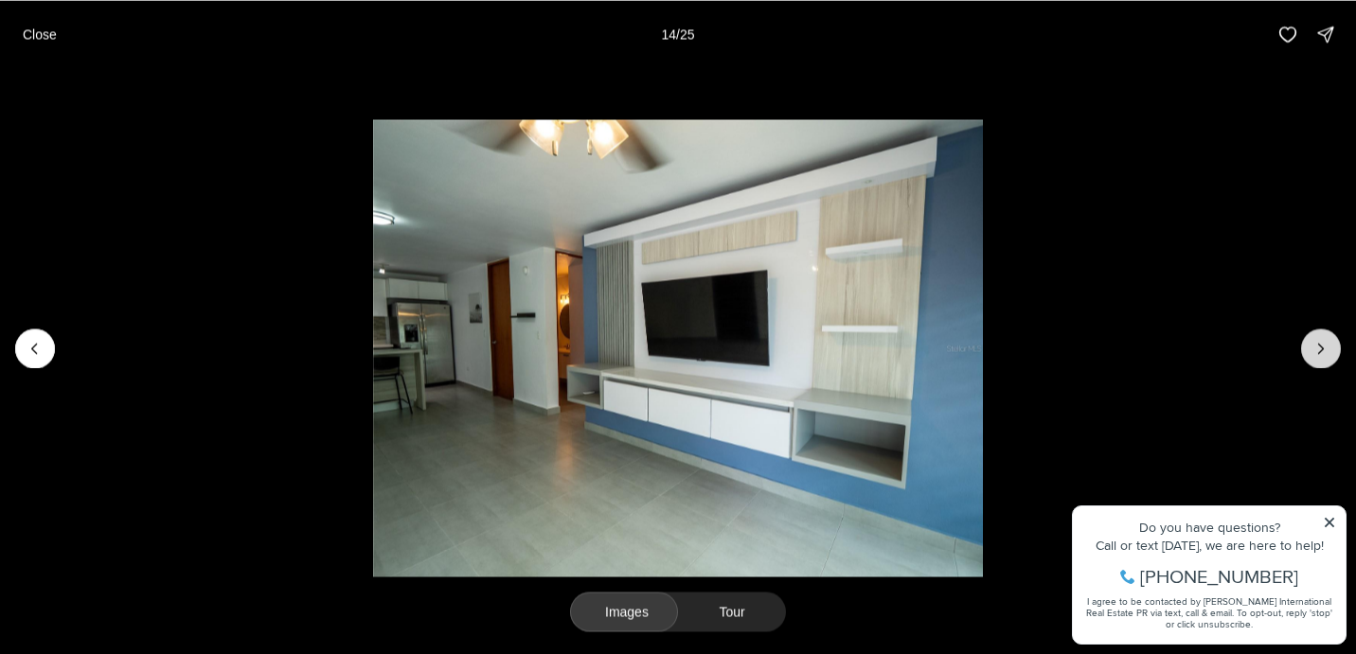
click at [1321, 352] on icon "Next slide" at bounding box center [1320, 348] width 19 height 19
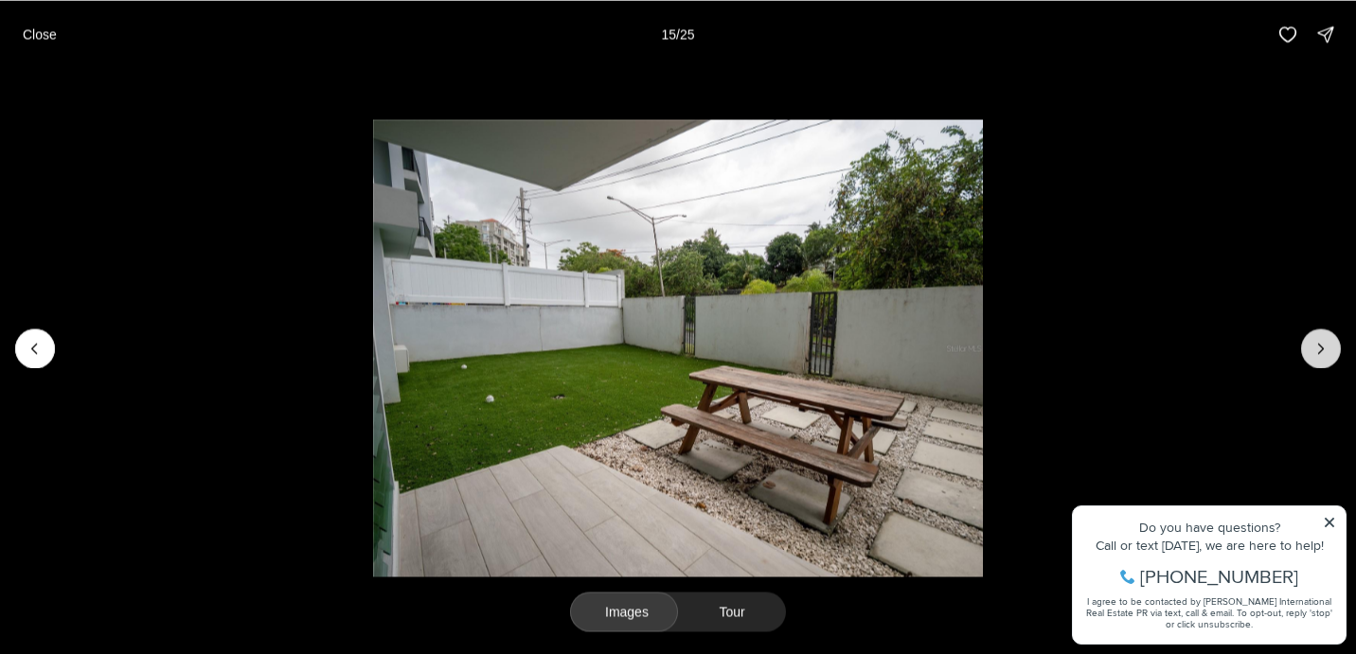
click at [1321, 352] on icon "Next slide" at bounding box center [1320, 348] width 19 height 19
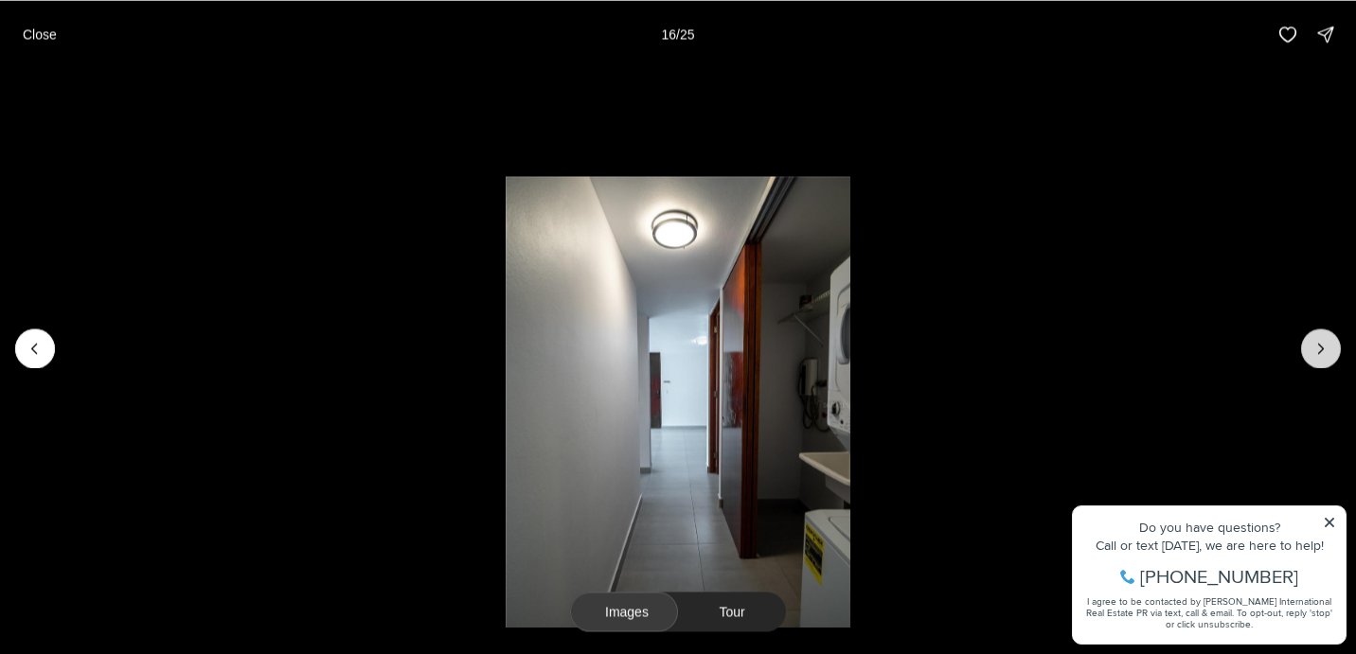
click at [1321, 352] on icon "Next slide" at bounding box center [1320, 348] width 19 height 19
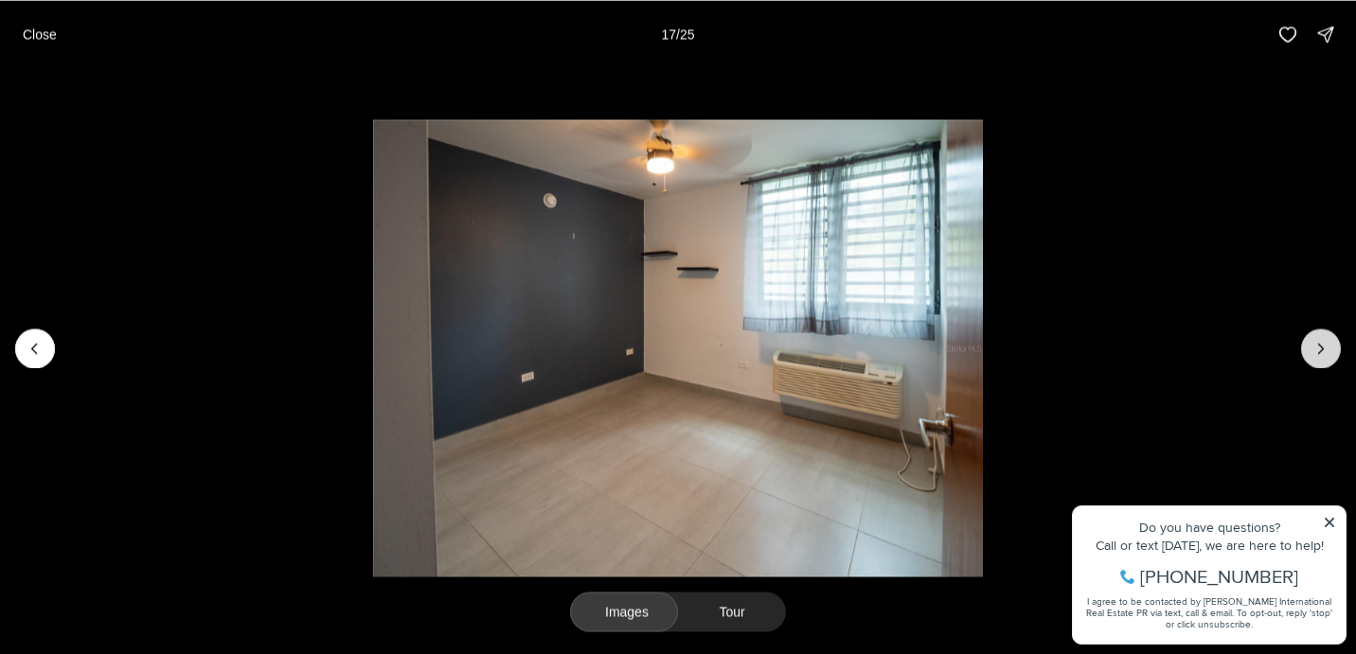
click at [1321, 352] on icon "Next slide" at bounding box center [1320, 348] width 19 height 19
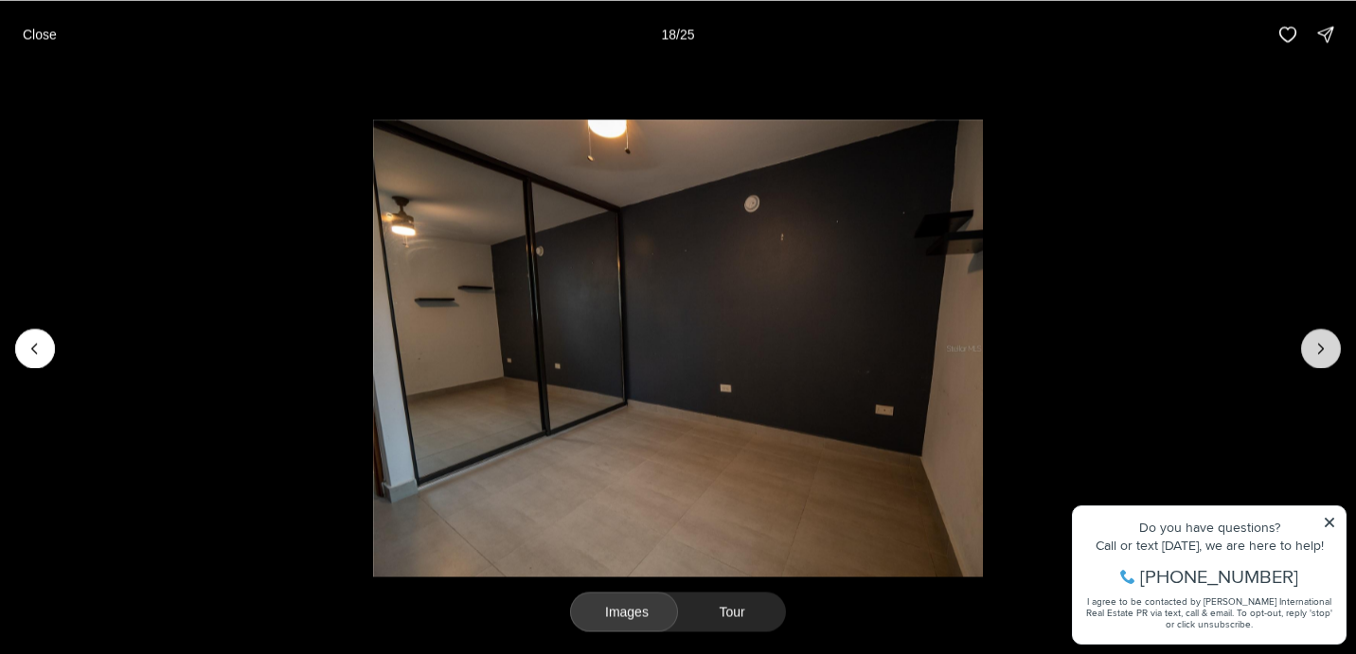
click at [1321, 353] on icon "Next slide" at bounding box center [1320, 348] width 19 height 19
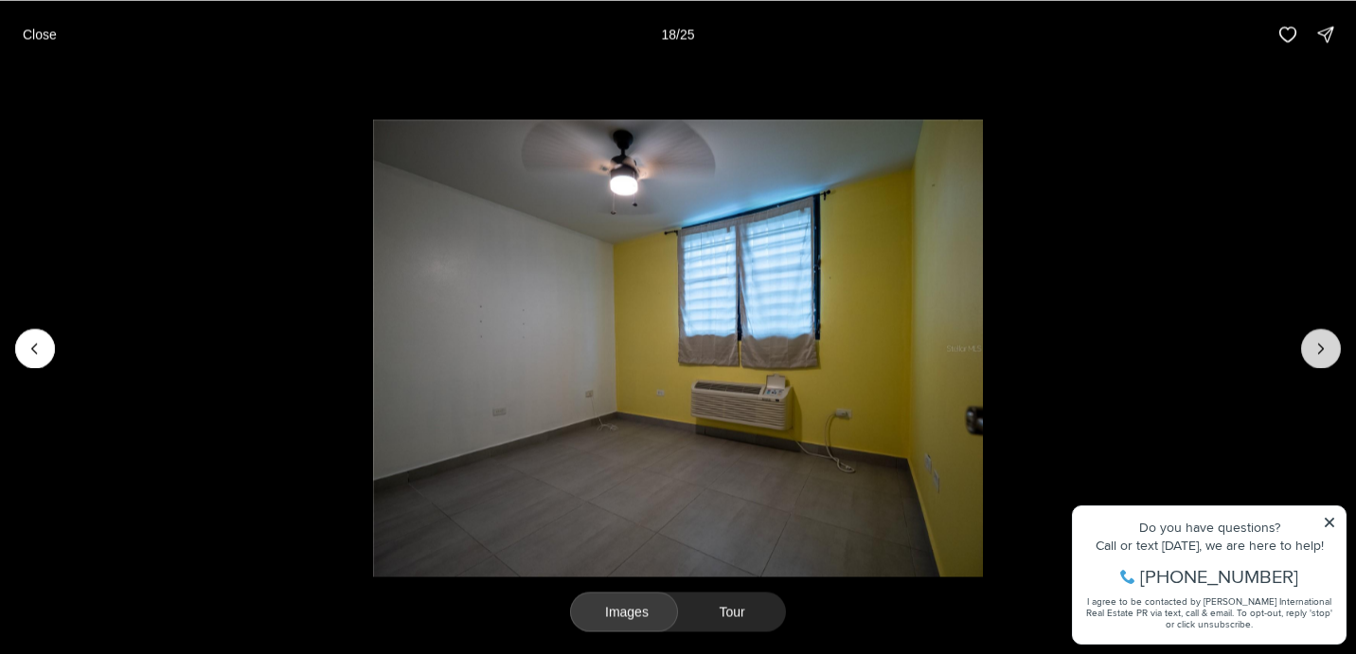
click at [1321, 353] on icon "Next slide" at bounding box center [1320, 348] width 19 height 19
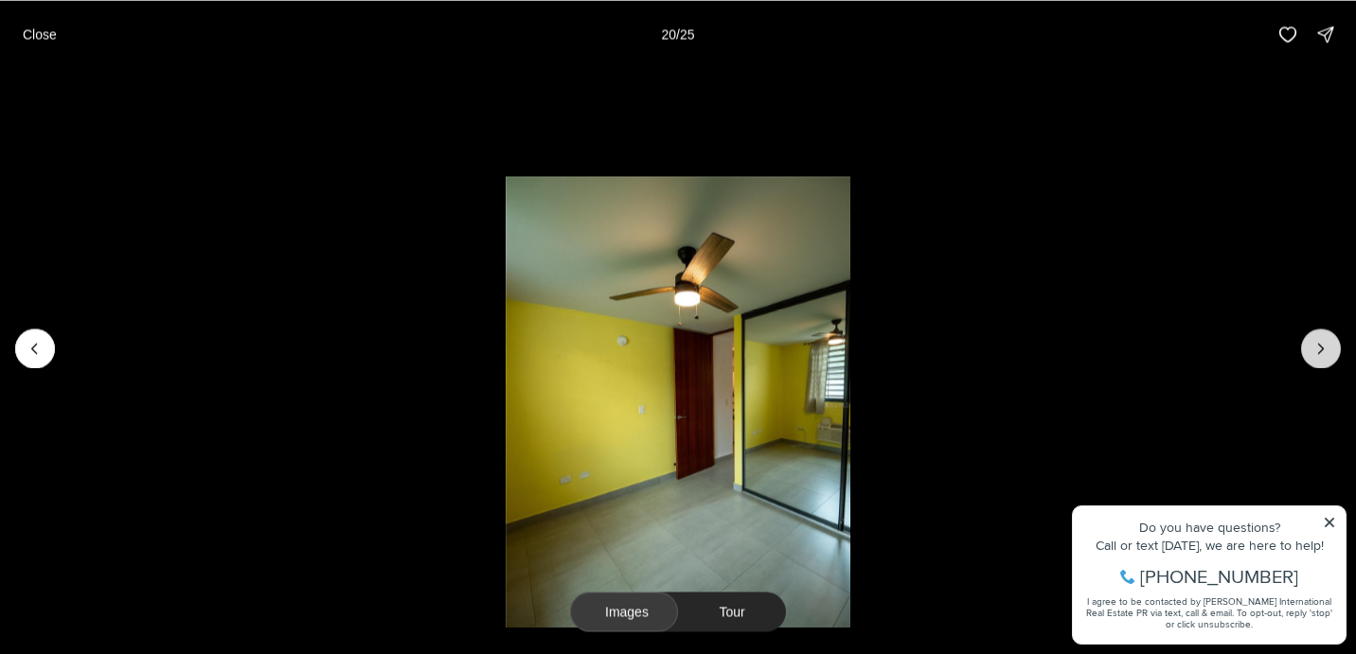
click at [1321, 353] on icon "Next slide" at bounding box center [1320, 348] width 19 height 19
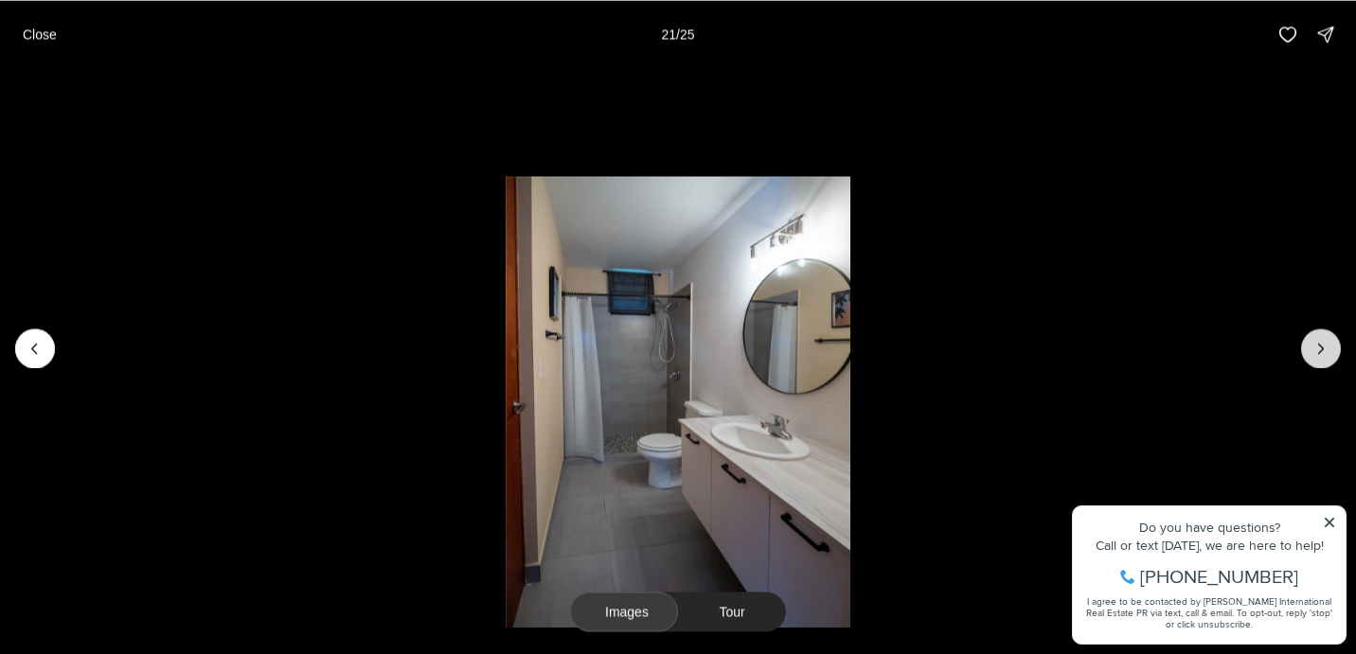
click at [1321, 353] on icon "Next slide" at bounding box center [1320, 348] width 19 height 19
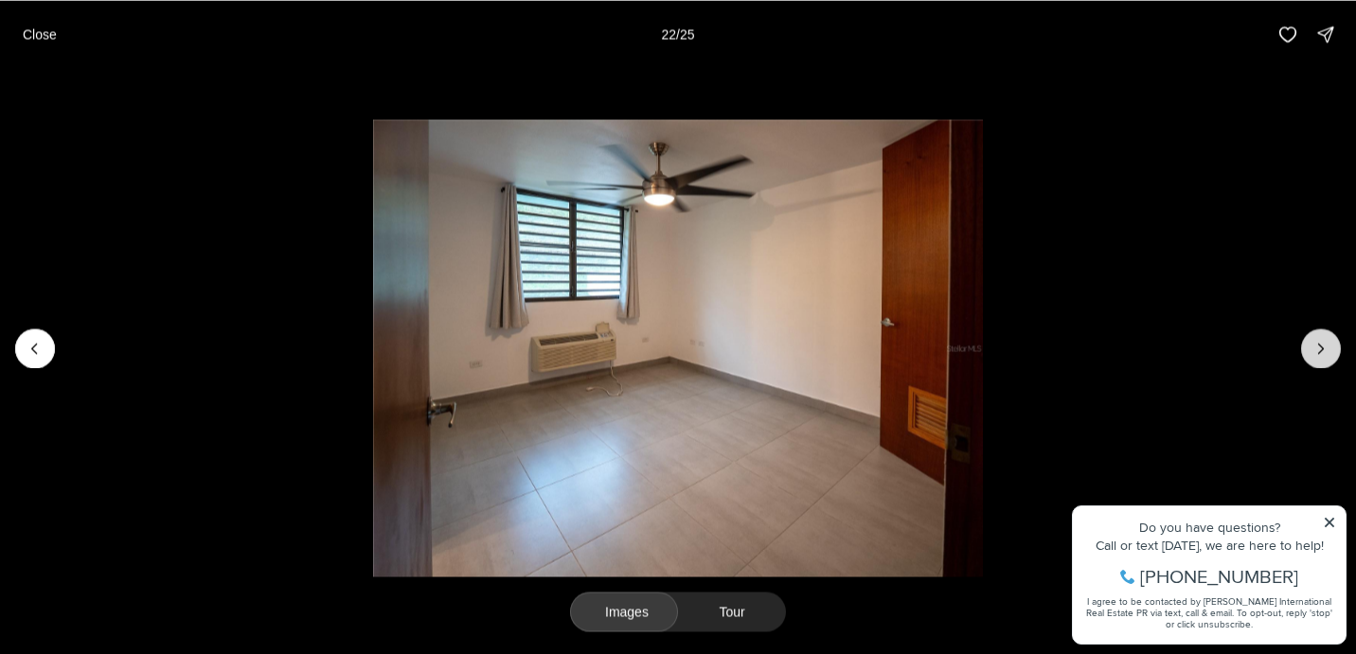
click at [1321, 353] on icon "Next slide" at bounding box center [1320, 348] width 19 height 19
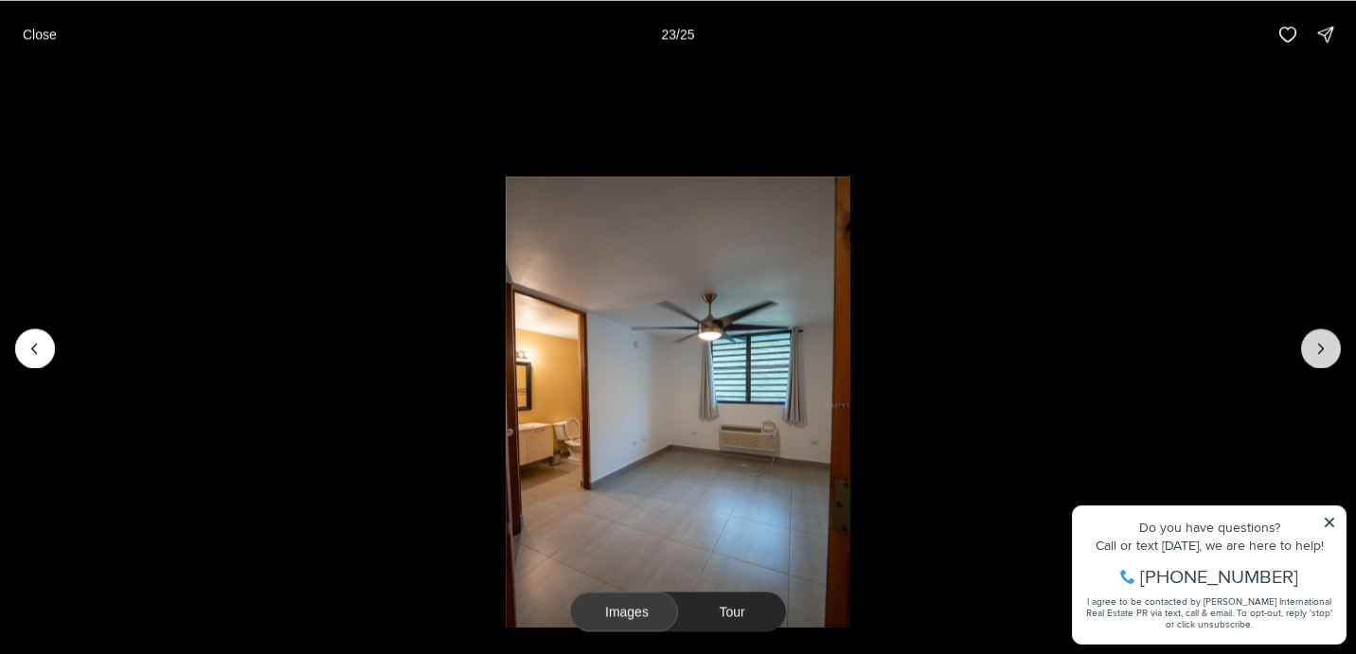
click at [1326, 356] on icon "Next slide" at bounding box center [1320, 348] width 19 height 19
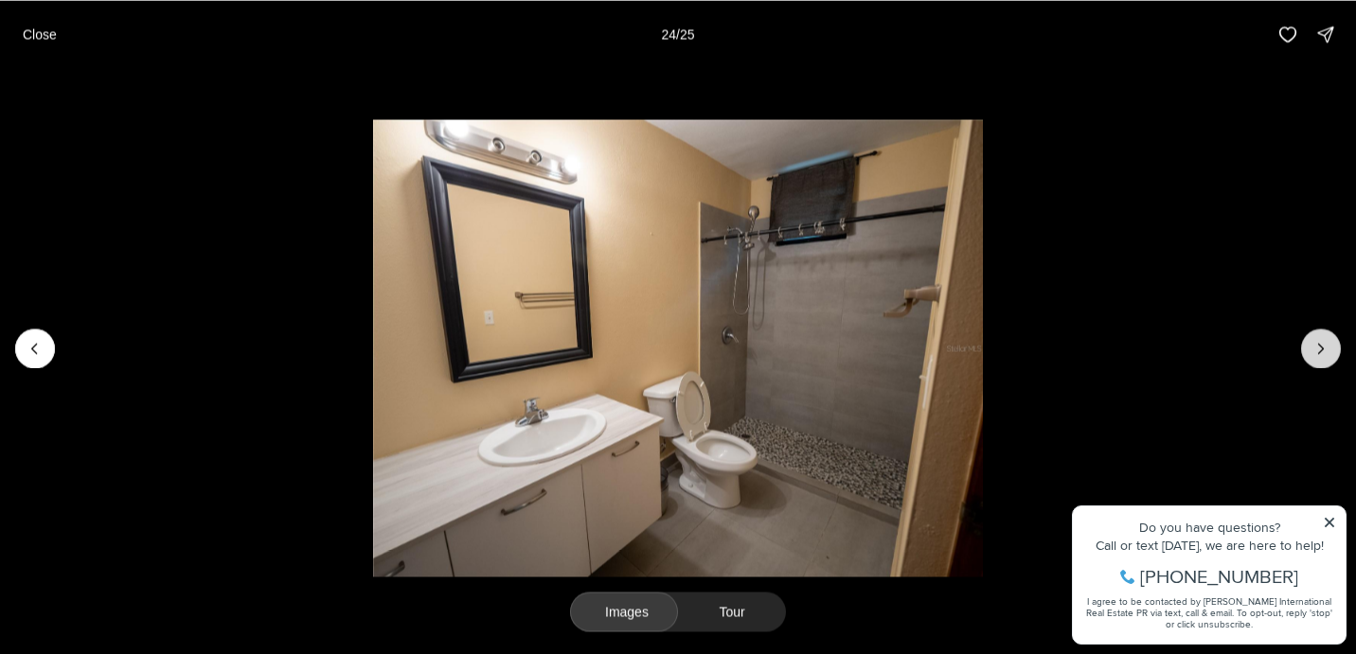
click at [1326, 356] on icon "Next slide" at bounding box center [1320, 348] width 19 height 19
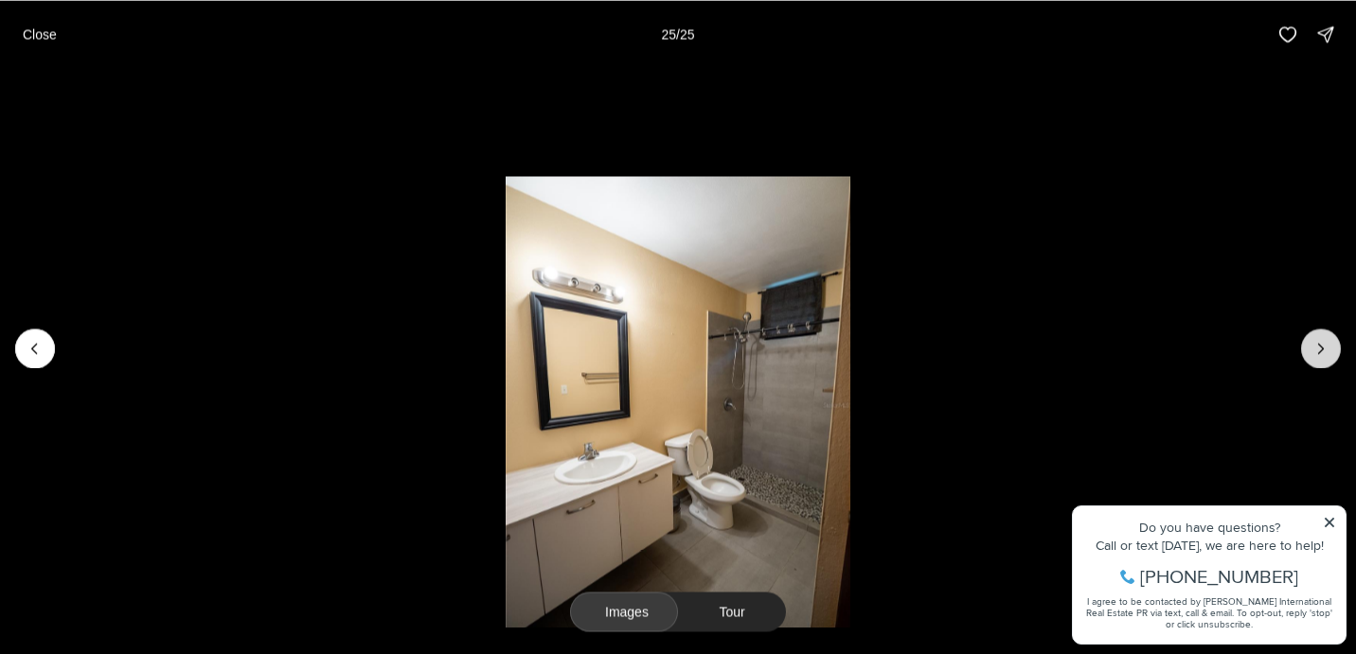
click at [1326, 356] on div at bounding box center [1321, 348] width 40 height 40
click at [1126, 316] on li "25 of 25" at bounding box center [678, 347] width 1356 height 559
click at [137, 112] on li "25 of 25" at bounding box center [678, 347] width 1356 height 559
click at [29, 34] on p "Close" at bounding box center [40, 34] width 34 height 15
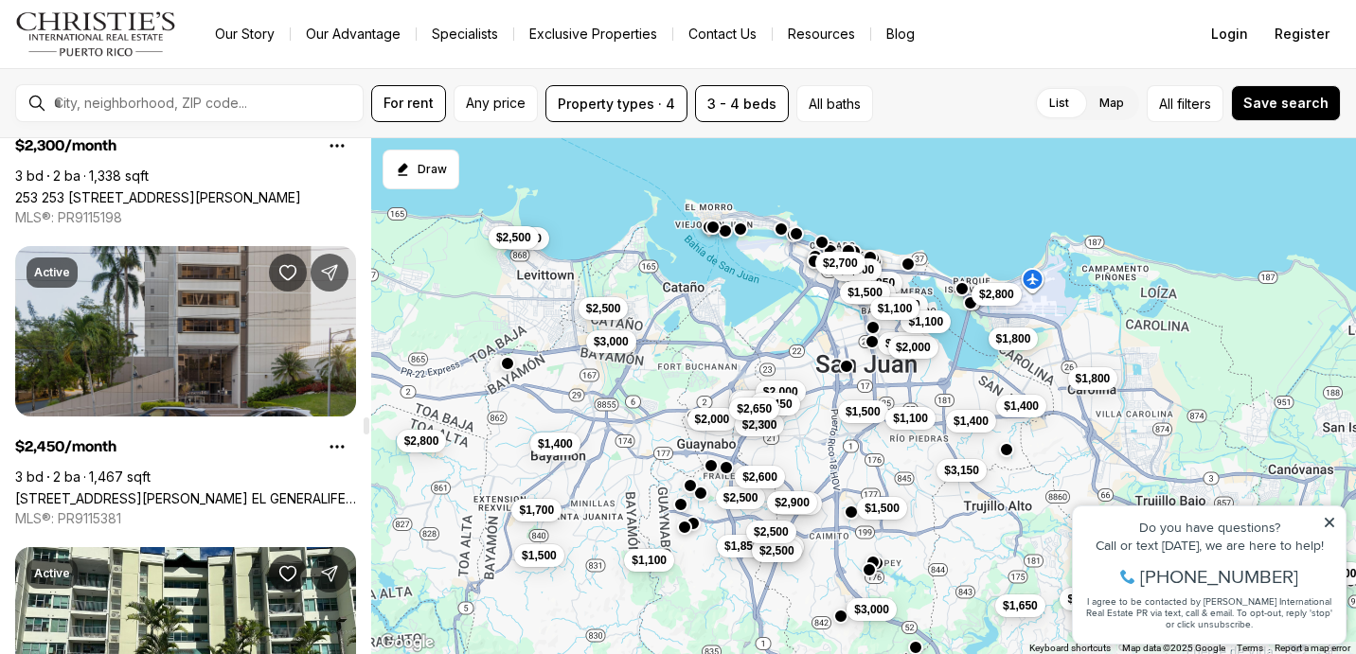
scroll to position [8417, 0]
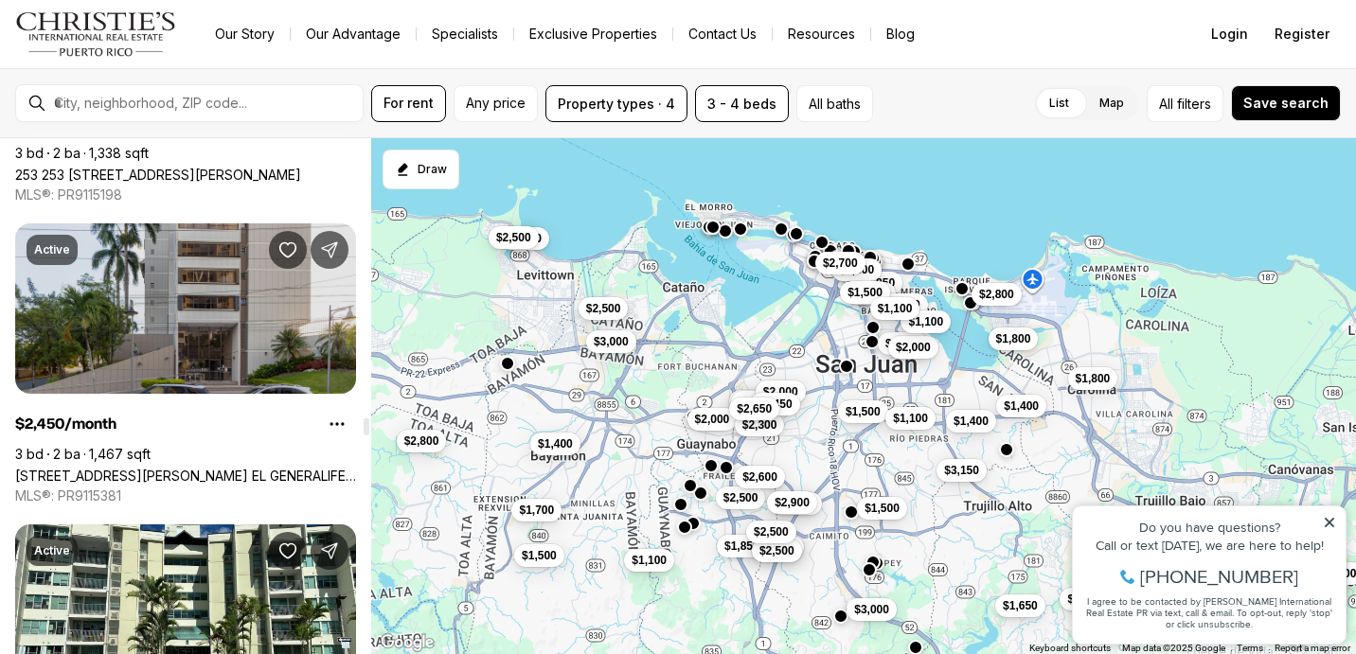
click at [239, 468] on link "1501 SAN PATRICIO AVE, COND. EL GENERALIFE, GUAYNABO PR, 00968" at bounding box center [185, 476] width 341 height 16
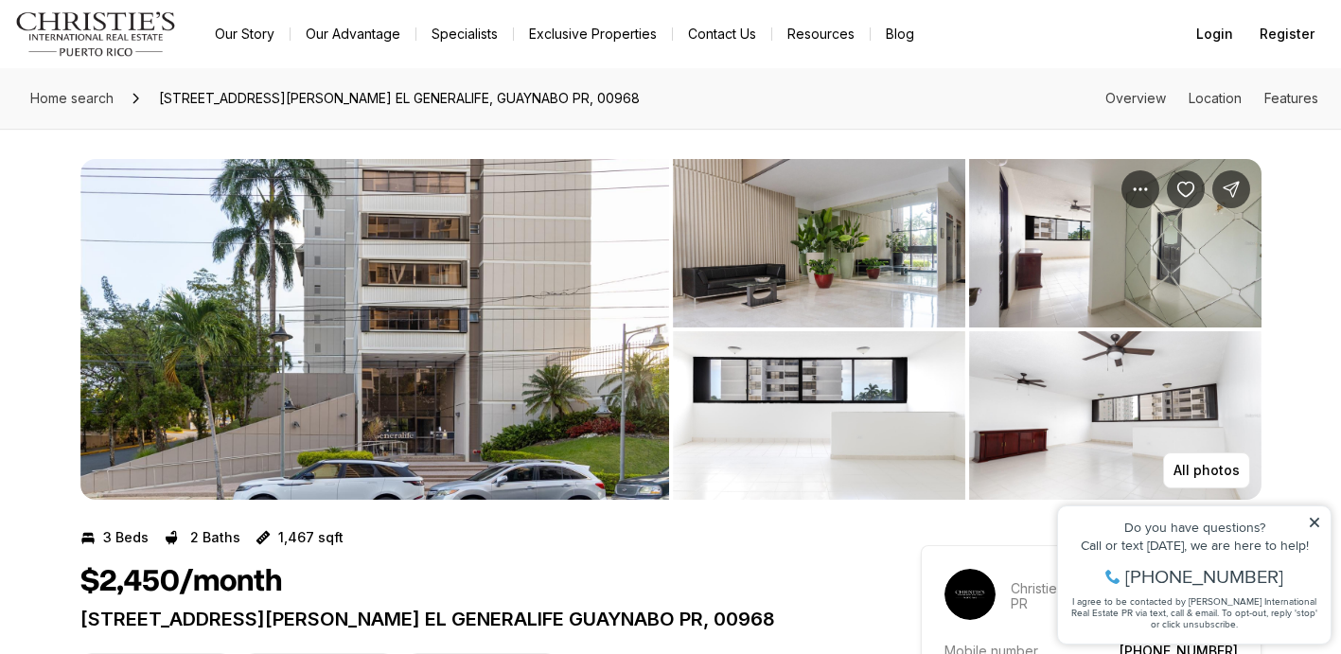
click at [574, 330] on img "View image gallery" at bounding box center [374, 329] width 589 height 341
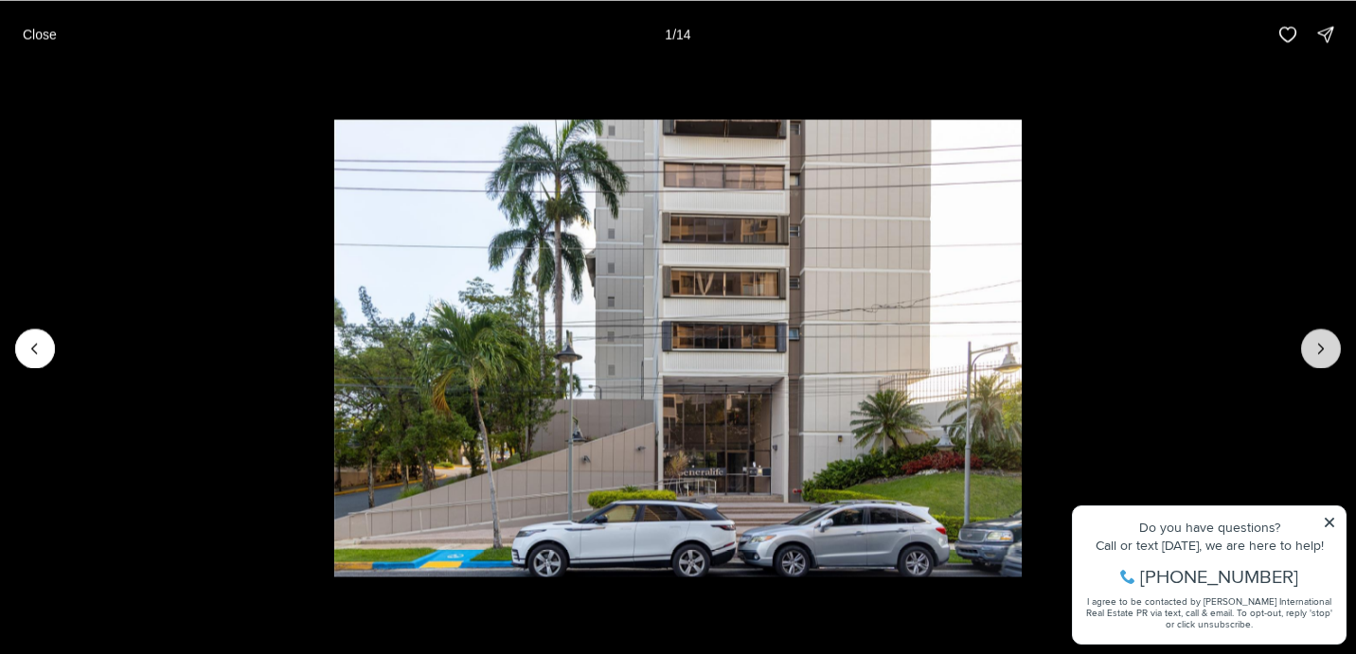
click at [1315, 354] on icon "Next slide" at bounding box center [1320, 348] width 19 height 19
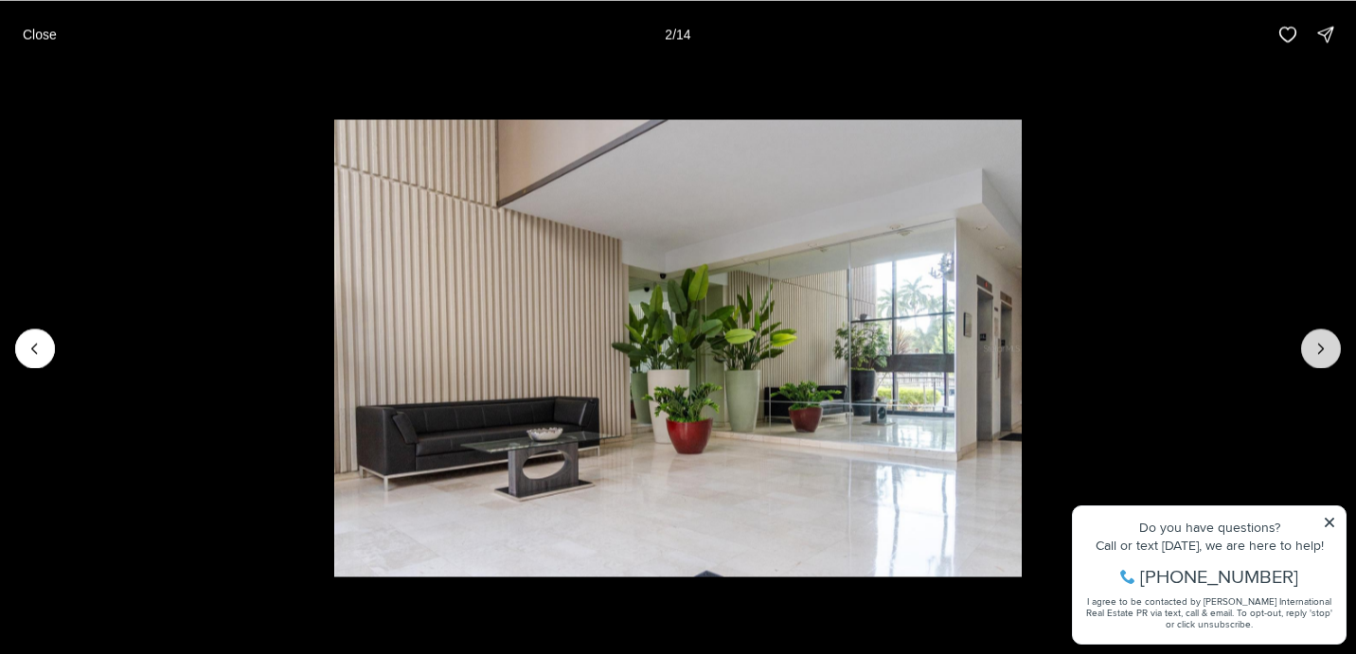
click at [1315, 355] on icon "Next slide" at bounding box center [1320, 348] width 19 height 19
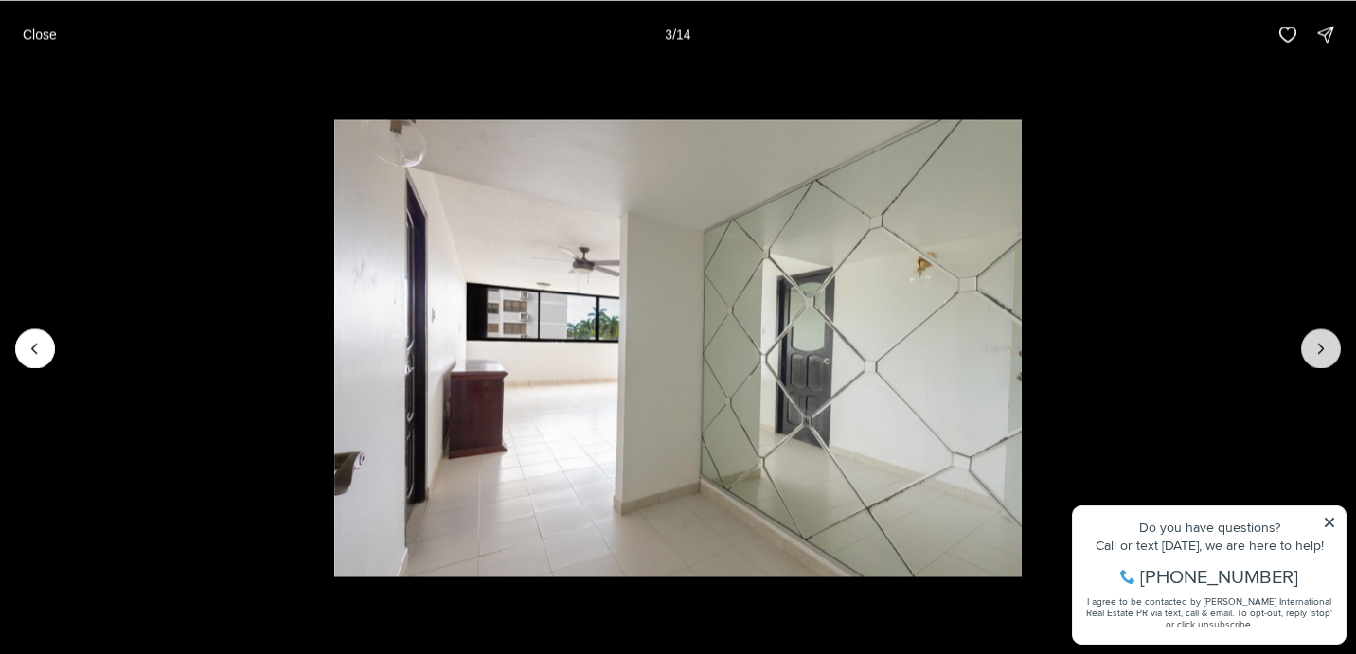
click at [1315, 356] on icon "Next slide" at bounding box center [1320, 348] width 19 height 19
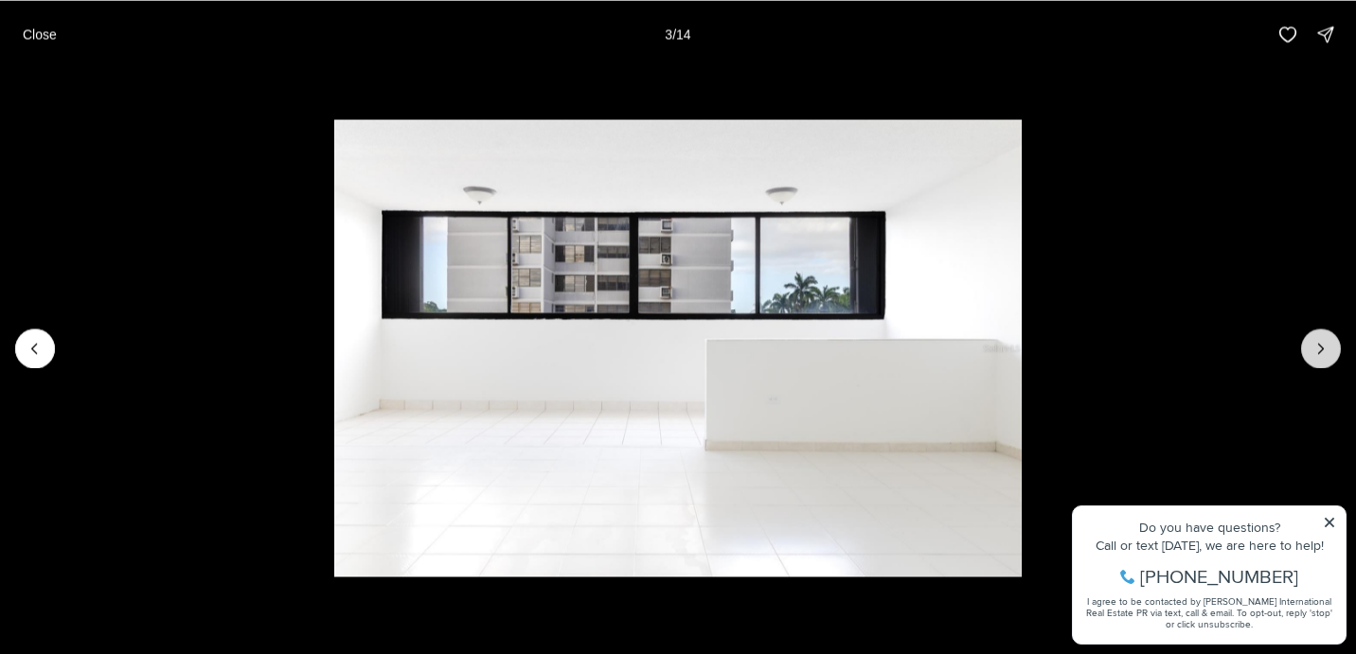
click at [1315, 356] on icon "Next slide" at bounding box center [1320, 348] width 19 height 19
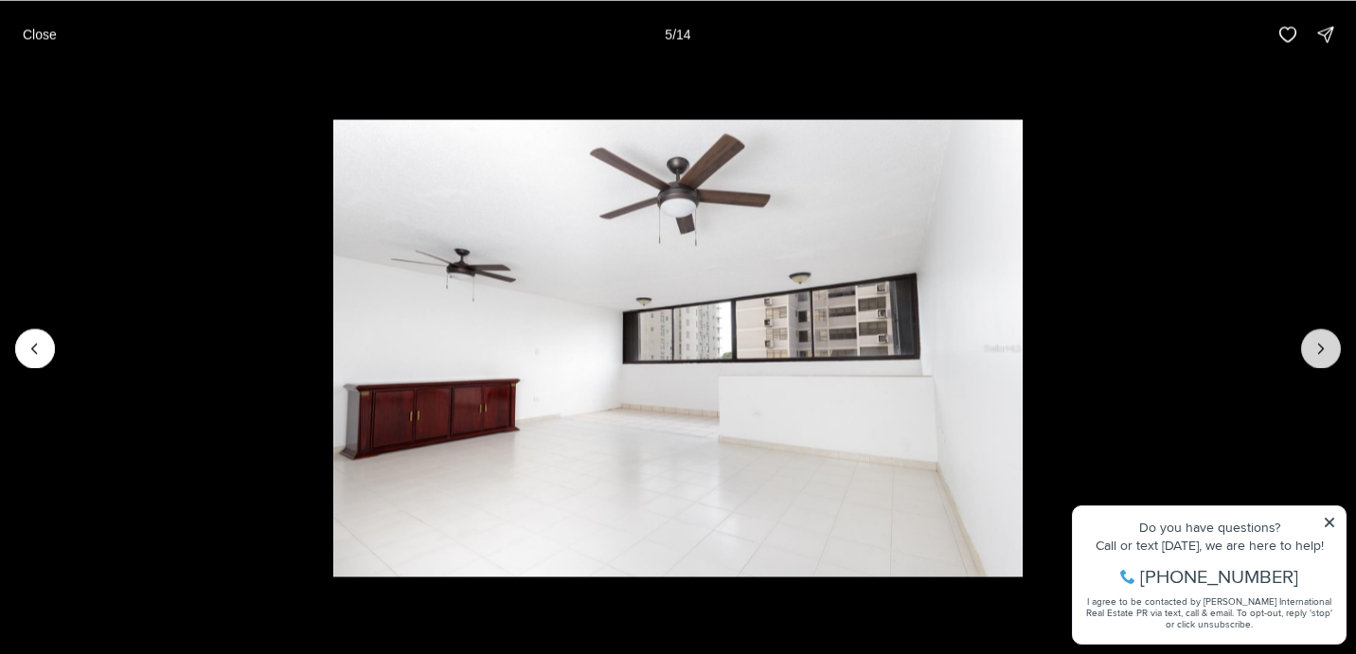
click at [1315, 356] on icon "Next slide" at bounding box center [1320, 348] width 19 height 19
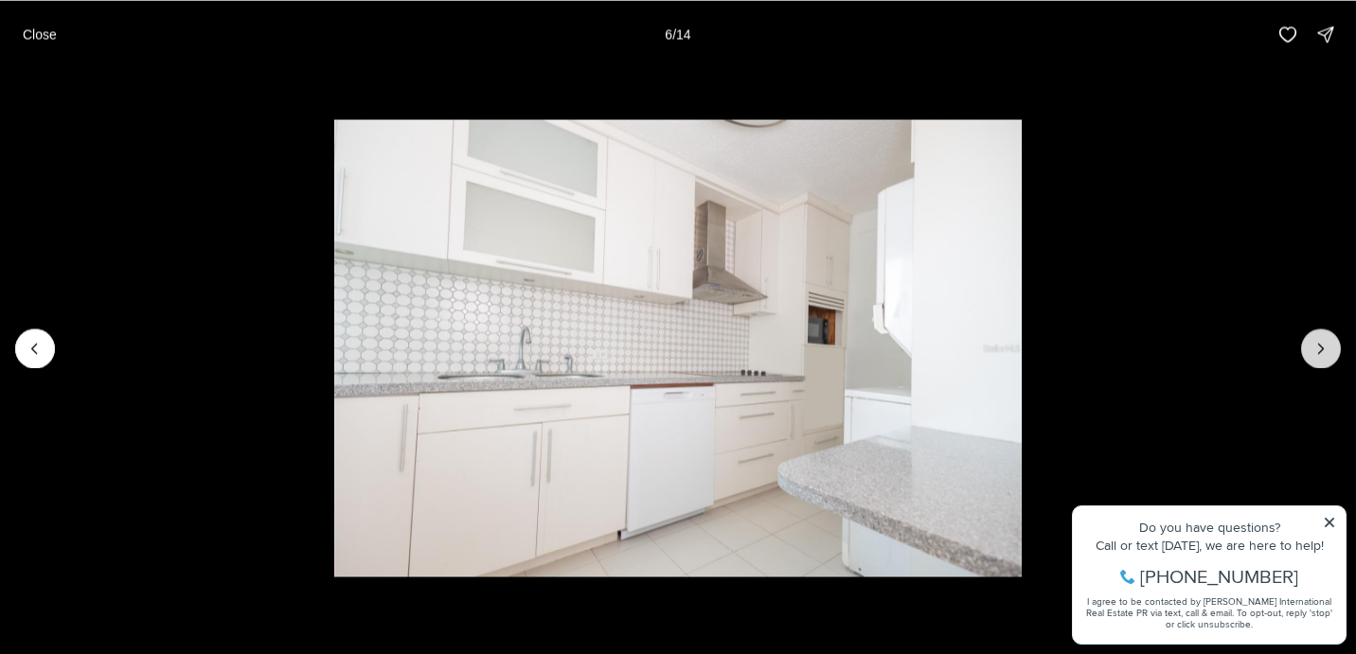
click at [1316, 356] on icon "Next slide" at bounding box center [1320, 348] width 19 height 19
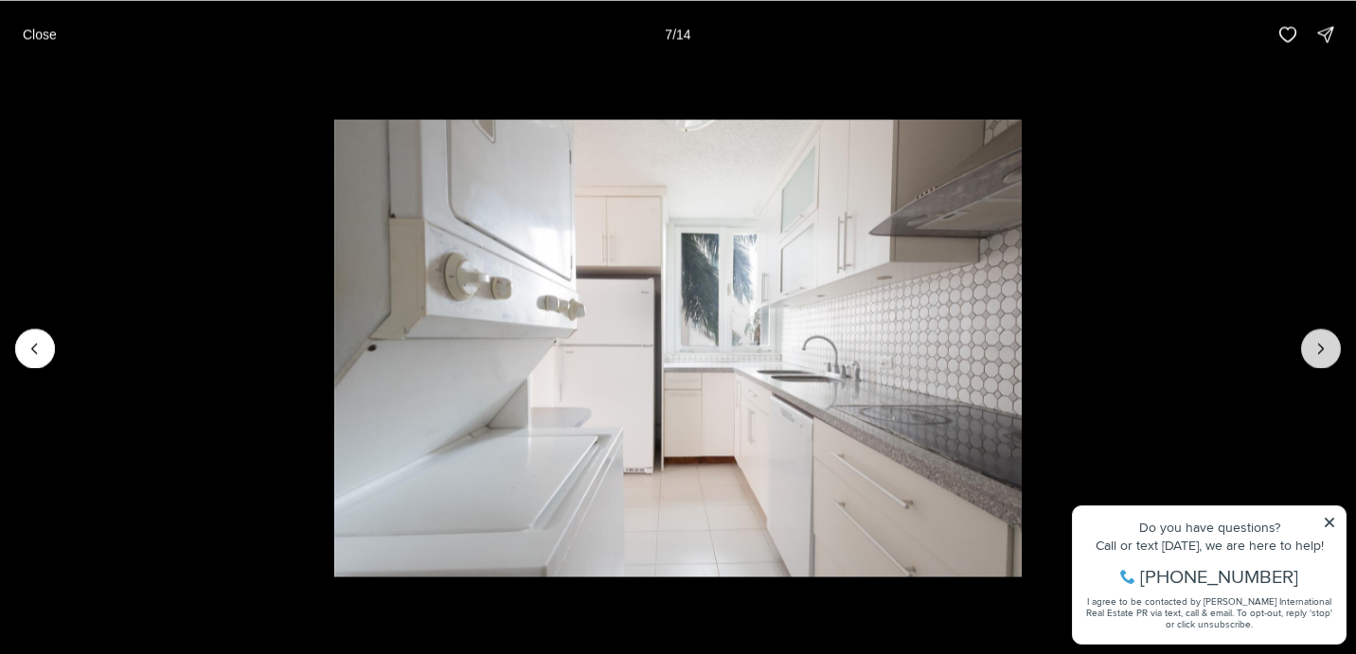
click at [1316, 356] on icon "Next slide" at bounding box center [1320, 348] width 19 height 19
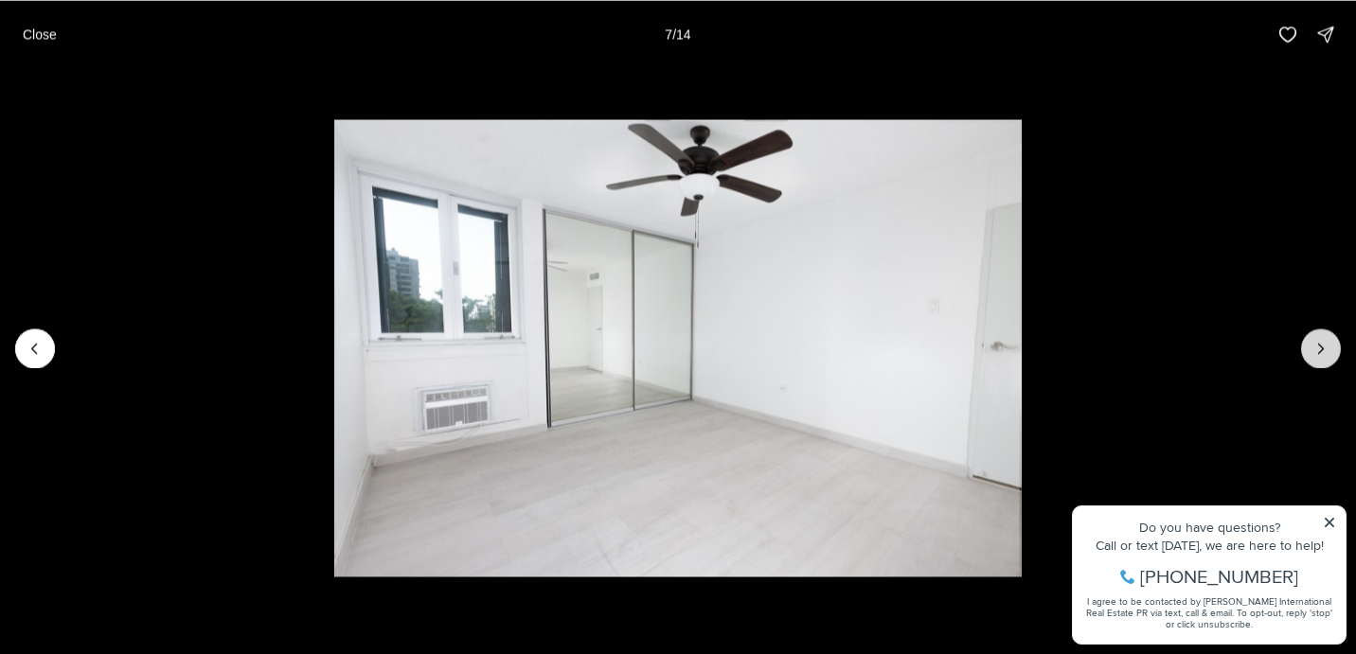
click at [1316, 356] on icon "Next slide" at bounding box center [1320, 348] width 19 height 19
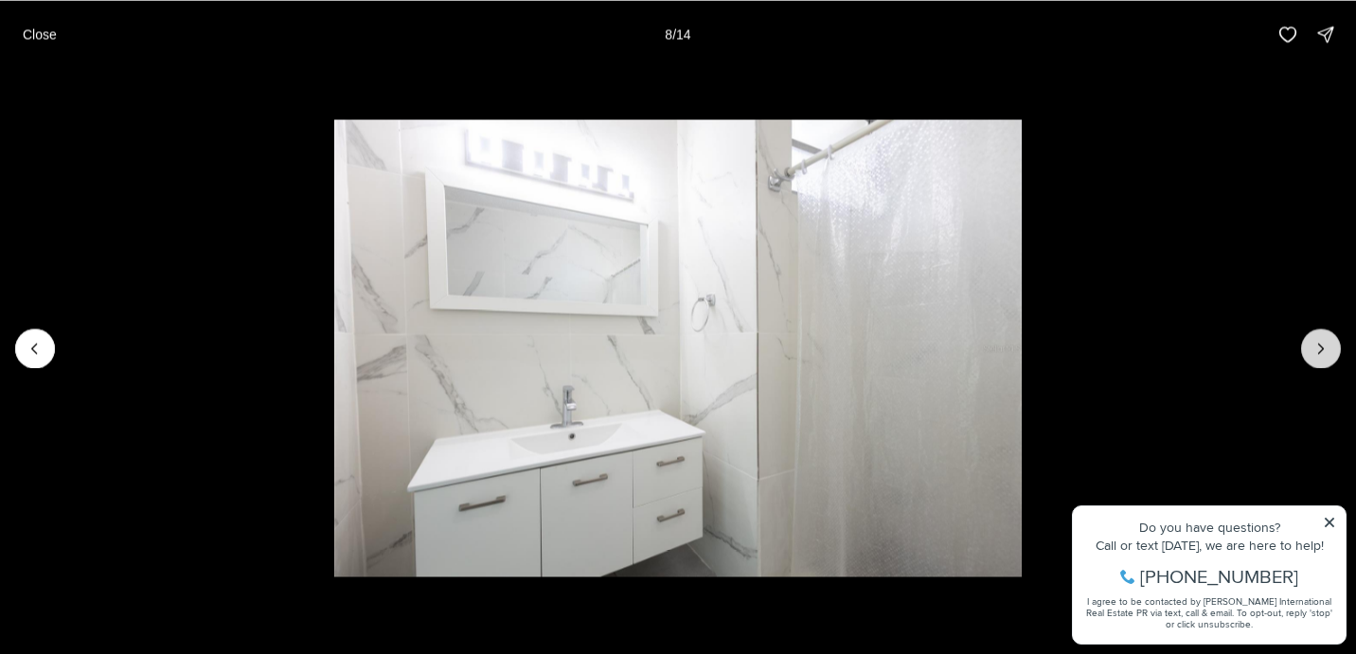
click at [1316, 356] on icon "Next slide" at bounding box center [1320, 348] width 19 height 19
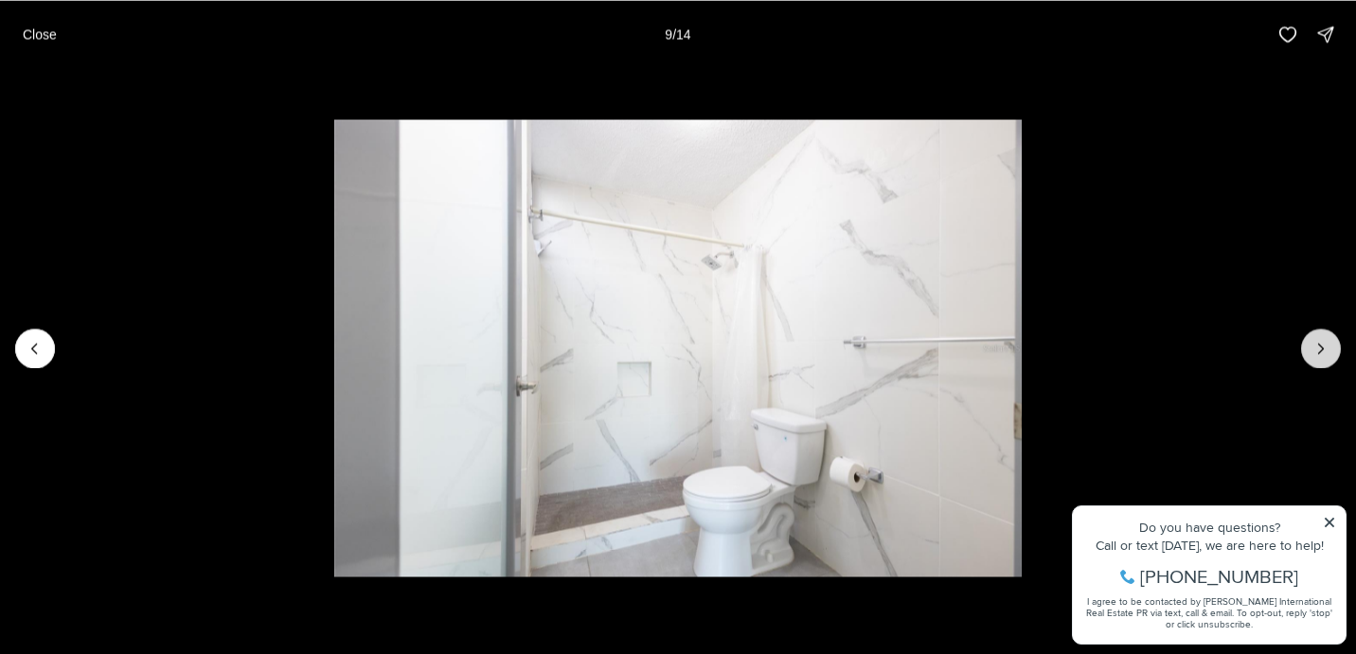
click at [1316, 356] on icon "Next slide" at bounding box center [1320, 348] width 19 height 19
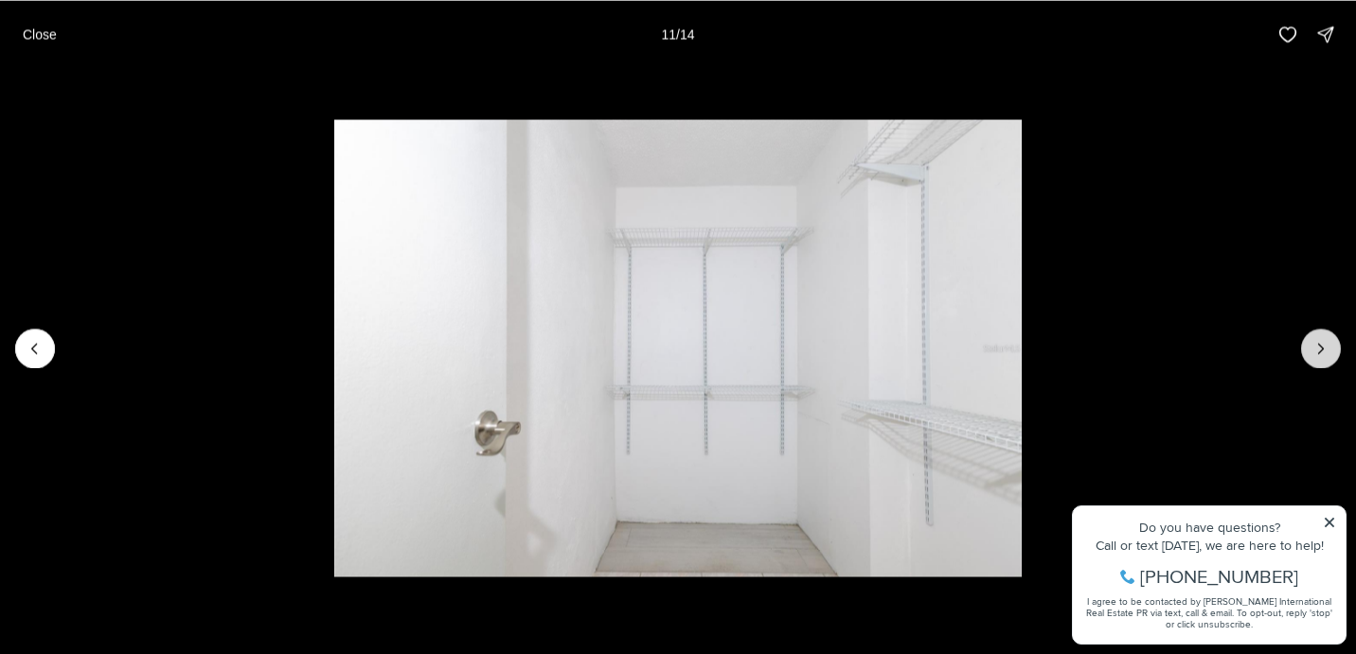
click at [1316, 356] on icon "Next slide" at bounding box center [1320, 348] width 19 height 19
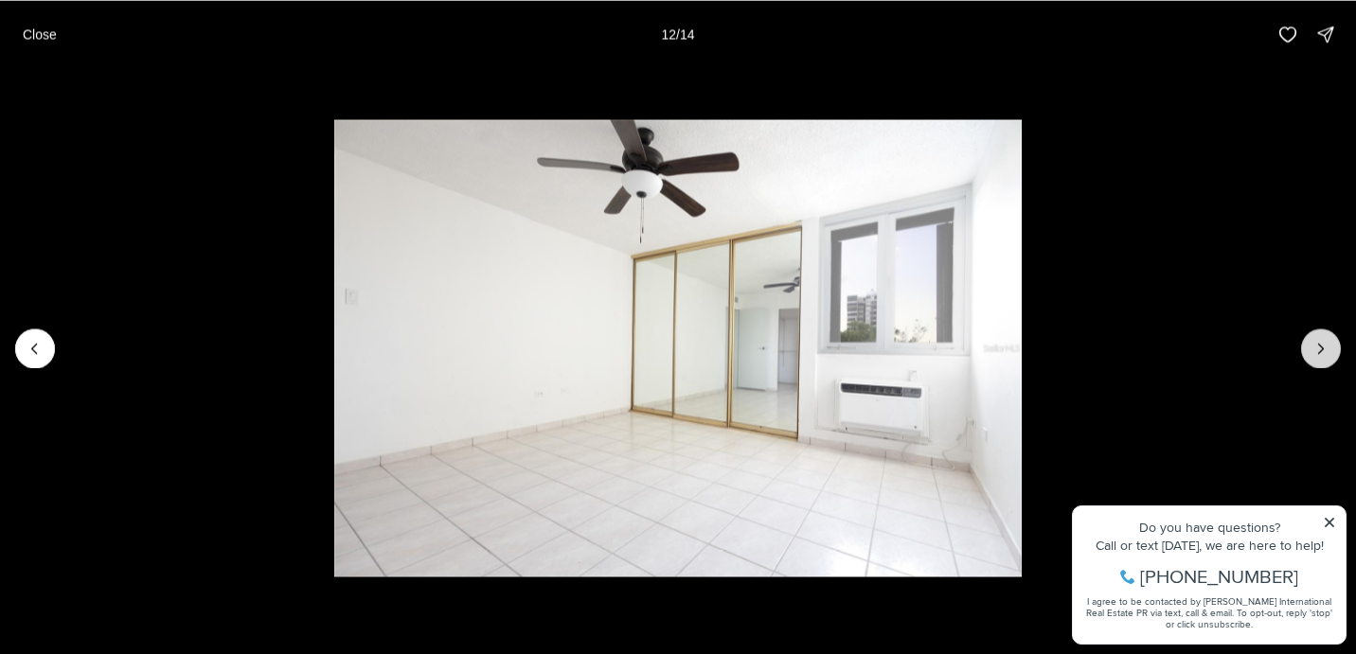
click at [1316, 356] on icon "Next slide" at bounding box center [1320, 348] width 19 height 19
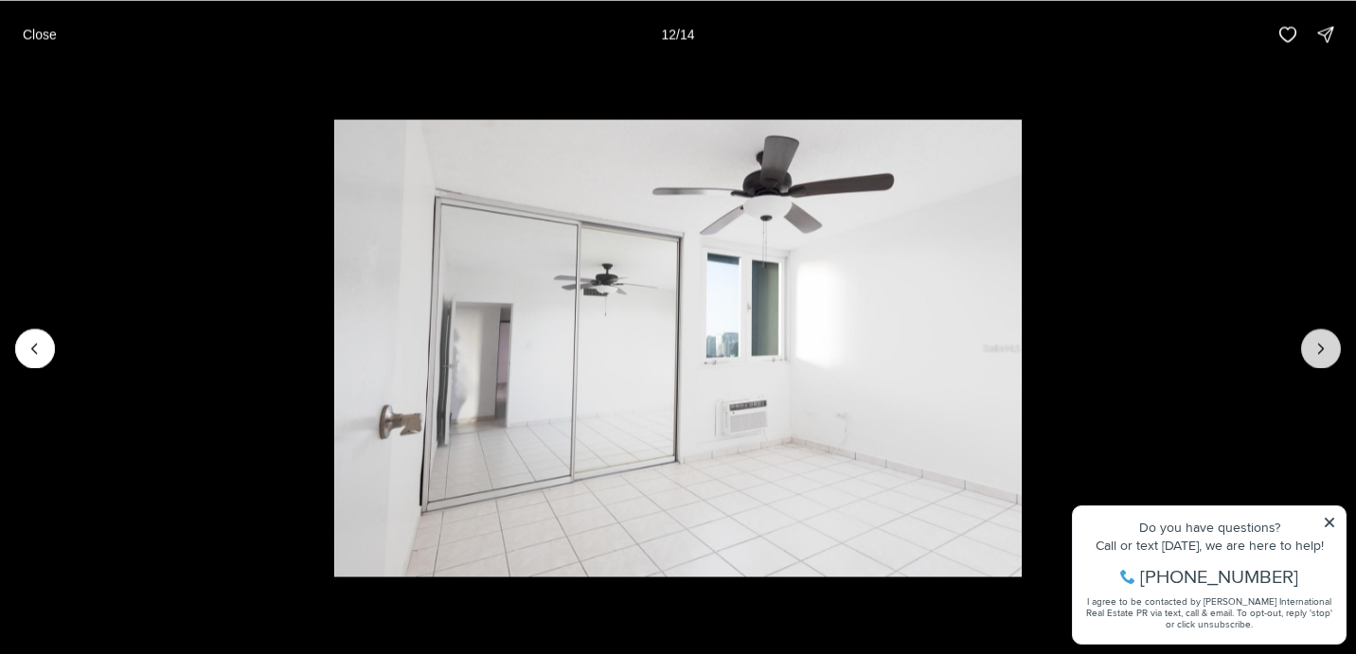
click at [1316, 356] on icon "Next slide" at bounding box center [1320, 348] width 19 height 19
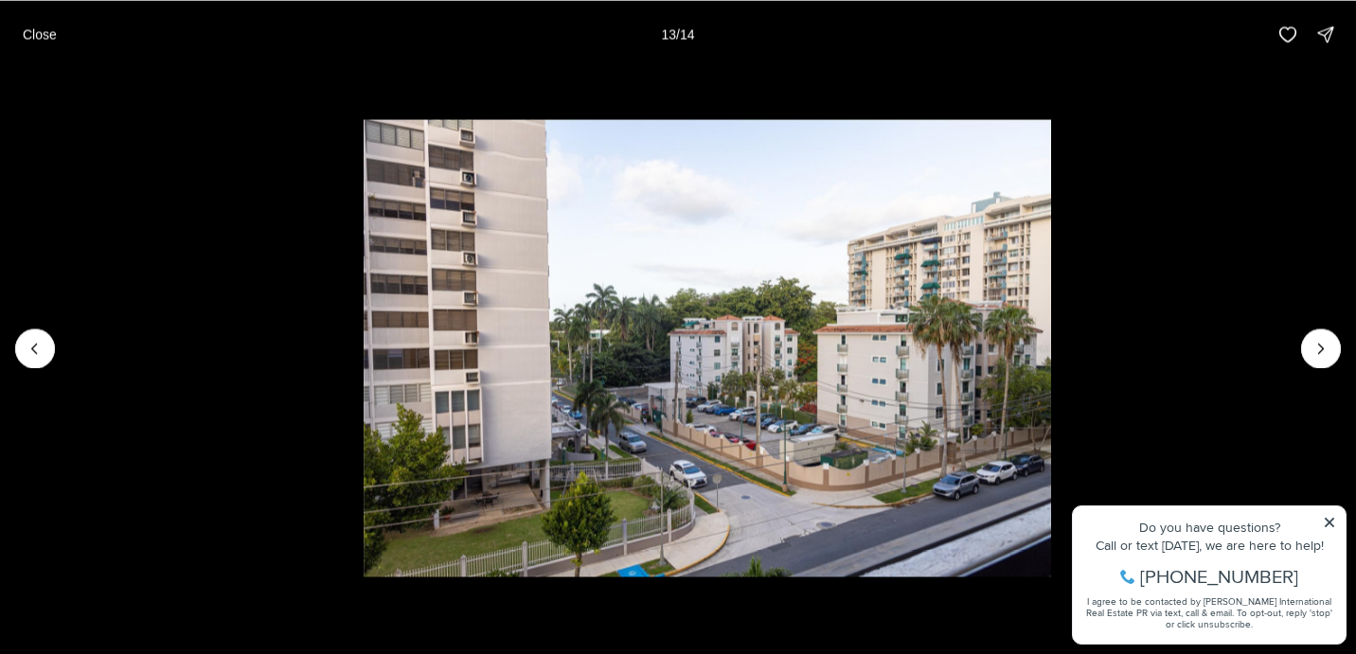
click at [1051, 345] on img "14 of 14" at bounding box center [707, 348] width 687 height 458
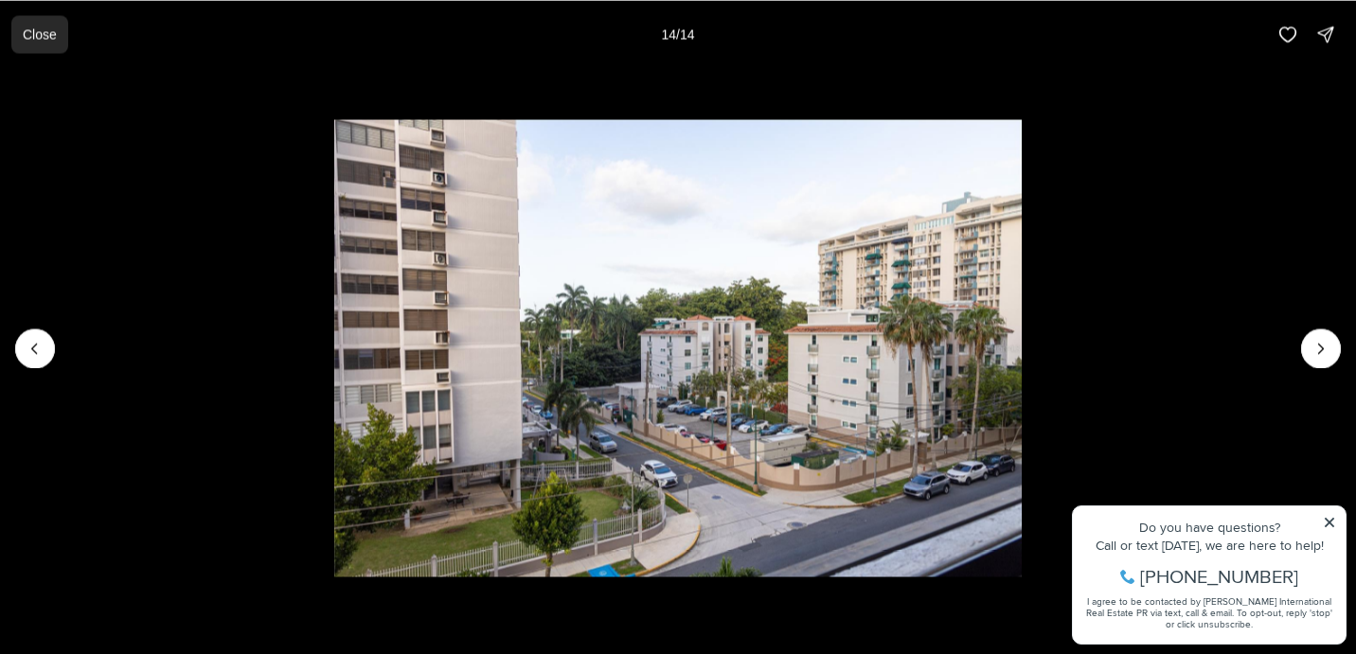
click at [53, 27] on p "Close" at bounding box center [40, 34] width 34 height 15
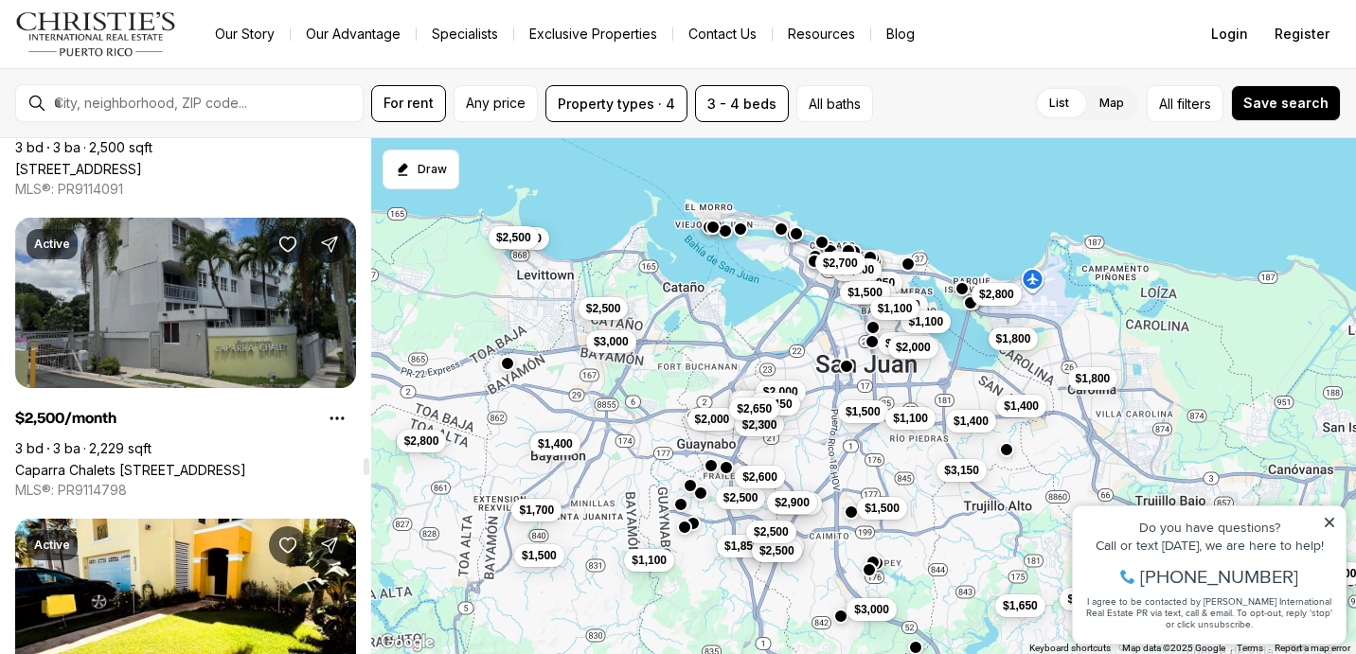
scroll to position [9647, 0]
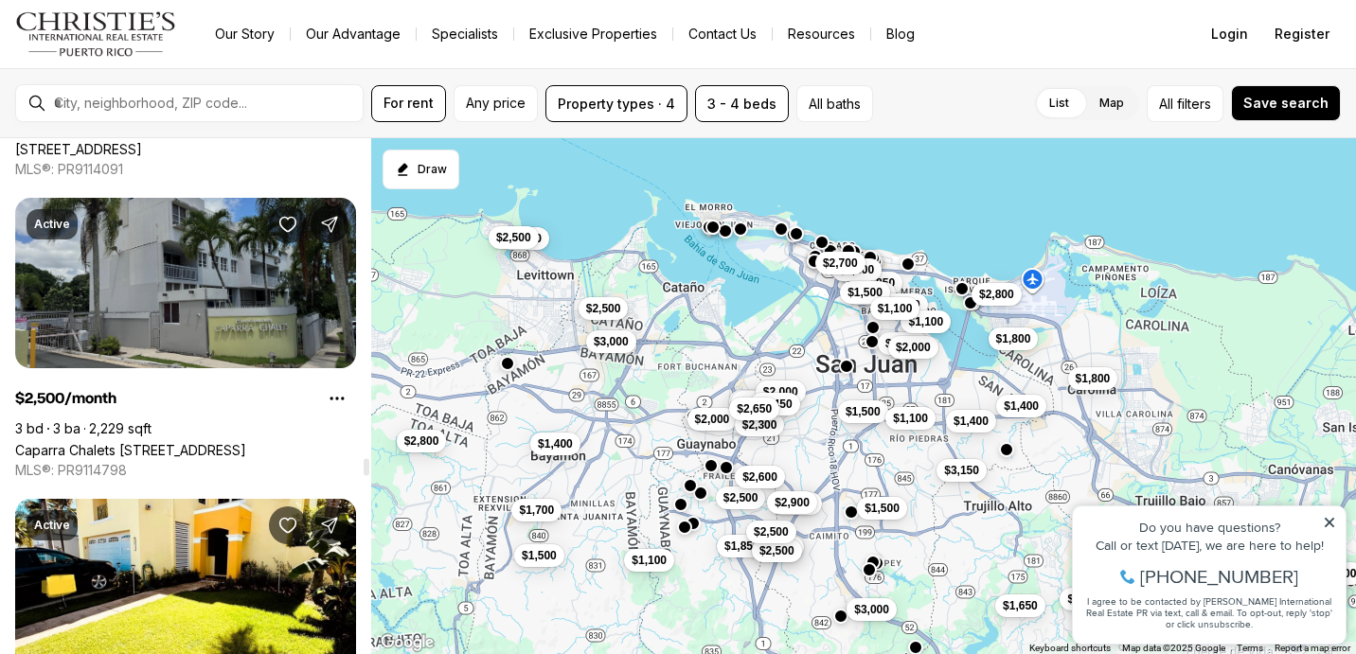
click at [246, 442] on link "Caparra Chalets [STREET_ADDRESS]" at bounding box center [130, 450] width 231 height 16
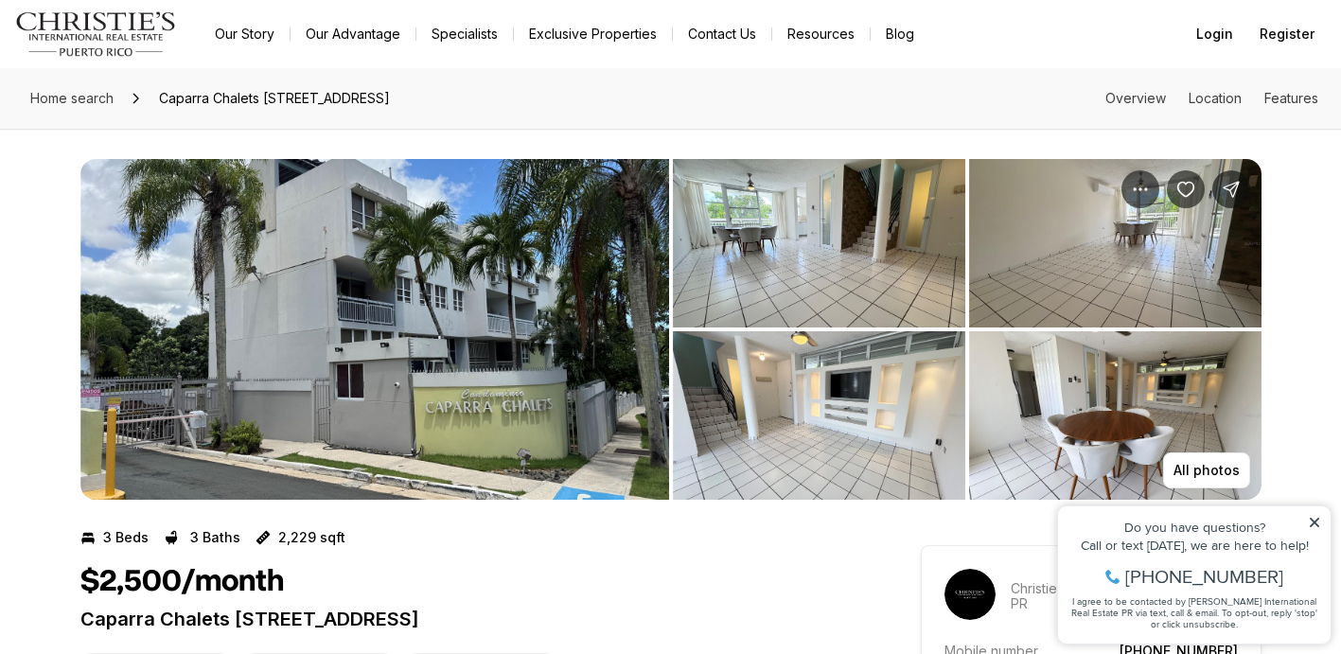
click at [377, 360] on img "View image gallery" at bounding box center [374, 329] width 589 height 341
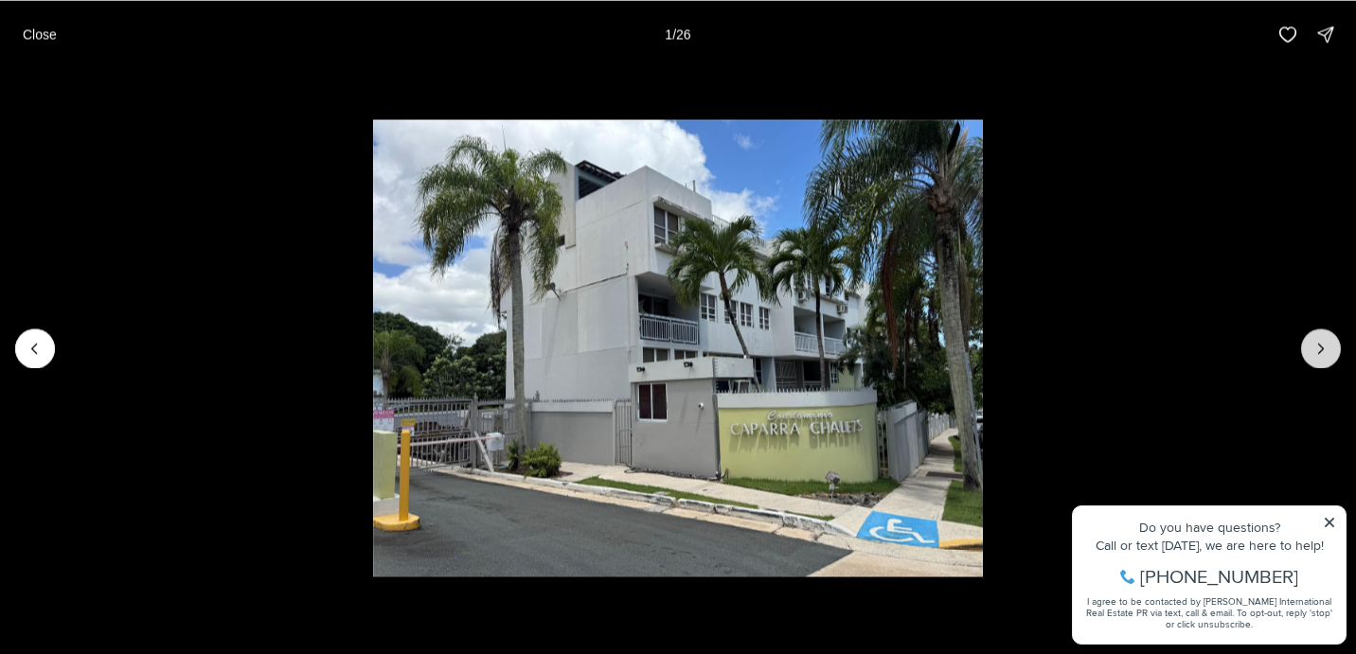
click at [1317, 358] on button "Next slide" at bounding box center [1321, 348] width 40 height 40
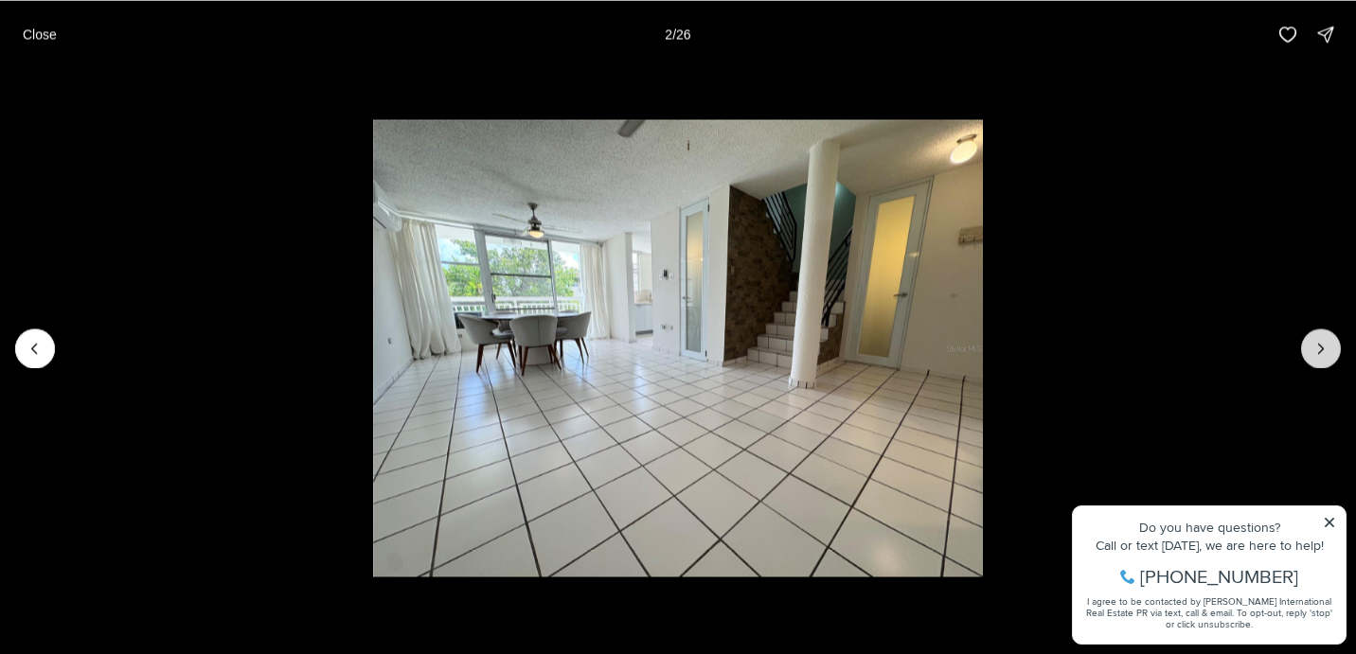
click at [1321, 352] on icon "Next slide" at bounding box center [1320, 348] width 19 height 19
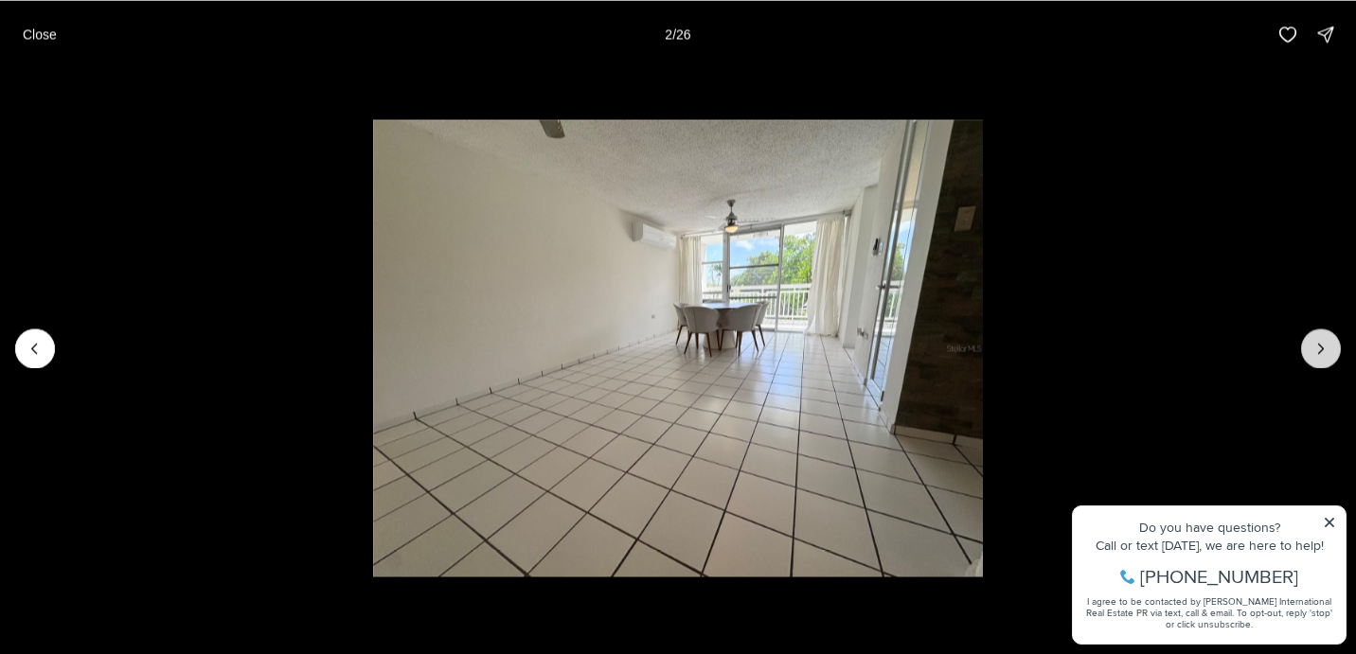
click at [1321, 352] on icon "Next slide" at bounding box center [1320, 348] width 19 height 19
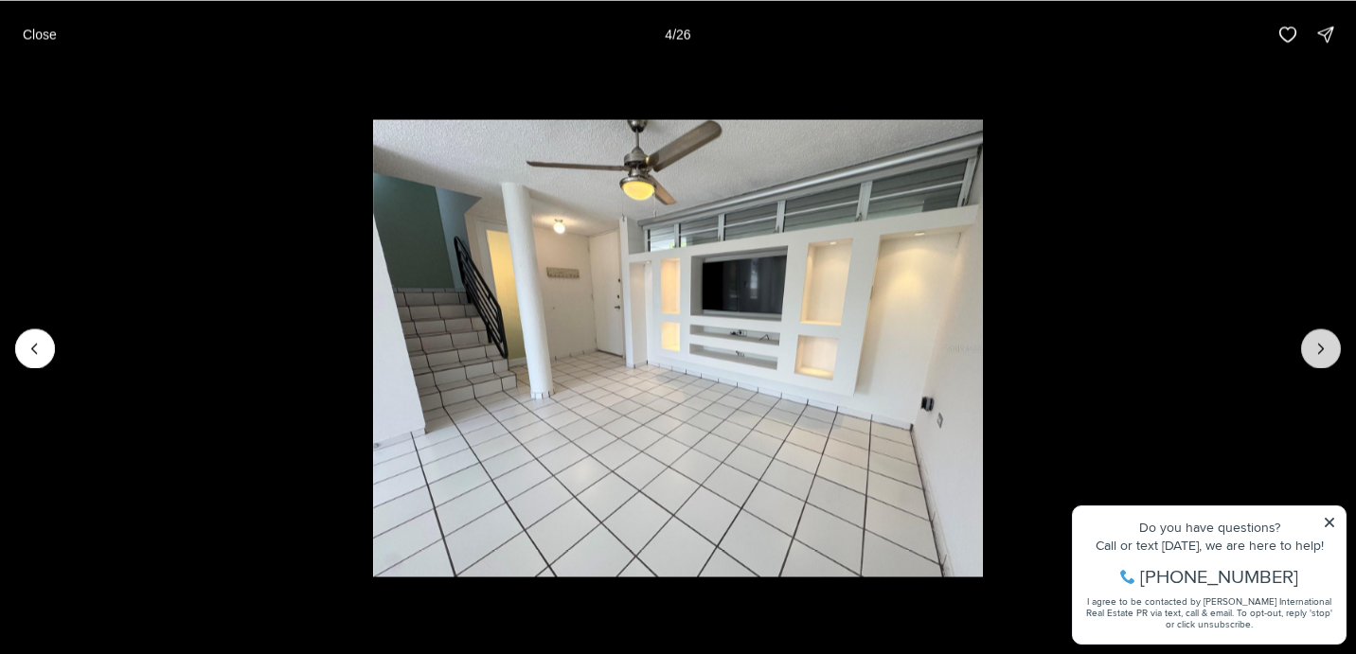
click at [1321, 352] on icon "Next slide" at bounding box center [1320, 348] width 19 height 19
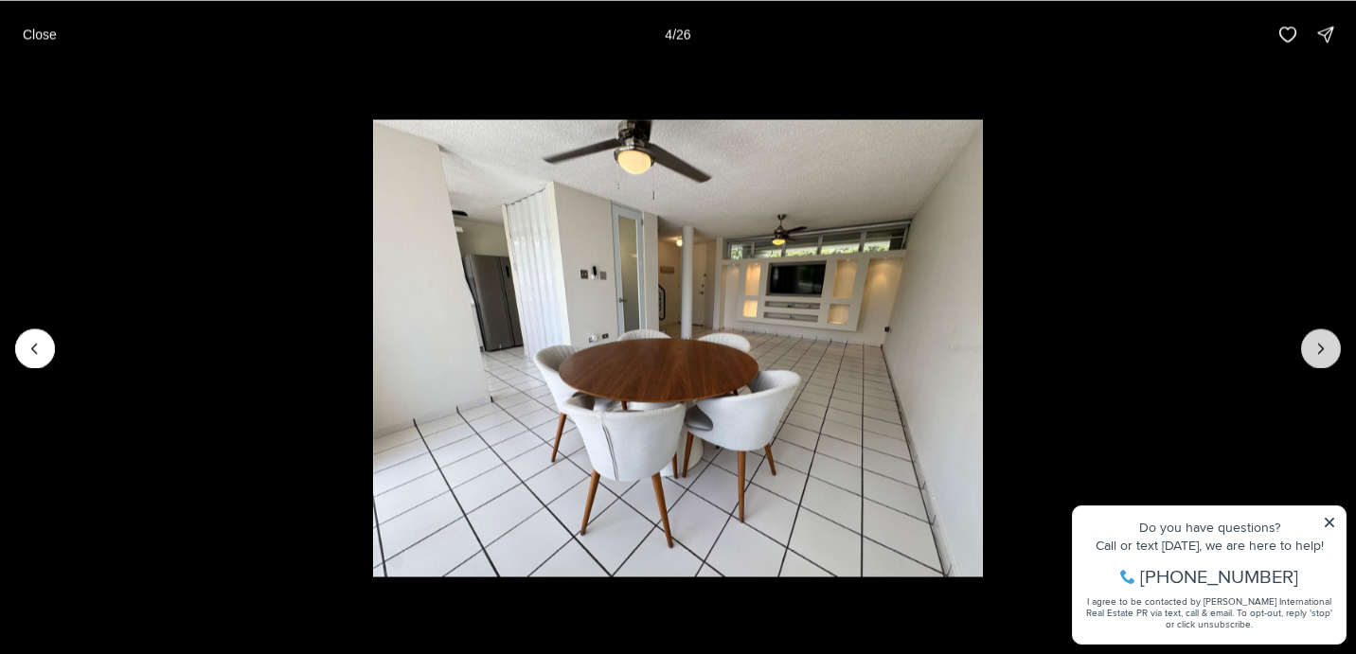
click at [1321, 352] on icon "Next slide" at bounding box center [1320, 348] width 19 height 19
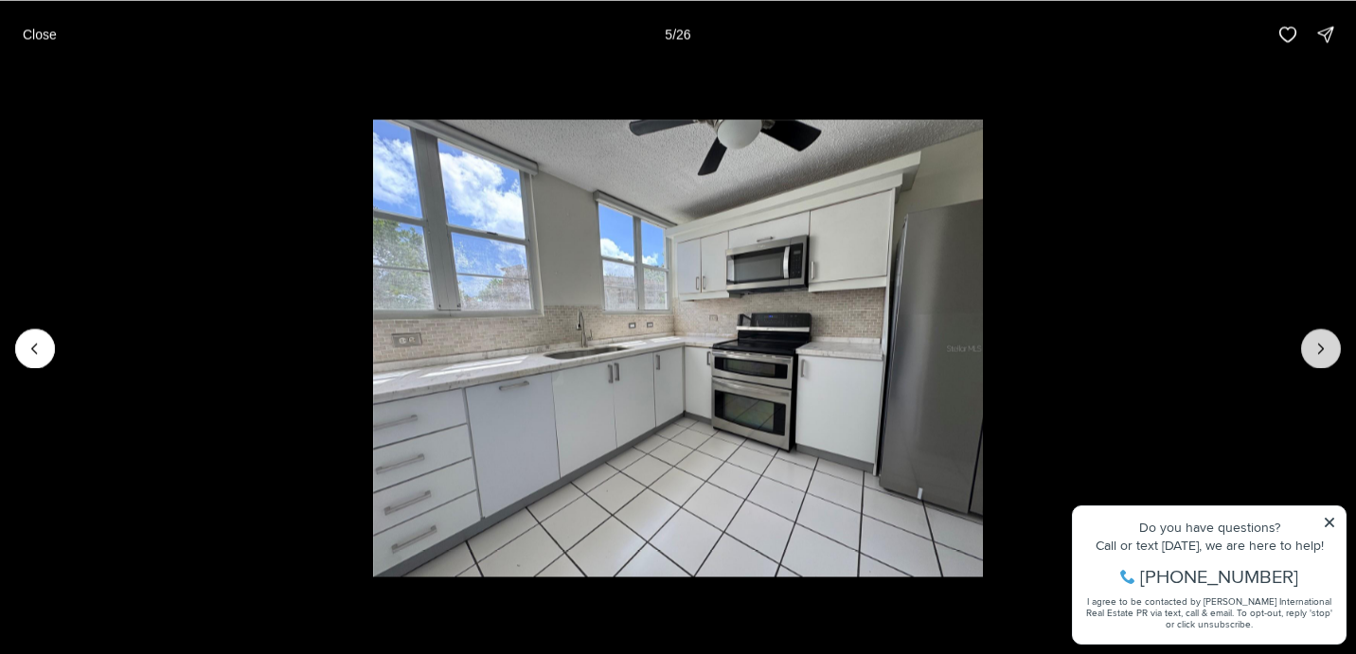
click at [1321, 352] on icon "Next slide" at bounding box center [1320, 348] width 19 height 19
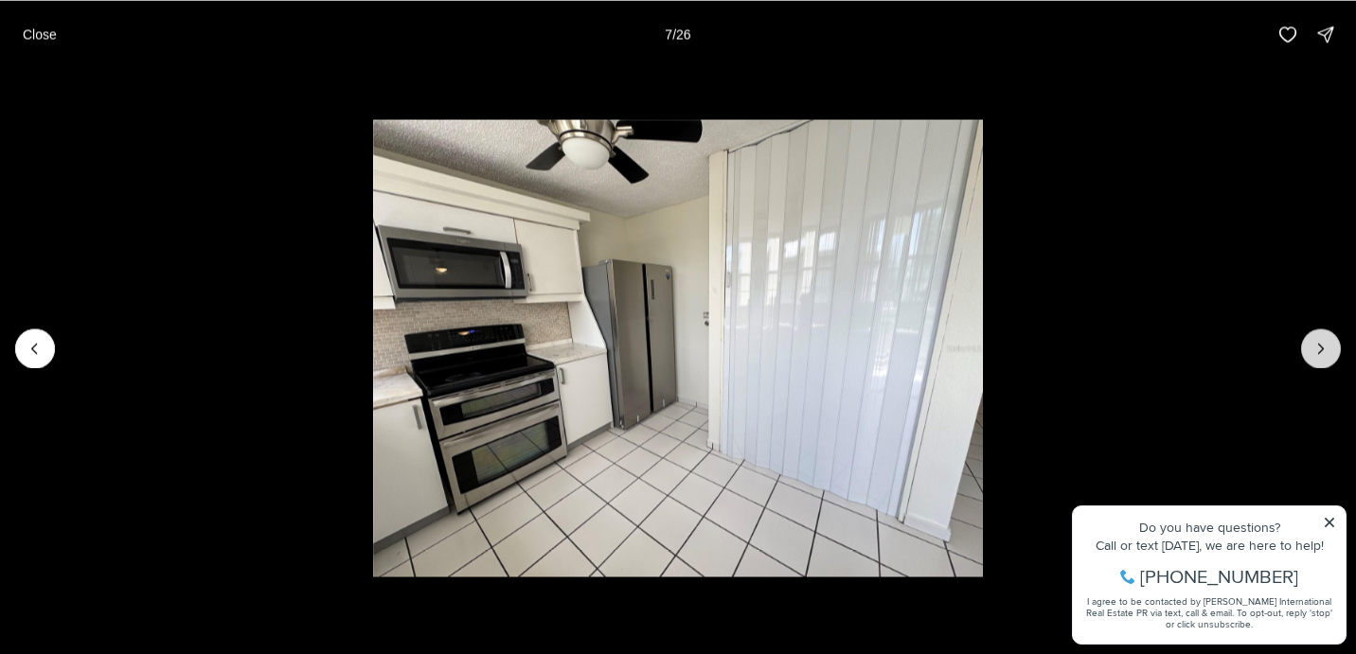
click at [1321, 353] on icon "Next slide" at bounding box center [1320, 348] width 19 height 19
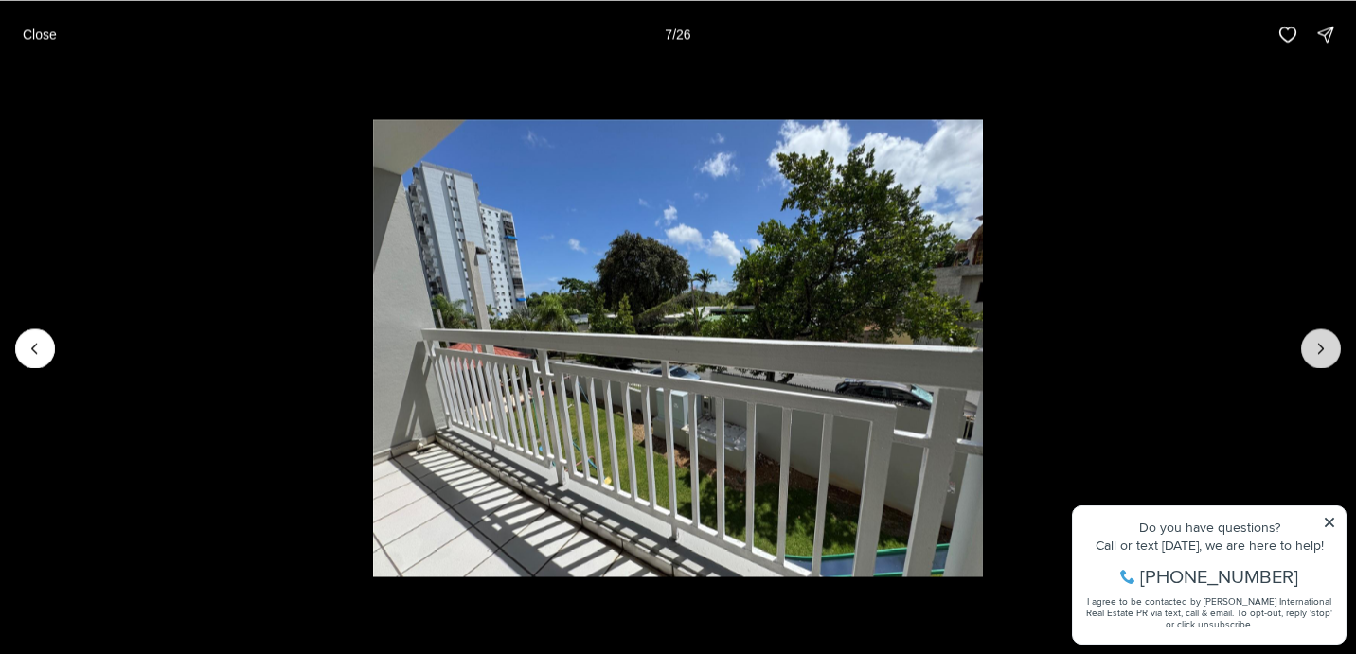
click at [1321, 353] on icon "Next slide" at bounding box center [1320, 348] width 19 height 19
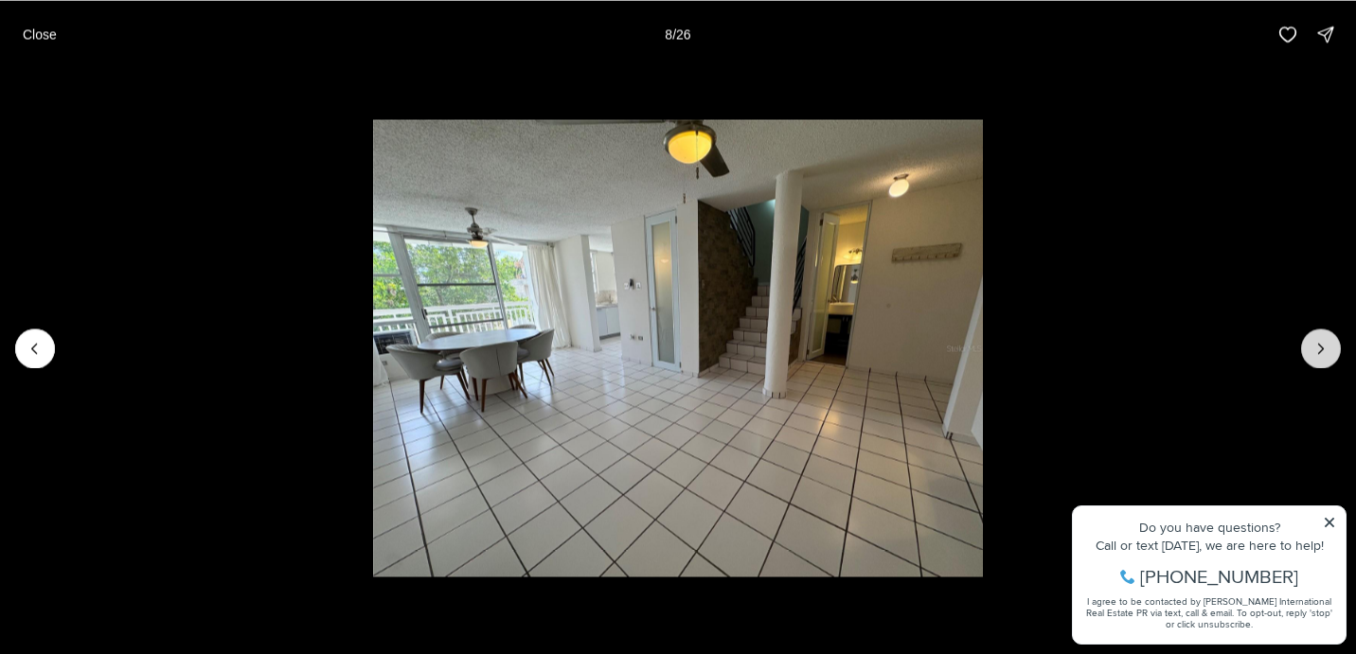
click at [1321, 353] on icon "Next slide" at bounding box center [1320, 348] width 19 height 19
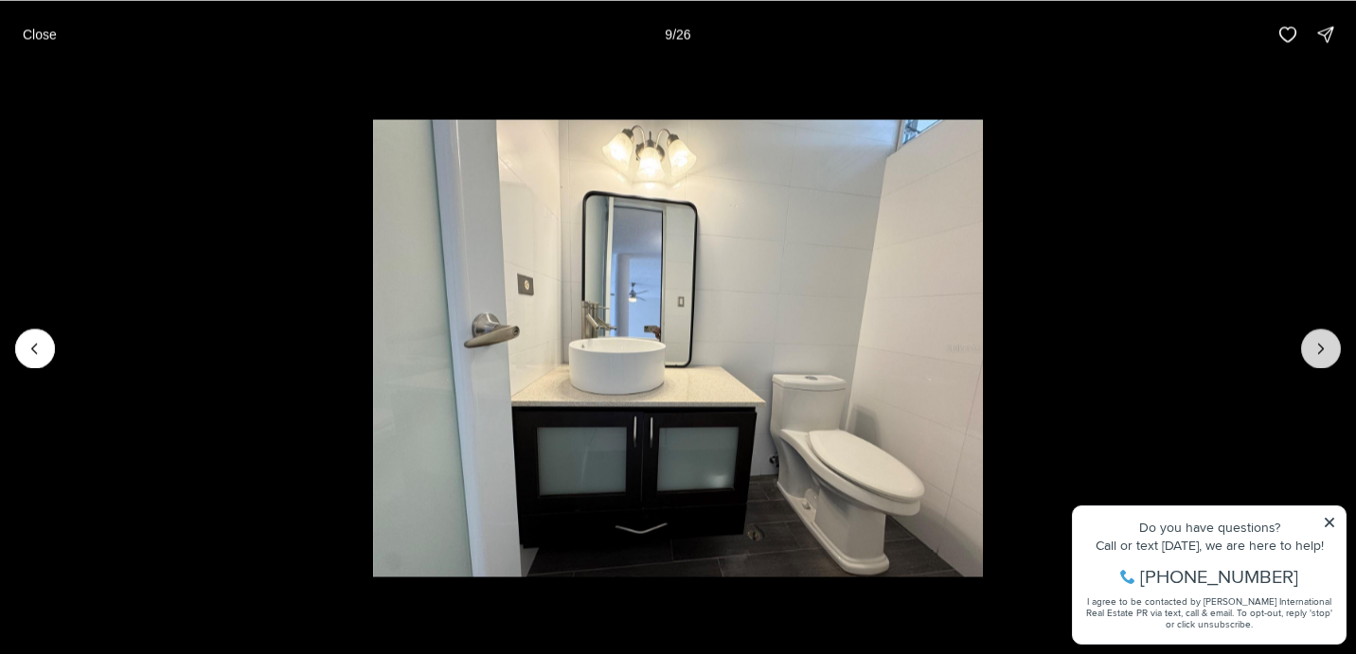
click at [1321, 353] on icon "Next slide" at bounding box center [1320, 348] width 19 height 19
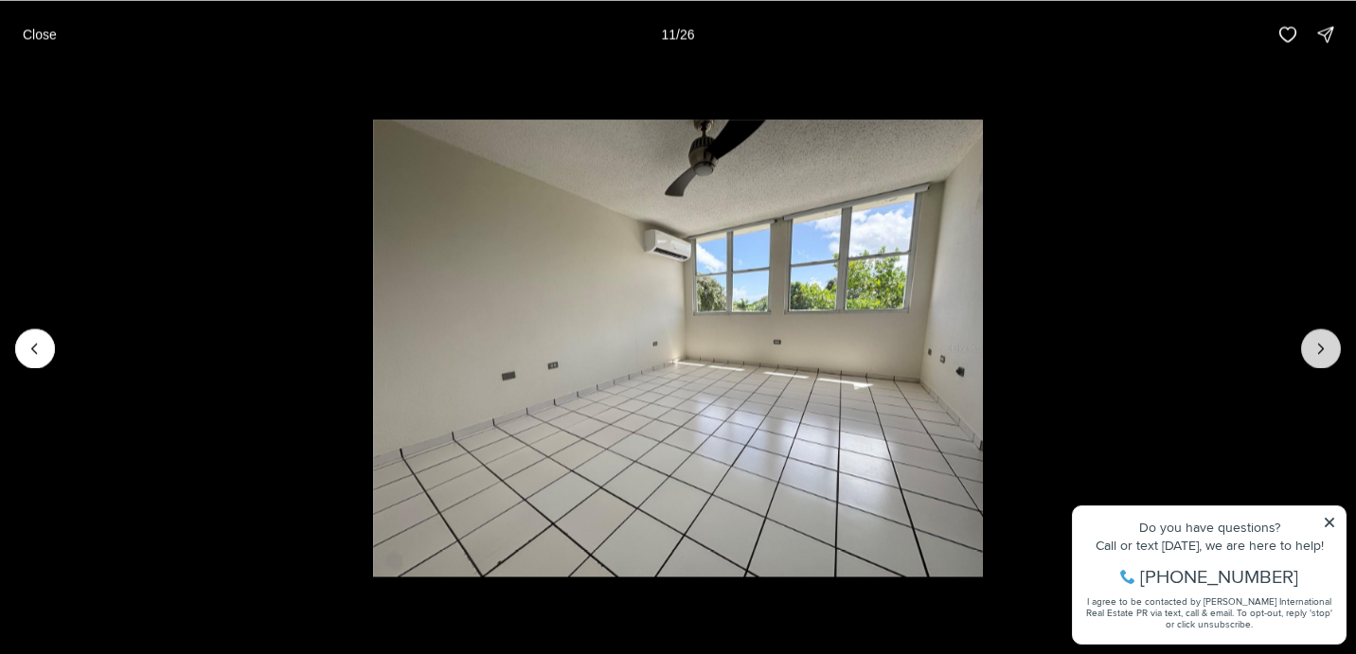
click at [1321, 353] on icon "Next slide" at bounding box center [1320, 348] width 19 height 19
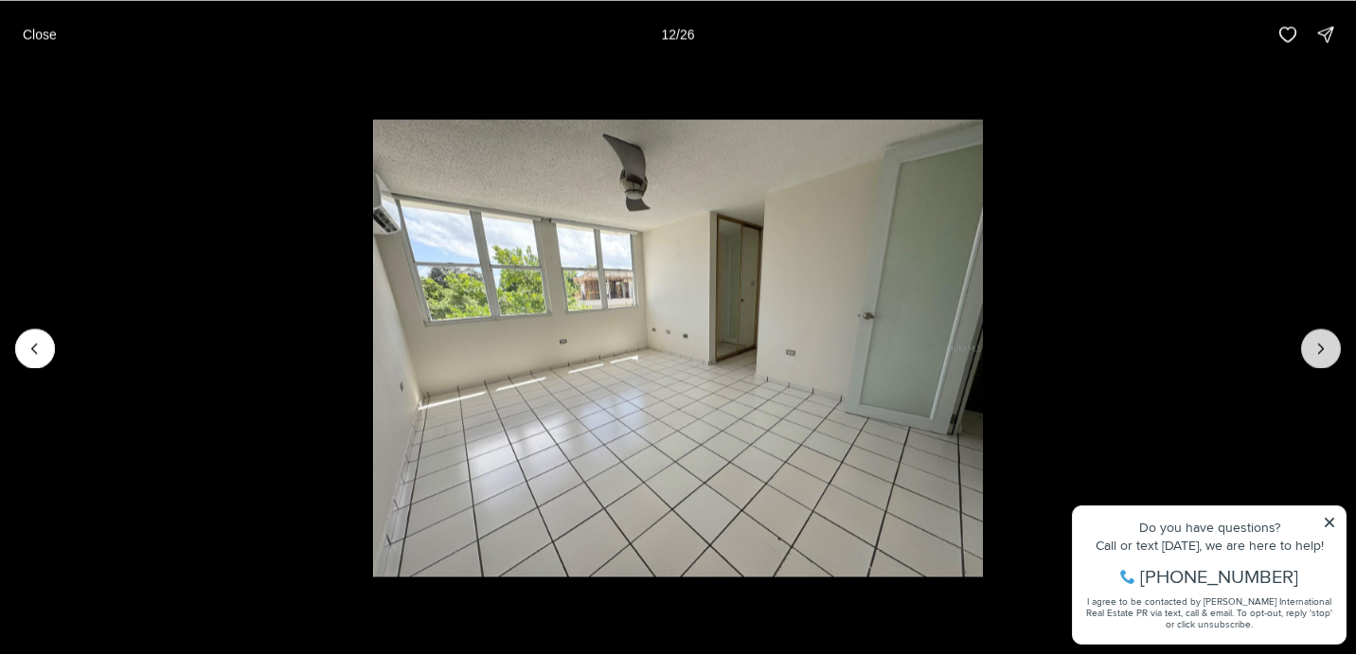
click at [1321, 353] on icon "Next slide" at bounding box center [1320, 348] width 19 height 19
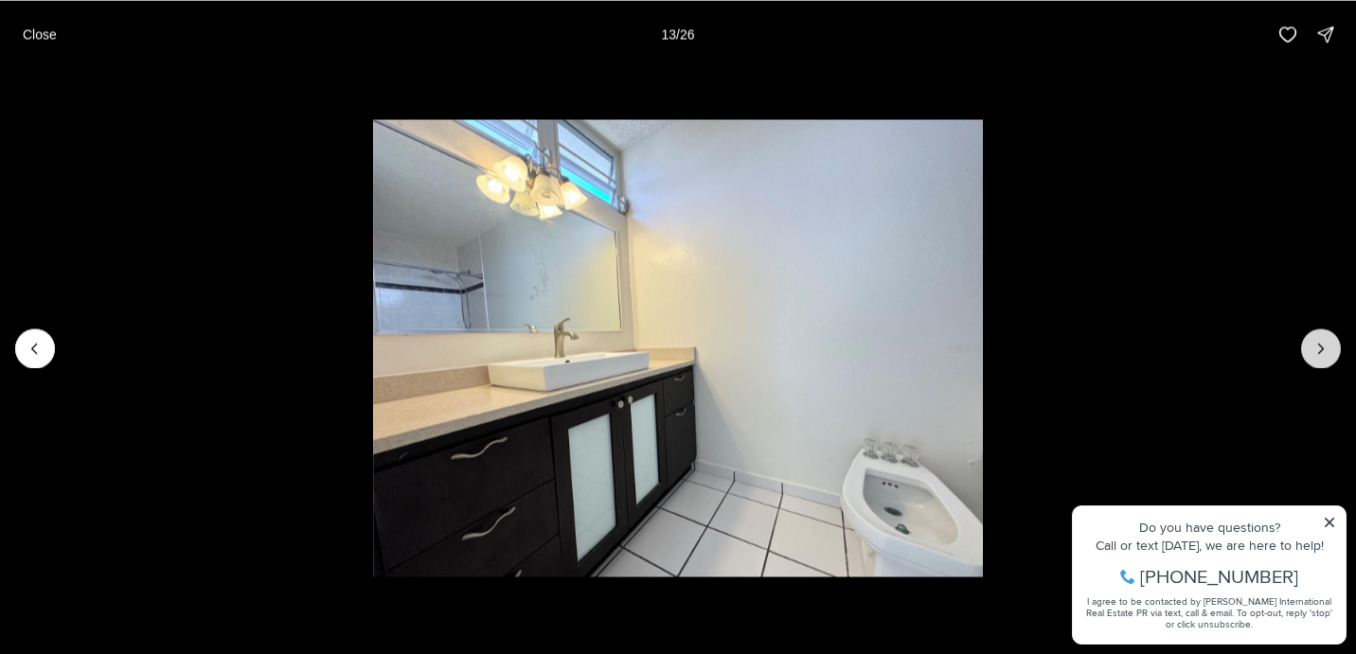
click at [1321, 353] on icon "Next slide" at bounding box center [1320, 348] width 19 height 19
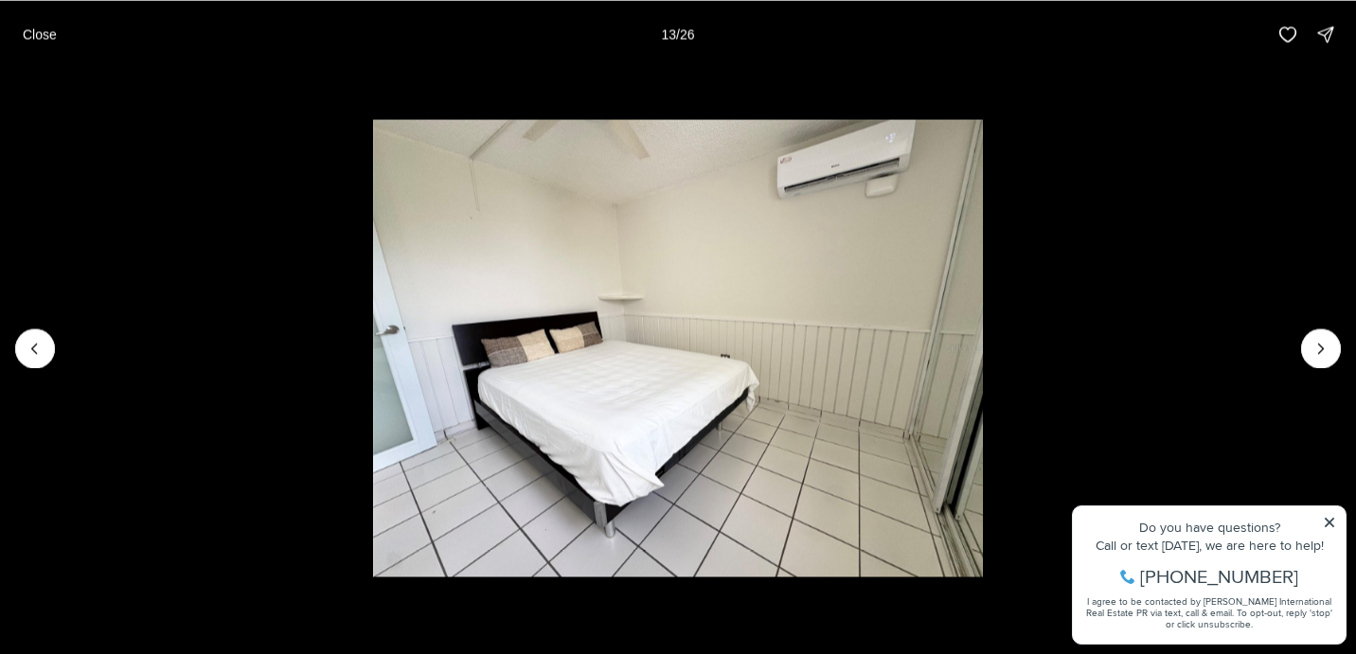
click at [984, 335] on img "14 of 26" at bounding box center [678, 348] width 611 height 458
click at [38, 36] on p "Close" at bounding box center [40, 34] width 34 height 15
